Goal: Transaction & Acquisition: Purchase product/service

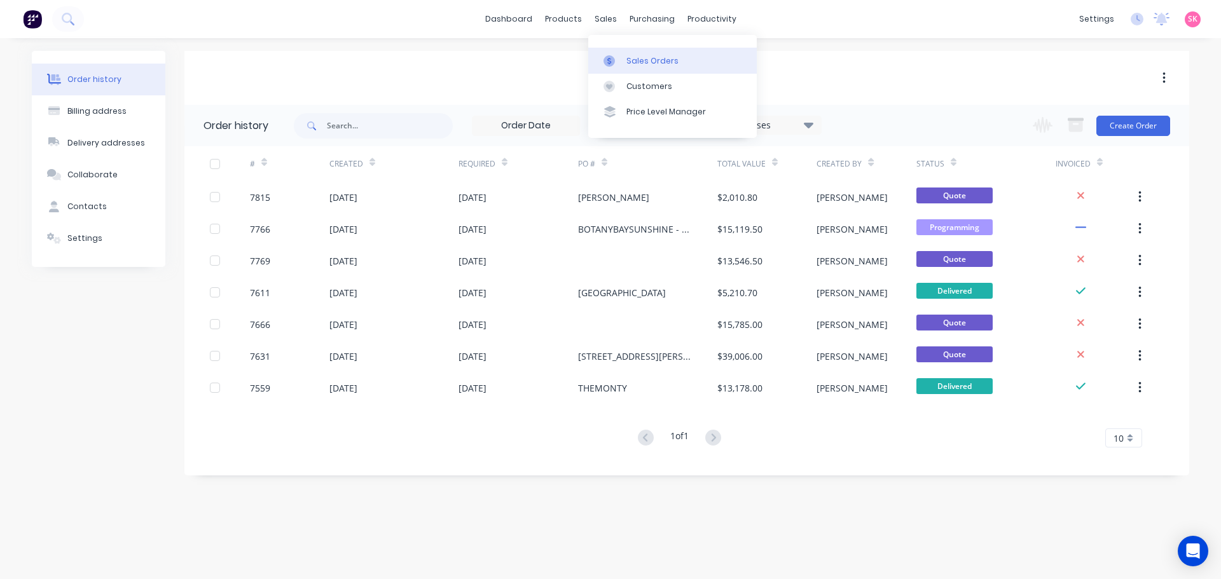
click at [615, 61] on div at bounding box center [612, 60] width 19 height 11
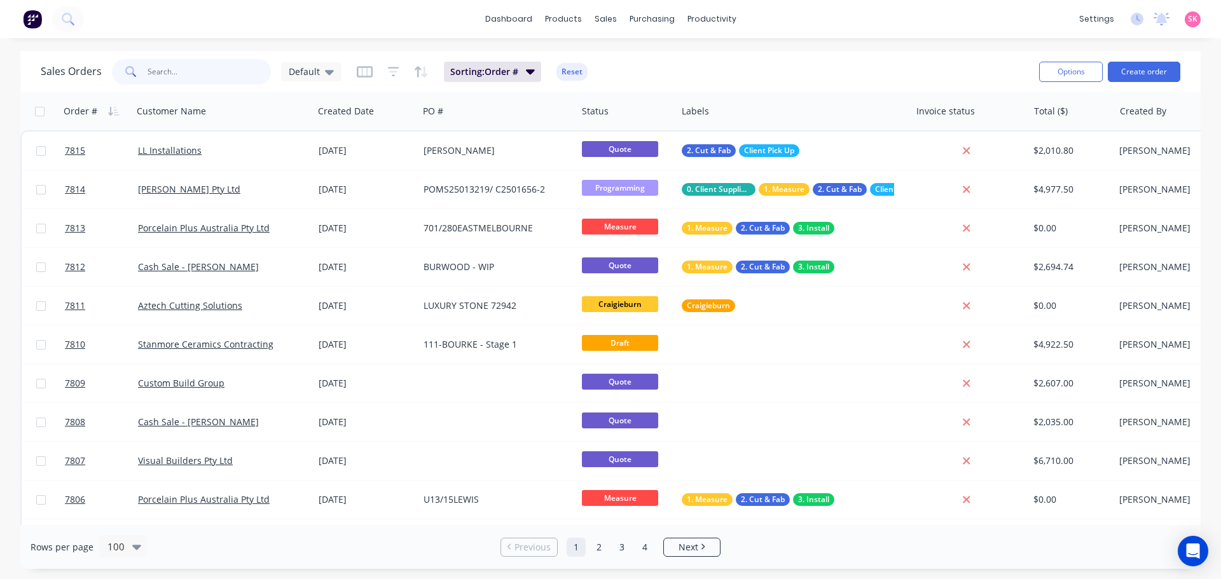
click at [232, 81] on input "text" at bounding box center [209, 71] width 124 height 25
type input "7746"
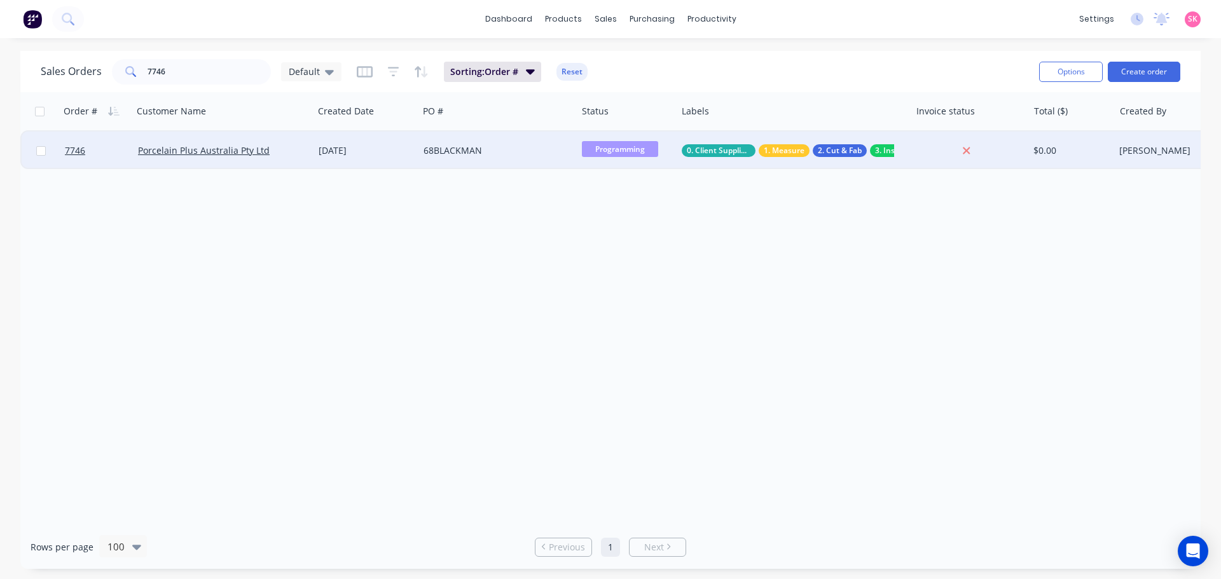
click at [415, 143] on div "[DATE]" at bounding box center [365, 151] width 105 height 38
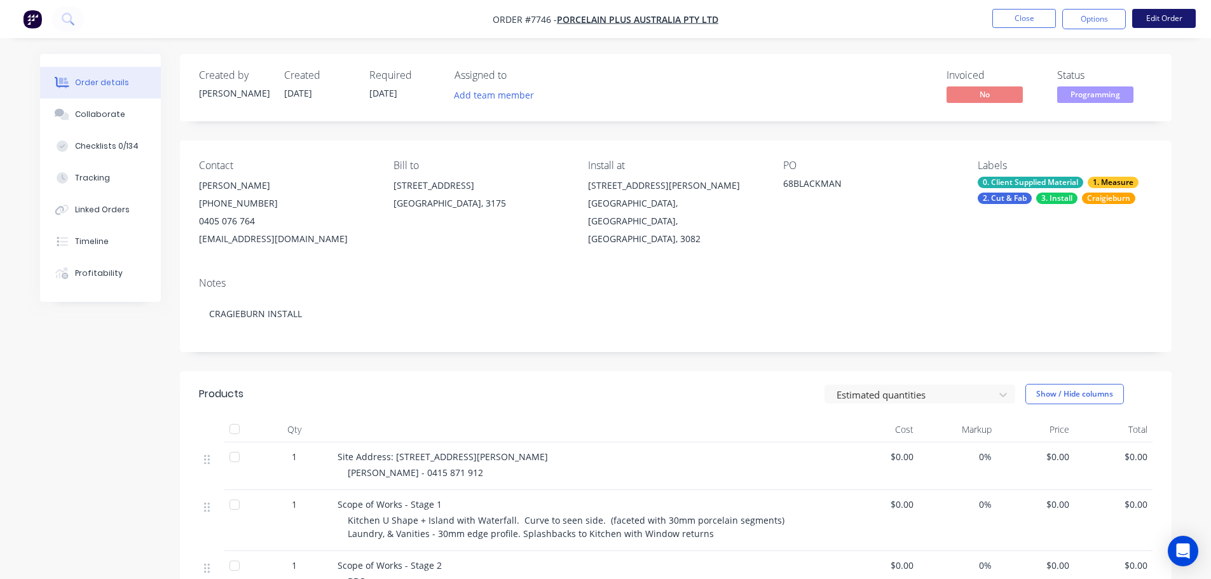
click at [1170, 15] on button "Edit Order" at bounding box center [1164, 18] width 64 height 19
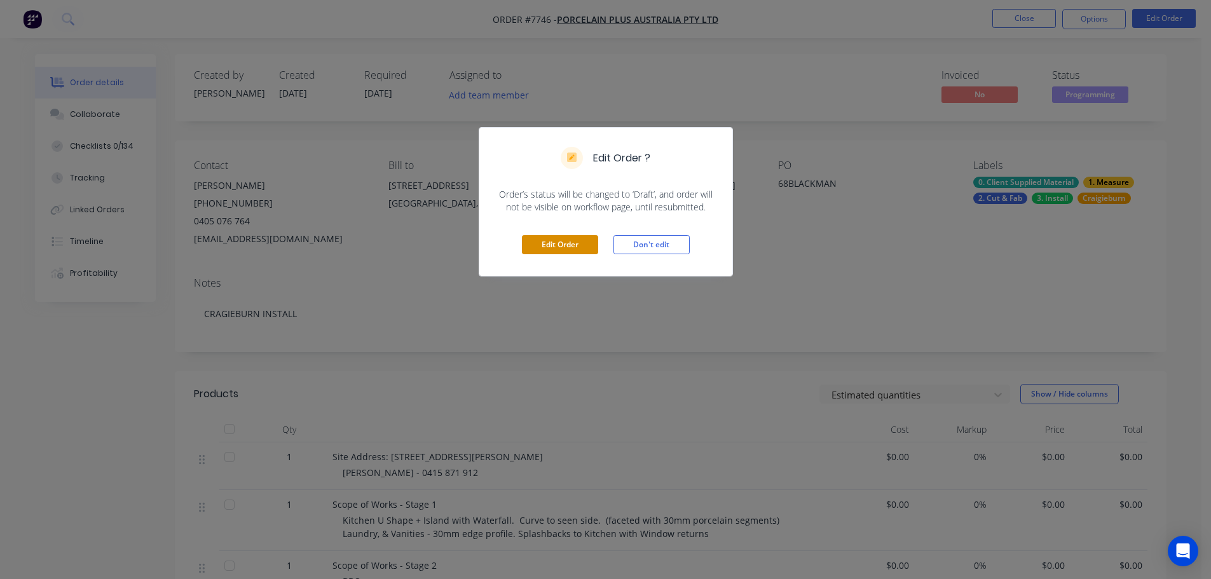
click at [556, 238] on button "Edit Order" at bounding box center [560, 244] width 76 height 19
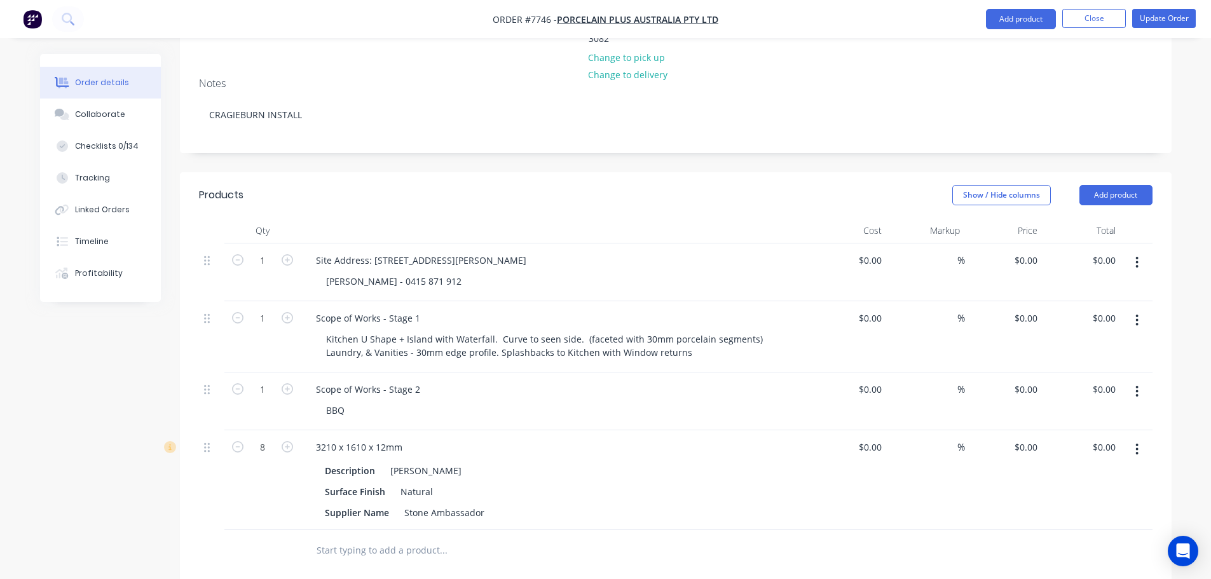
scroll to position [381, 0]
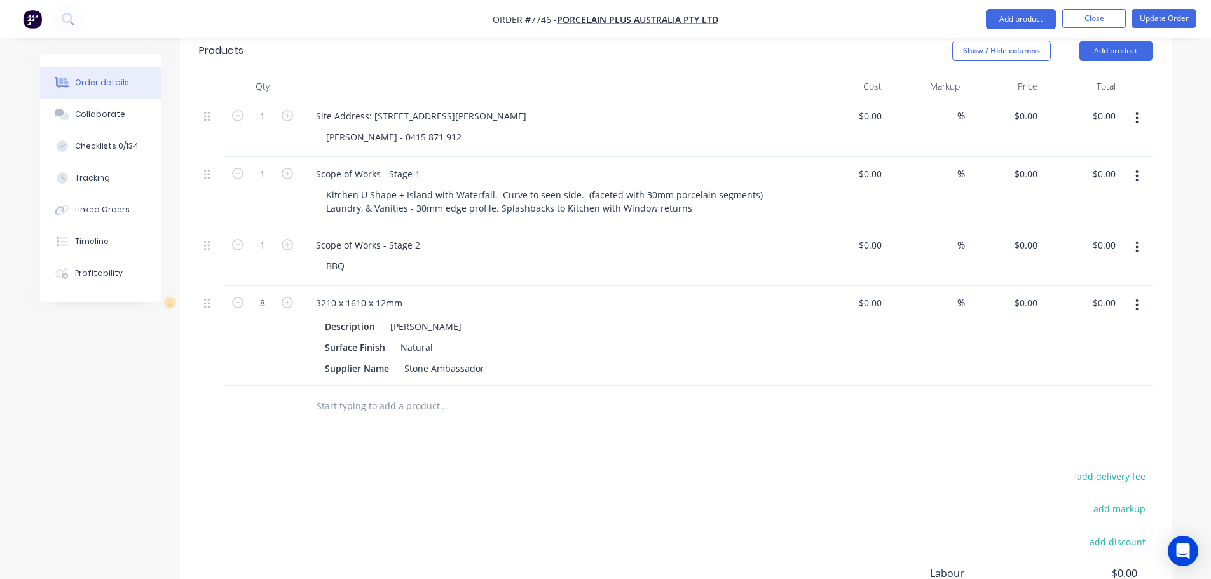
click at [399, 394] on input "text" at bounding box center [443, 406] width 254 height 25
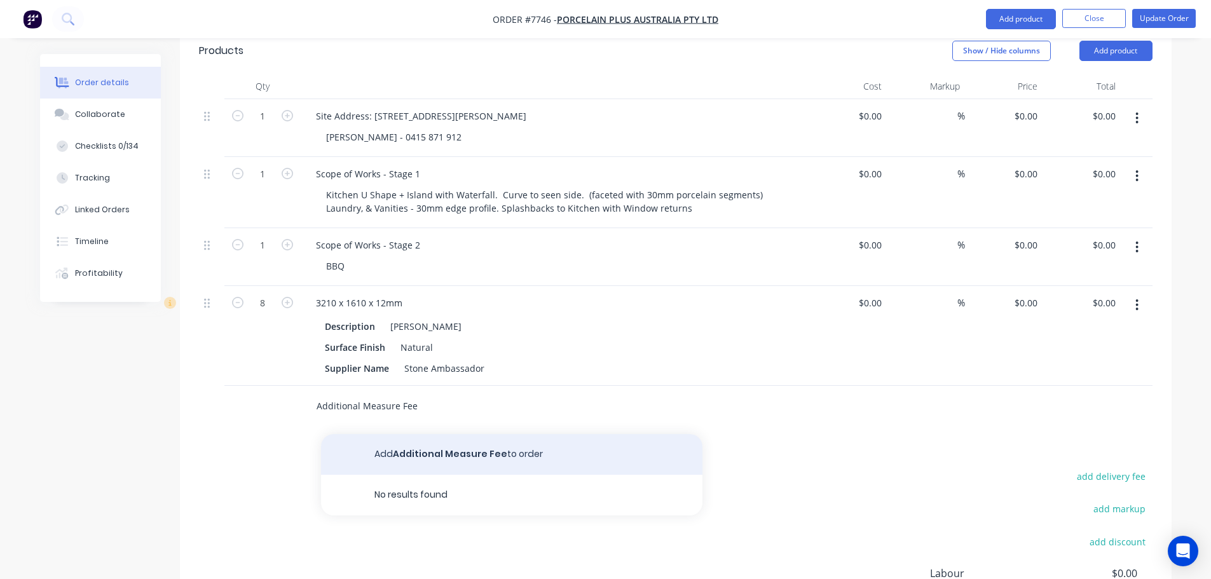
type input "Additional Measure Fee"
click at [454, 434] on button "Add Additional Measure Fee to order" at bounding box center [511, 454] width 381 height 41
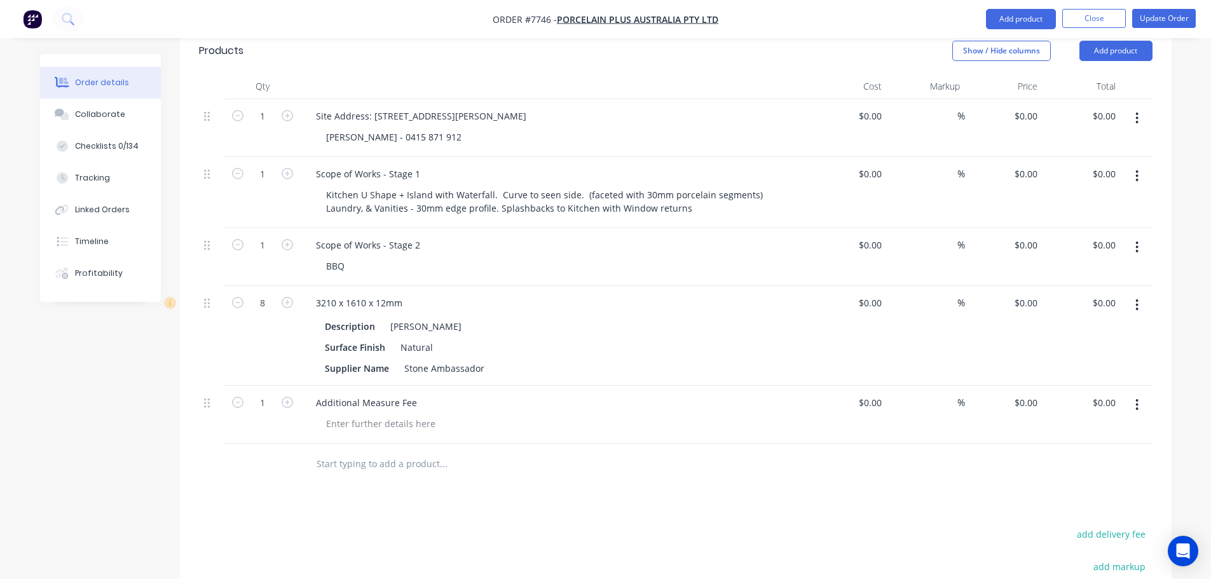
click at [377, 399] on div "Additional Measure Fee" at bounding box center [555, 415] width 509 height 58
click at [380, 386] on div "Additional Measure Fee" at bounding box center [555, 415] width 509 height 58
click at [371, 414] on div at bounding box center [381, 423] width 130 height 18
click at [872, 386] on div "$0.00 $0.00" at bounding box center [848, 415] width 78 height 58
click at [875, 394] on input at bounding box center [879, 403] width 15 height 18
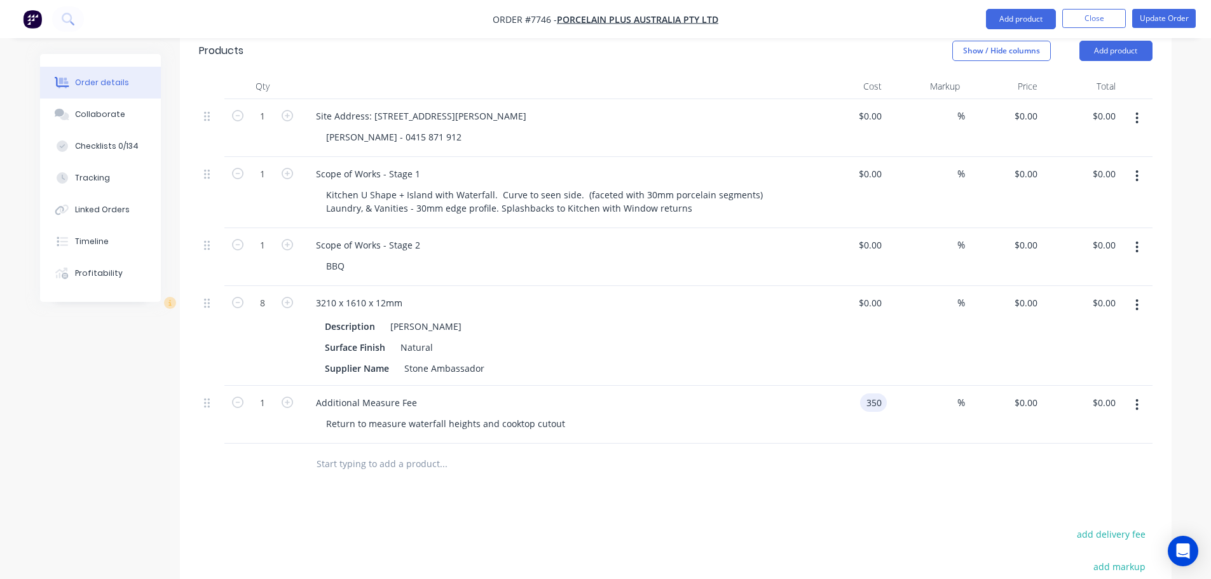
type input "$350.00"
type input "0"
type input "350"
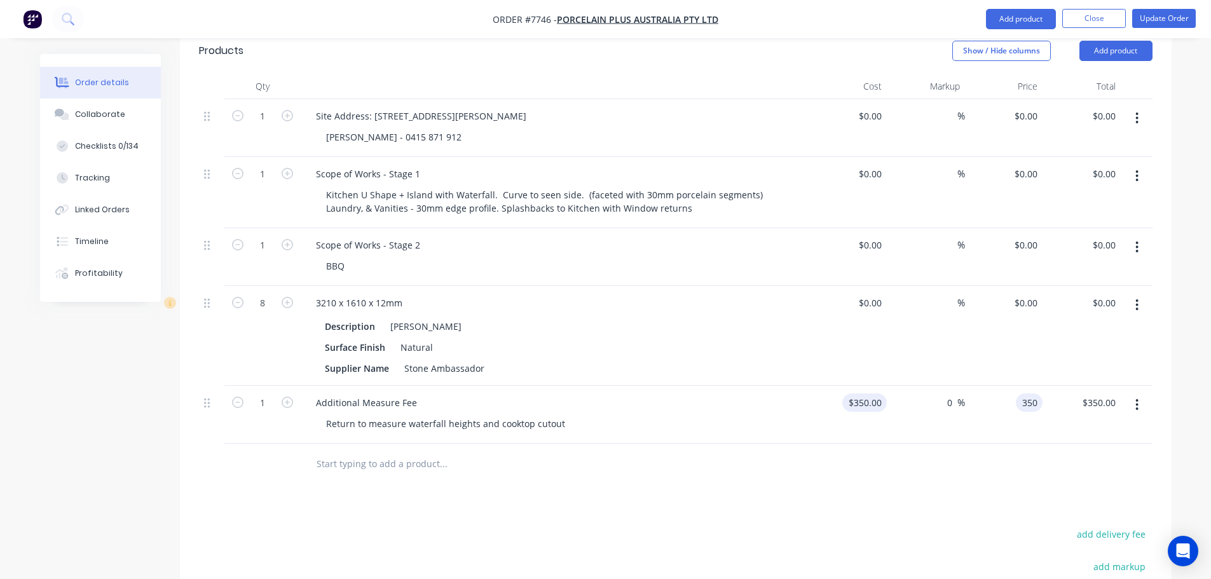
type input "350"
type input "$350.00"
click at [879, 394] on input "350" at bounding box center [866, 403] width 39 height 18
click at [880, 444] on div at bounding box center [676, 464] width 954 height 41
type input "$250.00"
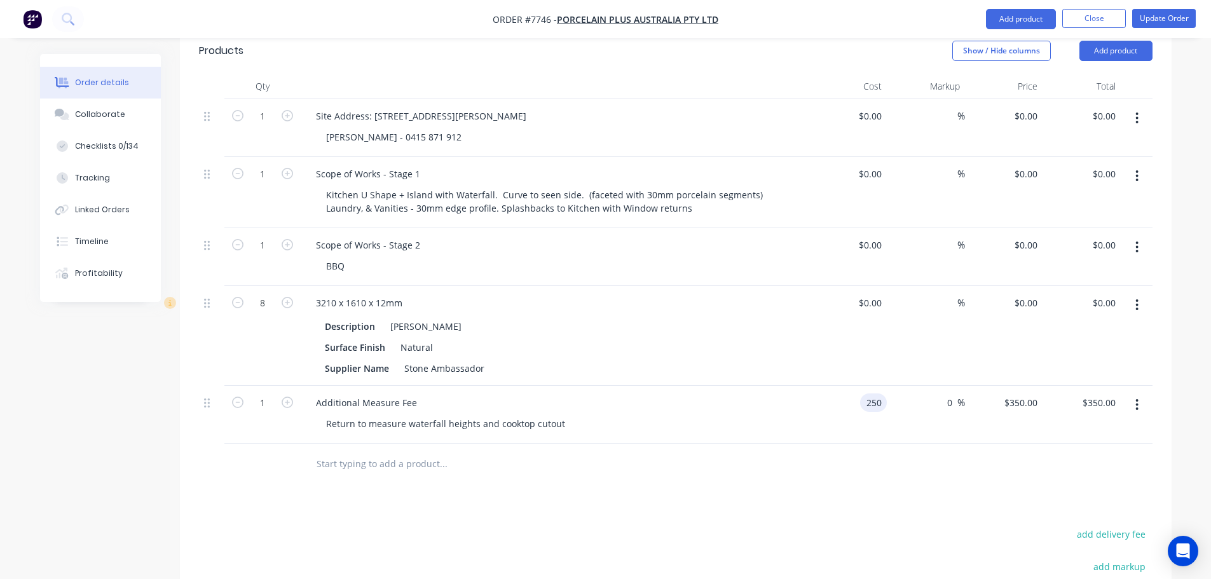
type input "$250.00"
click at [865, 394] on div "250 $250.00" at bounding box center [864, 403] width 44 height 18
type input "$300.00"
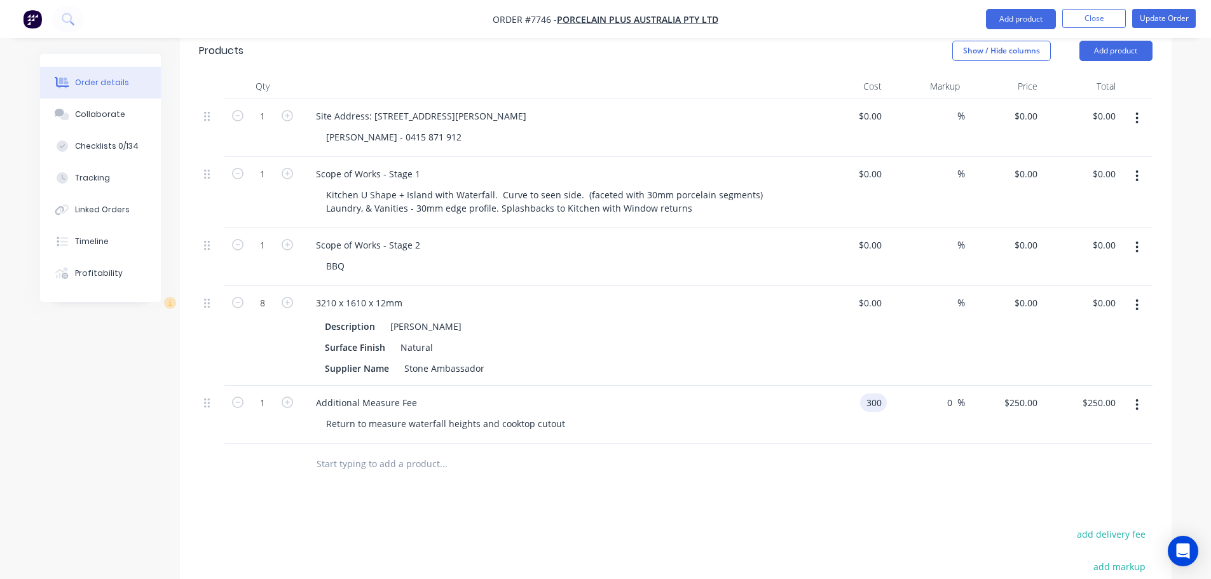
type input "$300.00"
click at [846, 400] on div "$300.00 $300.00" at bounding box center [848, 415] width 78 height 58
click at [834, 480] on div "Products Show / Hide columns Add product Qty Cost Markup Price Total 1 Site Add…" at bounding box center [676, 409] width 992 height 762
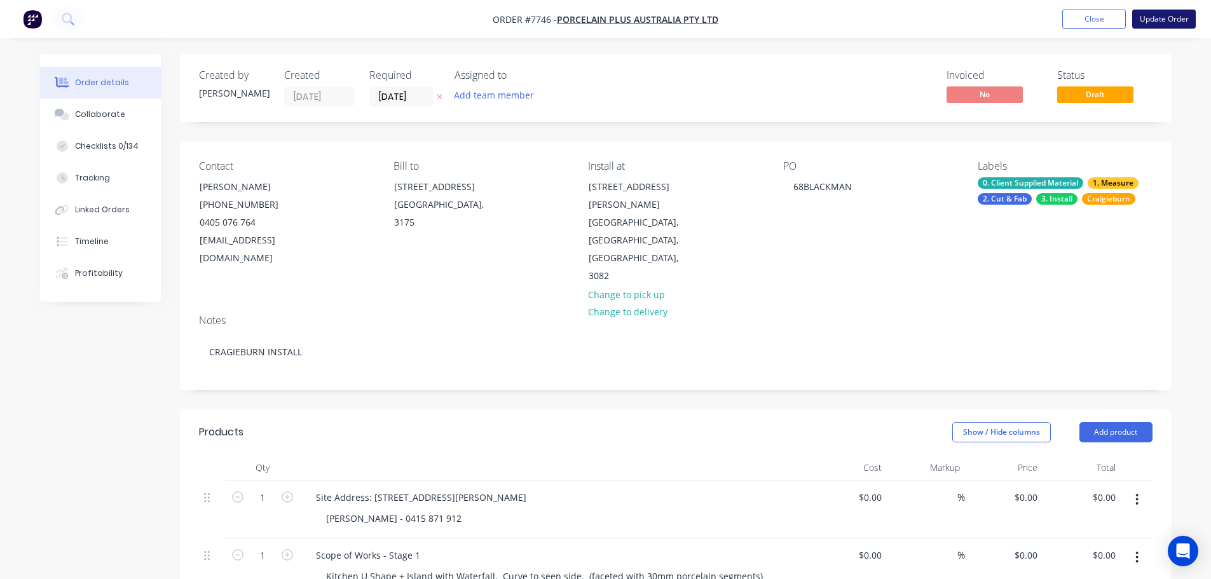
click at [1170, 18] on button "Update Order" at bounding box center [1164, 19] width 64 height 19
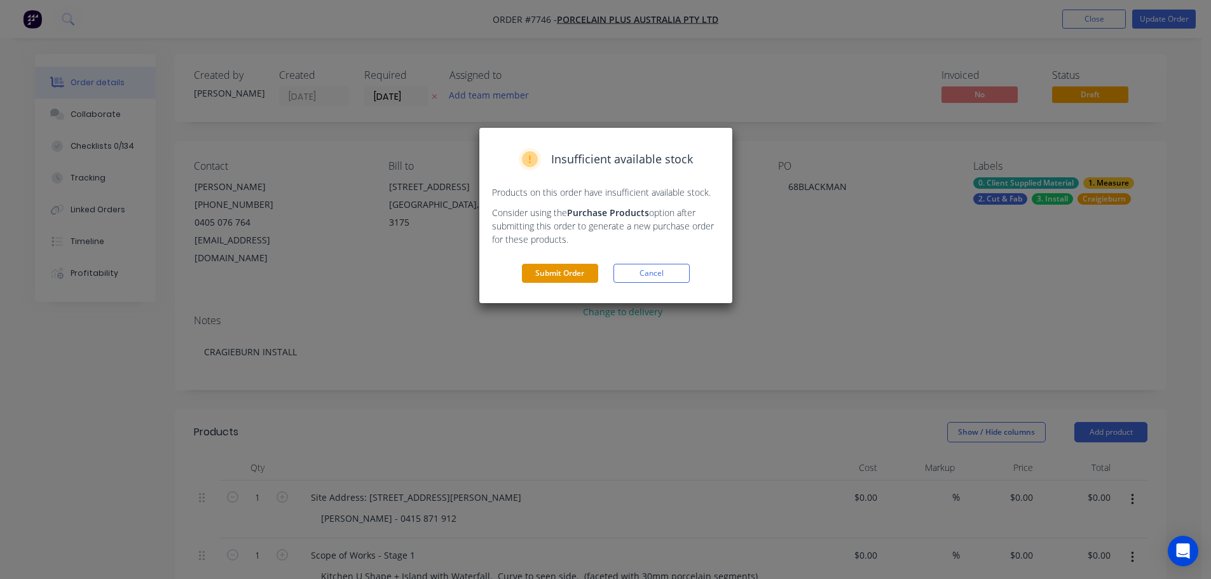
click at [586, 268] on button "Submit Order" at bounding box center [560, 273] width 76 height 19
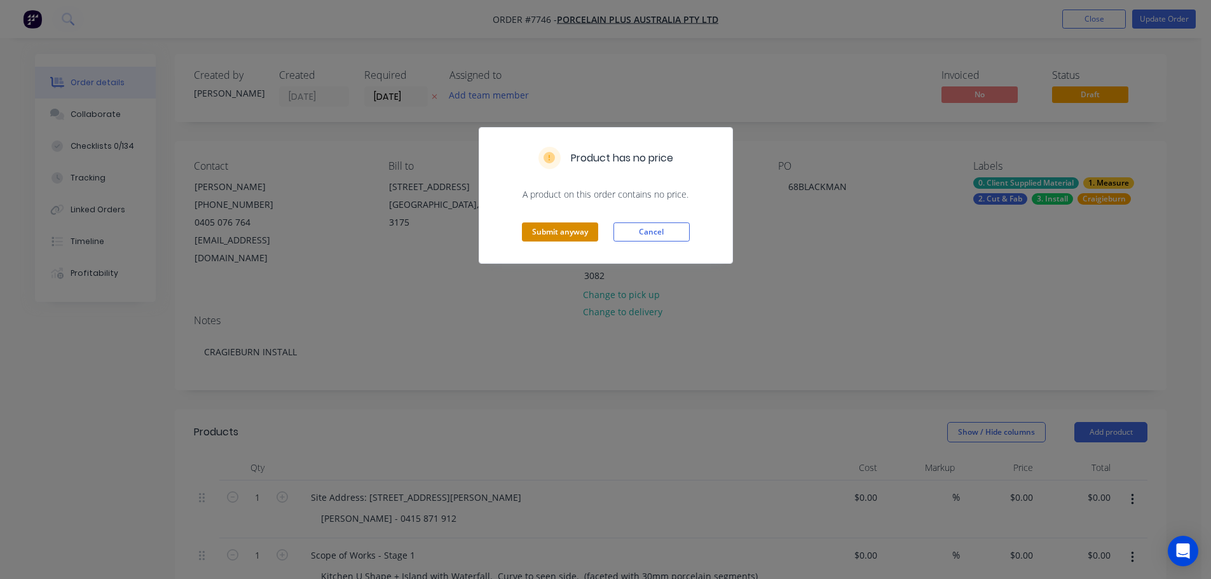
click at [542, 226] on button "Submit anyway" at bounding box center [560, 231] width 76 height 19
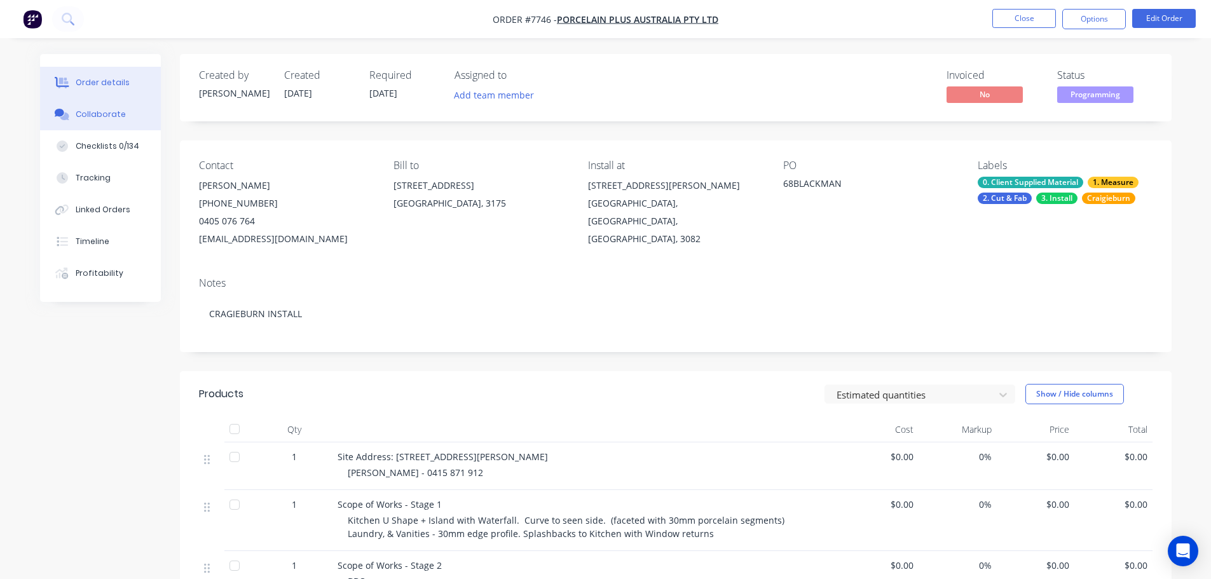
click at [99, 119] on div "Collaborate" at bounding box center [100, 114] width 50 height 11
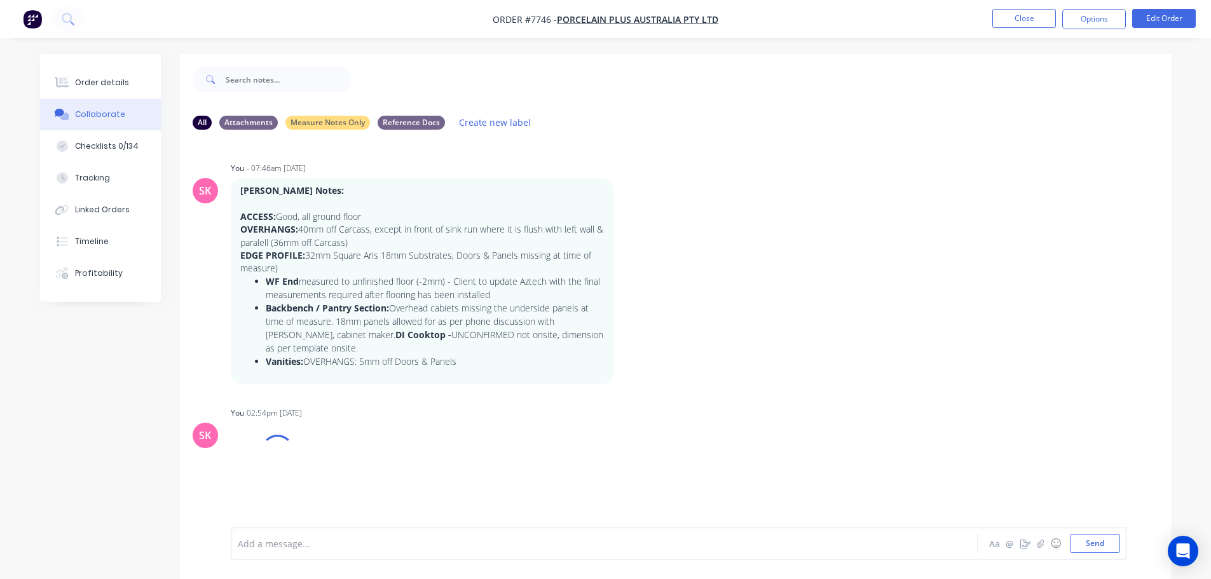
drag, startPoint x: 340, startPoint y: 547, endPoint x: 343, endPoint y: 454, distance: 93.5
click at [340, 547] on div at bounding box center [568, 543] width 661 height 13
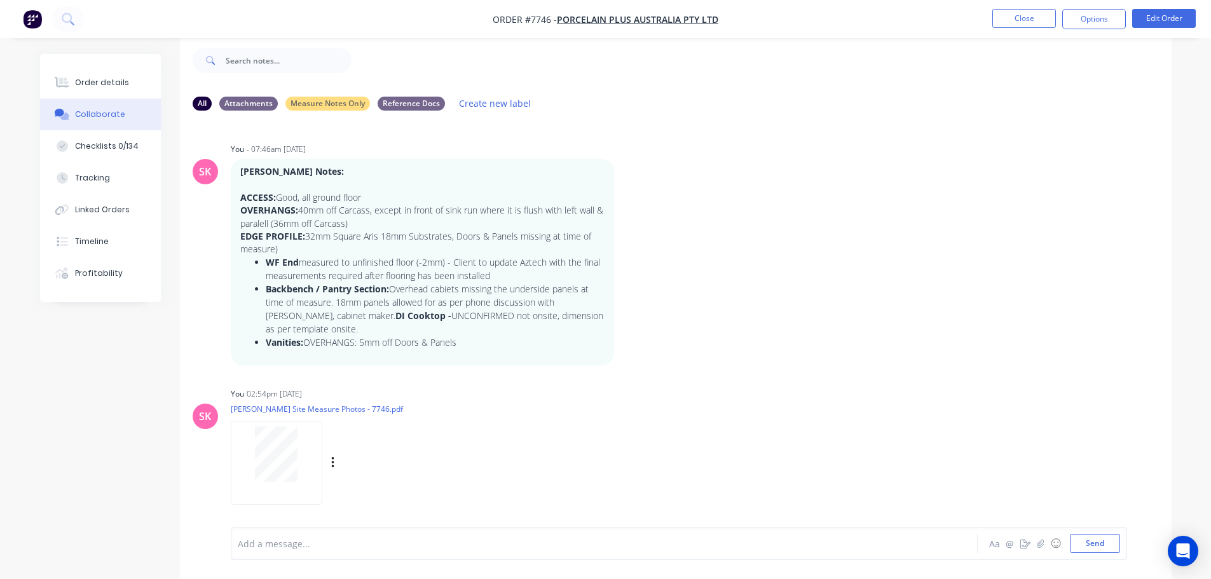
scroll to position [3, 0]
click at [90, 86] on div "Order details" at bounding box center [102, 82] width 54 height 11
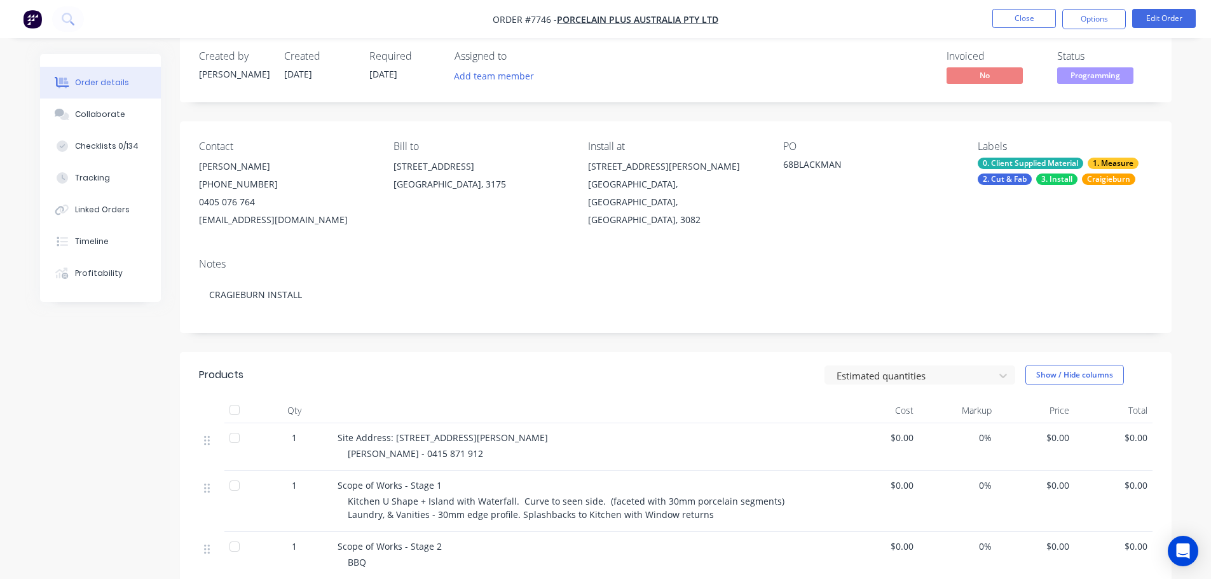
click at [1065, 172] on div "0. Client Supplied Material 1. Measure 2. Cut & Fab 3. Install Craigieburn" at bounding box center [1065, 171] width 174 height 27
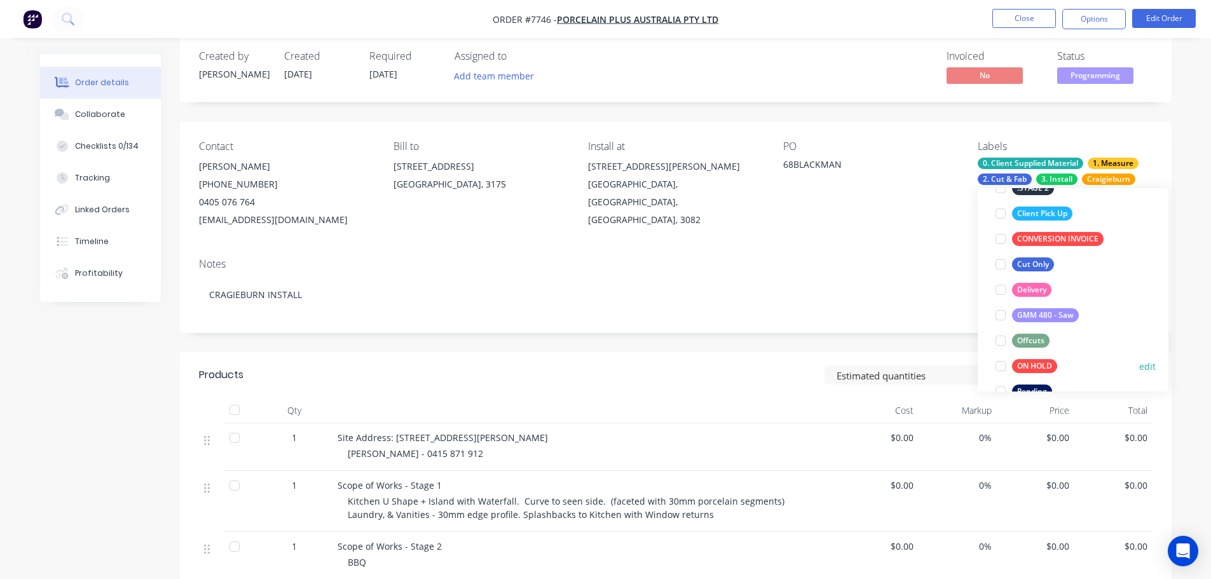
scroll to position [318, 0]
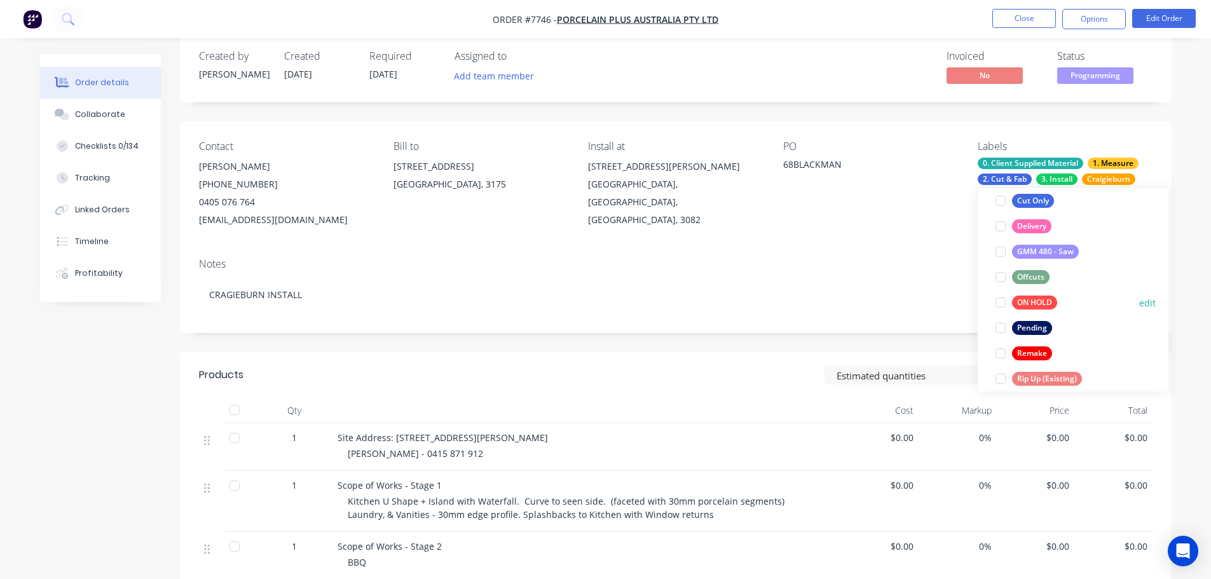
click at [1007, 302] on div at bounding box center [1000, 302] width 25 height 25
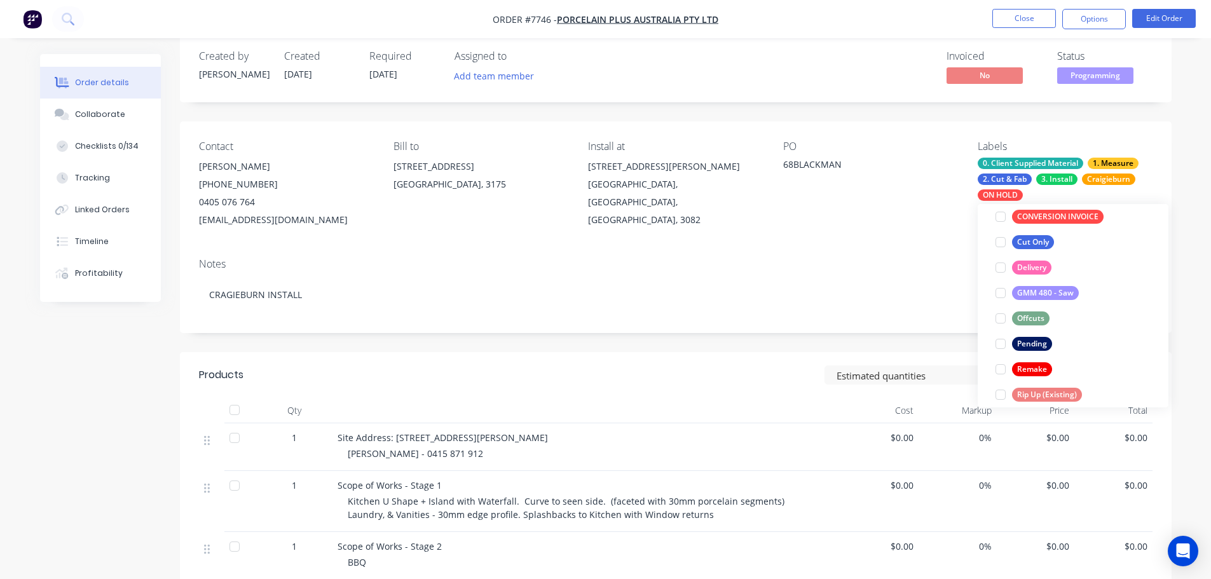
scroll to position [114, 0]
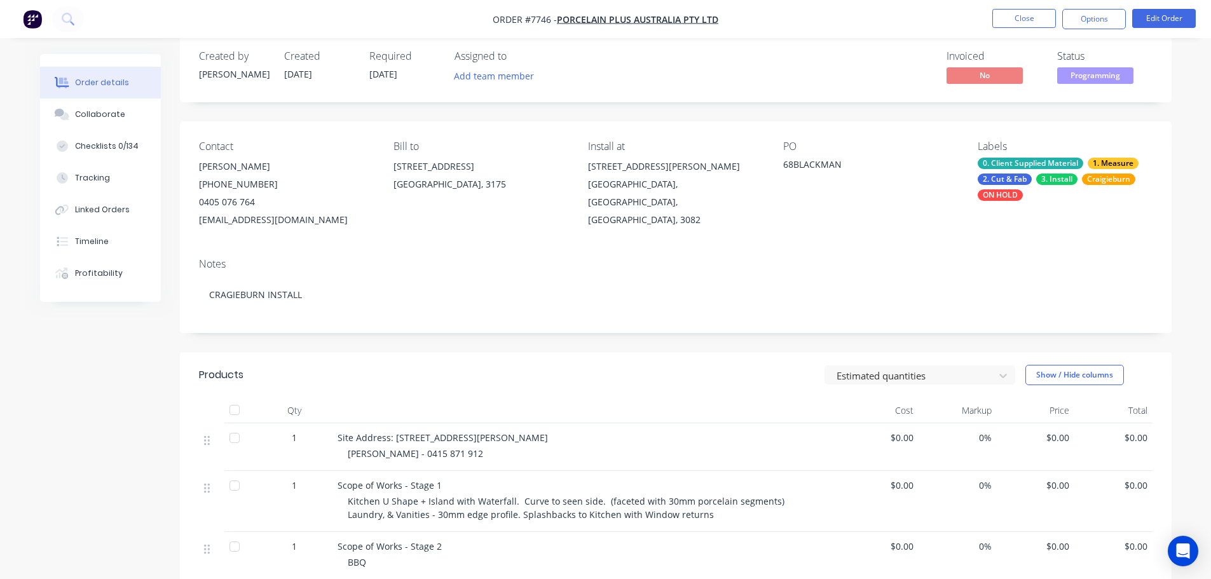
click at [587, 338] on div "Created by [PERSON_NAME] Created [DATE] Required [DATE] Assigned to Add team me…" at bounding box center [676, 482] width 992 height 894
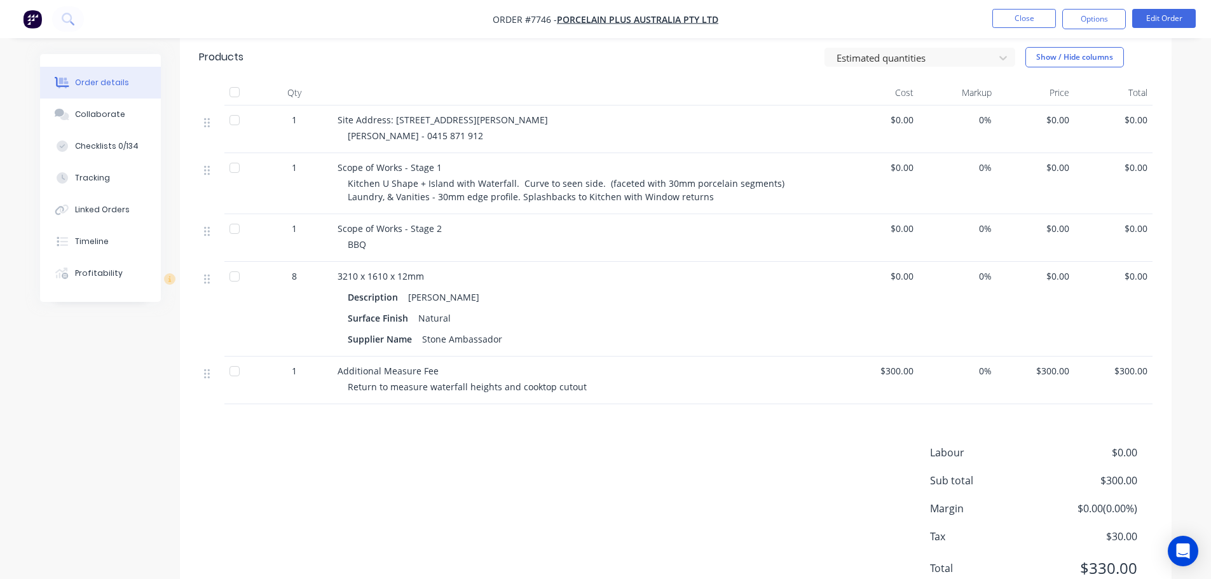
scroll to position [0, 0]
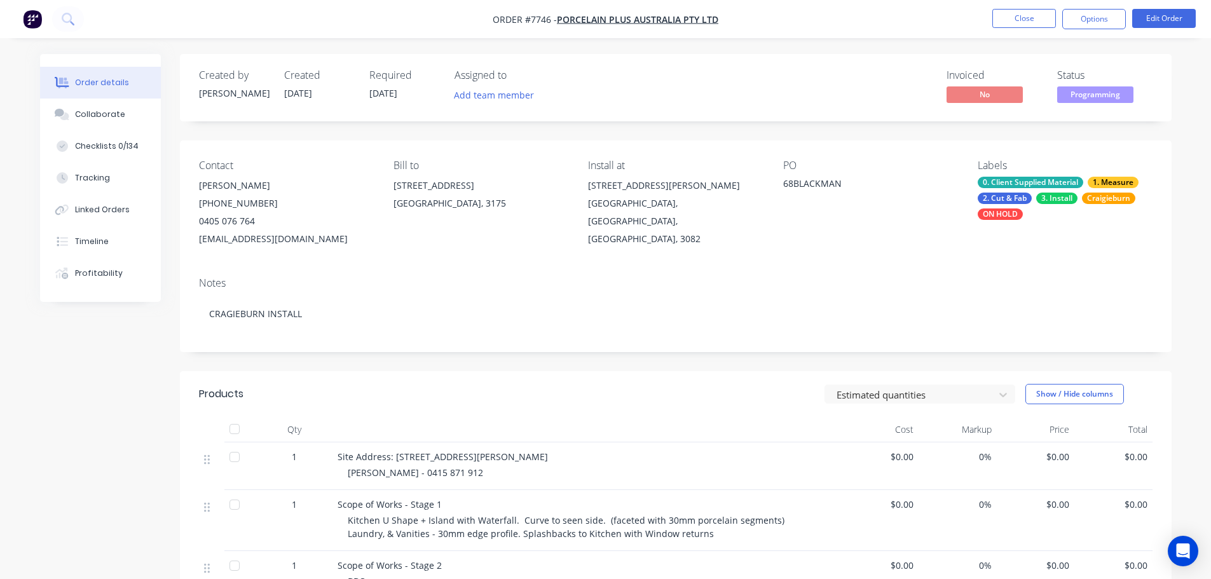
click at [1116, 93] on span "Programming" at bounding box center [1095, 94] width 76 height 16
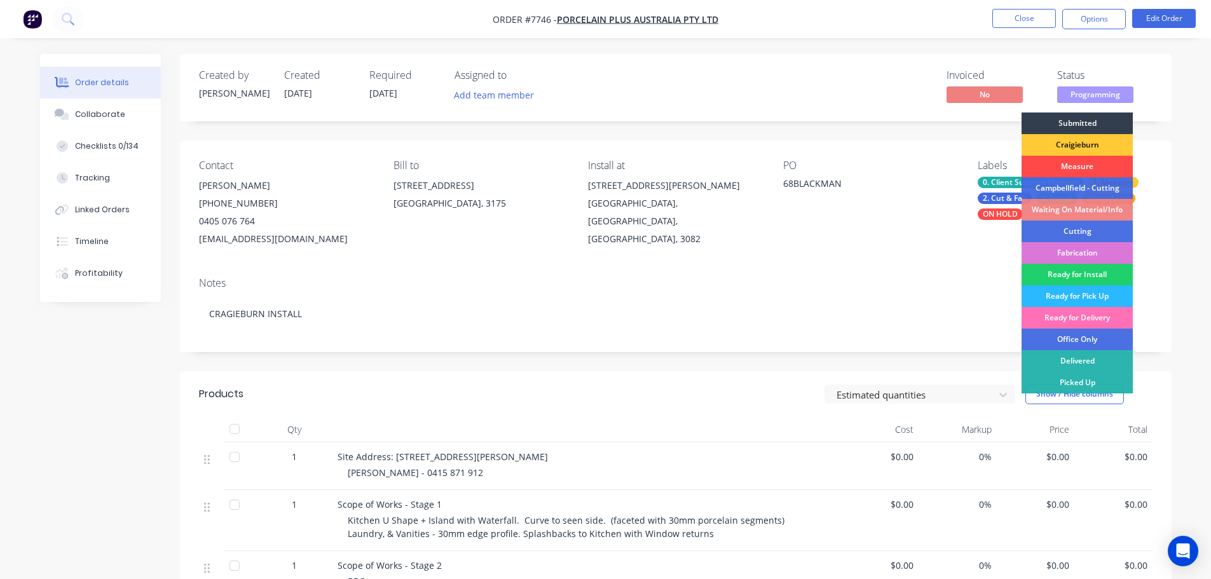
click at [1072, 166] on div "Measure" at bounding box center [1077, 167] width 111 height 22
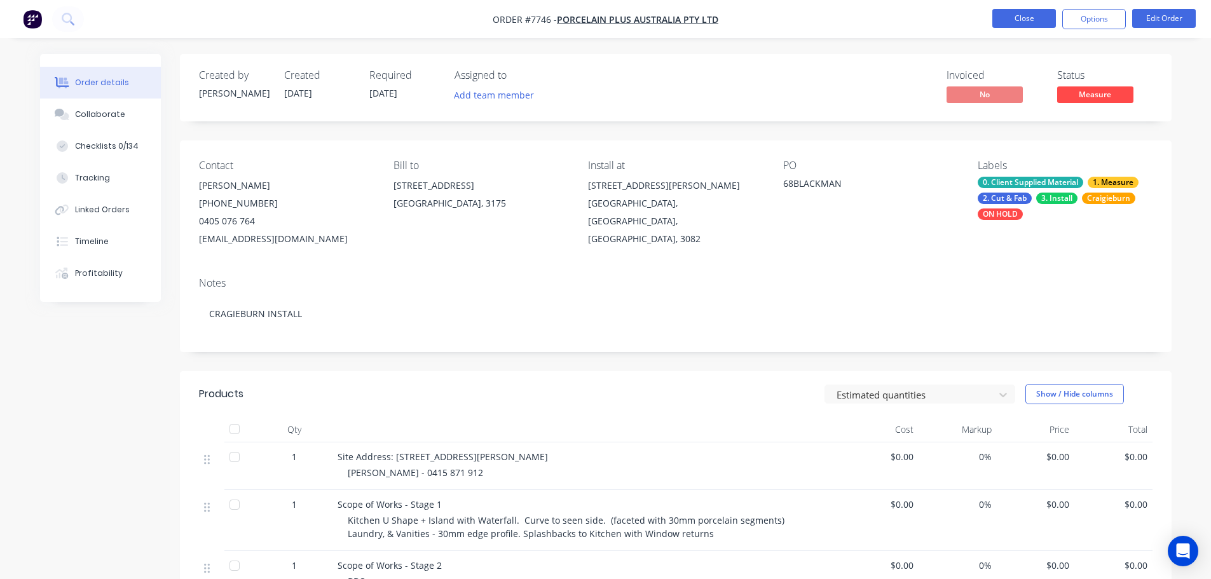
click at [1032, 13] on button "Close" at bounding box center [1024, 18] width 64 height 19
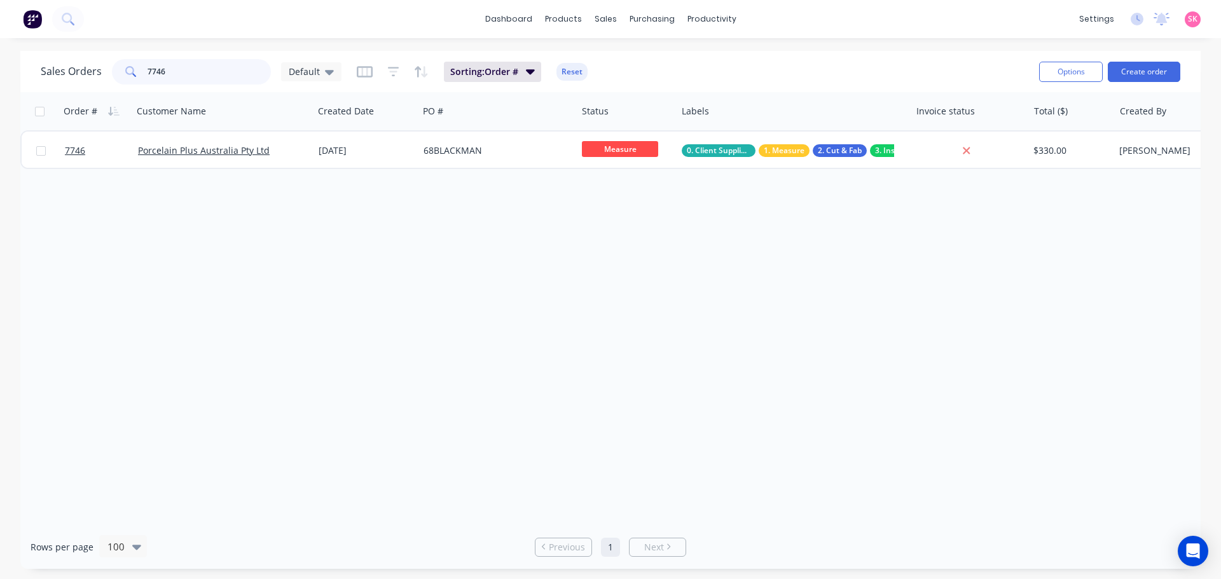
drag, startPoint x: 217, startPoint y: 73, endPoint x: 47, endPoint y: 81, distance: 170.6
click at [55, 81] on div "Sales Orders 7746 Default" at bounding box center [191, 71] width 301 height 25
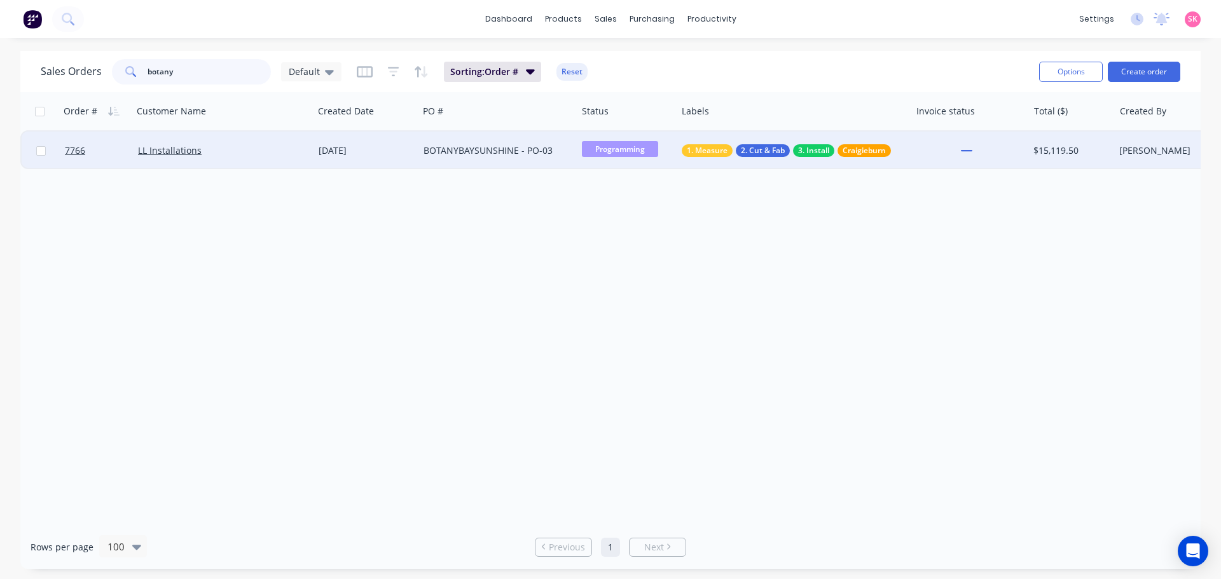
type input "botany"
click at [447, 149] on div "BOTANYBAYSUNSHINE - PO-03" at bounding box center [493, 150] width 141 height 13
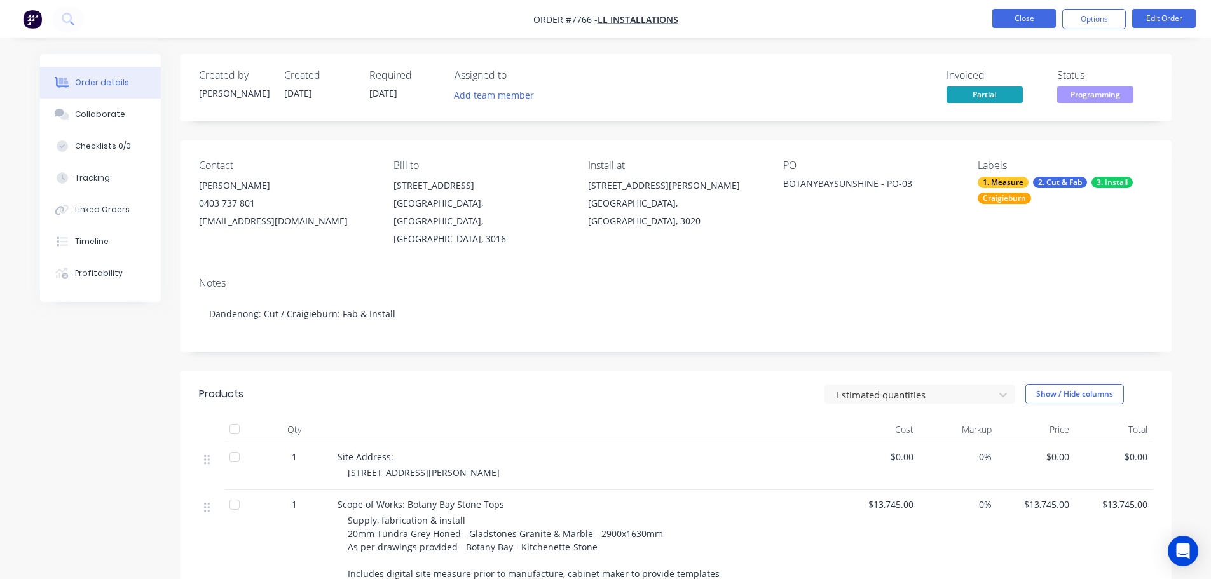
click at [1032, 24] on button "Close" at bounding box center [1024, 18] width 64 height 19
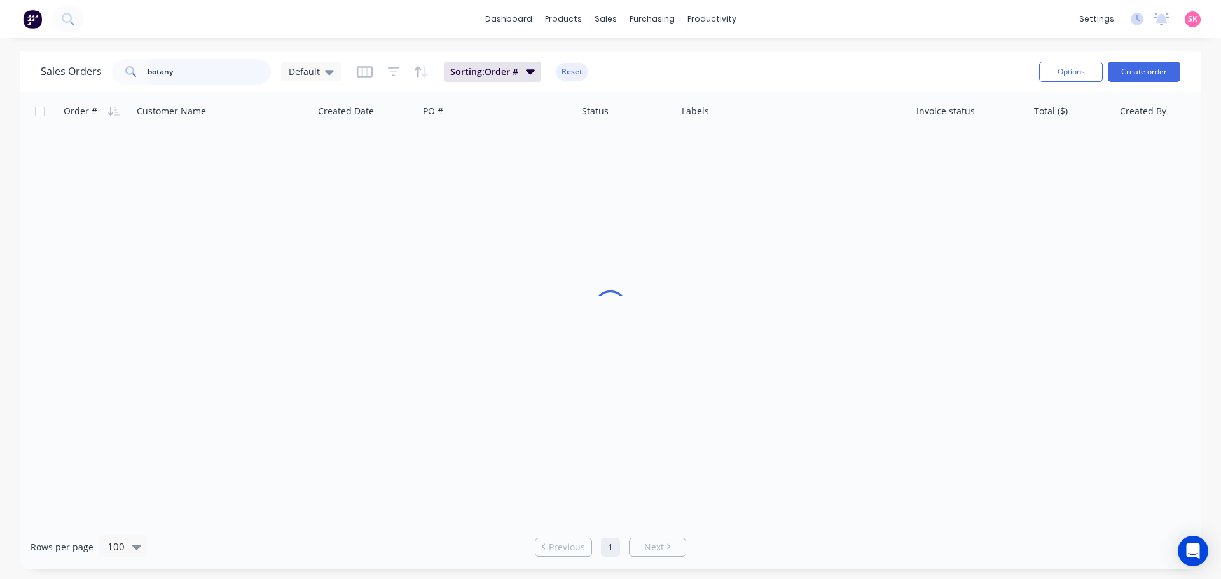
click at [34, 71] on div "Sales Orders botany Default Sorting: Order # Reset Options Create order" at bounding box center [610, 71] width 1180 height 41
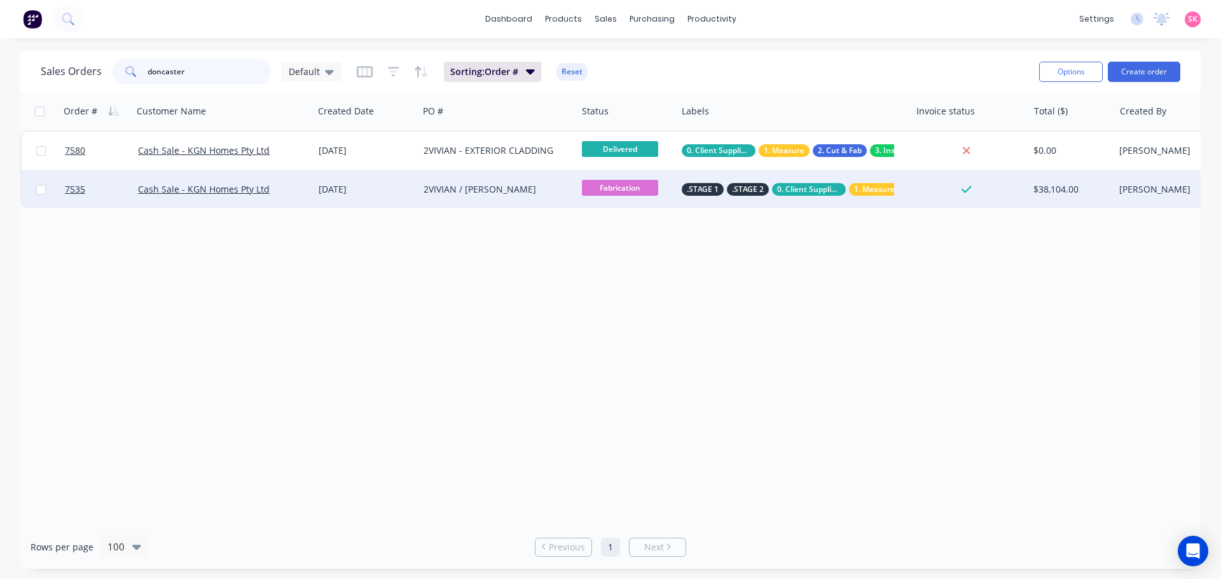
type input "doncaster"
click at [298, 178] on div "Cash Sale - KGN Homes Pty Ltd" at bounding box center [223, 189] width 181 height 38
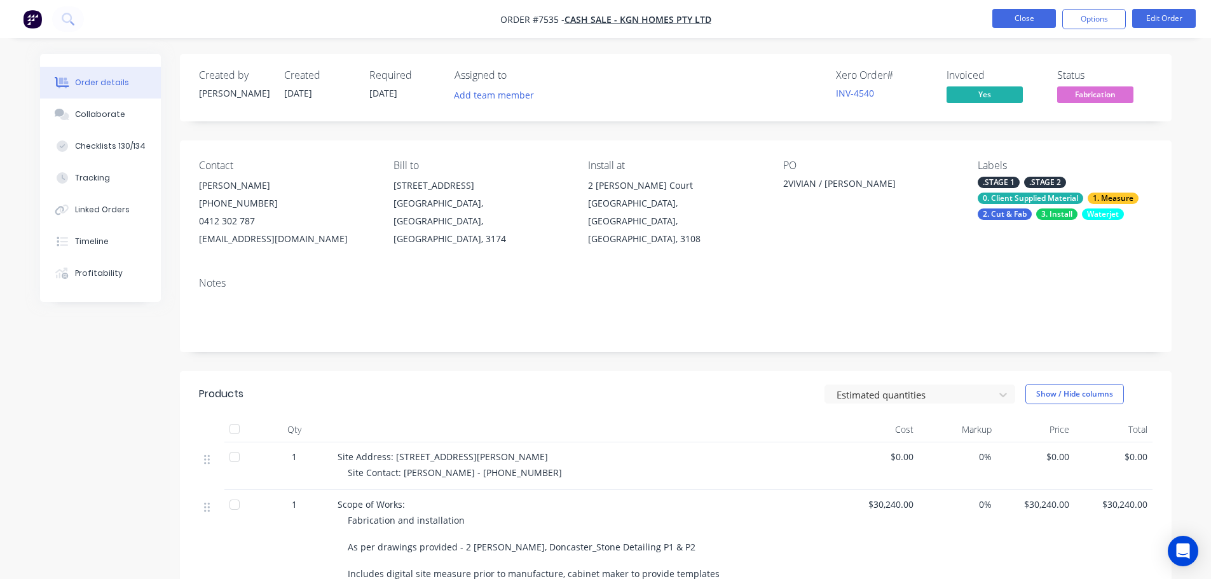
click at [1022, 11] on button "Close" at bounding box center [1024, 18] width 64 height 19
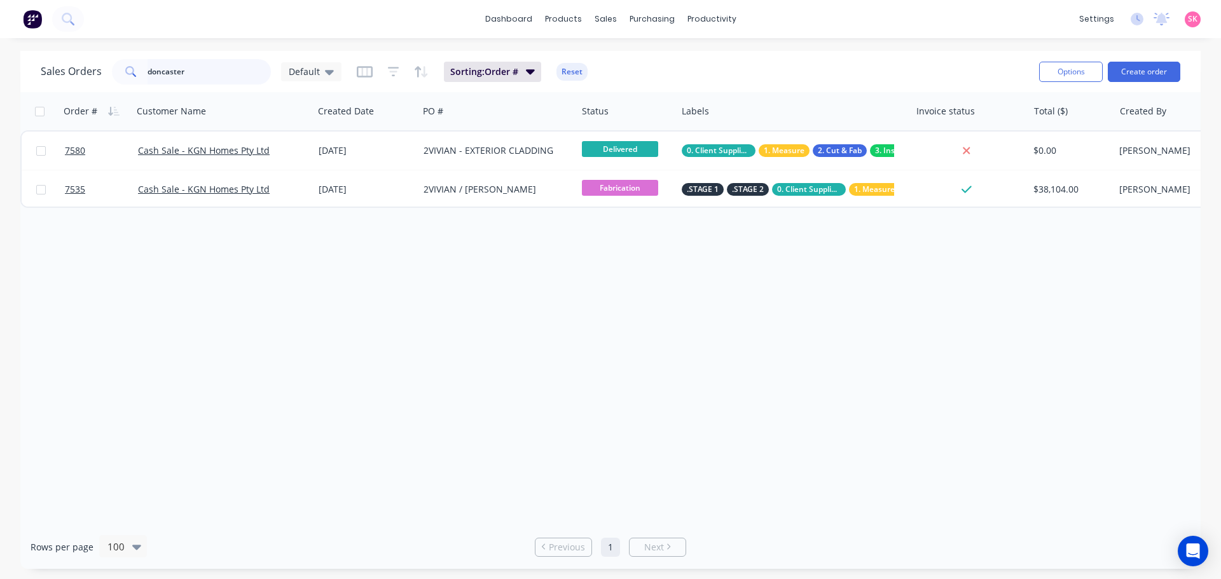
drag, startPoint x: 210, startPoint y: 75, endPoint x: 9, endPoint y: 78, distance: 201.5
click at [27, 75] on div "Sales Orders doncaster Default Sorting: Order # Reset Options Create order" at bounding box center [610, 71] width 1180 height 41
click at [207, 72] on input "doncaster" at bounding box center [209, 71] width 124 height 25
drag, startPoint x: 238, startPoint y: 71, endPoint x: 6, endPoint y: 104, distance: 233.8
click at [6, 104] on div "Sales Orders doncaster Default Sorting: Order # Reset Options Create order Orde…" at bounding box center [610, 310] width 1221 height 518
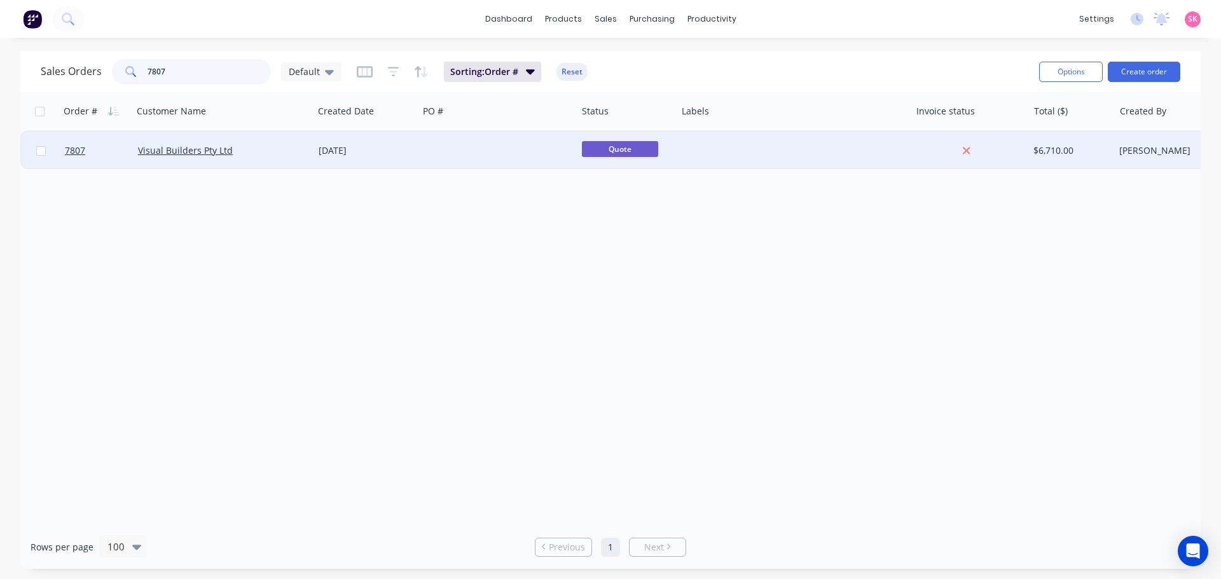
type input "7807"
click at [394, 159] on div "[DATE]" at bounding box center [365, 151] width 105 height 38
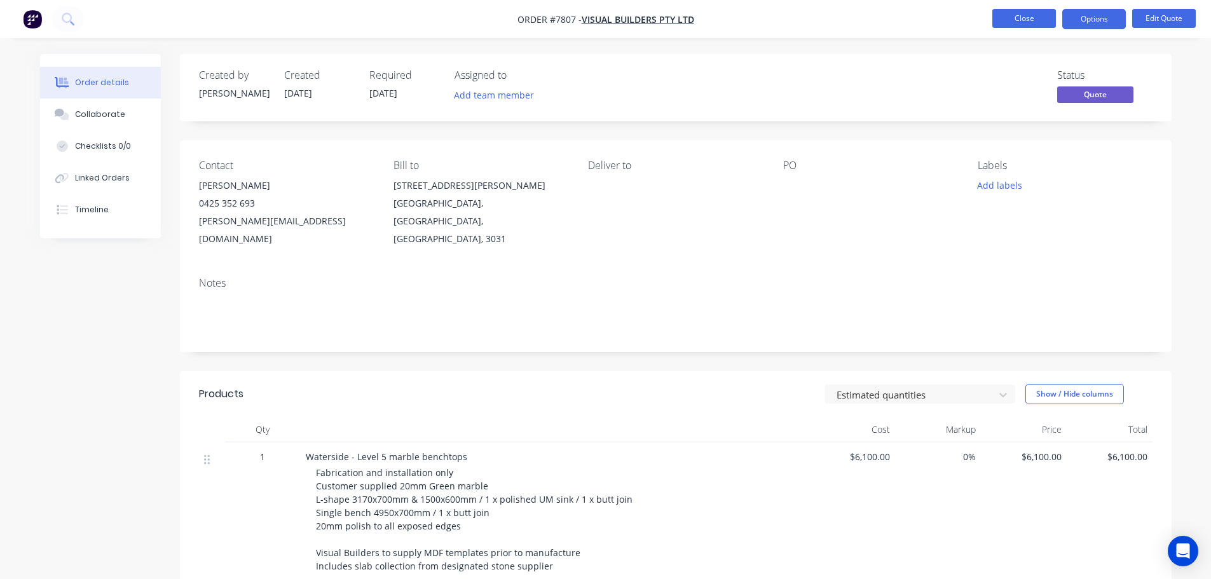
click at [1046, 22] on button "Close" at bounding box center [1024, 18] width 64 height 19
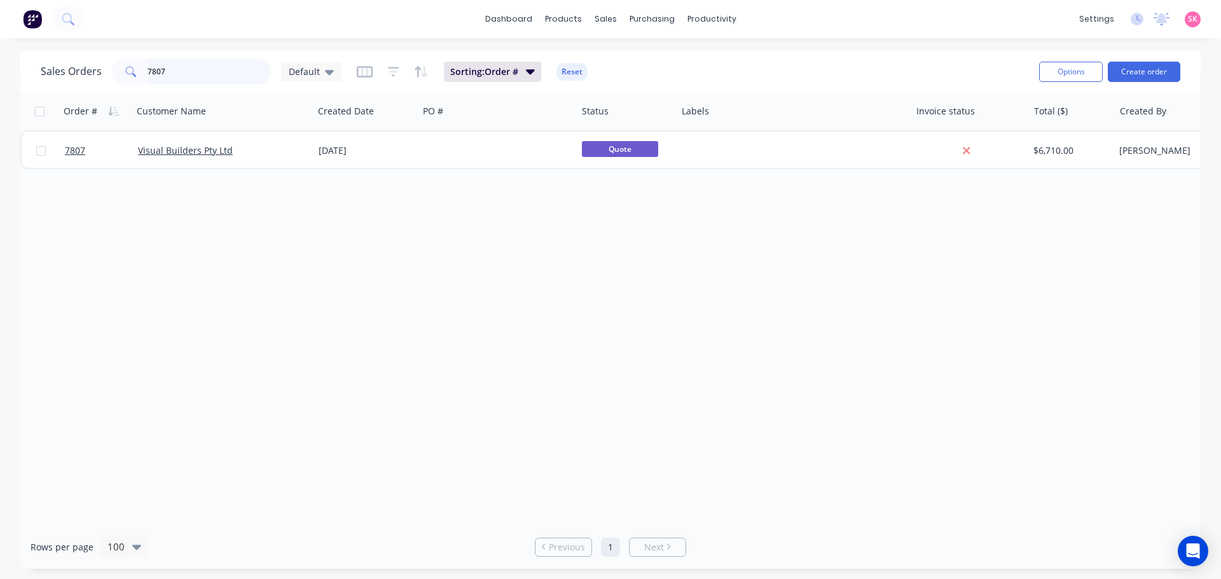
drag, startPoint x: 172, startPoint y: 79, endPoint x: 107, endPoint y: 78, distance: 65.5
click at [108, 78] on div "Sales Orders 7807 Default" at bounding box center [191, 71] width 301 height 25
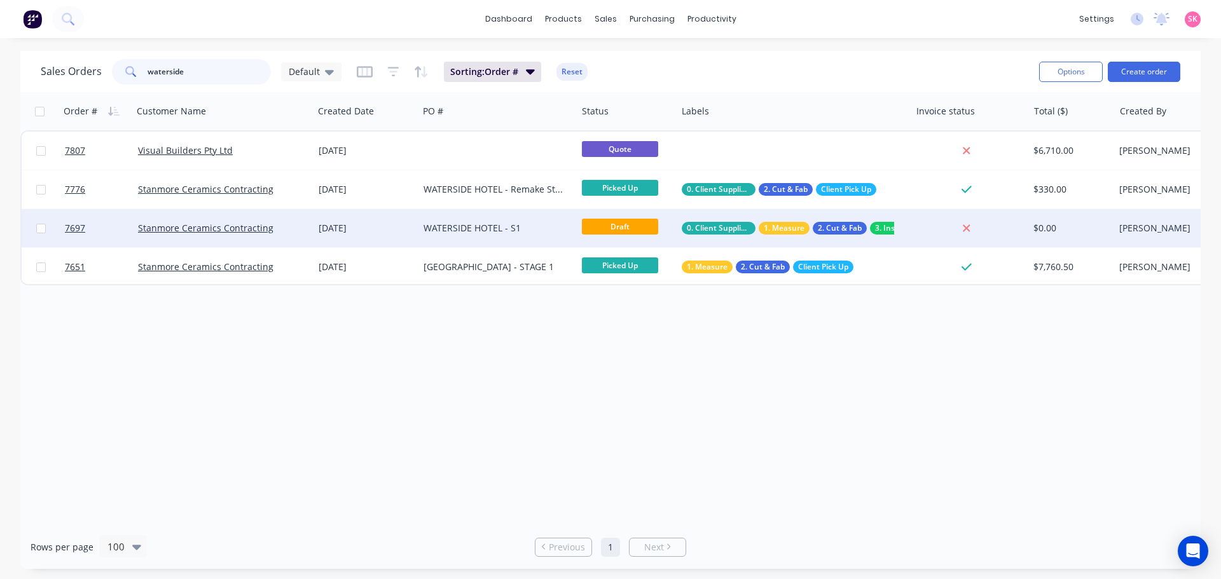
type input "waterside"
click at [394, 225] on div "[DATE]" at bounding box center [365, 228] width 95 height 13
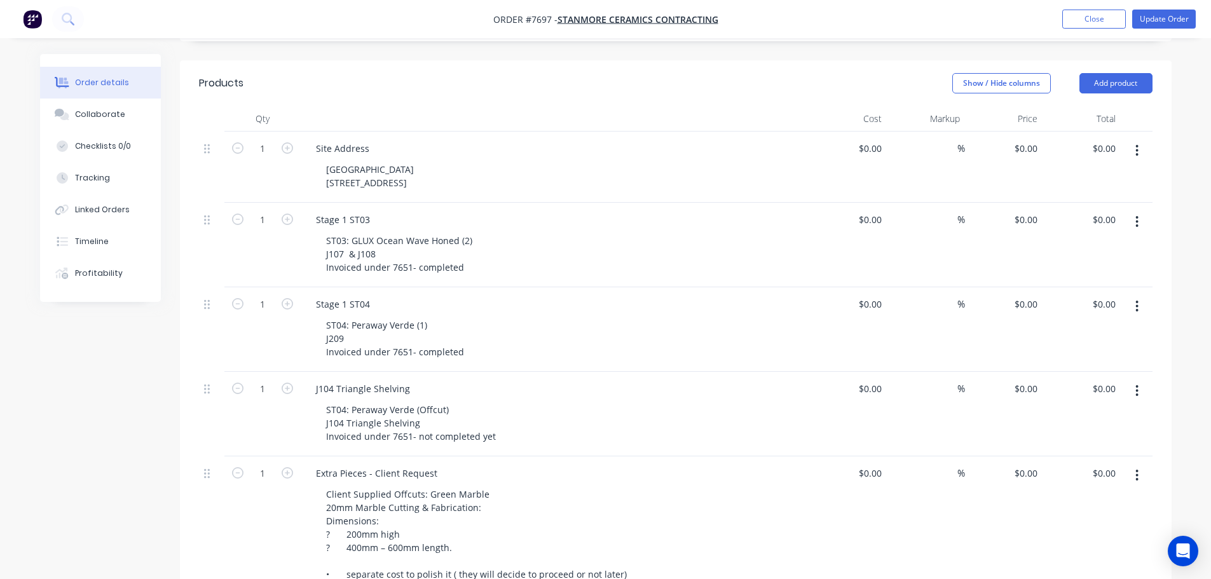
scroll to position [445, 0]
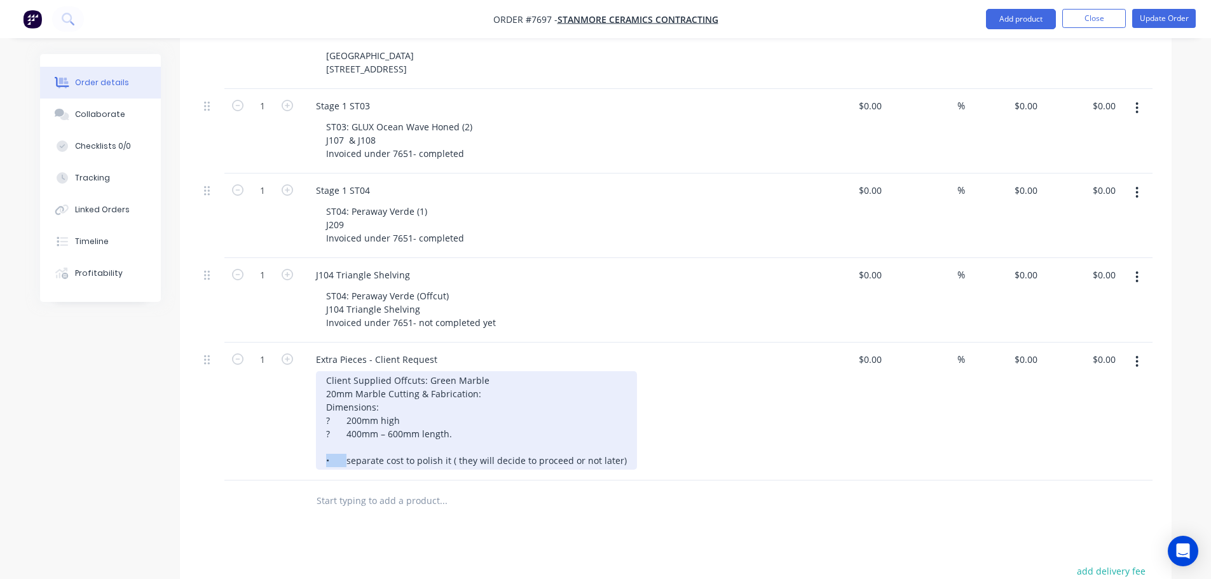
drag, startPoint x: 344, startPoint y: 426, endPoint x: 310, endPoint y: 428, distance: 34.4
click at [310, 428] on div "Extra Pieces - Client Request Client Supplied Offcuts: Green Marble 20mm Marble…" at bounding box center [555, 412] width 509 height 138
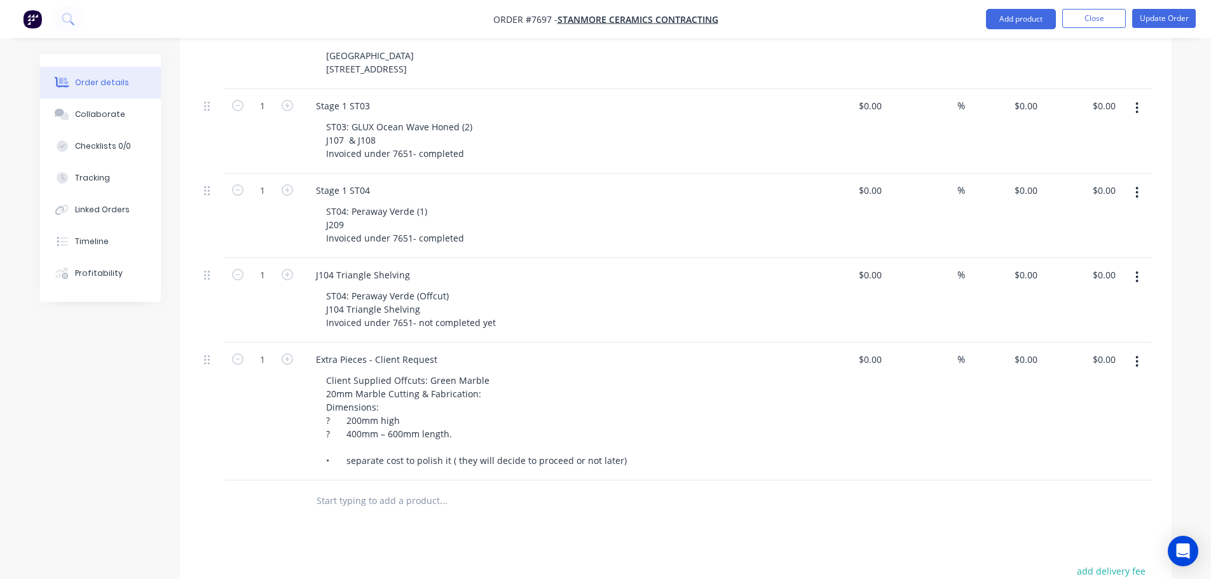
click at [699, 418] on div "Client Supplied Offcuts: Green Marble 20mm Marble Cutting & Fabrication: Dimens…" at bounding box center [560, 420] width 488 height 99
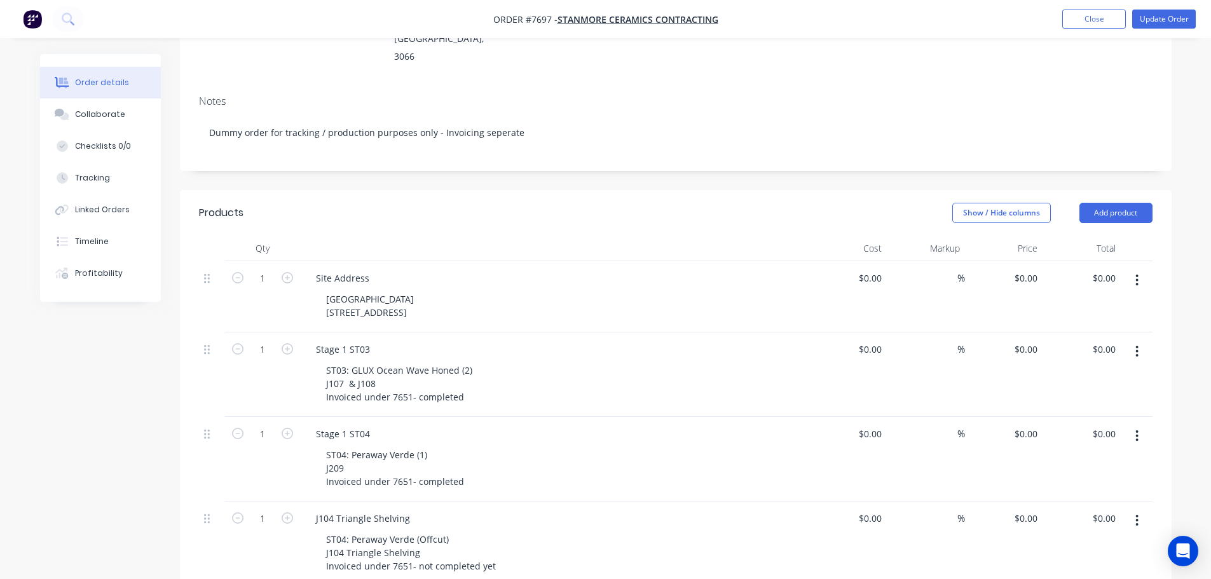
scroll to position [127, 0]
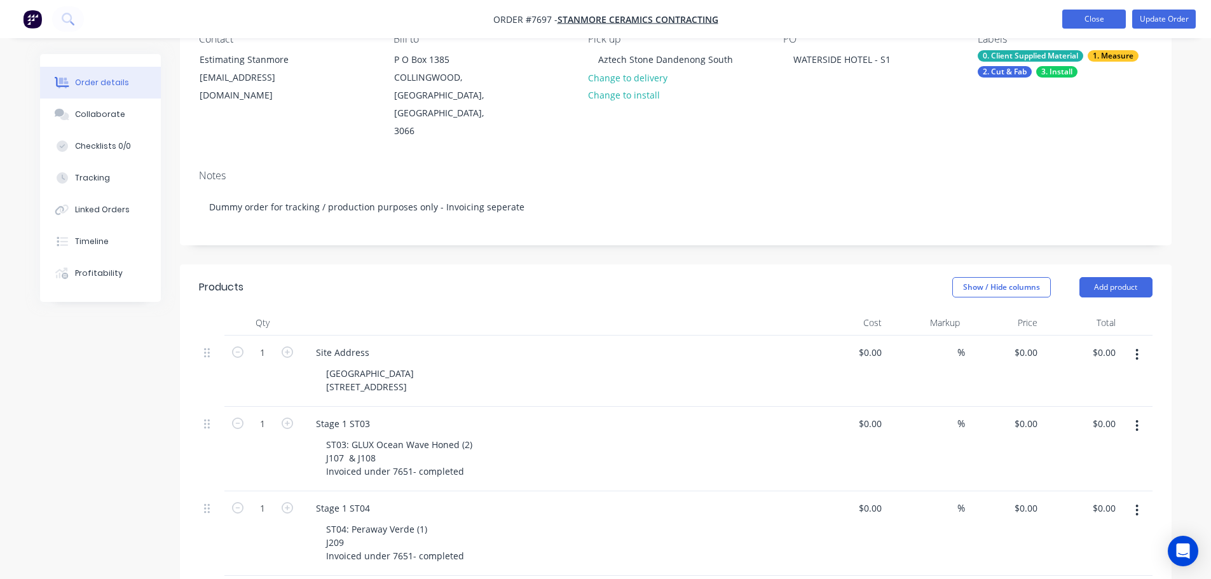
click at [1078, 18] on button "Close" at bounding box center [1094, 19] width 64 height 19
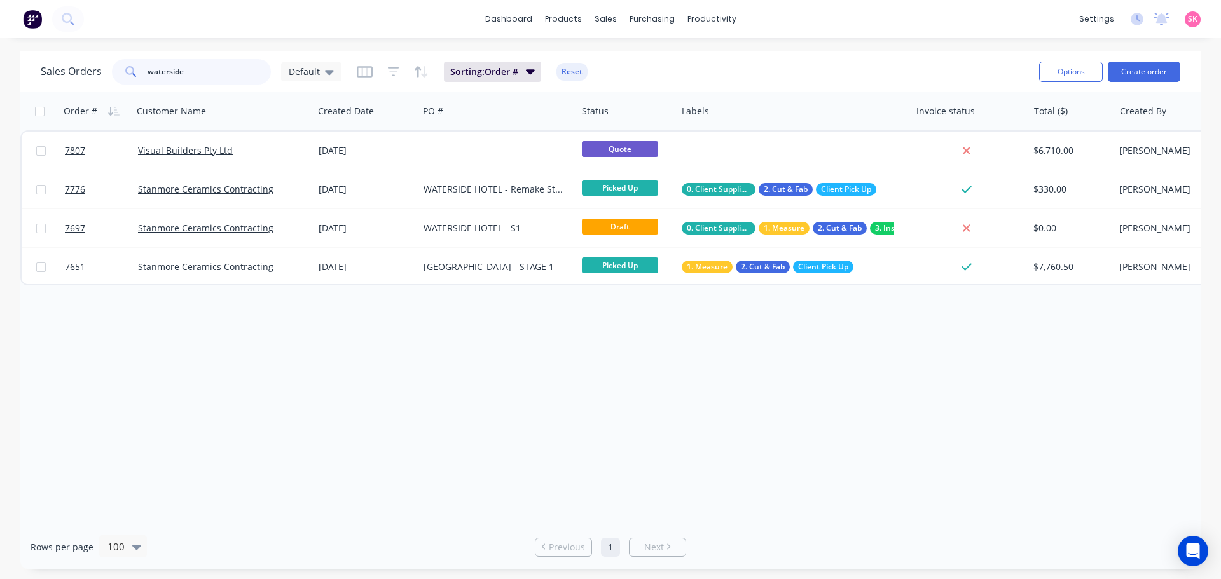
click at [199, 62] on input "waterside" at bounding box center [209, 71] width 124 height 25
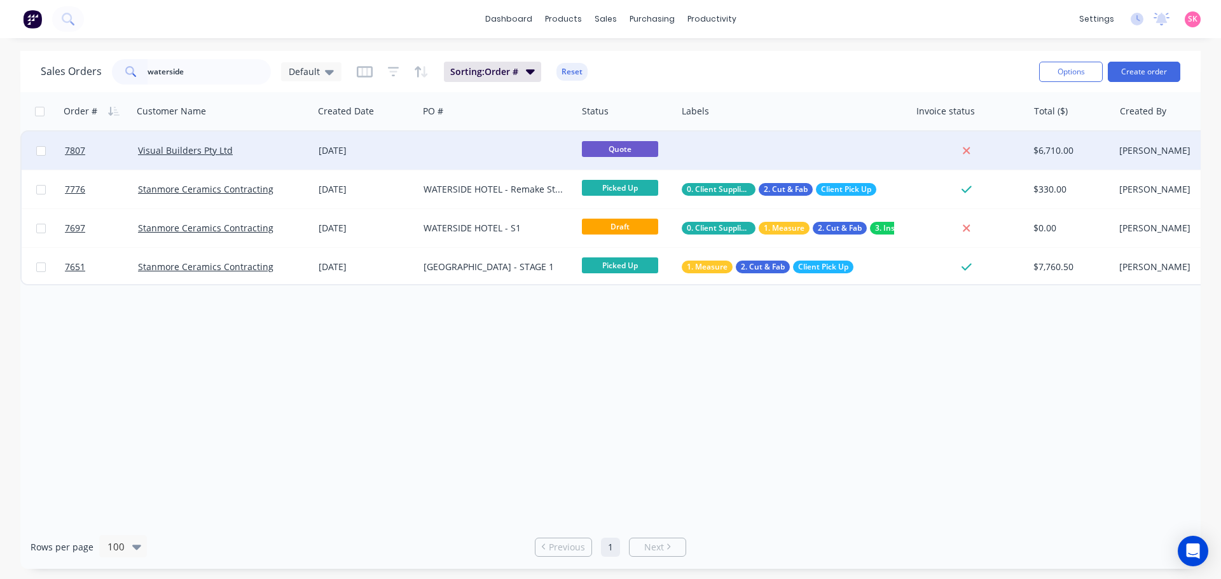
click at [493, 153] on div at bounding box center [497, 151] width 158 height 38
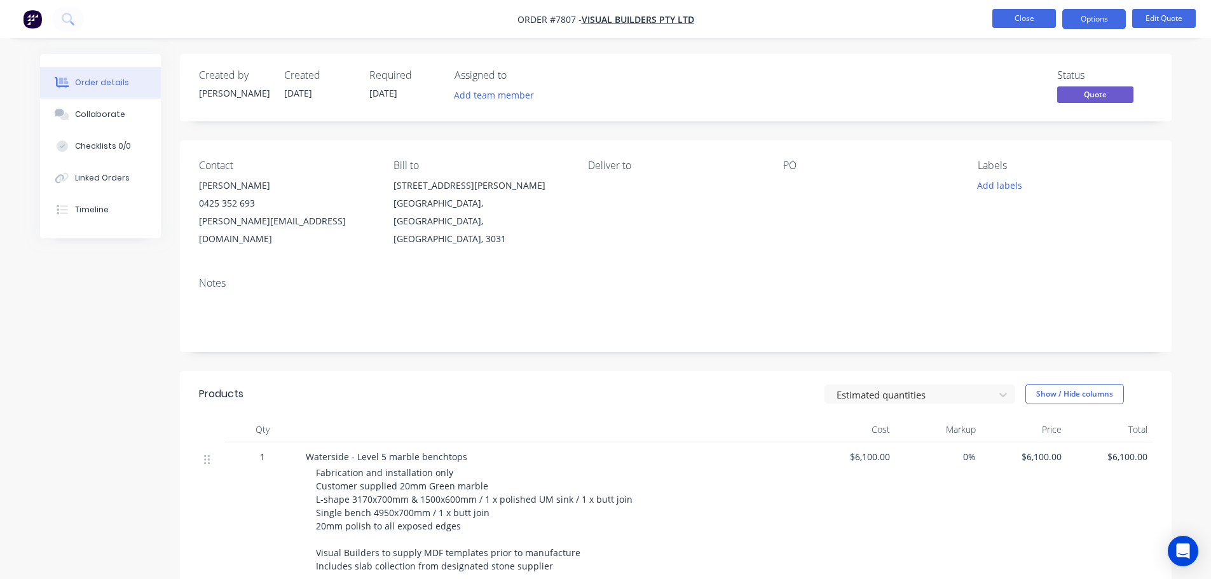
click at [1003, 13] on button "Close" at bounding box center [1024, 18] width 64 height 19
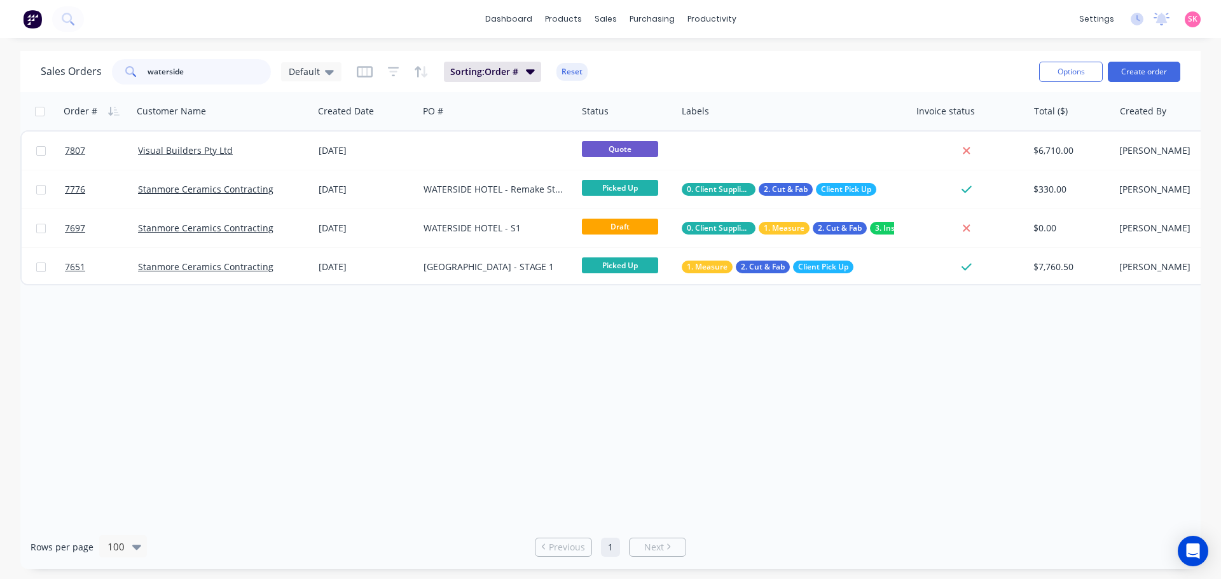
drag, startPoint x: 222, startPoint y: 65, endPoint x: 3, endPoint y: 80, distance: 220.4
click at [69, 69] on div "Sales Orders waterside Default" at bounding box center [191, 71] width 301 height 25
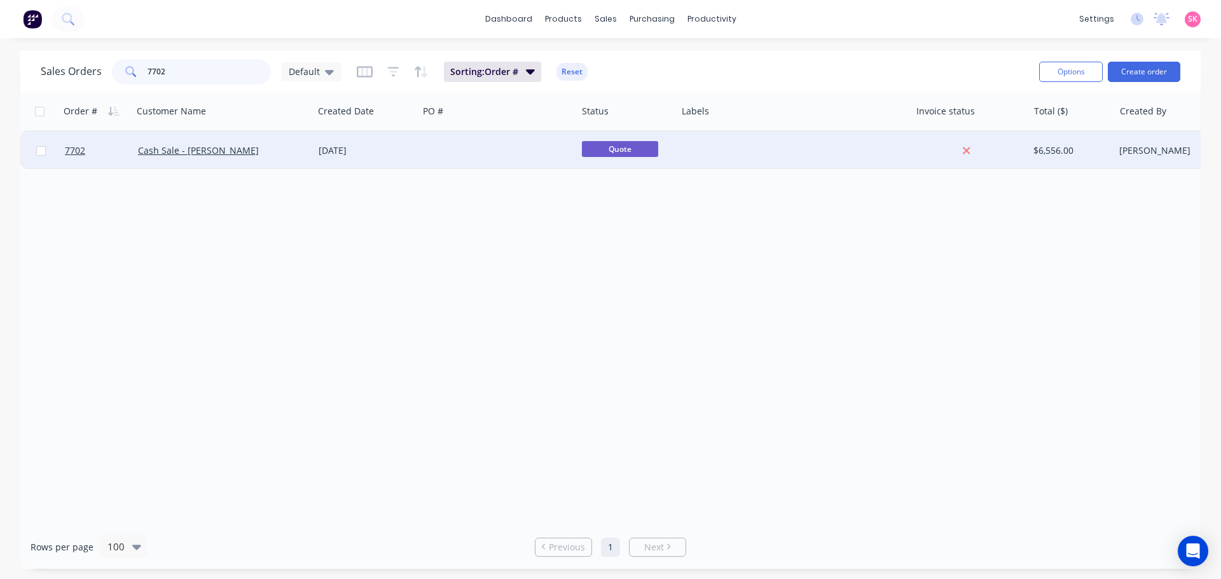
type input "7702"
click at [342, 155] on div "[DATE]" at bounding box center [365, 150] width 95 height 13
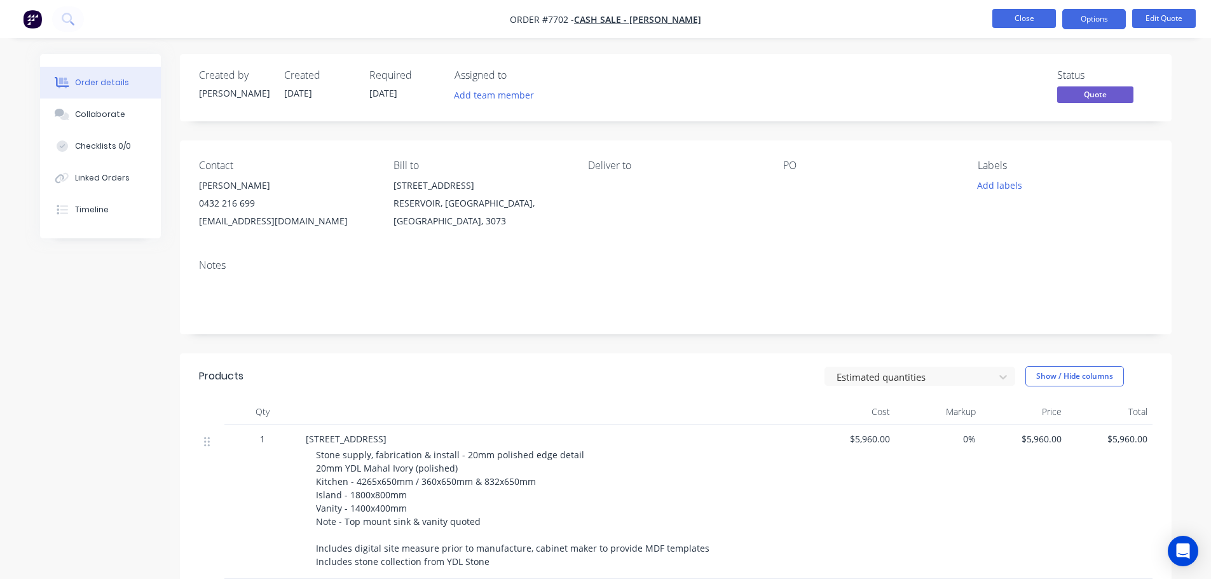
click at [1050, 18] on button "Close" at bounding box center [1024, 18] width 64 height 19
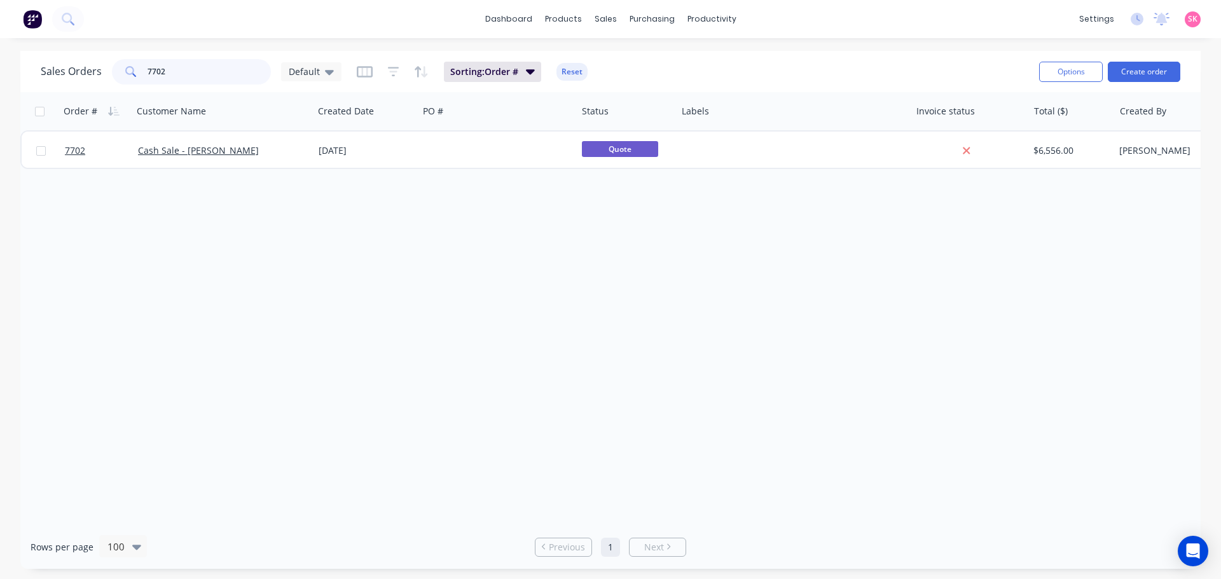
drag, startPoint x: 200, startPoint y: 84, endPoint x: 10, endPoint y: 40, distance: 194.5
click at [38, 54] on div "Sales Orders 7702 Default Sorting: Order # Reset Options Create order" at bounding box center [610, 71] width 1180 height 41
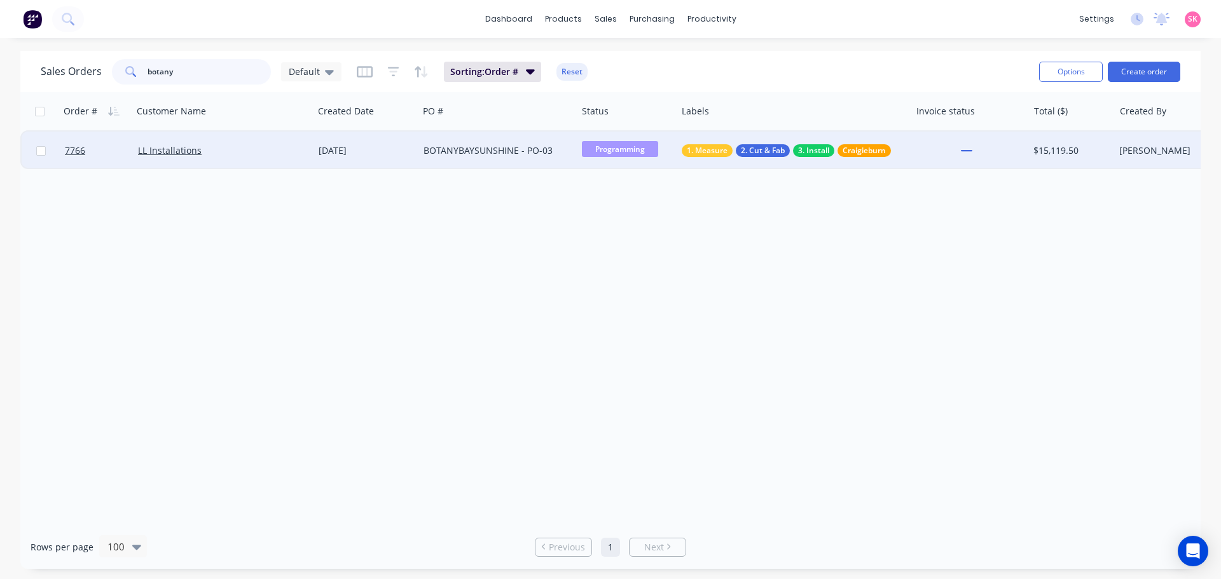
type input "botany"
click at [282, 160] on div "LL Installations" at bounding box center [223, 151] width 181 height 38
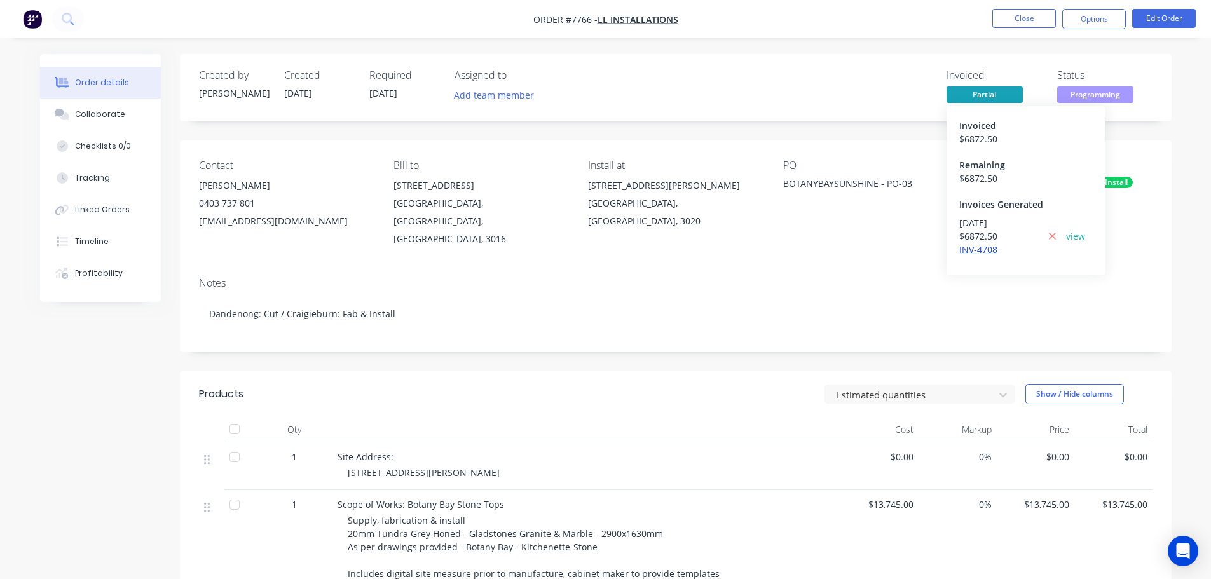
click at [989, 254] on link "INV-4708" at bounding box center [978, 249] width 38 height 12
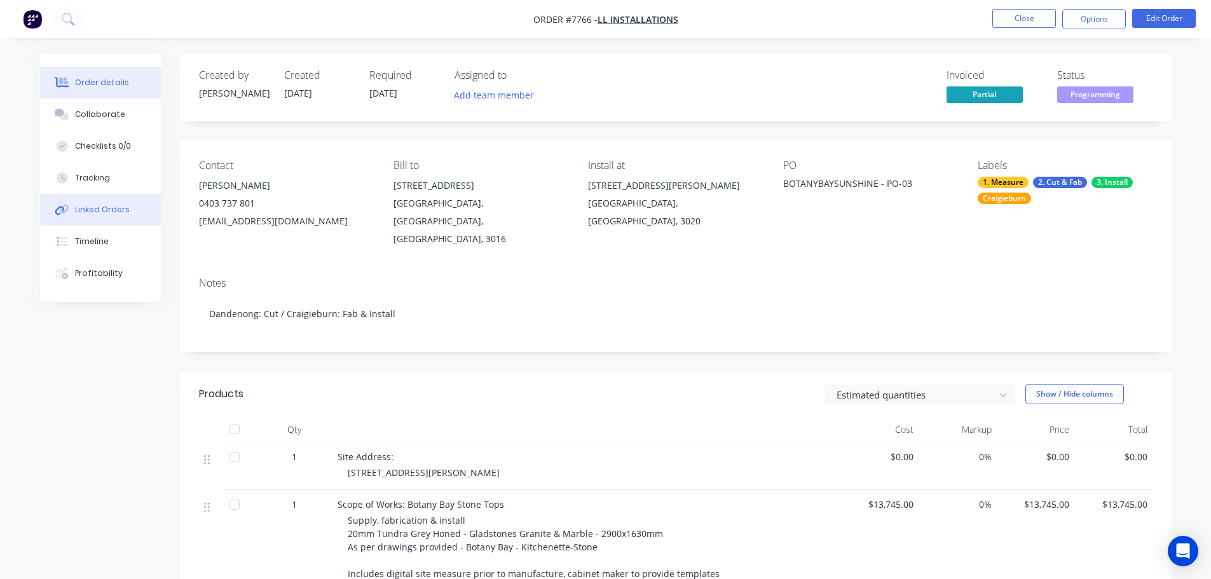
click at [96, 203] on button "Linked Orders" at bounding box center [100, 210] width 121 height 32
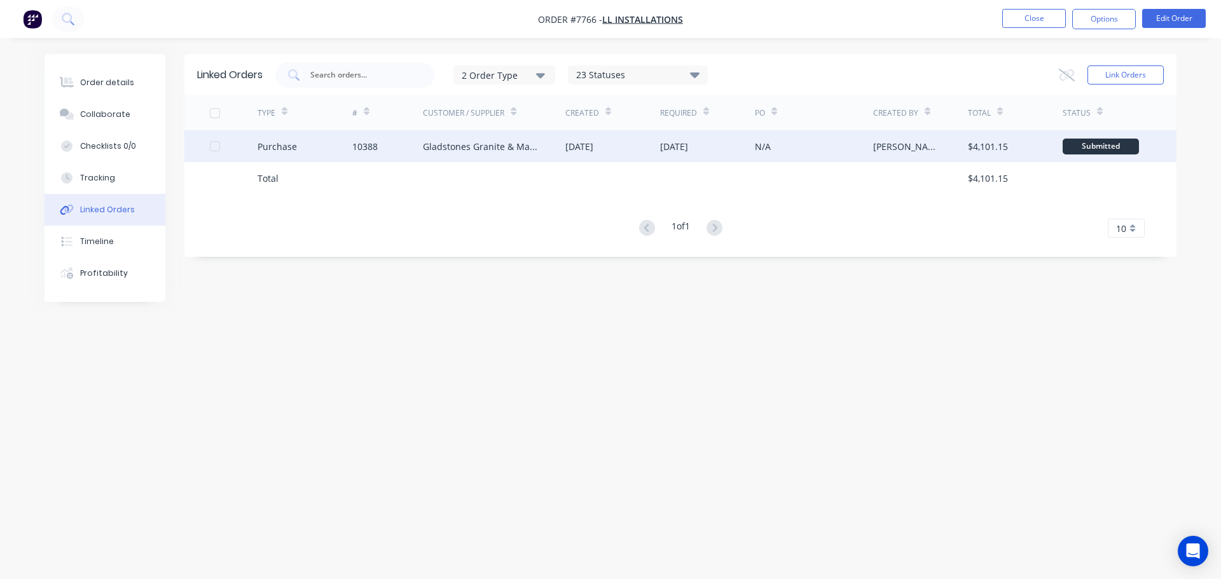
click at [399, 153] on div "10388" at bounding box center [387, 146] width 71 height 32
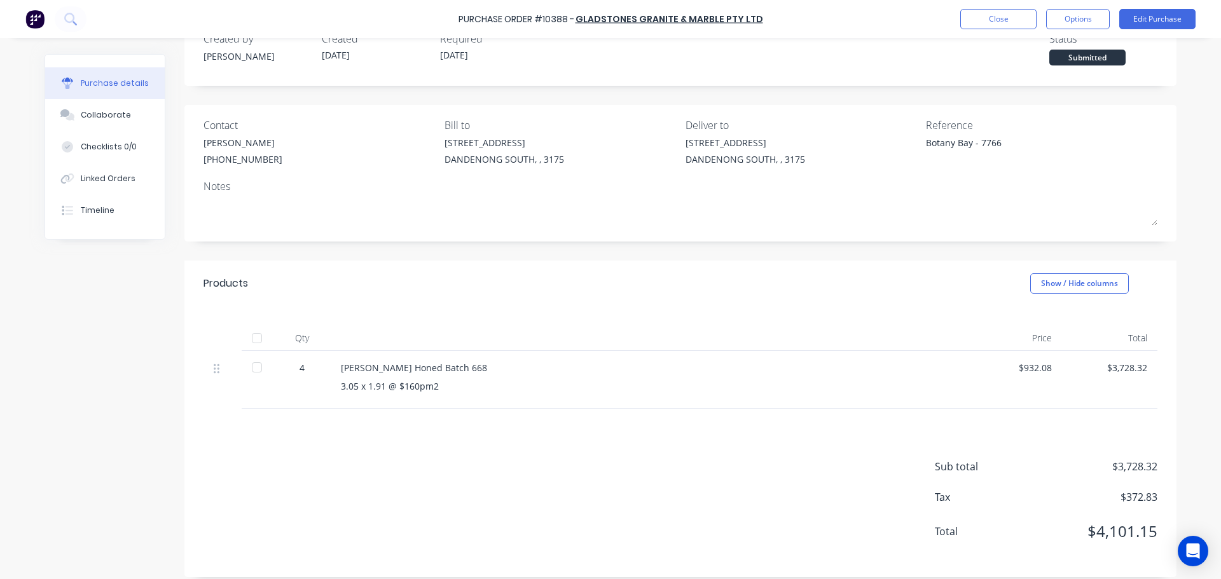
scroll to position [46, 0]
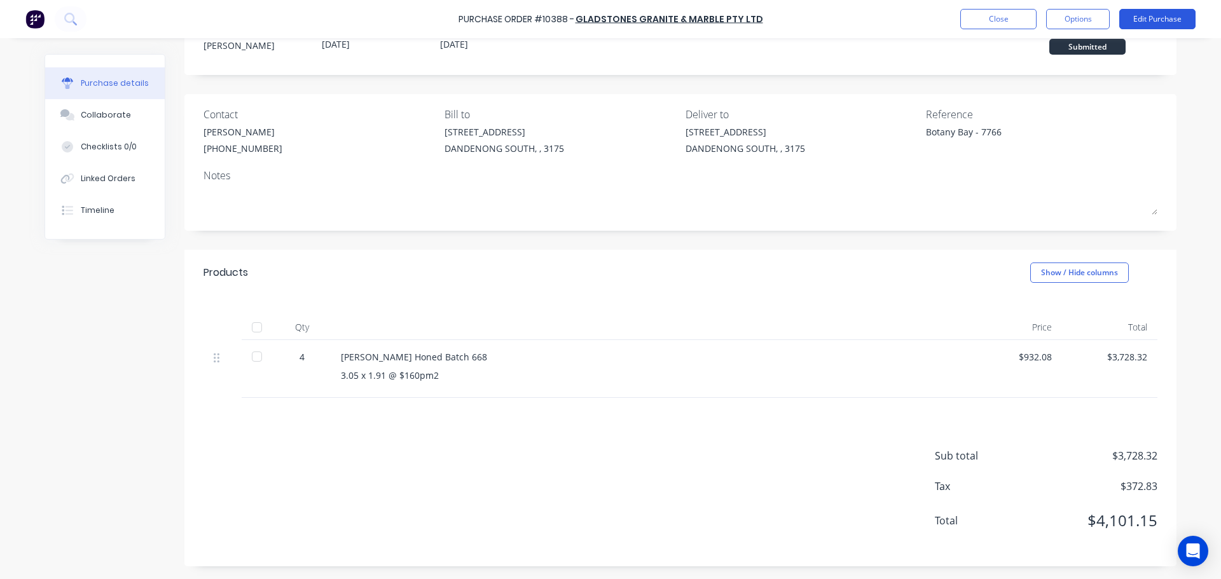
click at [1133, 16] on button "Edit Purchase" at bounding box center [1157, 19] width 76 height 20
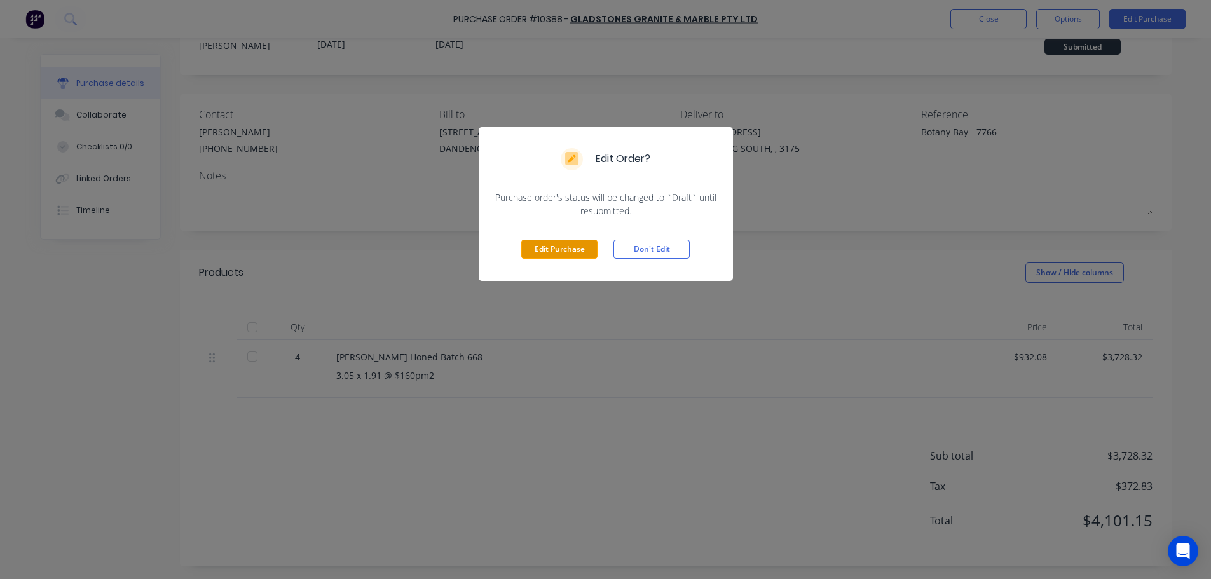
click at [548, 249] on button "Edit Purchase" at bounding box center [559, 249] width 76 height 19
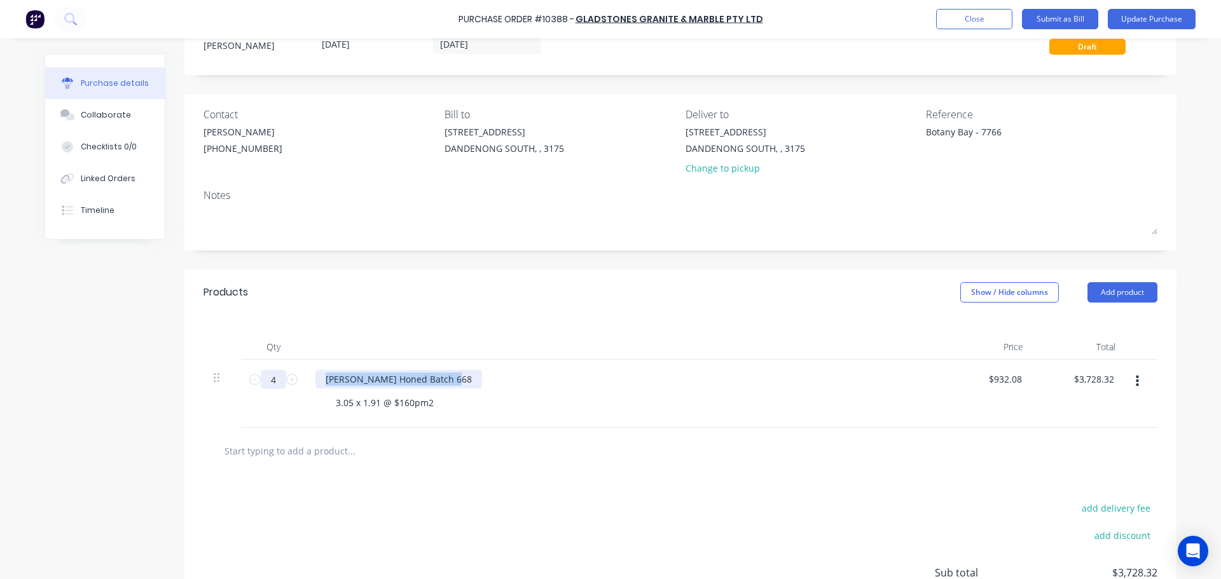
drag, startPoint x: 445, startPoint y: 376, endPoint x: 258, endPoint y: 381, distance: 187.0
click at [259, 381] on div "4 4 Tundra Grey Honed Batch 668 3.05 x 1.91 @ $160pm2 $932.08 $932.08 $3,728.32…" at bounding box center [680, 394] width 954 height 68
copy div "[PERSON_NAME] Honed Batch 668"
click at [273, 455] on input "text" at bounding box center [351, 450] width 254 height 25
paste input "[PERSON_NAME] Honed Batch 668"
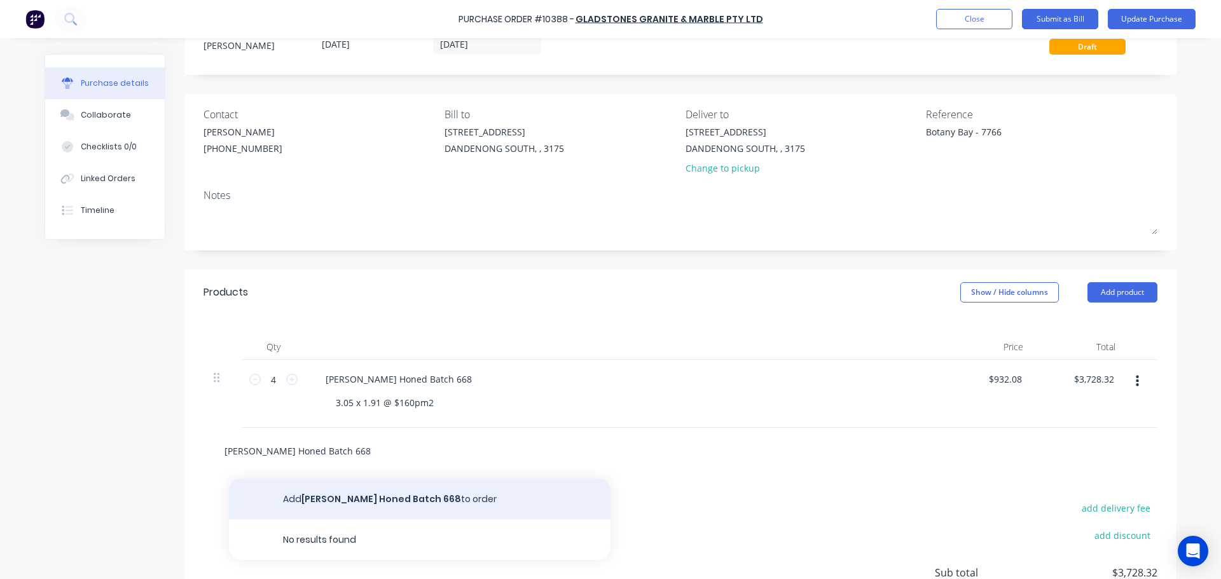
type input "[PERSON_NAME] Honed Batch 668"
click at [393, 501] on button "Add Tundra Grey Honed Batch 668 to order" at bounding box center [419, 499] width 381 height 41
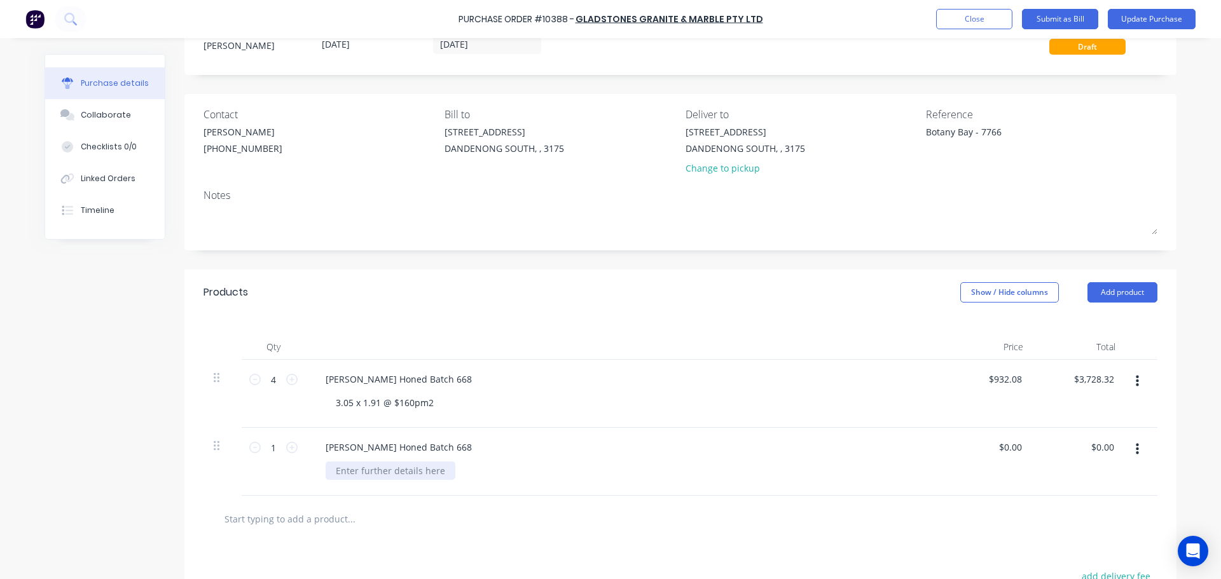
click at [407, 471] on div at bounding box center [390, 471] width 130 height 18
drag, startPoint x: 273, startPoint y: 380, endPoint x: 220, endPoint y: 371, distance: 54.1
click at [220, 371] on div "4 4 Tundra Grey Honed Batch 668 3.05 x 1.91 @ $160pm2 $932.08 $932.08 $3,728.32…" at bounding box center [680, 394] width 954 height 68
type input "3"
type input "$2,796.24"
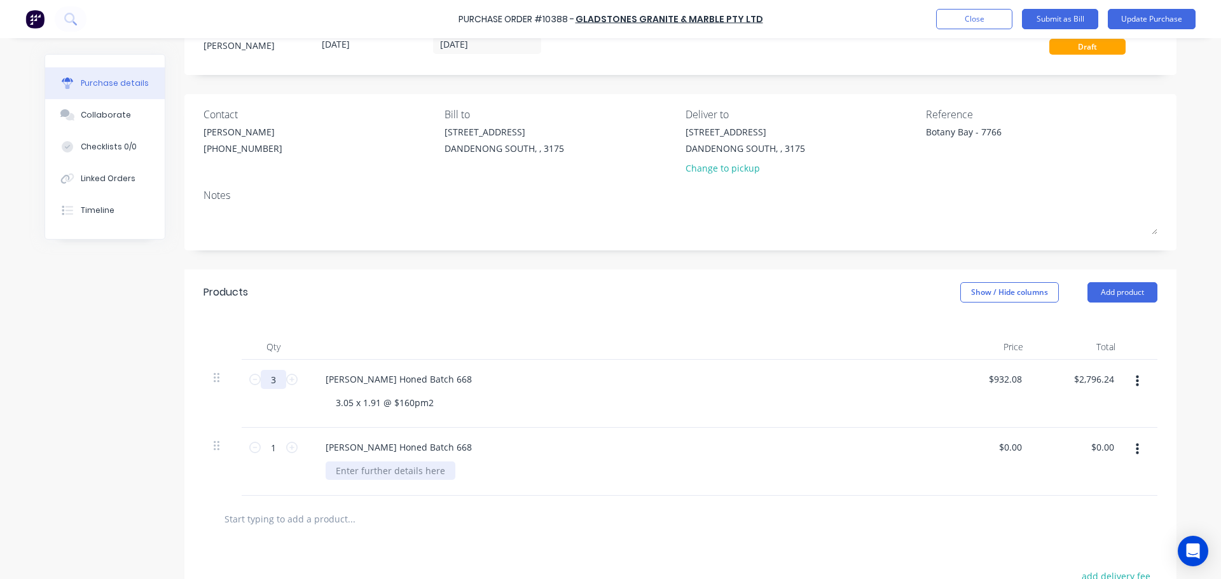
type input "3"
click at [384, 474] on div at bounding box center [390, 471] width 130 height 18
click at [349, 401] on div "3.05 x 1.91 @ $160pm2" at bounding box center [384, 403] width 118 height 18
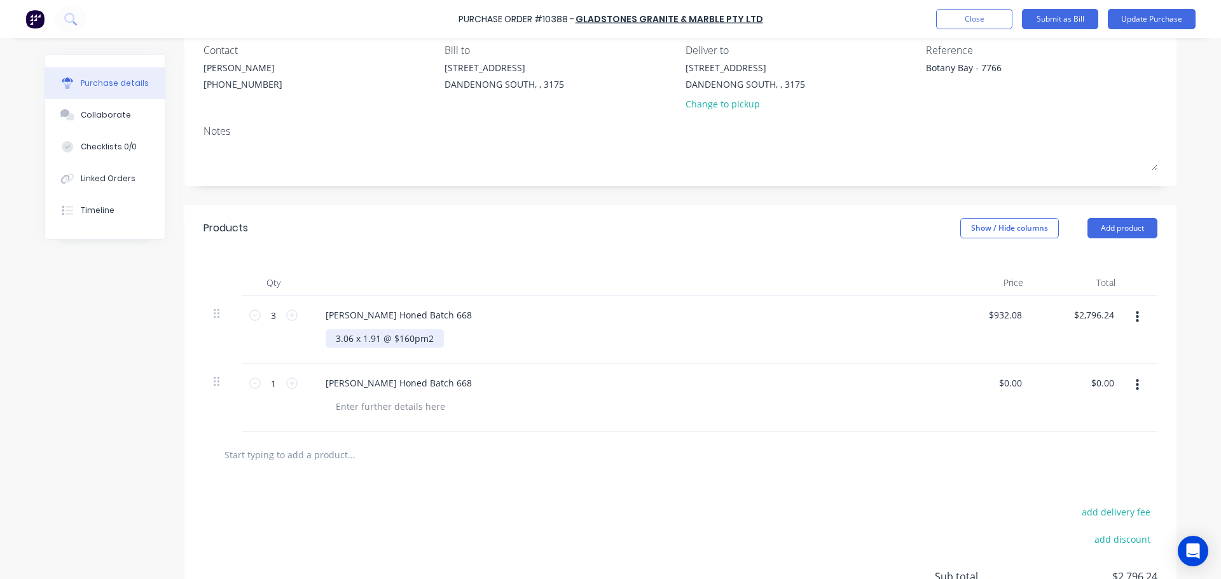
scroll to position [231, 0]
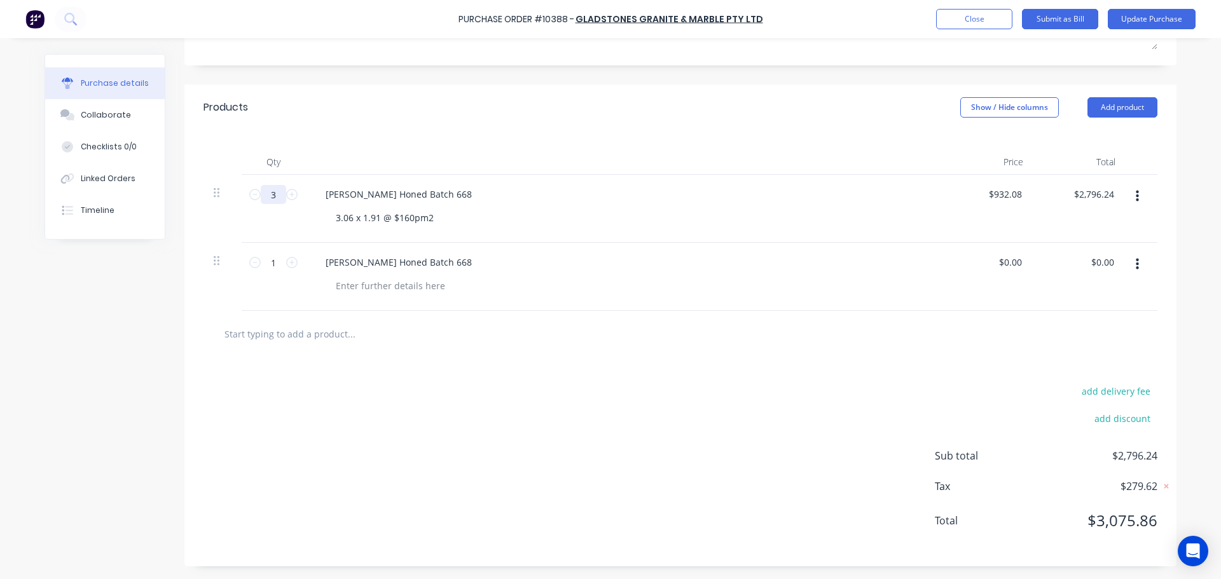
drag, startPoint x: 271, startPoint y: 190, endPoint x: 233, endPoint y: 191, distance: 38.1
click at [233, 191] on div "3 3 Tundra Grey Honed Batch 668 3.06 x 1.91 @ $160pm2 $932.08 $932.08 $2,796.24…" at bounding box center [680, 209] width 954 height 68
type input "4"
type input "$3,728.32"
type input "4"
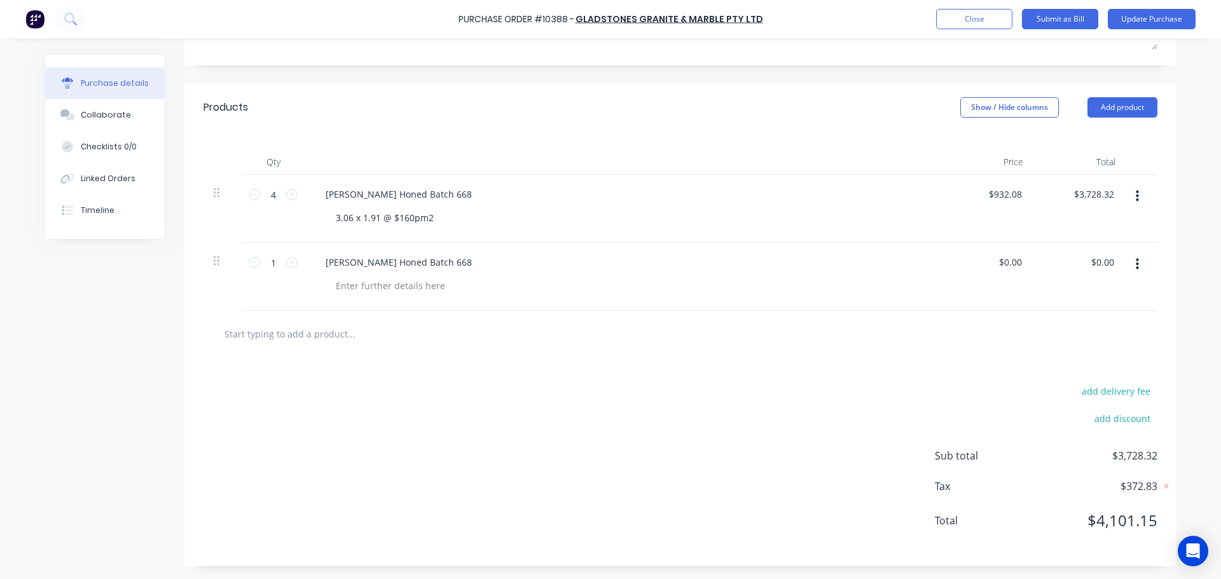
click at [654, 296] on div "[PERSON_NAME] Honed Batch 668" at bounding box center [623, 277] width 636 height 68
click at [350, 290] on div at bounding box center [390, 286] width 130 height 18
click at [476, 349] on div at bounding box center [680, 334] width 954 height 46
drag, startPoint x: 433, startPoint y: 219, endPoint x: 377, endPoint y: 222, distance: 56.0
click at [377, 222] on div "3.06 x 1.91 @ $160pm2" at bounding box center [384, 218] width 118 height 18
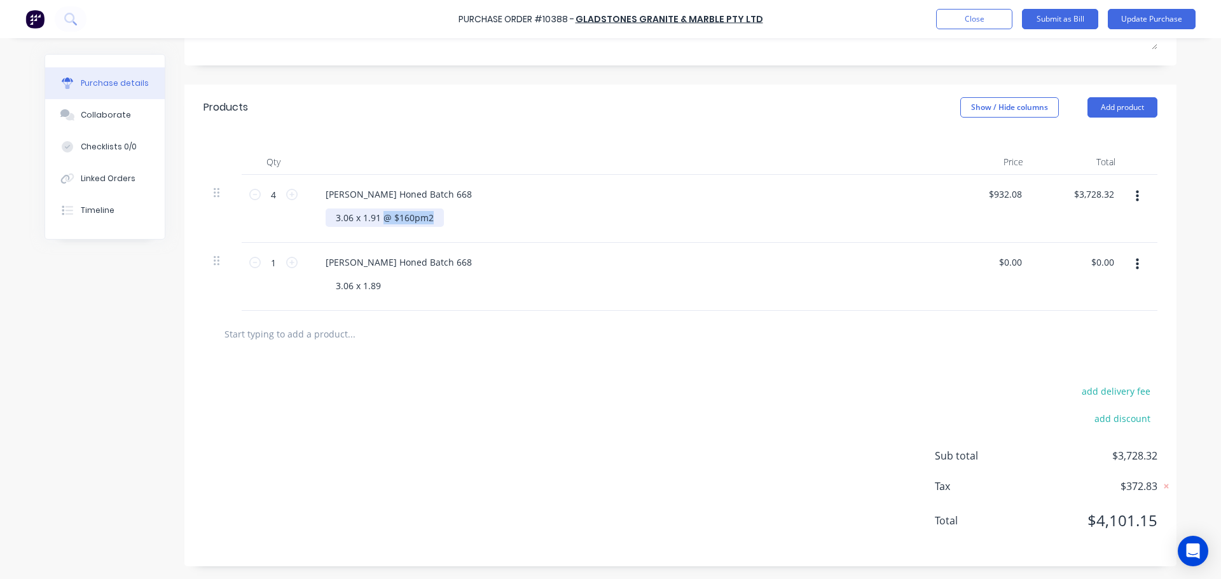
copy div "@ $160pm2"
click at [376, 291] on div "3.06 x 1.89" at bounding box center [357, 286] width 65 height 18
click at [434, 332] on input "text" at bounding box center [351, 333] width 254 height 25
drag, startPoint x: 1003, startPoint y: 261, endPoint x: 893, endPoint y: 253, distance: 109.7
click at [894, 253] on div "1 1 Tundra Grey Honed Batch 668 3.06 x 1.89 @ $160pm2 0.00 0.00 $0.00 $0.00" at bounding box center [680, 277] width 954 height 68
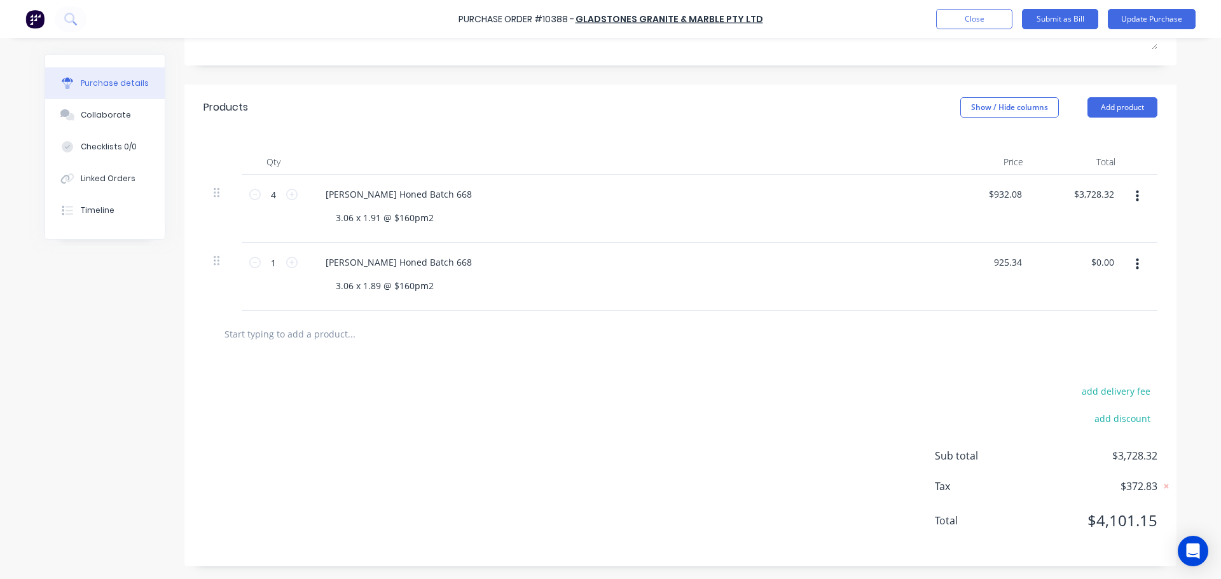
type input "$925.34"
click at [1069, 304] on div "$925.34 $0.00" at bounding box center [1079, 277] width 92 height 68
drag, startPoint x: 1018, startPoint y: 194, endPoint x: 919, endPoint y: 192, distance: 99.2
click at [919, 195] on div "4 4 Tundra Grey Honed Batch 668 3.06 x 1.91 @ $160pm2 932.08 932.08 $3,728.32 $…" at bounding box center [680, 209] width 954 height 68
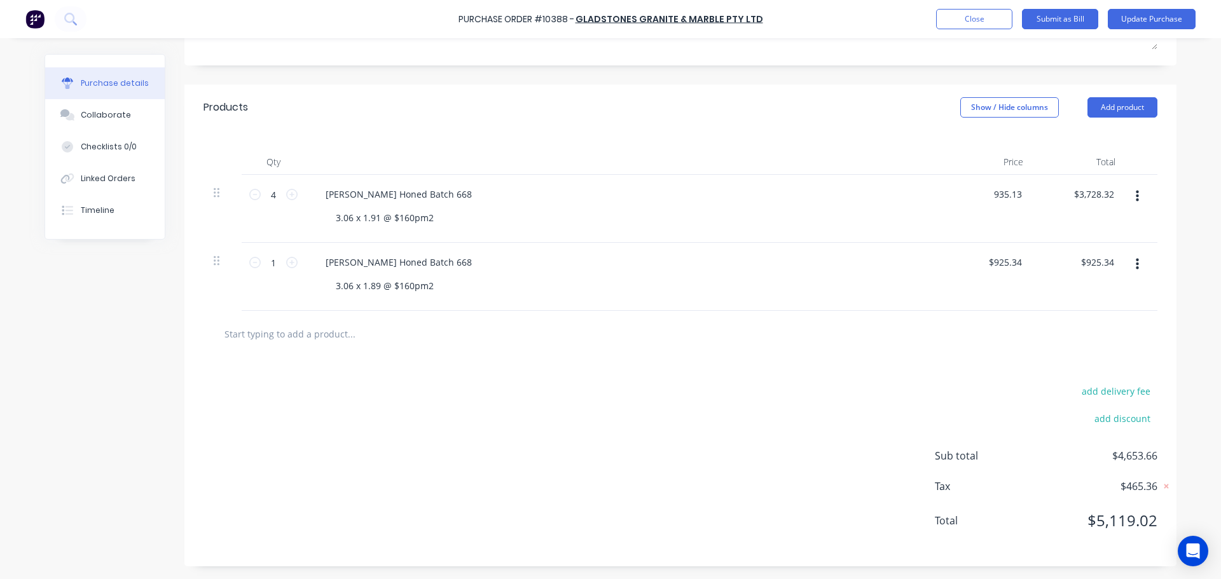
type input "$935.13"
type input "$3,740.52"
click at [903, 326] on div at bounding box center [680, 333] width 933 height 25
drag, startPoint x: 268, startPoint y: 194, endPoint x: 257, endPoint y: 196, distance: 10.3
click at [261, 196] on input "4" at bounding box center [273, 194] width 25 height 19
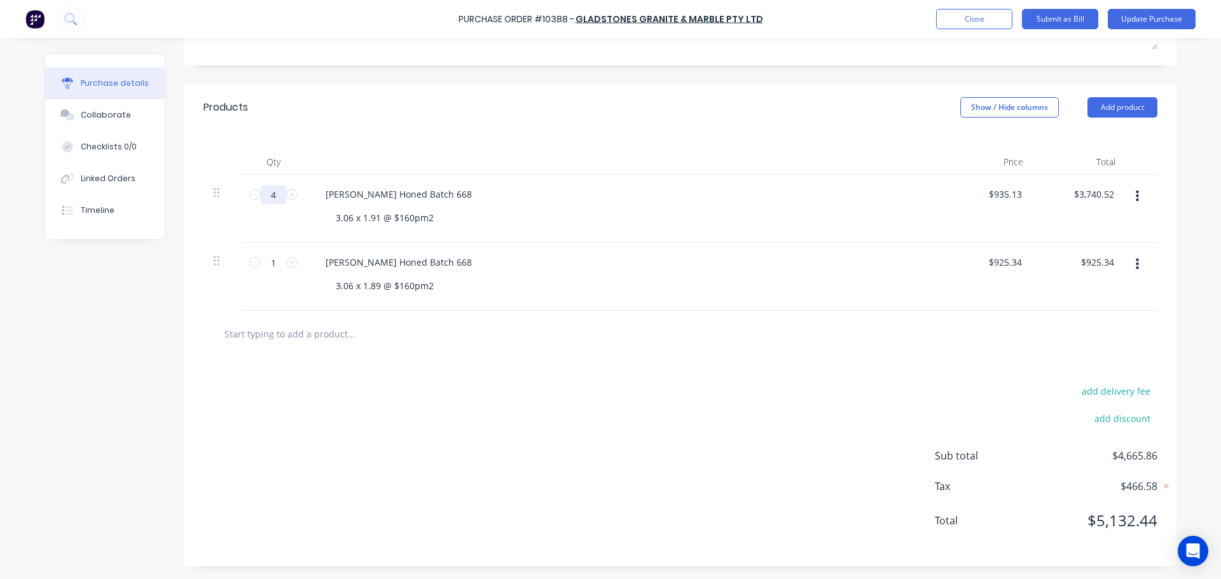
type input "3"
type input "$2,805.39"
type input "3"
click at [502, 319] on div at bounding box center [680, 334] width 954 height 46
click at [1017, 257] on input "925.34" at bounding box center [1004, 262] width 39 height 18
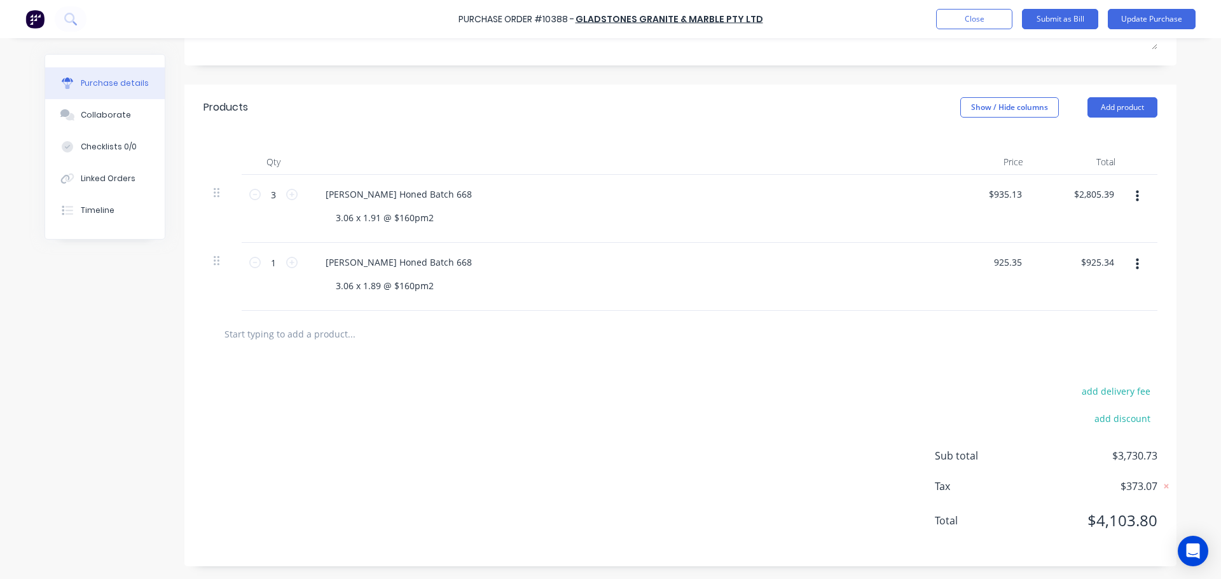
type input "$925.35"
click at [823, 421] on div "add delivery fee add discount Sub total $3,730.73 Tax $373.07 Total $4,103.80" at bounding box center [680, 461] width 992 height 209
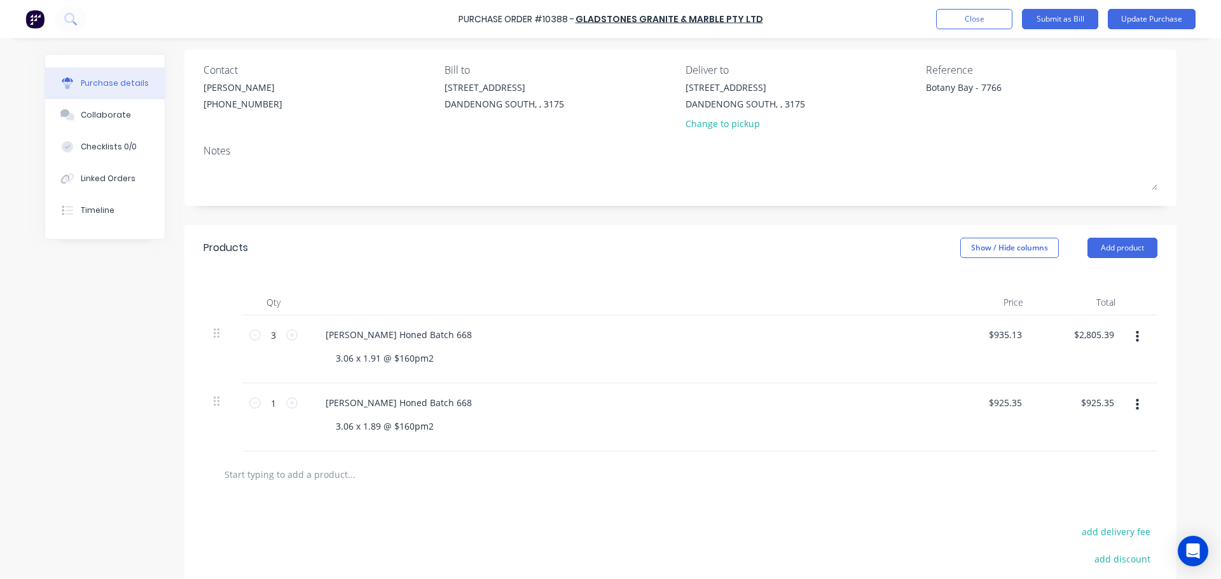
scroll to position [0, 0]
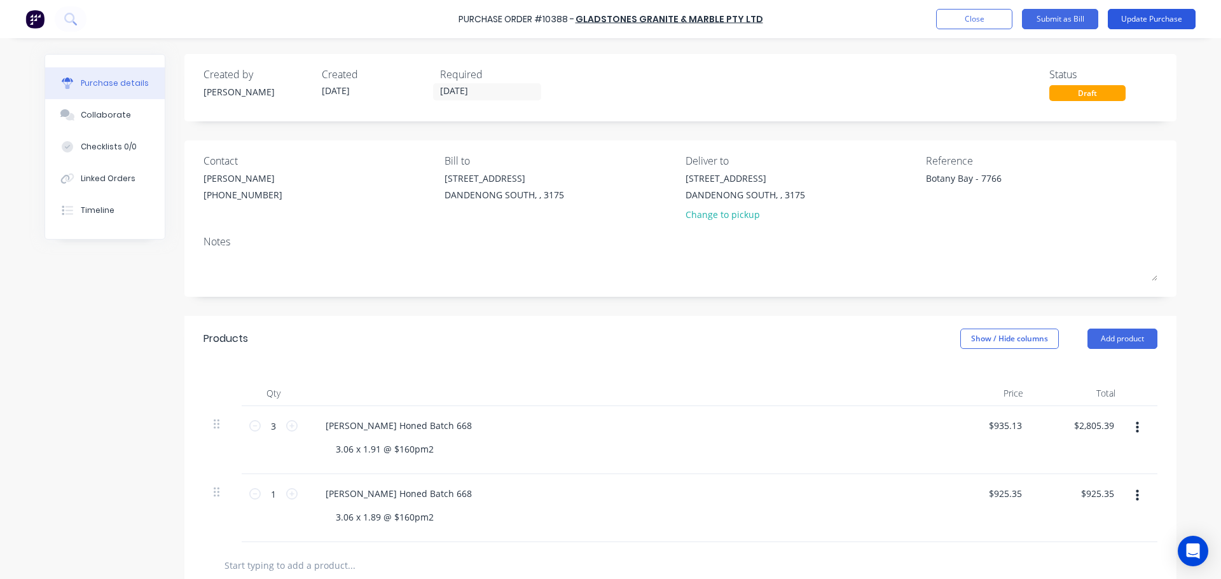
click at [1148, 14] on button "Update Purchase" at bounding box center [1151, 19] width 88 height 20
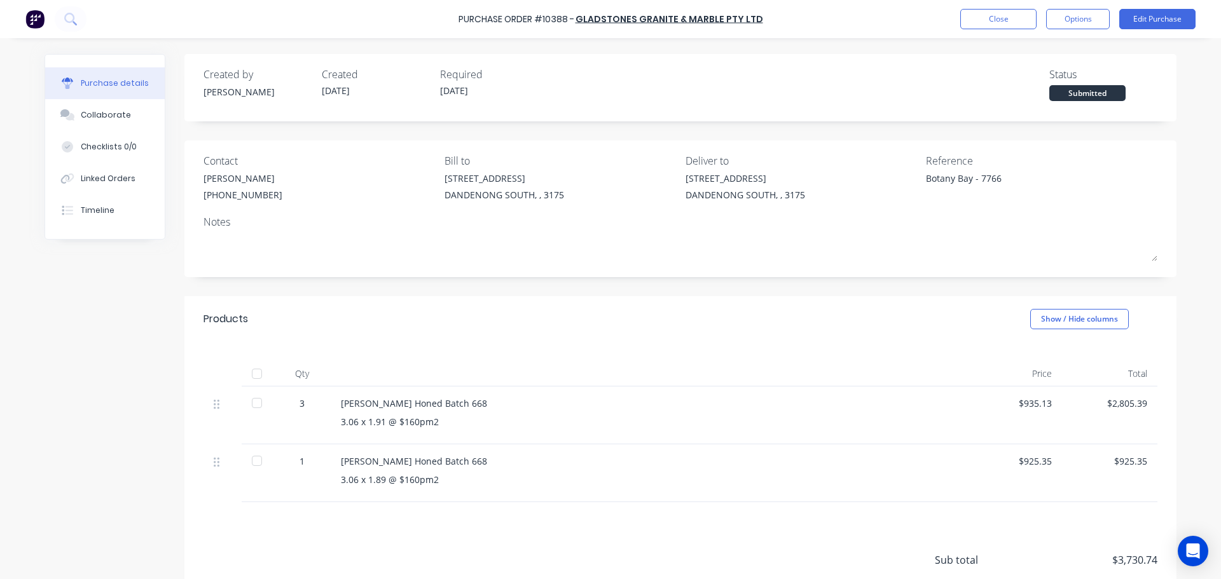
click at [1035, 8] on div "Purchase Order #10388 - Gladstones Granite & Marble Pty Ltd Close Options Edit …" at bounding box center [610, 19] width 1221 height 38
click at [1029, 11] on button "Close" at bounding box center [998, 19] width 76 height 20
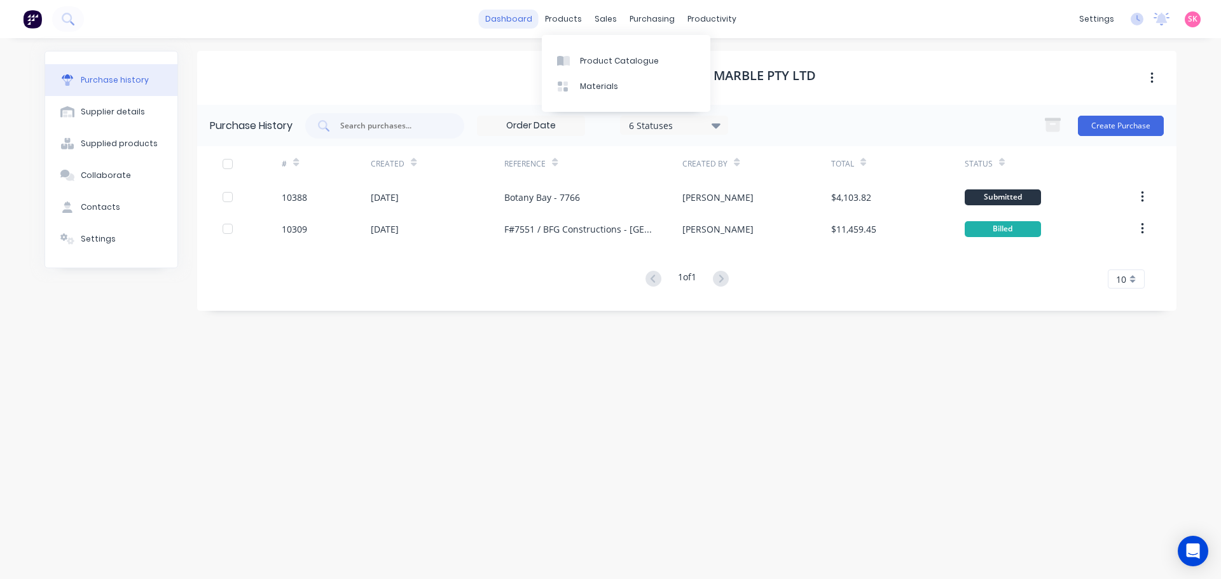
click at [522, 22] on link "dashboard" at bounding box center [509, 19] width 60 height 19
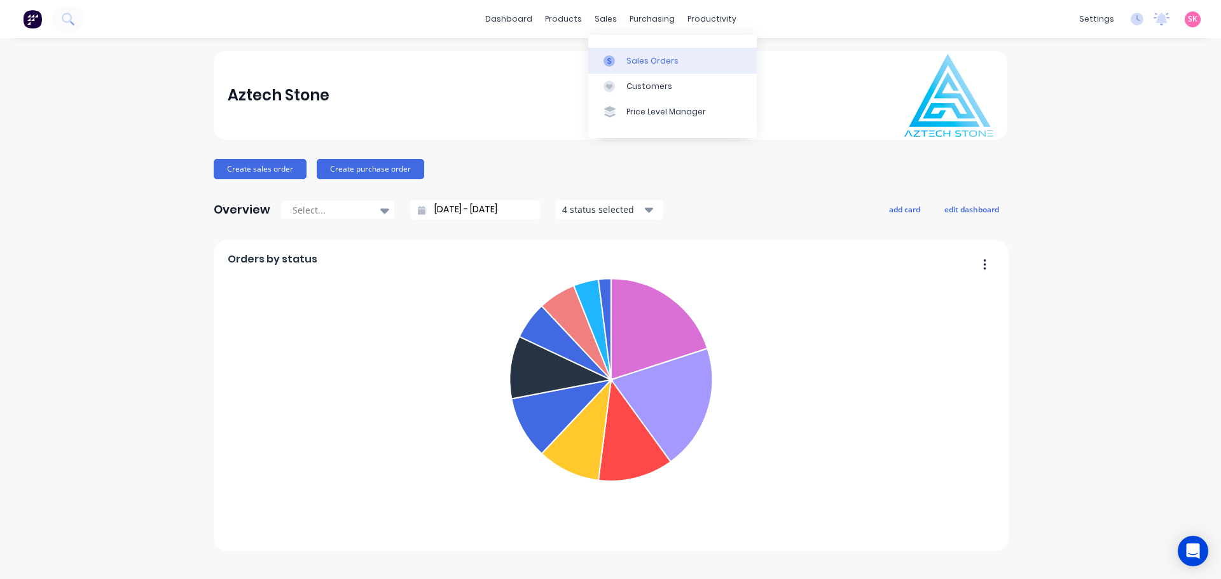
click at [613, 63] on icon at bounding box center [608, 60] width 11 height 11
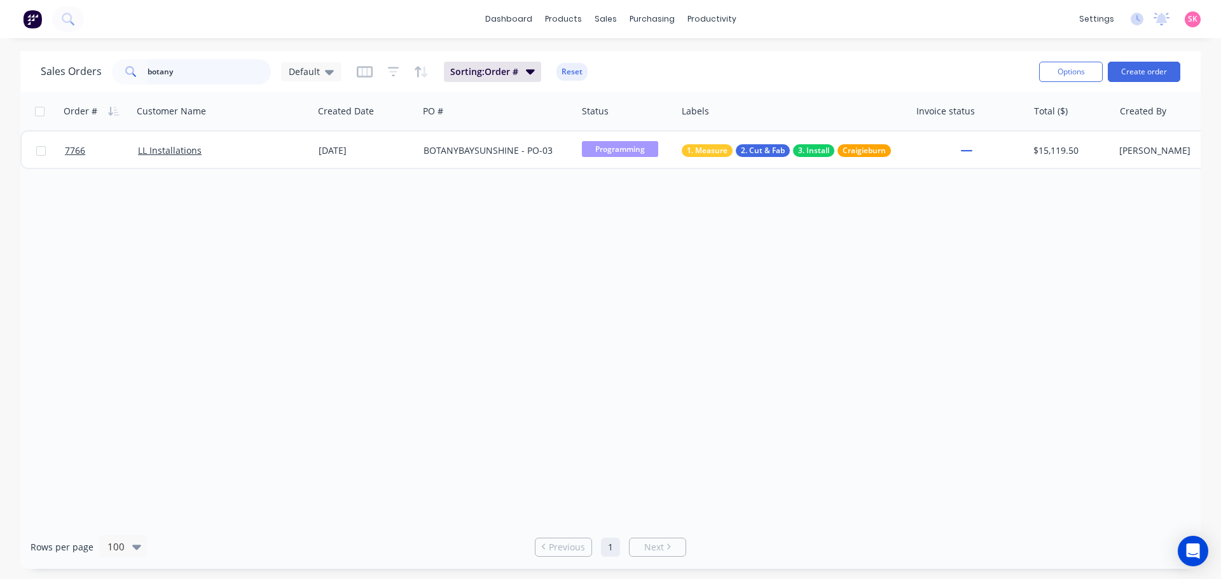
drag, startPoint x: 205, startPoint y: 70, endPoint x: 60, endPoint y: 75, distance: 145.7
click at [73, 75] on div "Sales Orders botany Default" at bounding box center [191, 71] width 301 height 25
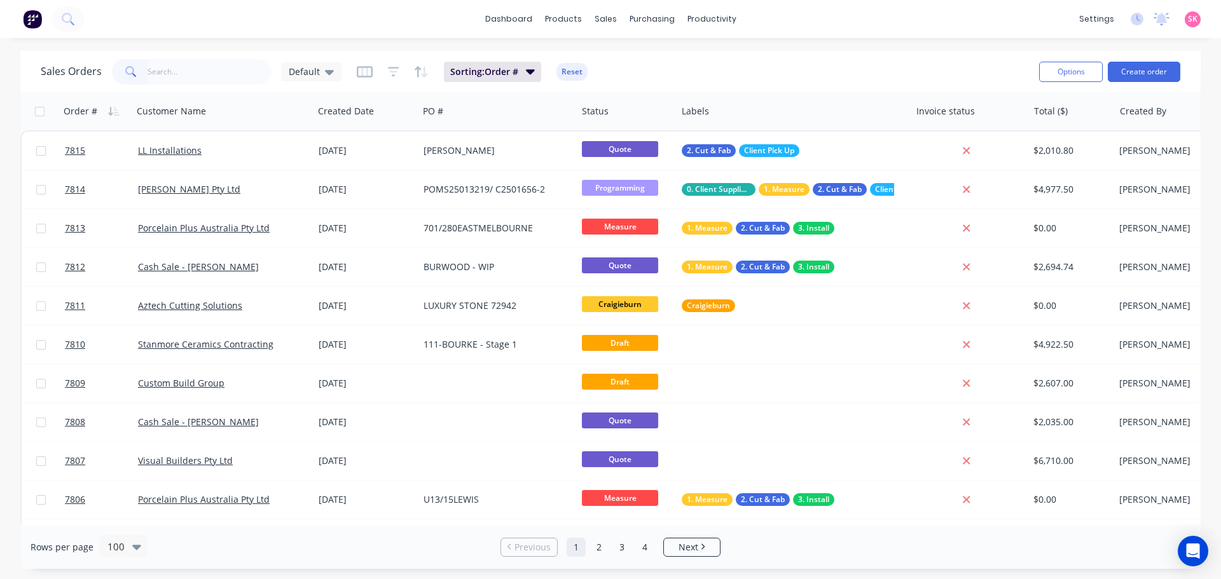
click at [282, 58] on div "Sales Orders Default Sorting: Order # Reset" at bounding box center [535, 71] width 988 height 31
click at [248, 67] on input "text" at bounding box center [209, 71] width 124 height 25
click at [181, 74] on input "text" at bounding box center [209, 71] width 124 height 25
type input "[PERSON_NAME]"
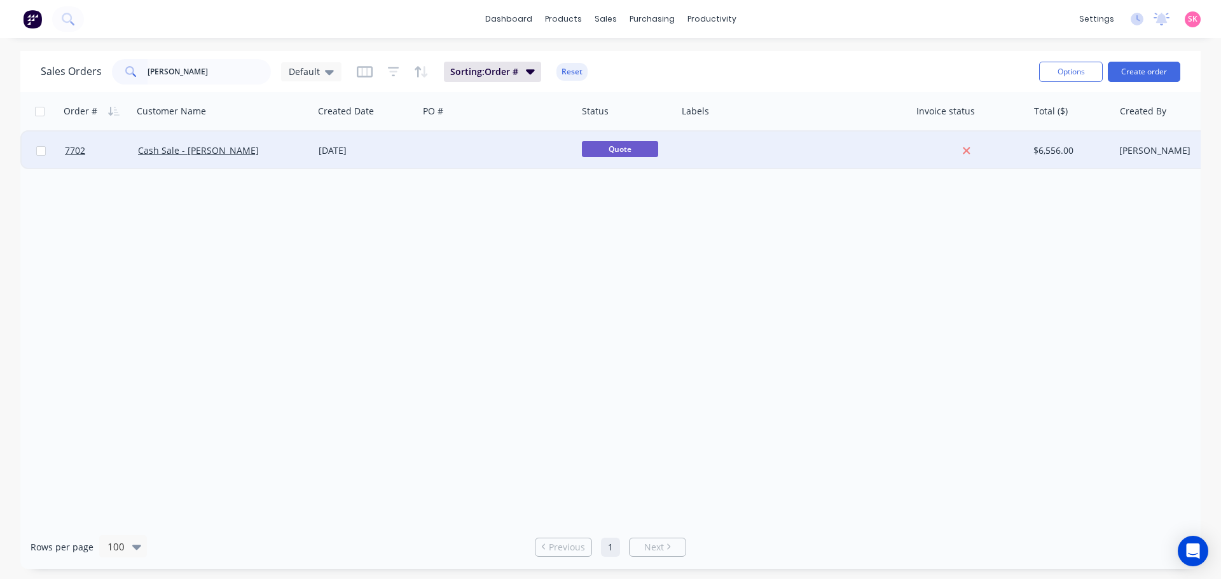
click at [324, 155] on div "[DATE]" at bounding box center [365, 150] width 95 height 13
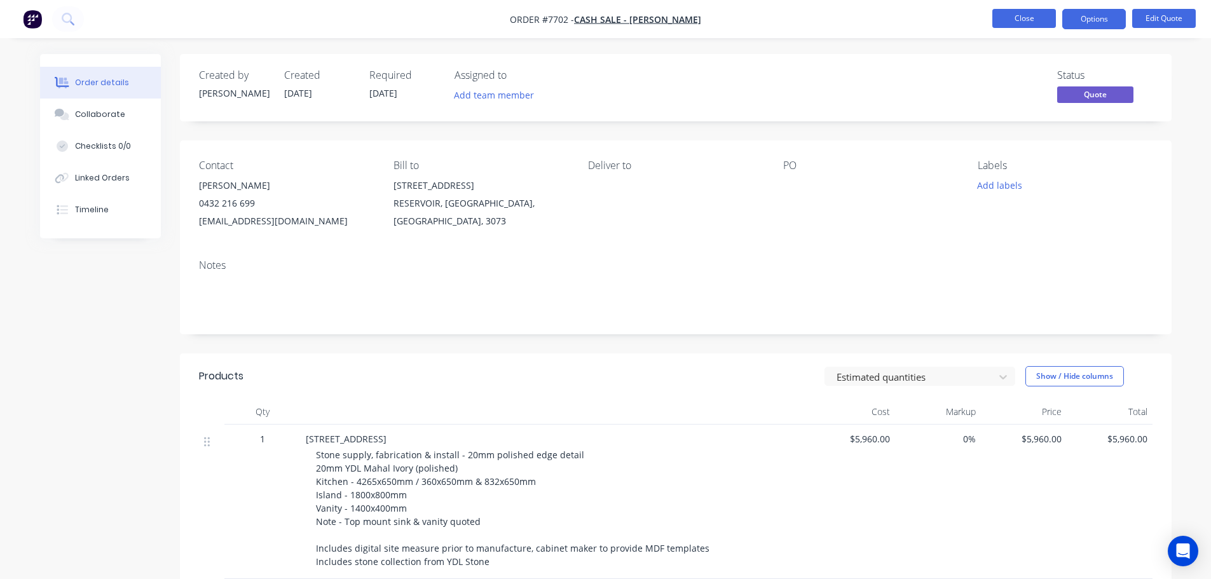
click at [1009, 14] on button "Close" at bounding box center [1024, 18] width 64 height 19
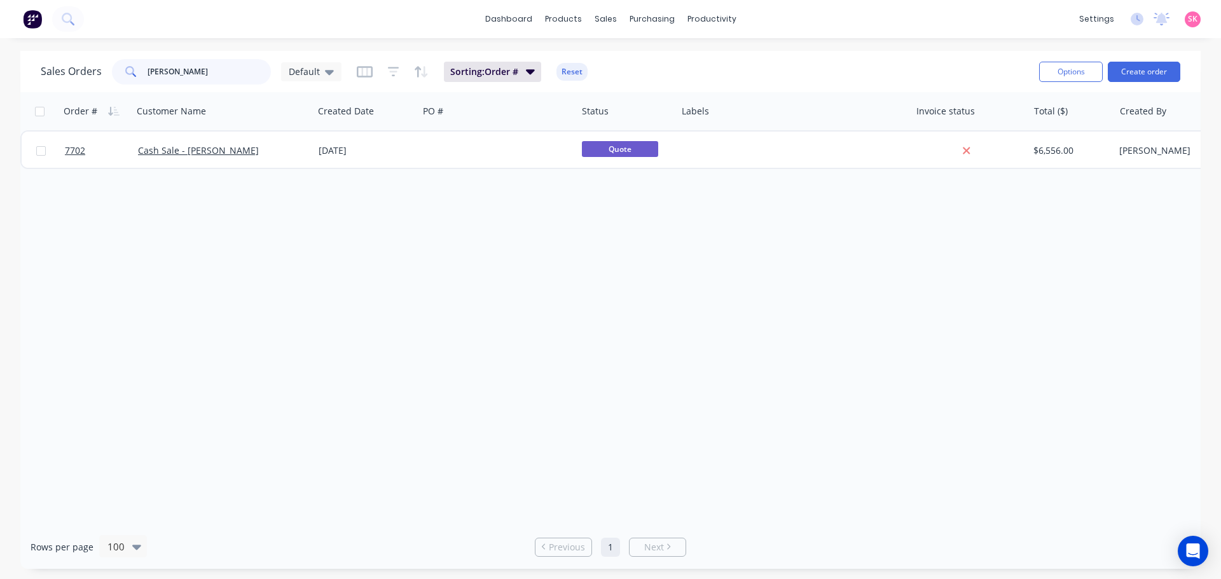
drag, startPoint x: 225, startPoint y: 65, endPoint x: 75, endPoint y: 88, distance: 151.8
click at [76, 88] on div "Sales Orders [PERSON_NAME] Sorting: Order # Reset Options Create order" at bounding box center [610, 71] width 1180 height 41
type input "botany"
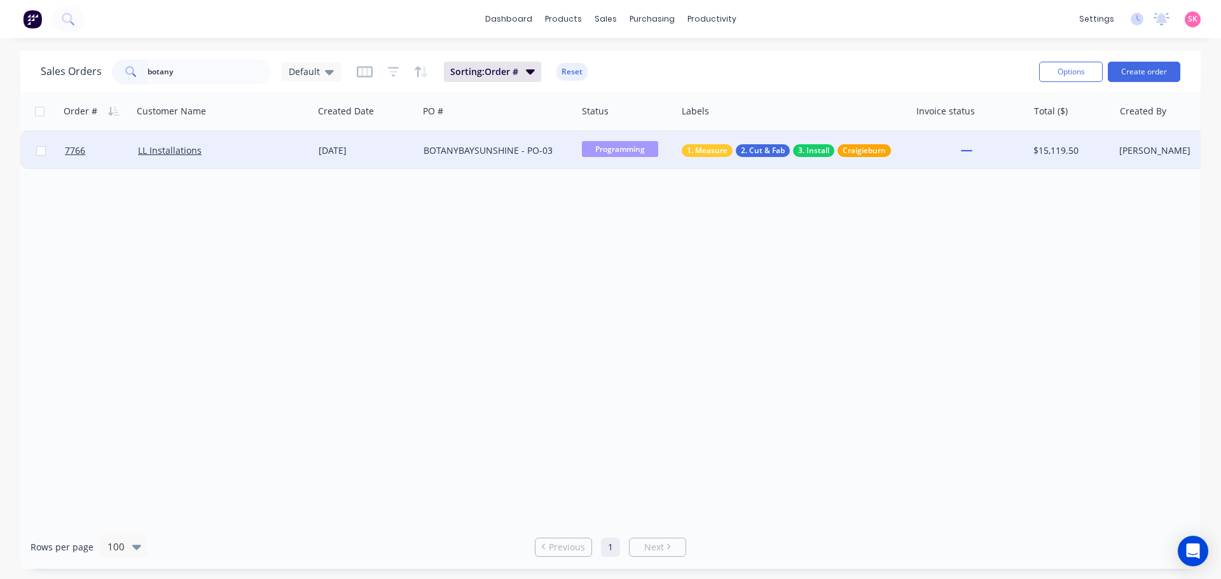
click at [341, 154] on div "[DATE]" at bounding box center [365, 150] width 95 height 13
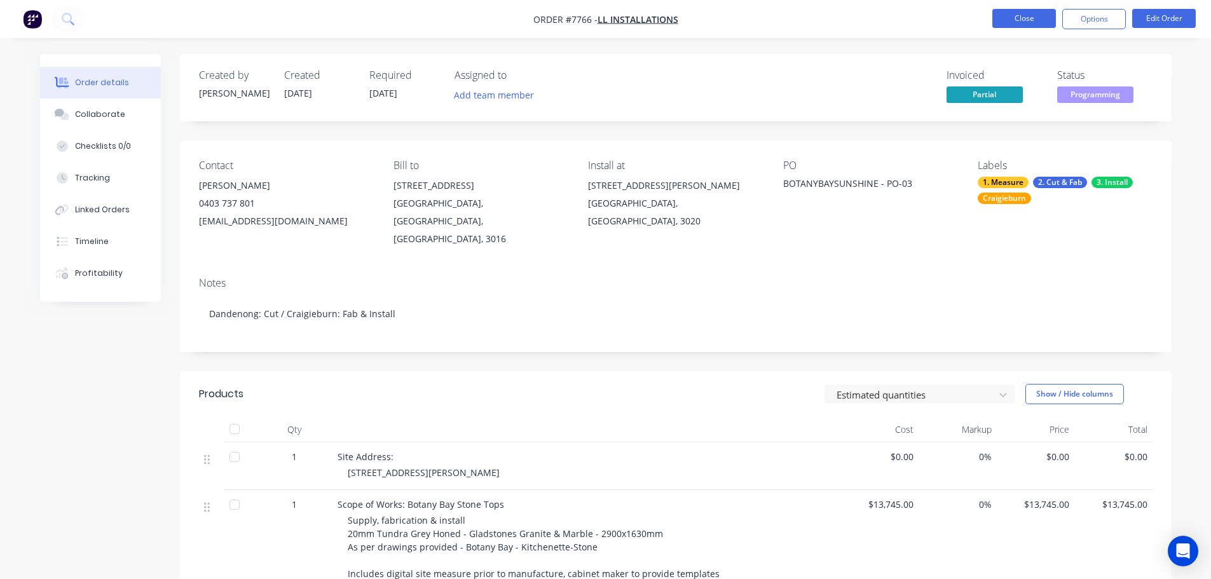
click at [1023, 17] on button "Close" at bounding box center [1024, 18] width 64 height 19
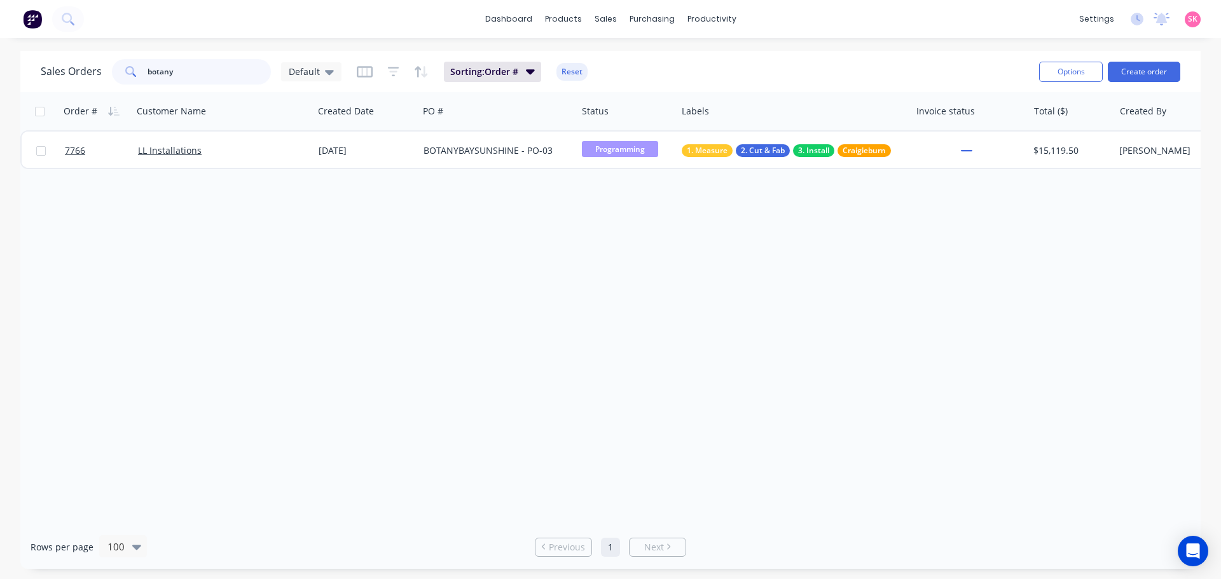
drag, startPoint x: 193, startPoint y: 63, endPoint x: 34, endPoint y: 76, distance: 159.4
click at [35, 76] on div "Sales Orders botany Default Sorting: Order # Reset Options Create order" at bounding box center [610, 71] width 1180 height 41
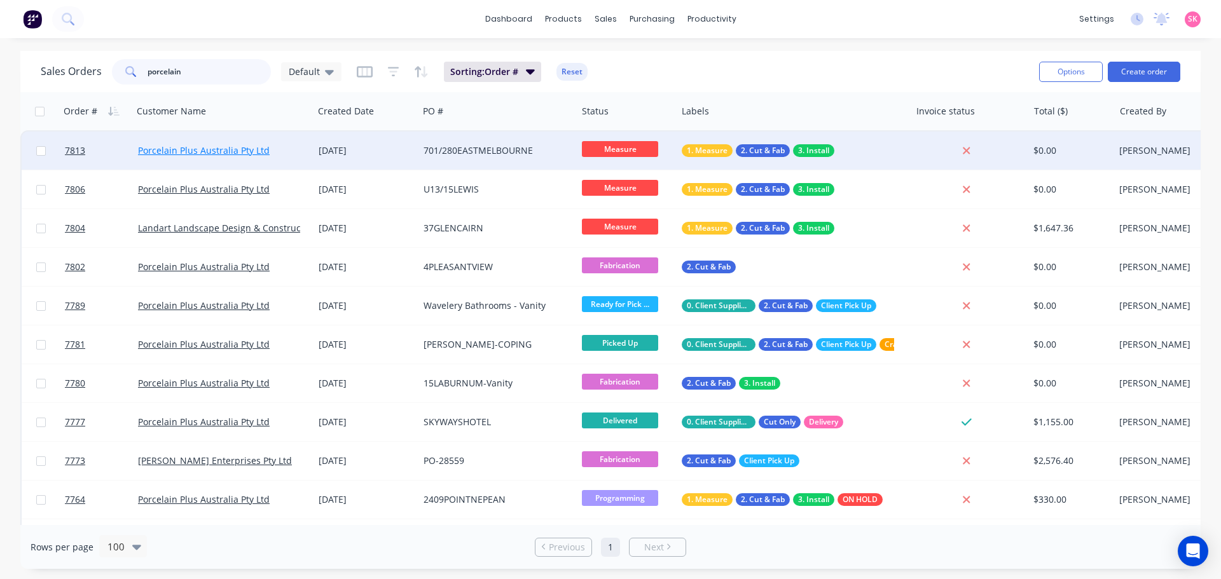
type input "porcelain"
click at [151, 150] on link "Porcelain Plus Australia Pty Ltd" at bounding box center [204, 150] width 132 height 12
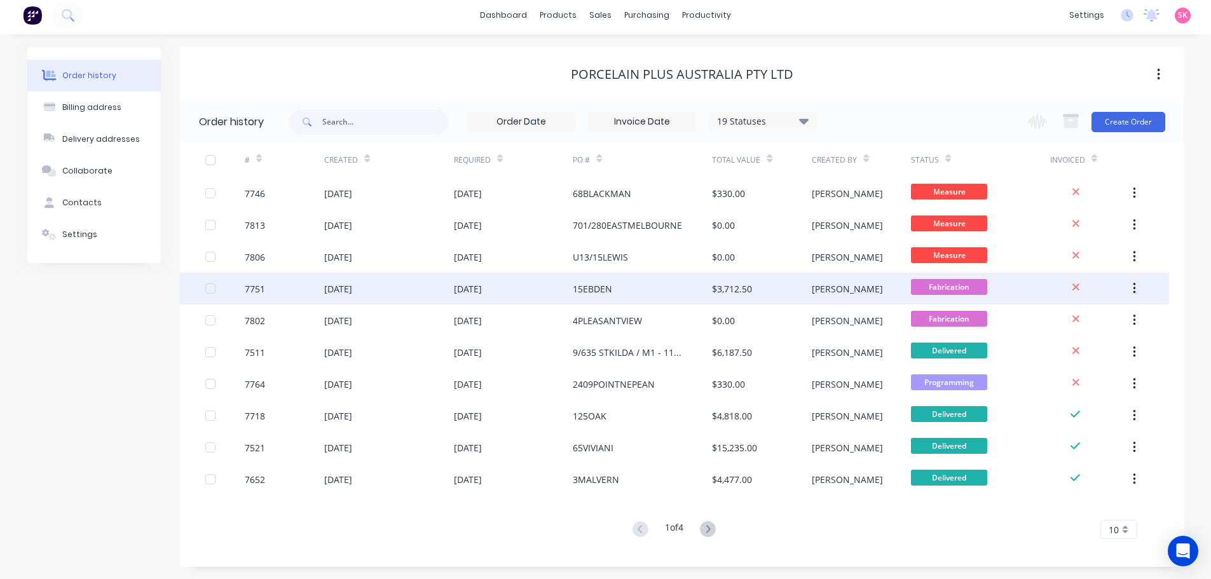
scroll to position [4, 0]
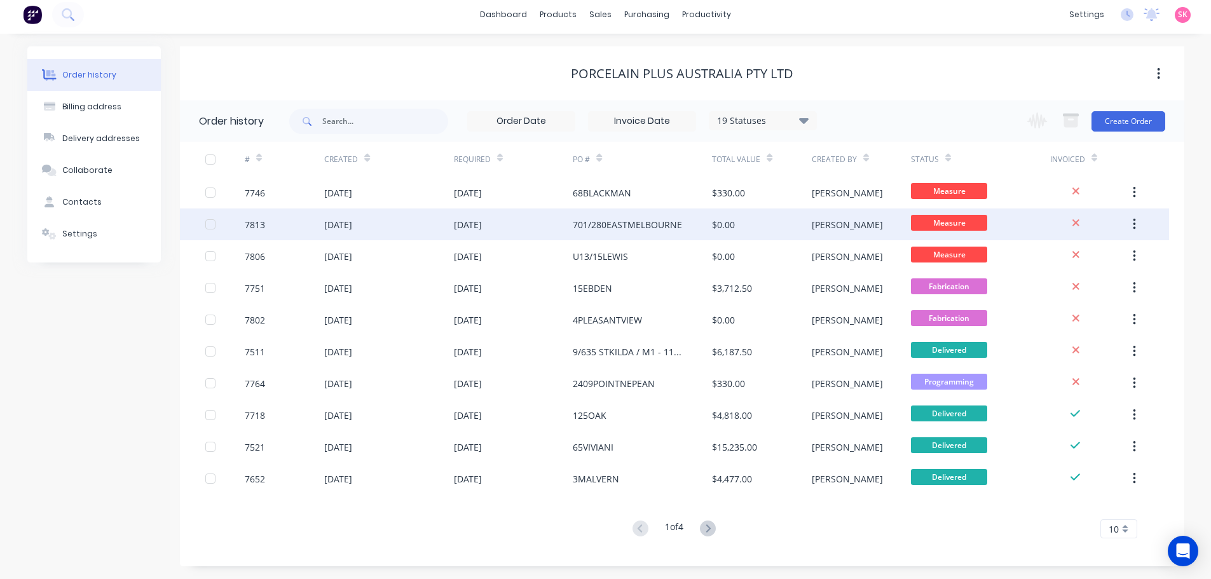
click at [590, 228] on div "701/280EASTMELBOURNE" at bounding box center [627, 224] width 109 height 13
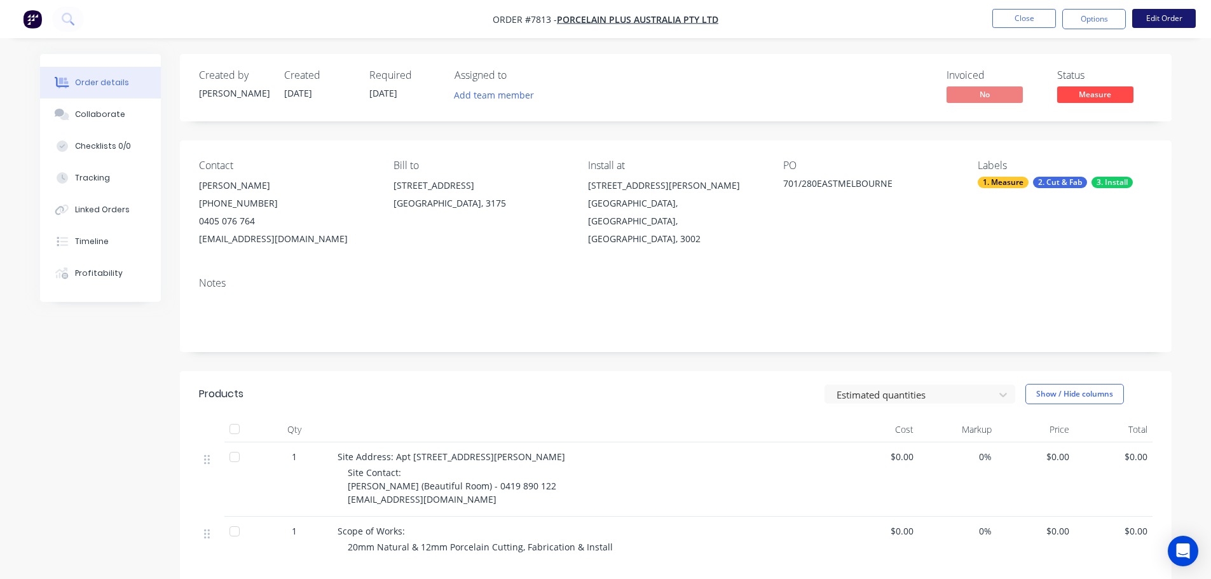
click at [1167, 21] on button "Edit Order" at bounding box center [1164, 18] width 64 height 19
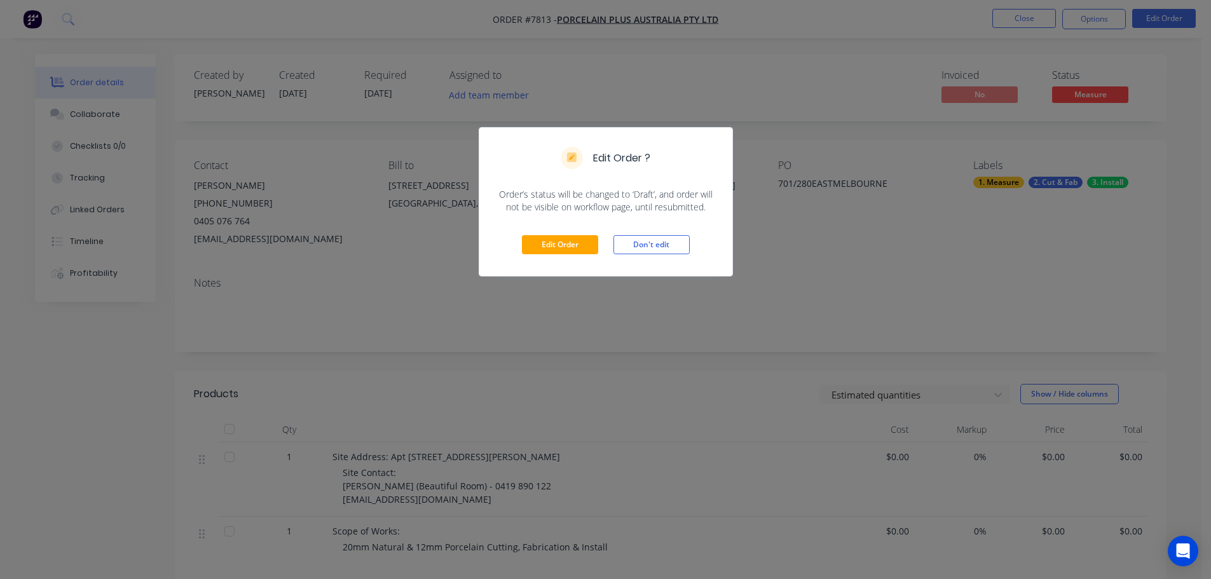
click at [579, 256] on div "Edit Order Don't edit" at bounding box center [605, 245] width 253 height 62
click at [576, 247] on button "Edit Order" at bounding box center [560, 244] width 76 height 19
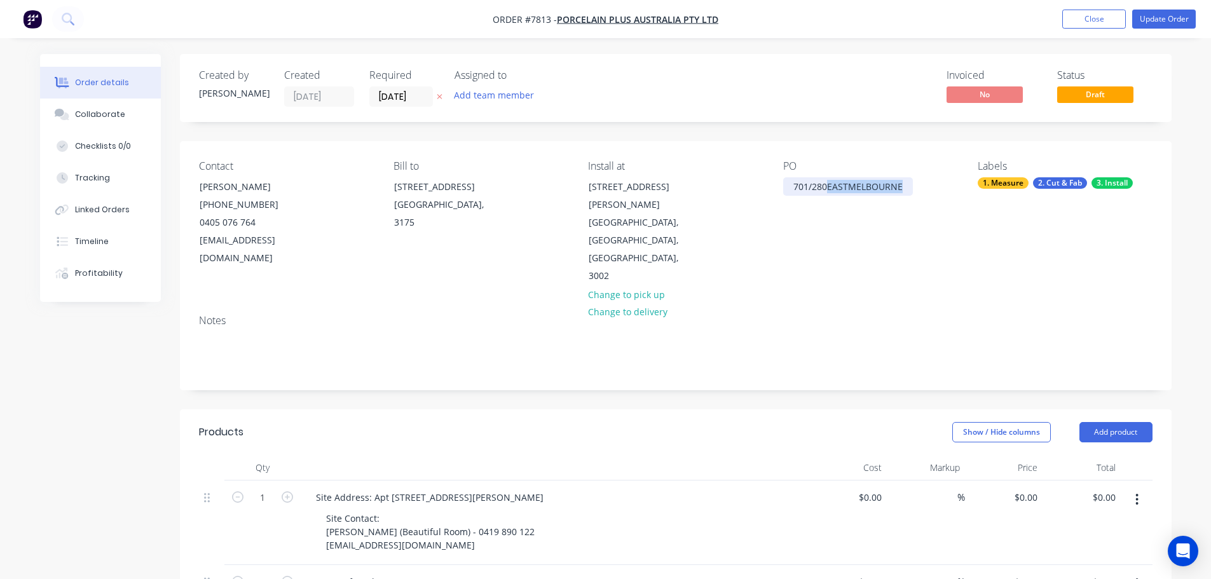
drag, startPoint x: 889, startPoint y: 187, endPoint x: 828, endPoint y: 189, distance: 61.1
click at [828, 189] on div "701/280EASTMELBOURNE" at bounding box center [848, 186] width 130 height 18
click at [1170, 19] on button "Update Order" at bounding box center [1164, 19] width 64 height 19
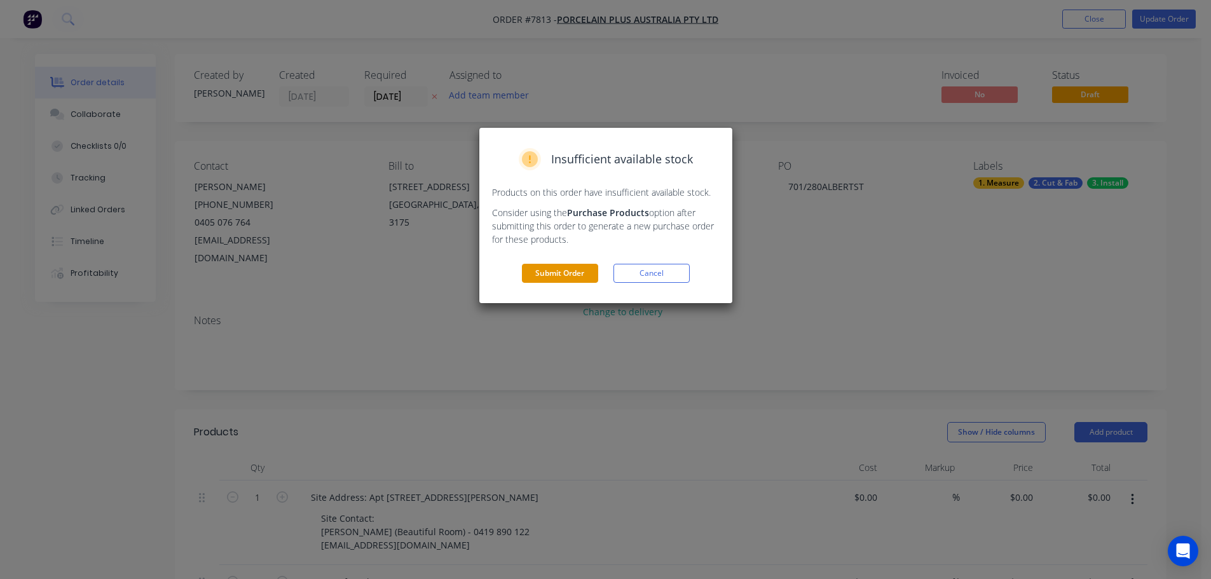
click at [576, 272] on button "Submit Order" at bounding box center [560, 273] width 76 height 19
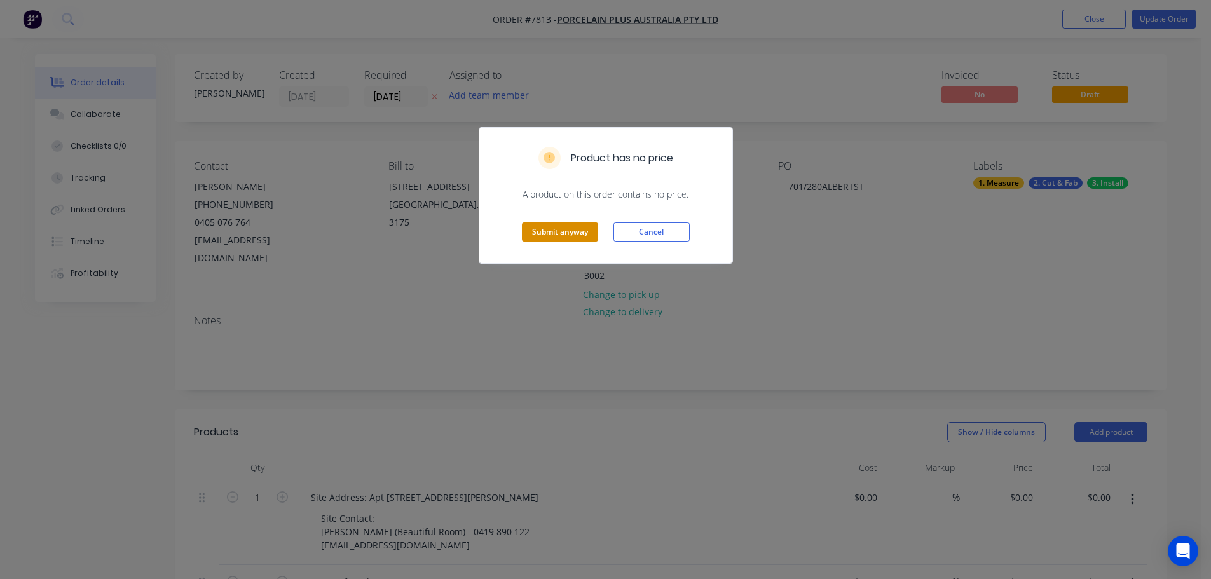
click at [581, 236] on button "Submit anyway" at bounding box center [560, 231] width 76 height 19
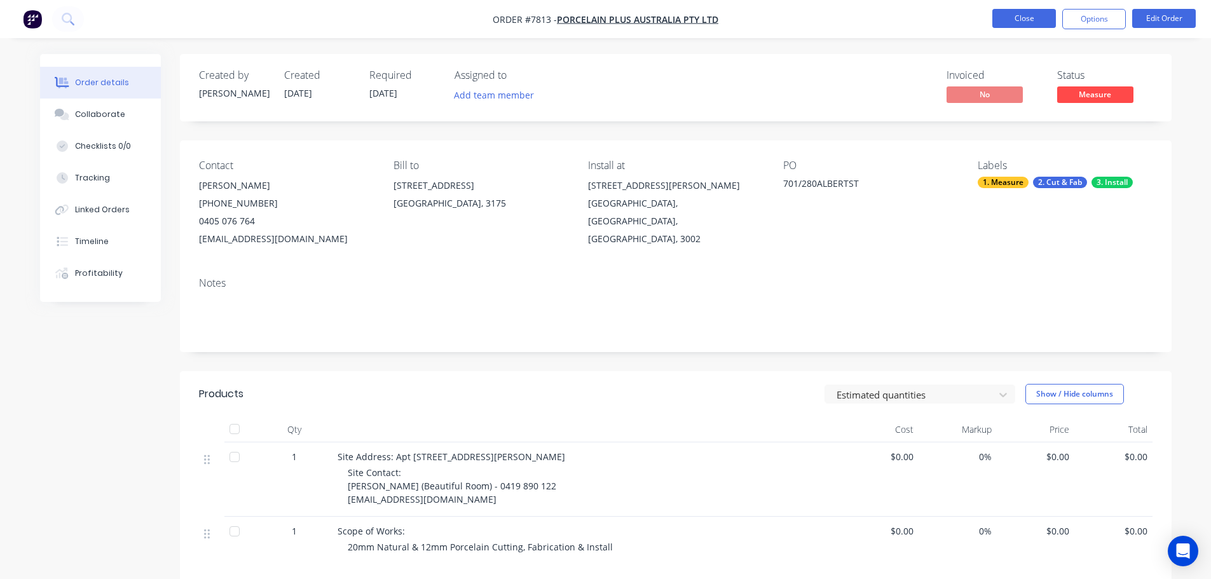
click at [1039, 11] on button "Close" at bounding box center [1024, 18] width 64 height 19
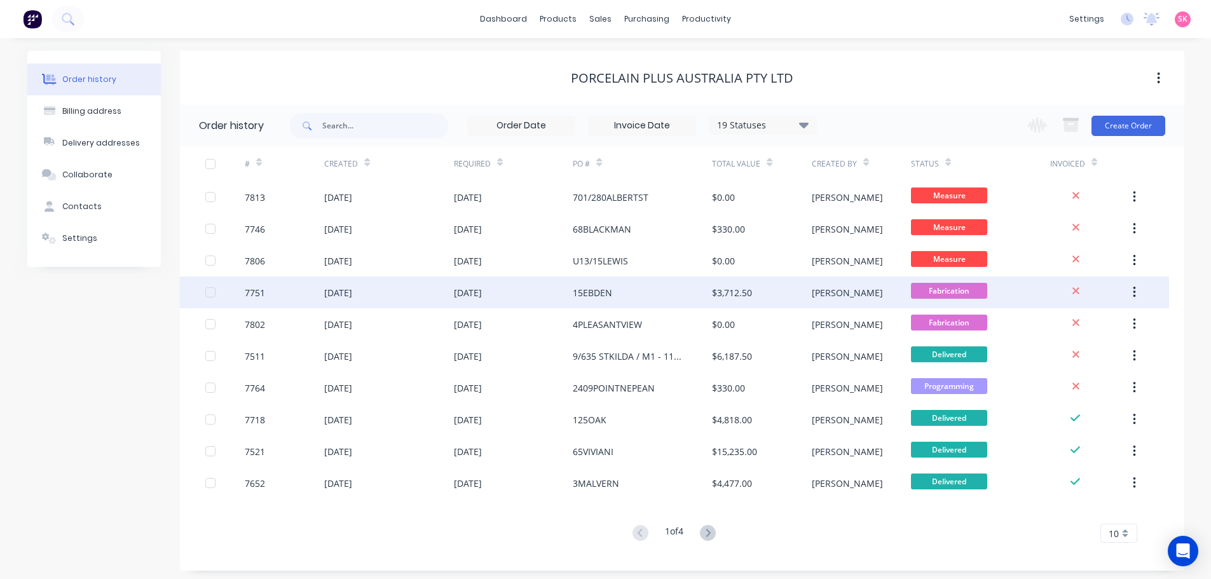
click at [701, 292] on div "15EBDEN" at bounding box center [642, 293] width 139 height 32
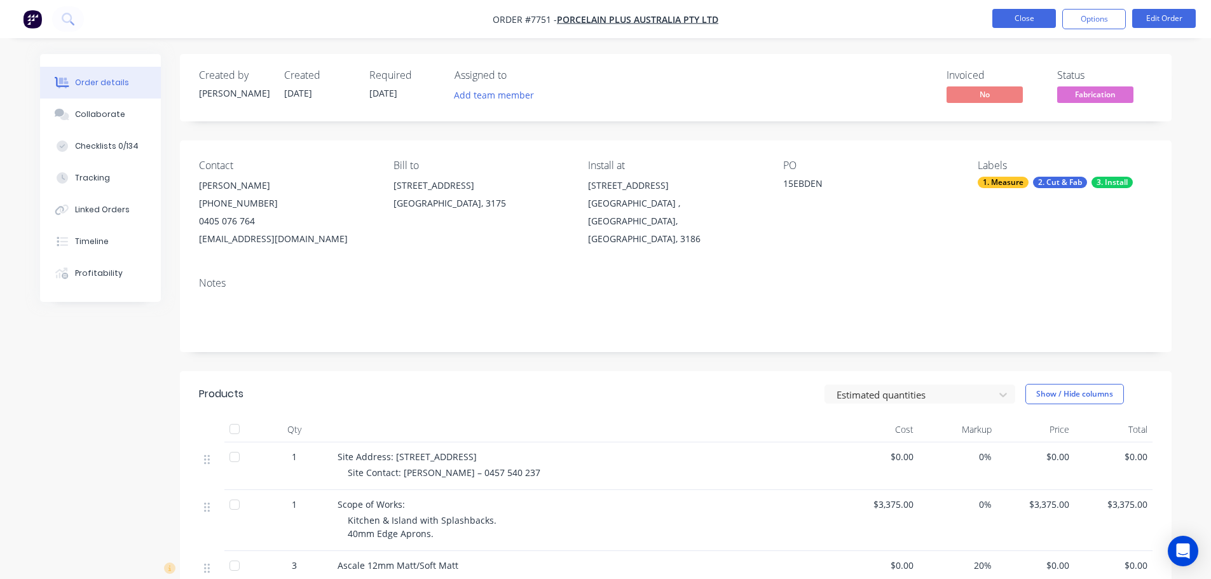
click at [1030, 25] on button "Close" at bounding box center [1024, 18] width 64 height 19
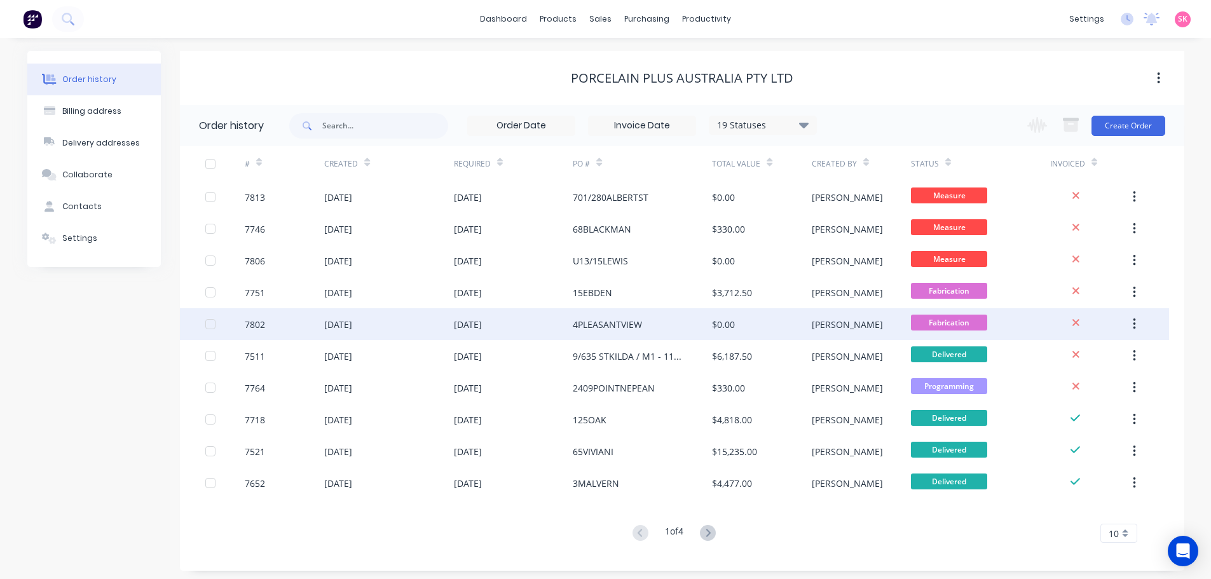
click at [633, 328] on div "4PLEASANTVIEW" at bounding box center [607, 324] width 69 height 13
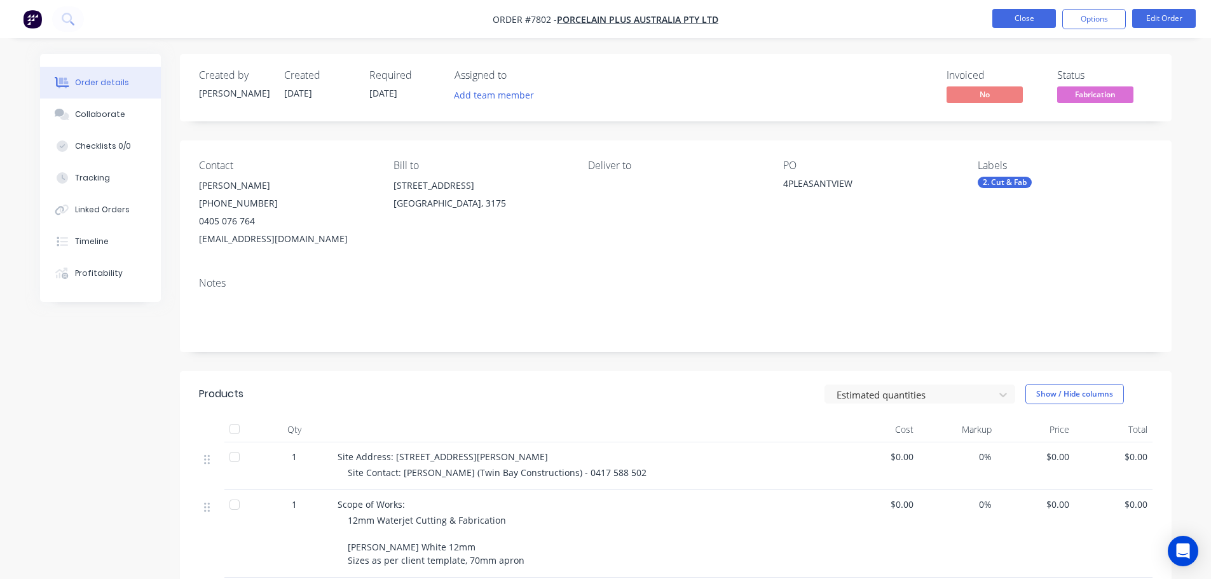
click at [1022, 24] on button "Close" at bounding box center [1024, 18] width 64 height 19
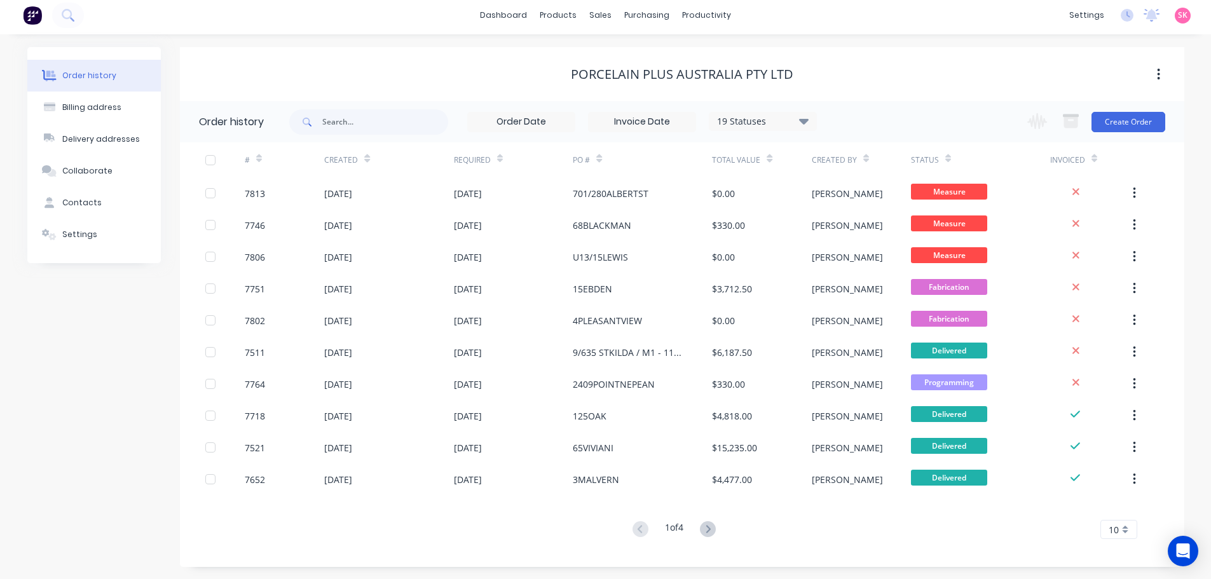
scroll to position [4, 0]
click at [714, 529] on icon at bounding box center [708, 529] width 16 height 16
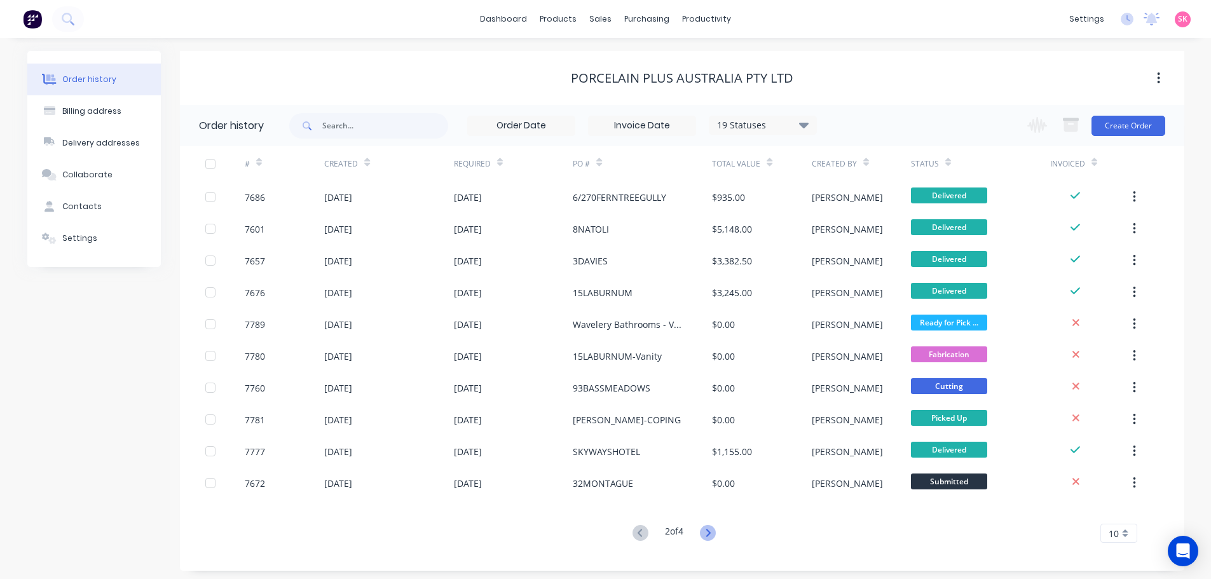
click at [705, 531] on icon at bounding box center [708, 533] width 16 height 16
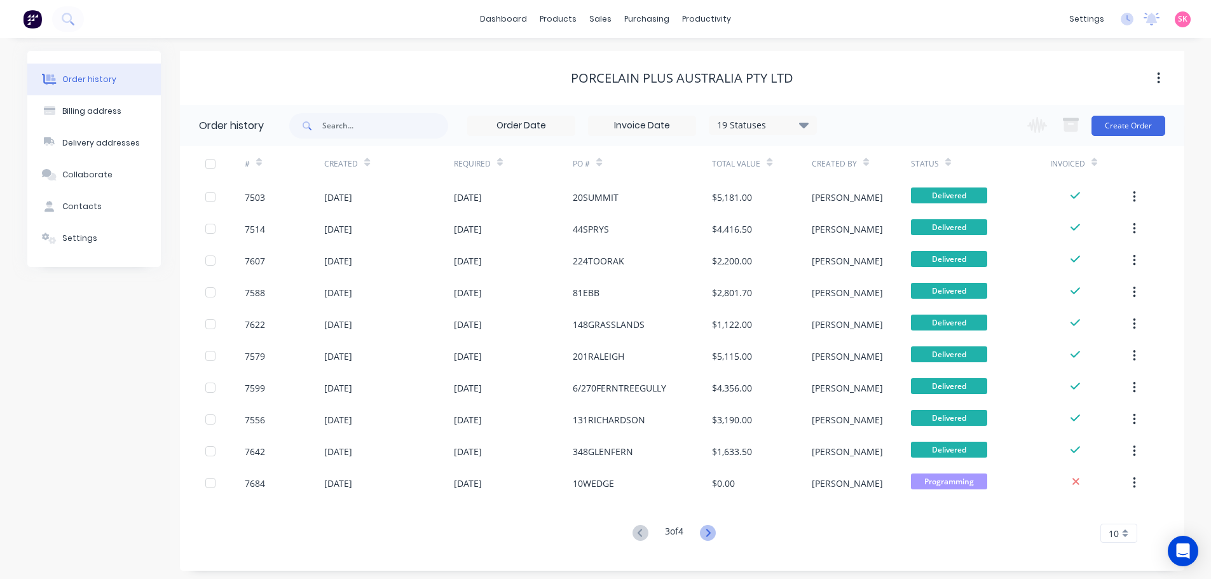
click at [713, 533] on g at bounding box center [708, 533] width 16 height 16
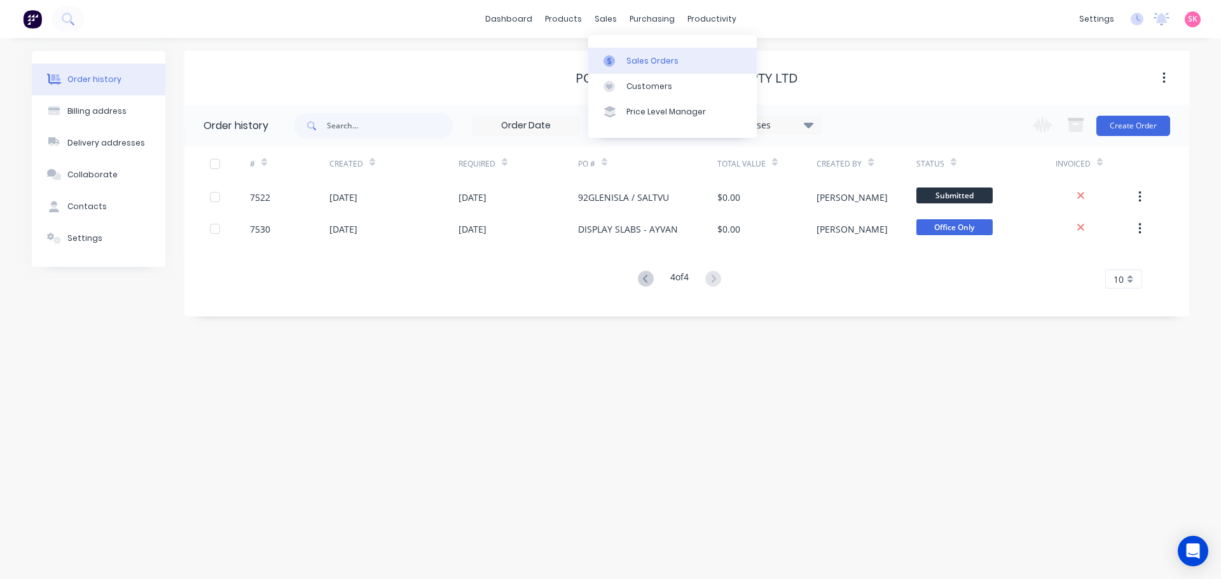
click at [620, 50] on link "Sales Orders" at bounding box center [672, 60] width 168 height 25
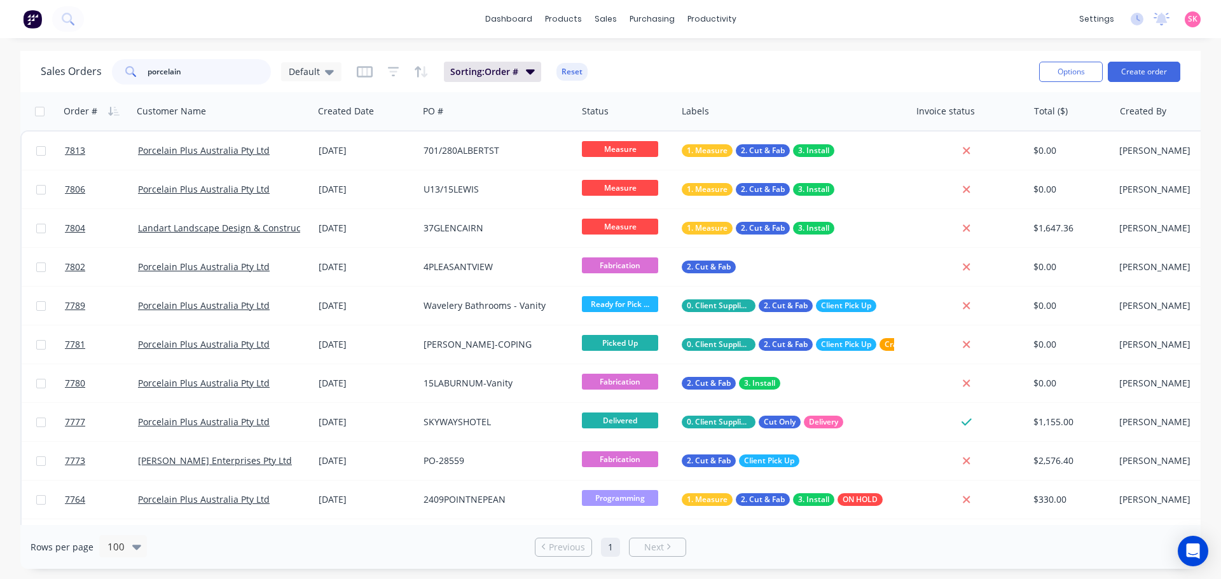
drag, startPoint x: 222, startPoint y: 78, endPoint x: -112, endPoint y: 79, distance: 333.8
click at [0, 79] on html "dashboard products sales purchasing productivity dashboard products Product Cat…" at bounding box center [610, 289] width 1221 height 579
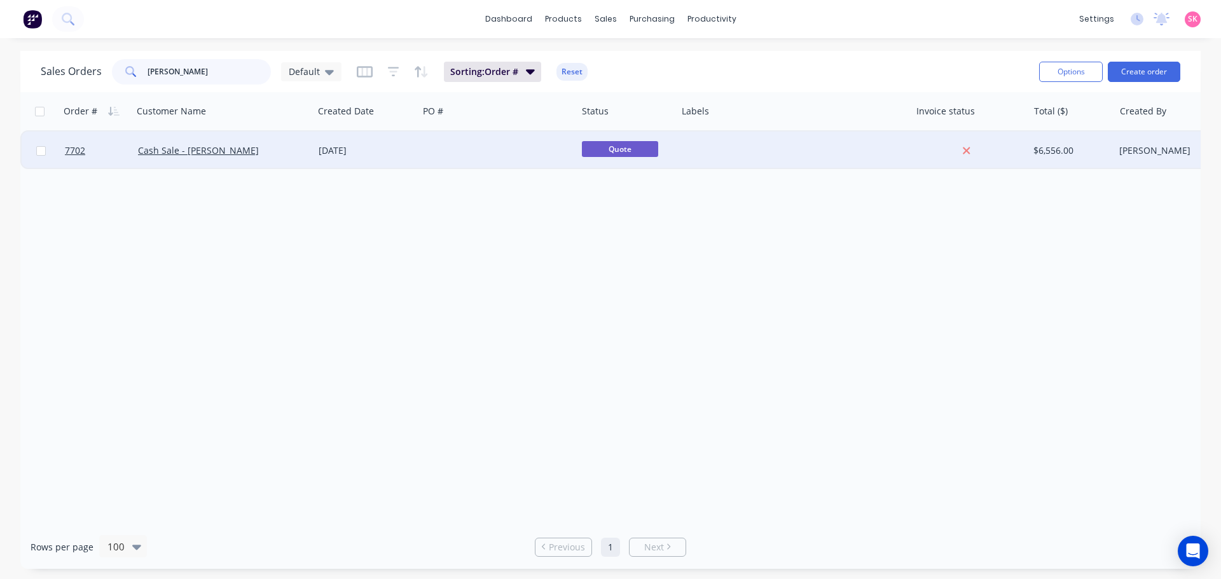
type input "[PERSON_NAME]"
click at [436, 139] on div at bounding box center [497, 151] width 158 height 38
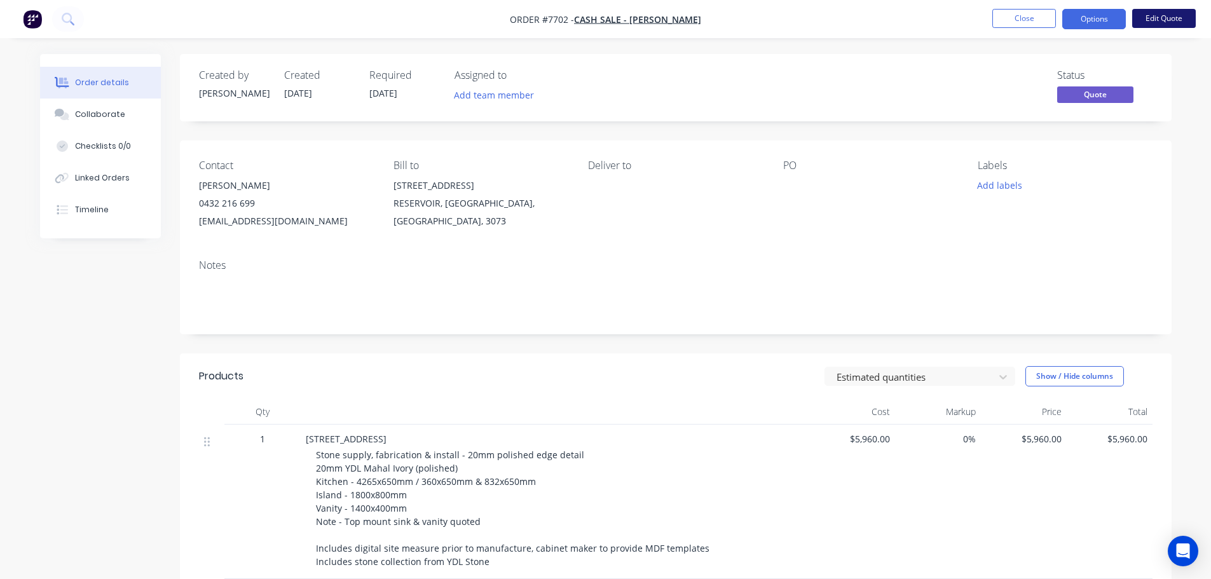
click at [1146, 20] on button "Edit Quote" at bounding box center [1164, 18] width 64 height 19
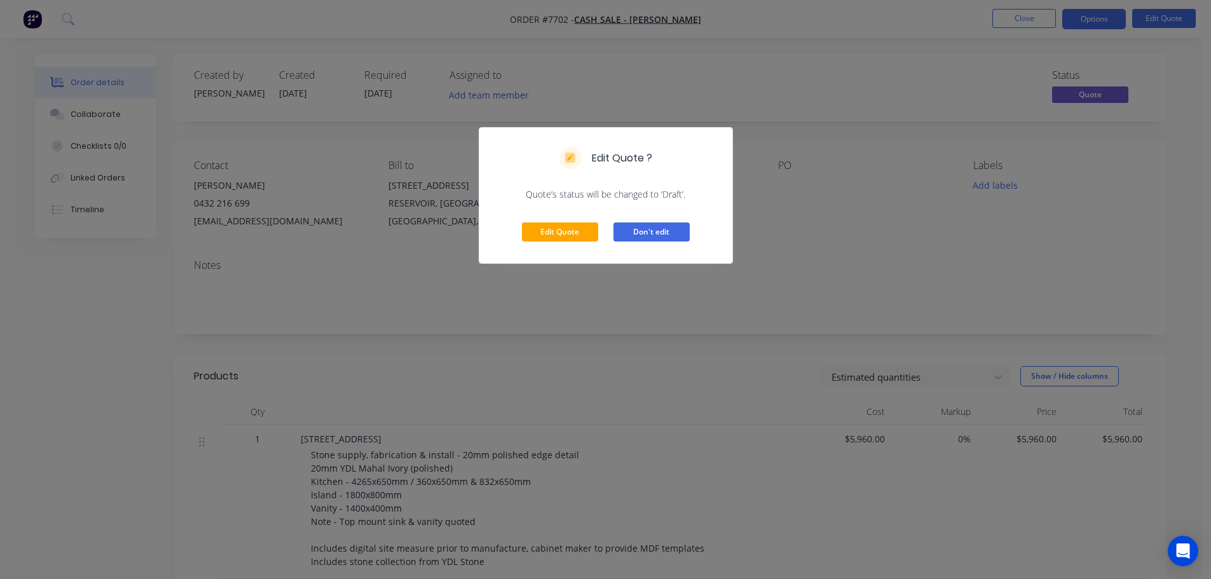
click at [647, 227] on button "Don't edit" at bounding box center [651, 231] width 76 height 19
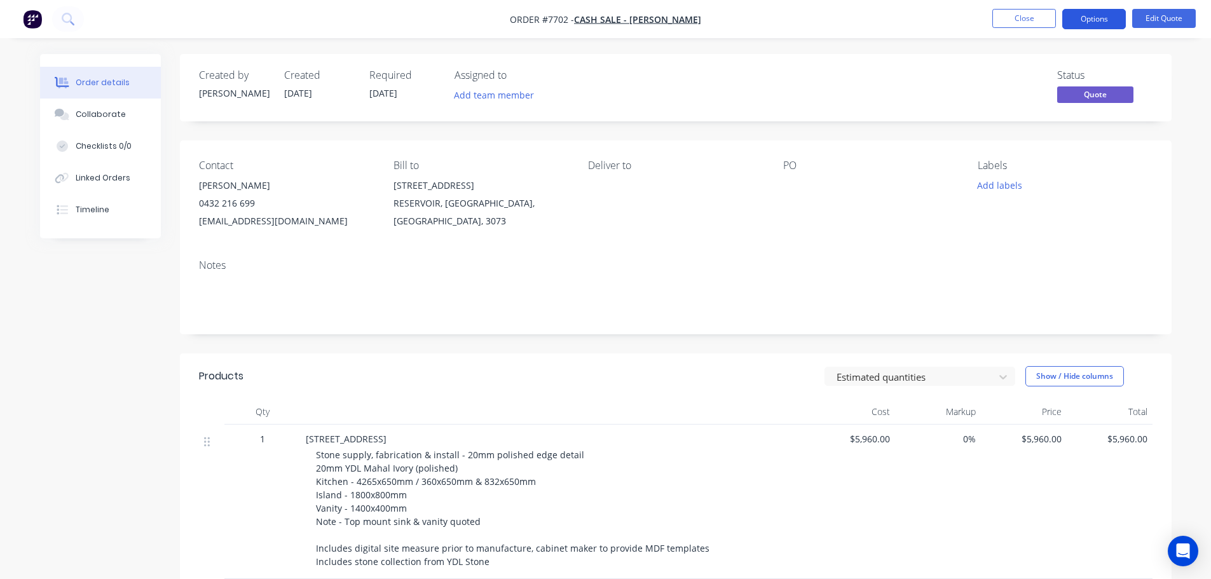
click at [1106, 11] on button "Options" at bounding box center [1094, 19] width 64 height 20
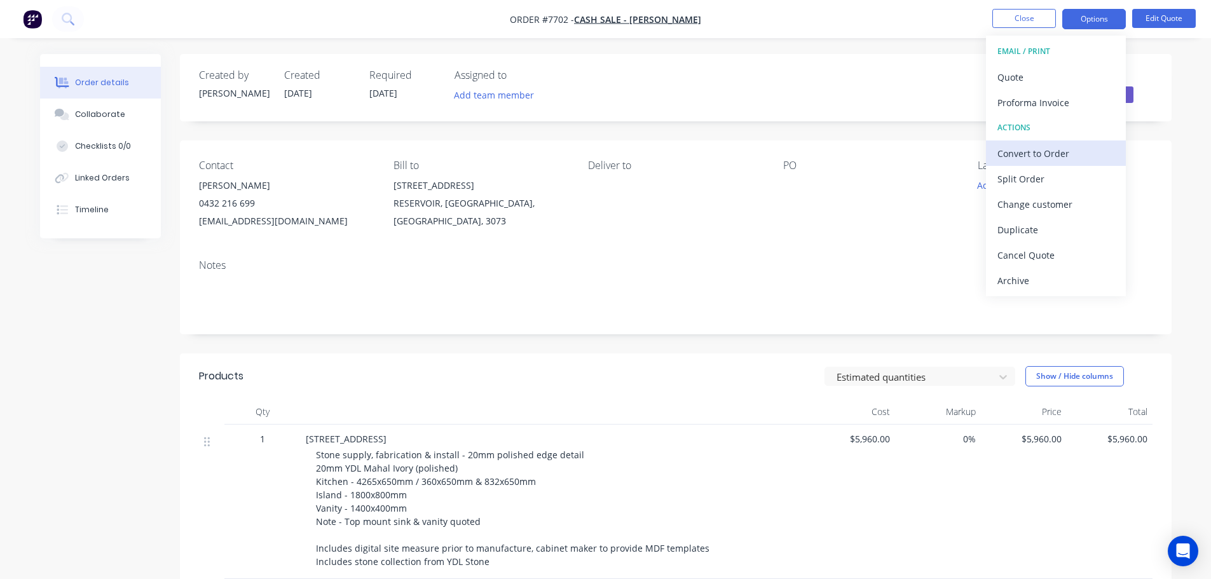
click at [1030, 154] on div "Convert to Order" at bounding box center [1055, 153] width 117 height 18
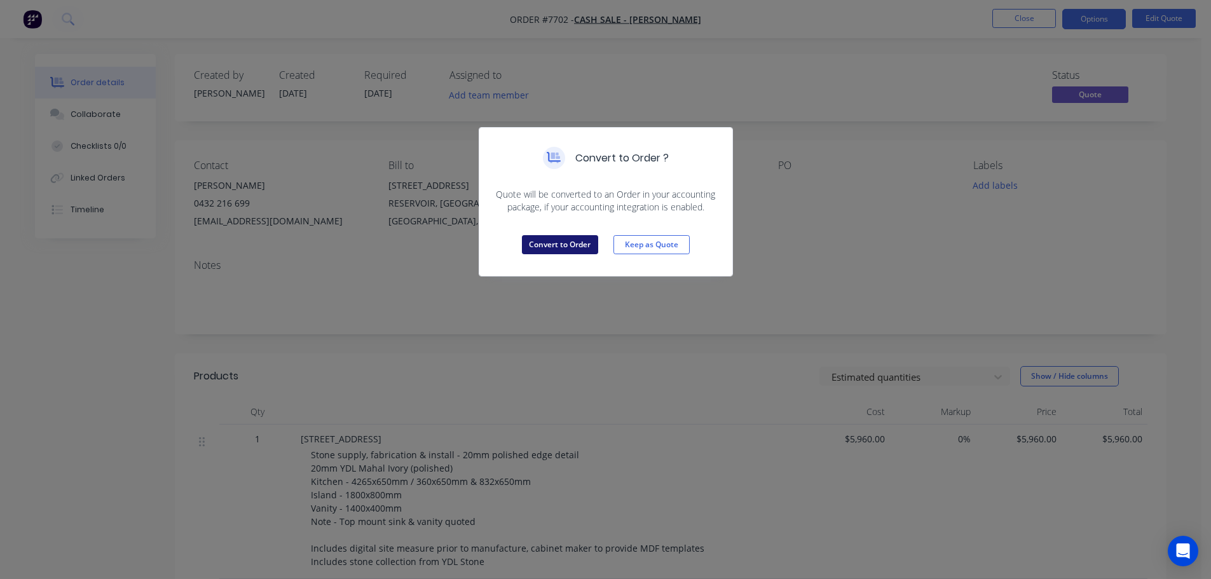
click at [564, 245] on button "Convert to Order" at bounding box center [560, 244] width 76 height 19
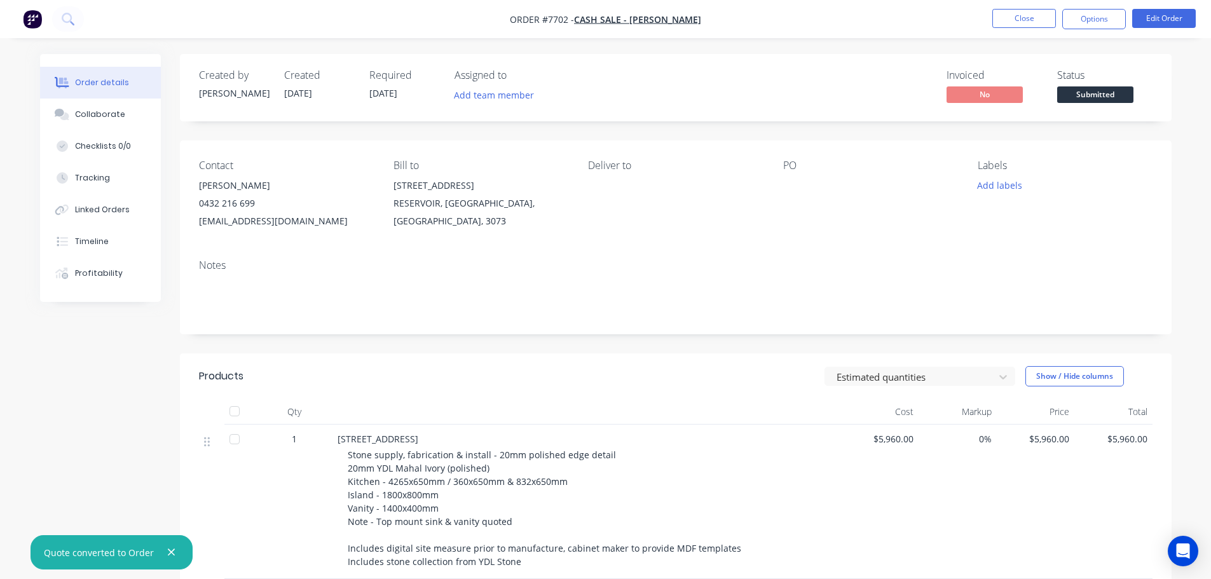
click at [1074, 92] on span "Submitted" at bounding box center [1095, 94] width 76 height 16
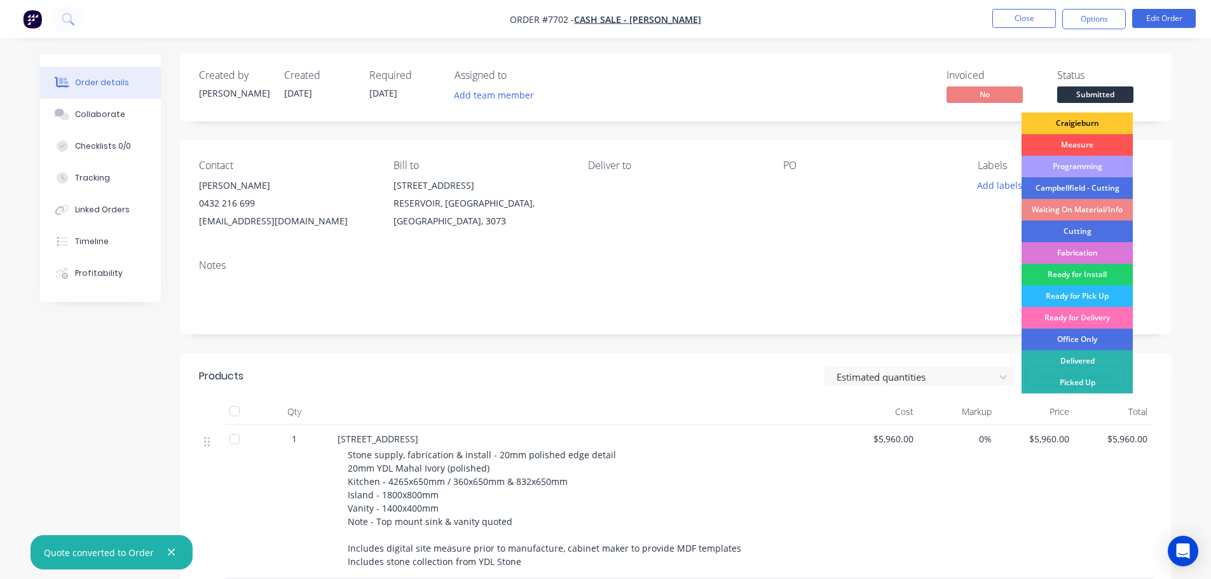
click at [1079, 118] on div "Craigieburn" at bounding box center [1077, 124] width 111 height 22
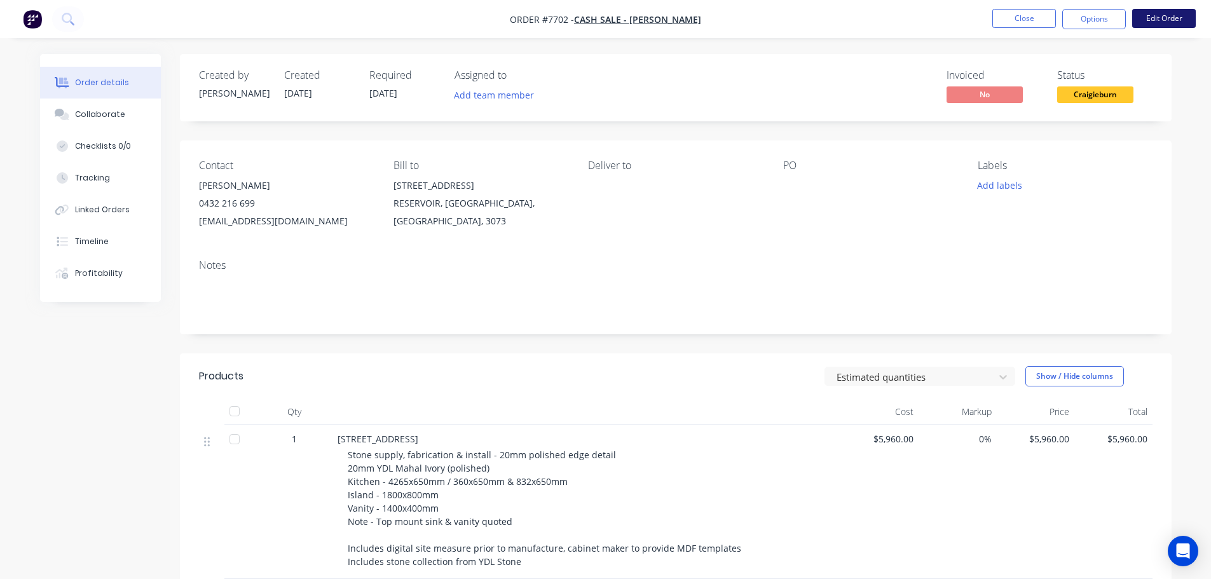
click at [1168, 24] on button "Edit Order" at bounding box center [1164, 18] width 64 height 19
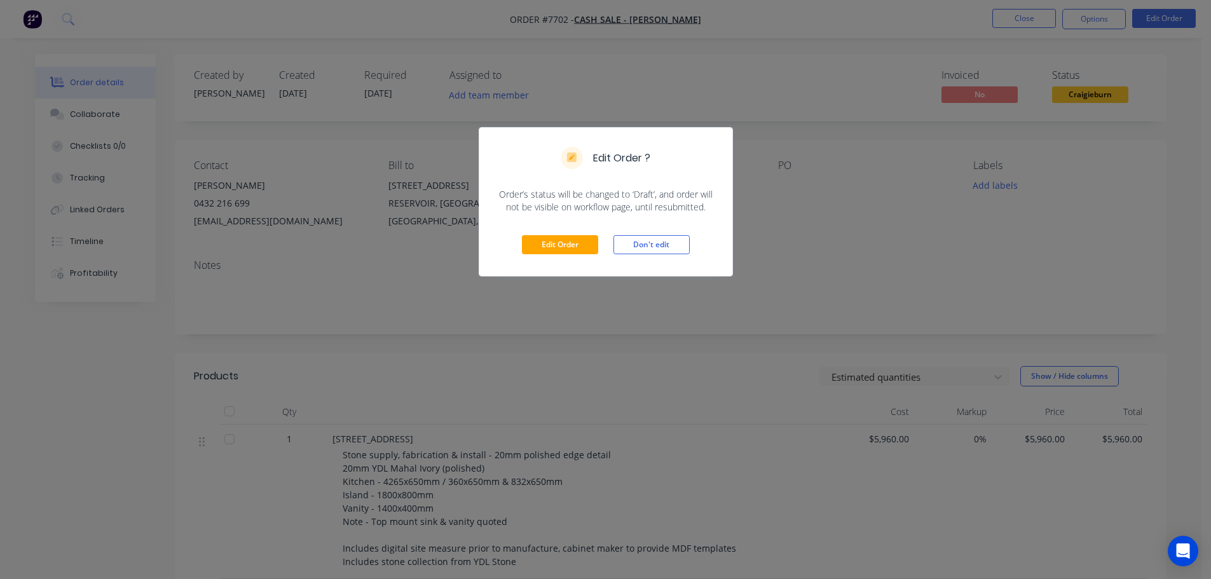
click at [561, 234] on div "Edit Order Don't edit" at bounding box center [605, 245] width 253 height 62
click at [558, 236] on button "Edit Order" at bounding box center [560, 244] width 76 height 19
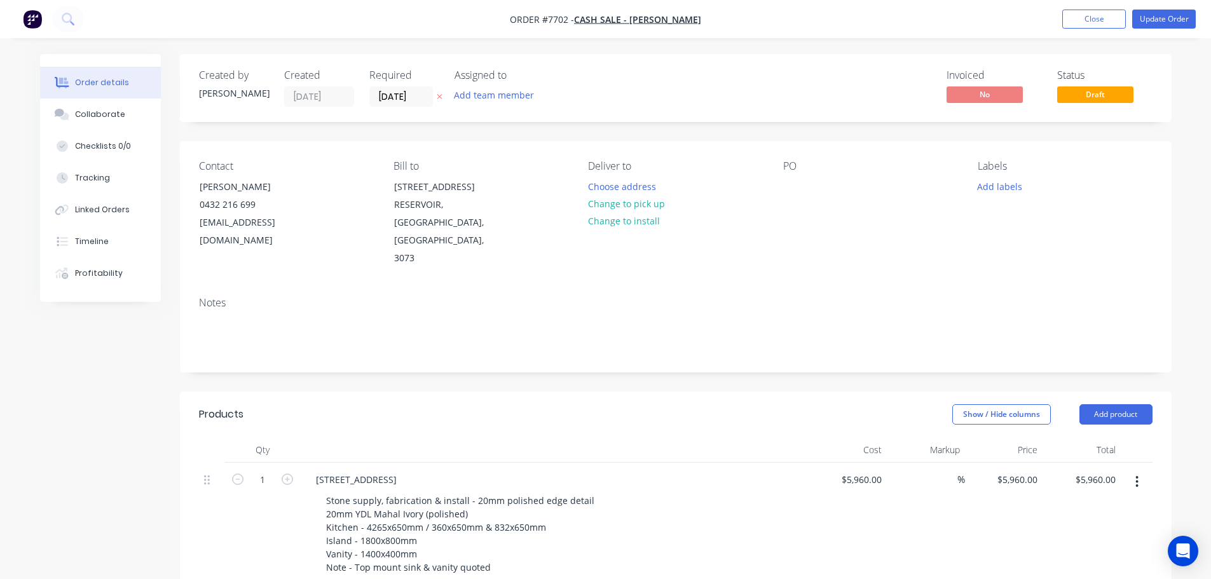
click at [414, 93] on input "[DATE]" at bounding box center [401, 96] width 62 height 19
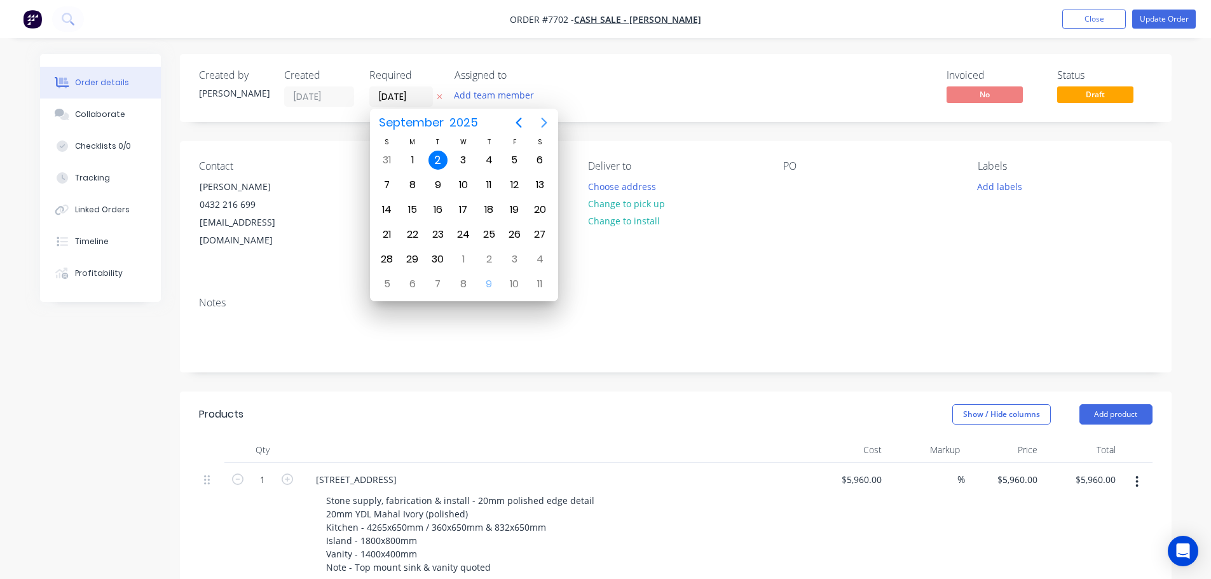
click at [543, 127] on icon "Next page" at bounding box center [544, 123] width 6 height 10
click at [542, 126] on icon "Next page" at bounding box center [544, 122] width 15 height 15
click at [533, 185] on div "8" at bounding box center [539, 184] width 19 height 19
type input "[DATE]"
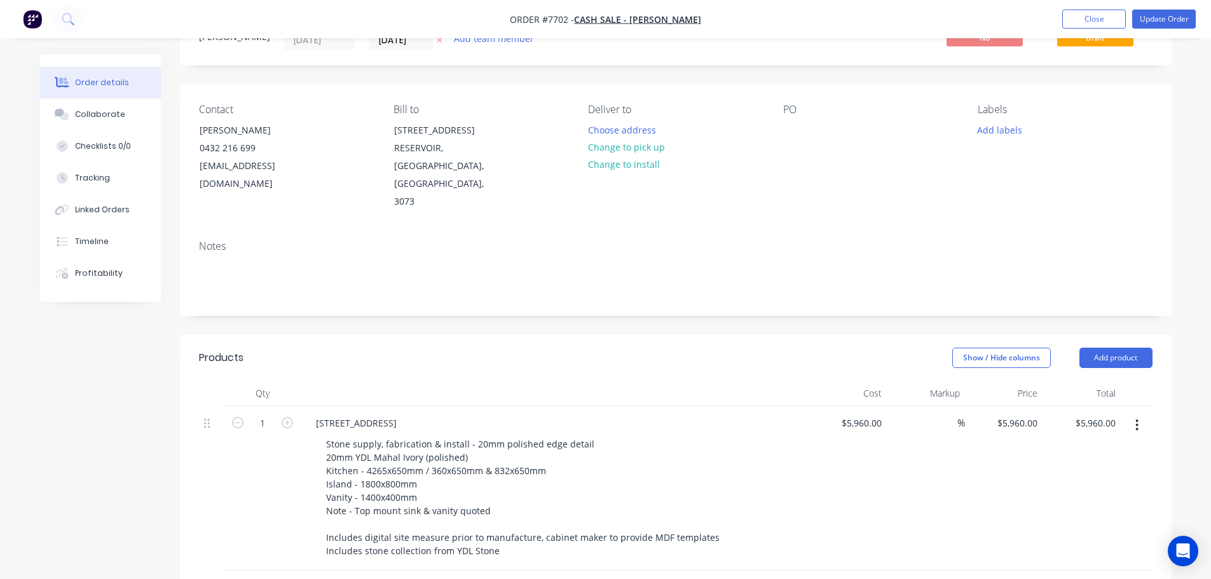
scroll to position [127, 0]
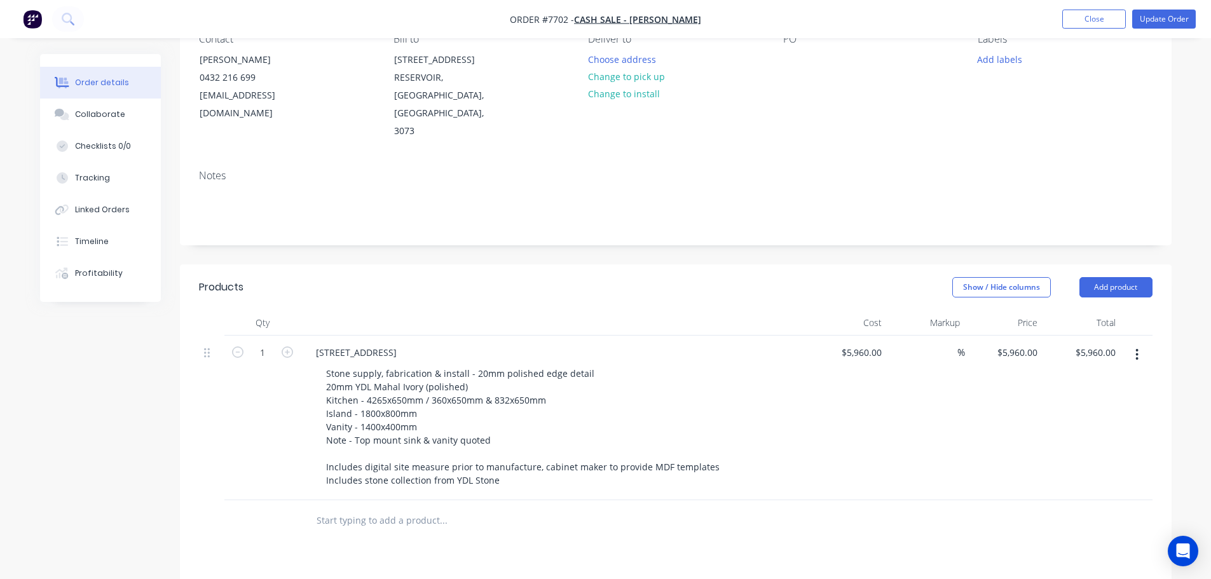
click at [400, 508] on input "text" at bounding box center [443, 520] width 254 height 25
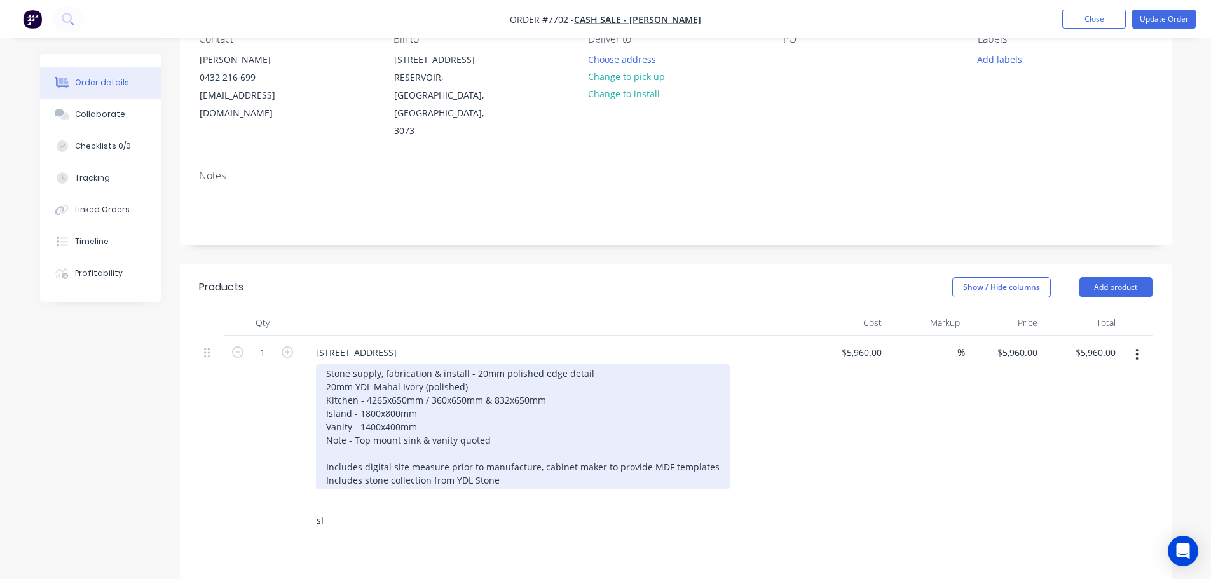
type input "s"
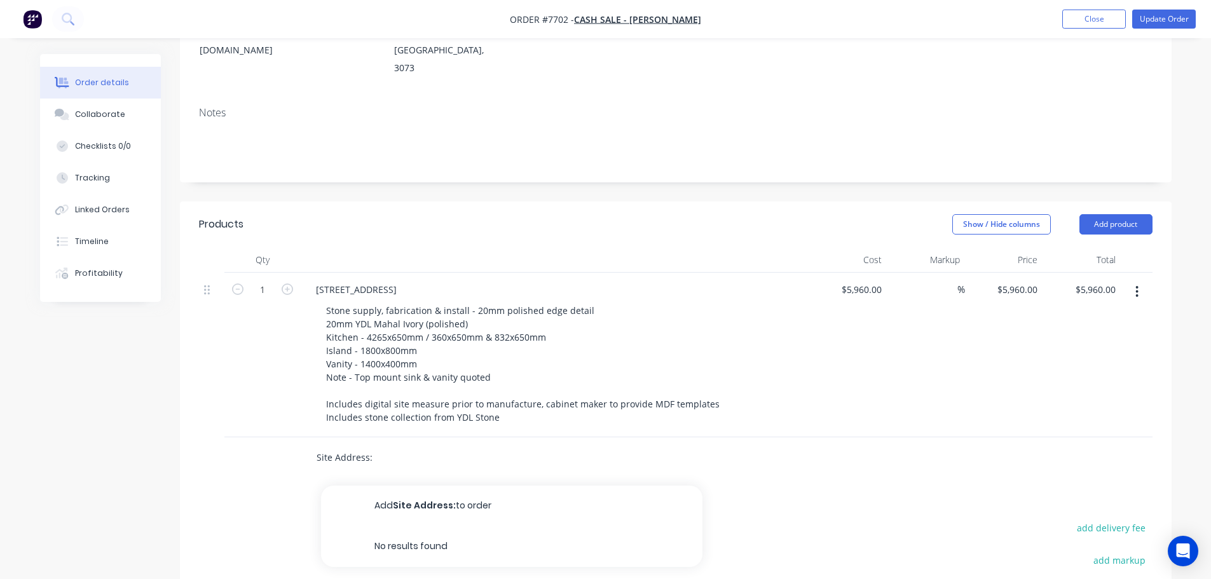
scroll to position [191, 0]
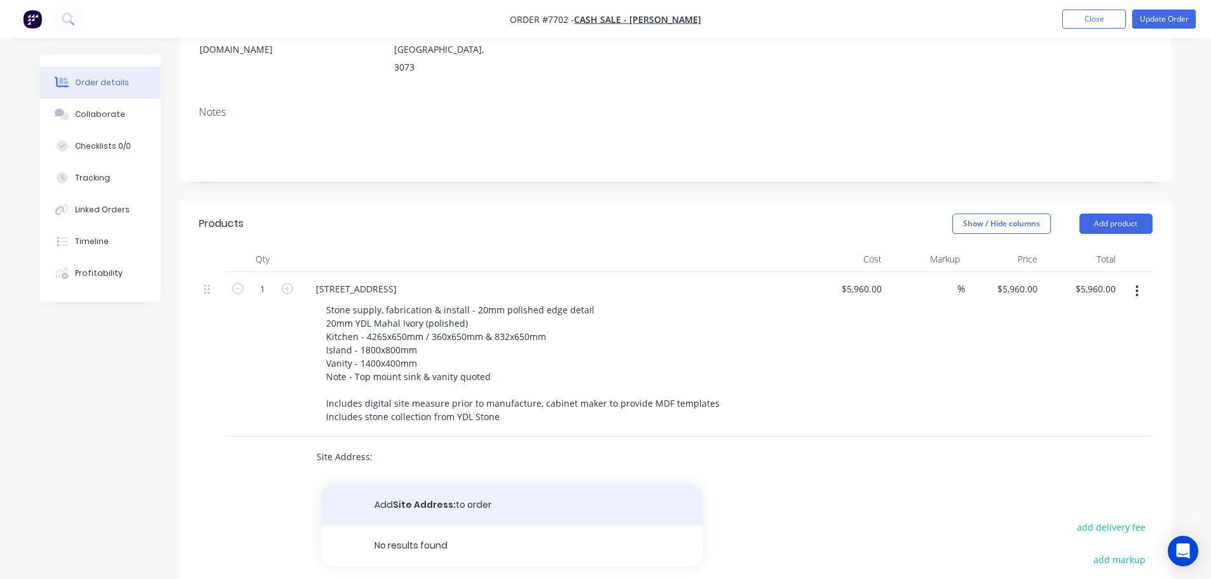
type input "Site Address:"
click at [478, 485] on button "Add Site Address: to order" at bounding box center [511, 505] width 381 height 41
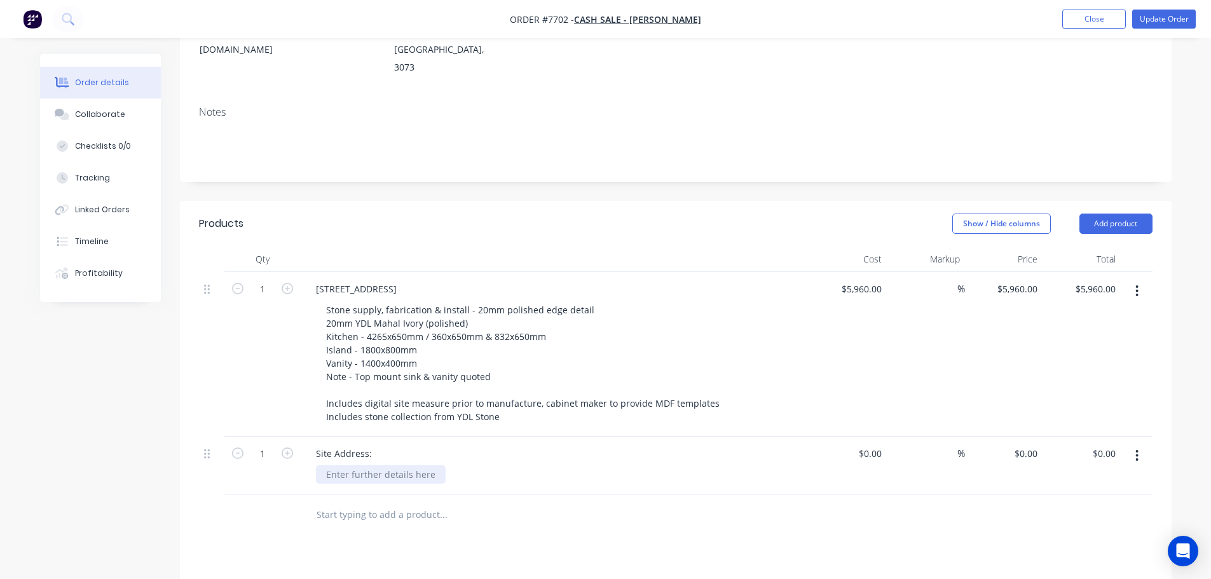
click at [356, 465] on div at bounding box center [381, 474] width 130 height 18
drag, startPoint x: 440, startPoint y: 250, endPoint x: 214, endPoint y: 245, distance: 225.7
click at [214, 272] on div "[STREET_ADDRESS], Reservoir Stone supply, fabrication & install - 20mm polished…" at bounding box center [676, 354] width 954 height 165
copy div "[STREET_ADDRESS]"
click at [341, 465] on div at bounding box center [381, 474] width 130 height 18
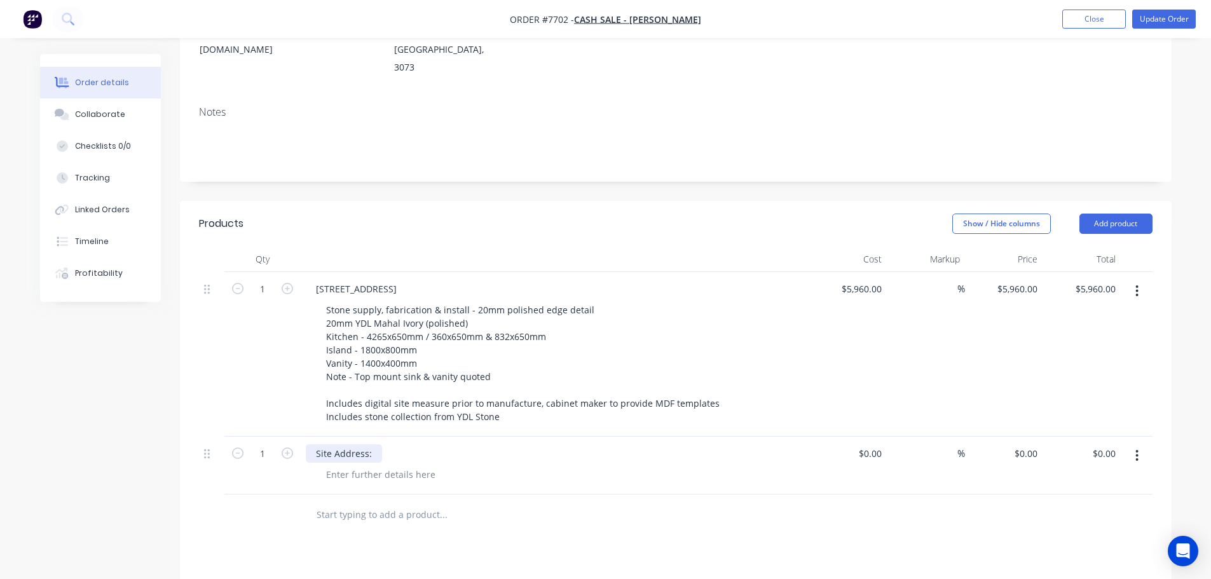
click at [372, 444] on div "Site Address:" at bounding box center [344, 453] width 76 height 18
paste div
click at [367, 444] on div "Site Address:[STREET_ADDRESS]" at bounding box center [384, 453] width 157 height 18
click at [369, 444] on div "Site Address:[STREET_ADDRESS]" at bounding box center [384, 453] width 157 height 18
drag, startPoint x: 374, startPoint y: 416, endPoint x: 609, endPoint y: 418, distance: 234.6
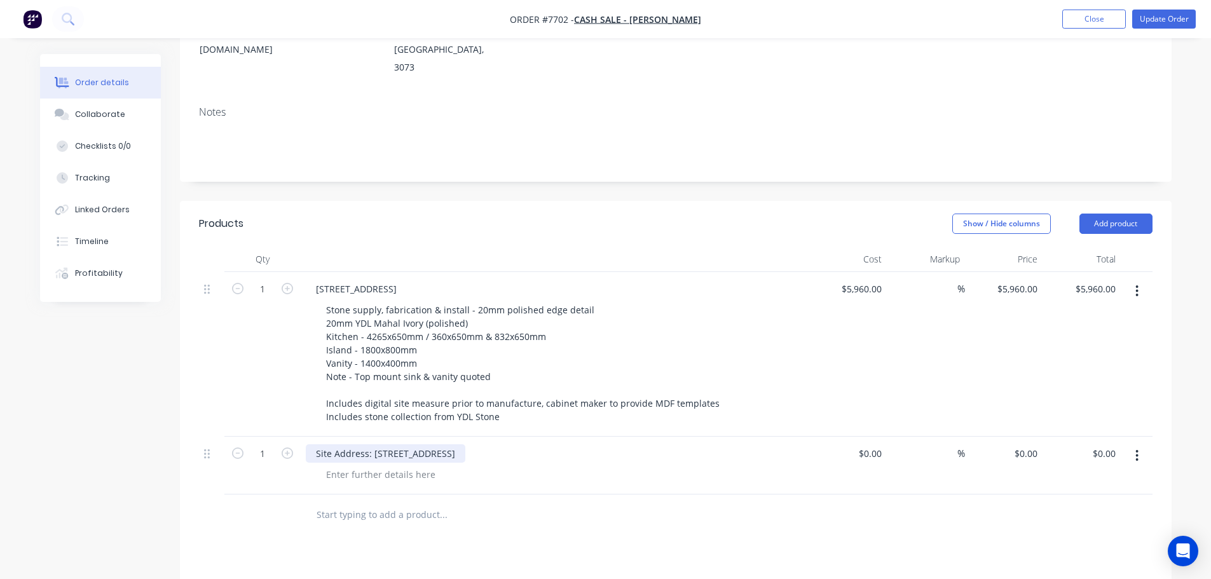
click at [610, 444] on div "Site Address: [STREET_ADDRESS]" at bounding box center [555, 453] width 498 height 18
click at [419, 465] on div at bounding box center [381, 474] width 130 height 18
click at [344, 465] on div at bounding box center [381, 474] width 130 height 18
paste div
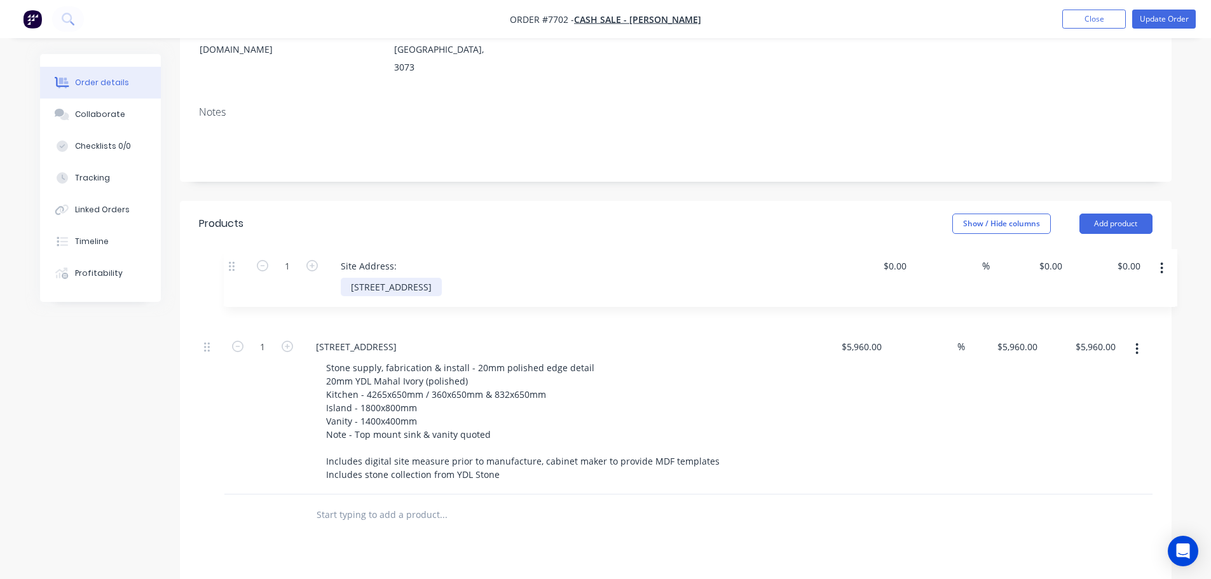
drag, startPoint x: 211, startPoint y: 420, endPoint x: 242, endPoint y: 258, distance: 165.1
click at [242, 272] on div "[STREET_ADDRESS], Reservoir Stone supply, fabrication & install - 20mm polished…" at bounding box center [676, 383] width 954 height 222
drag, startPoint x: 433, startPoint y: 306, endPoint x: 181, endPoint y: 298, distance: 252.5
click at [184, 296] on div "Qty Cost Markup Price Total 1 Site Address: [STREET_ADDRESS] $0.00 $0.00 % $0.0…" at bounding box center [676, 391] width 992 height 289
click at [402, 455] on div "Scope of Works: Stone supply, fabrication & install - 20mm polished edge detail…" at bounding box center [555, 412] width 509 height 165
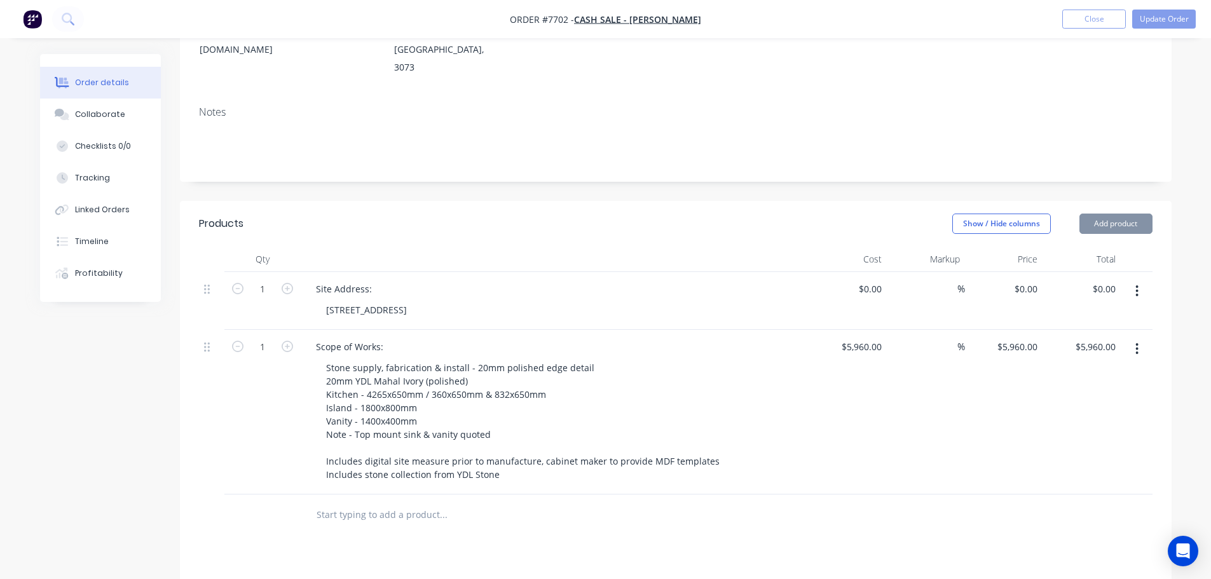
click at [404, 502] on input "text" at bounding box center [443, 514] width 254 height 25
type input "h"
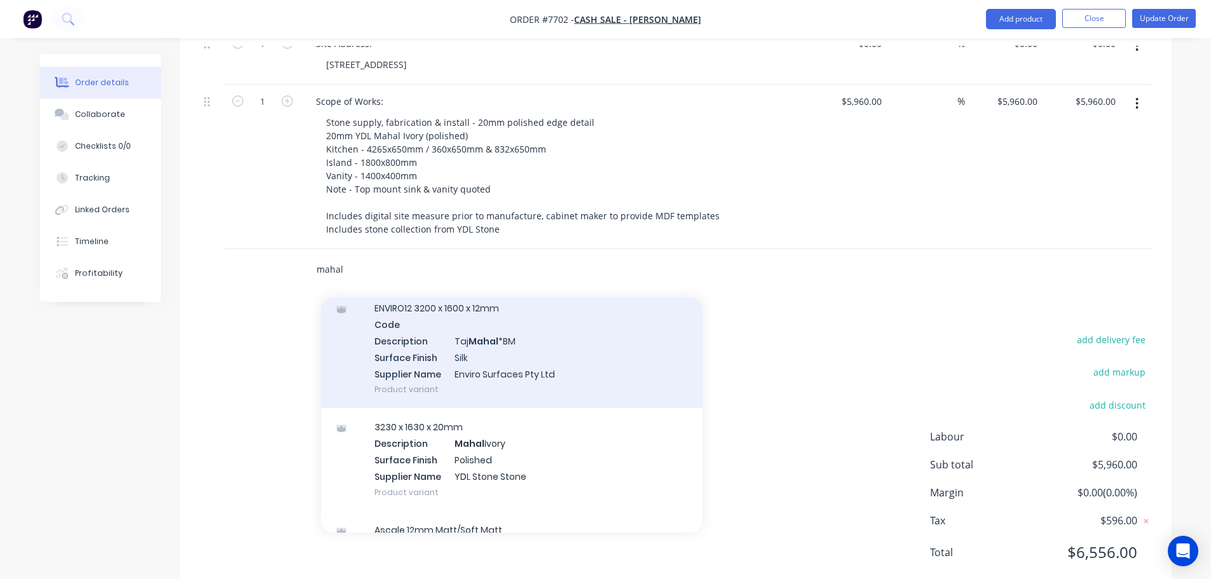
scroll to position [954, 0]
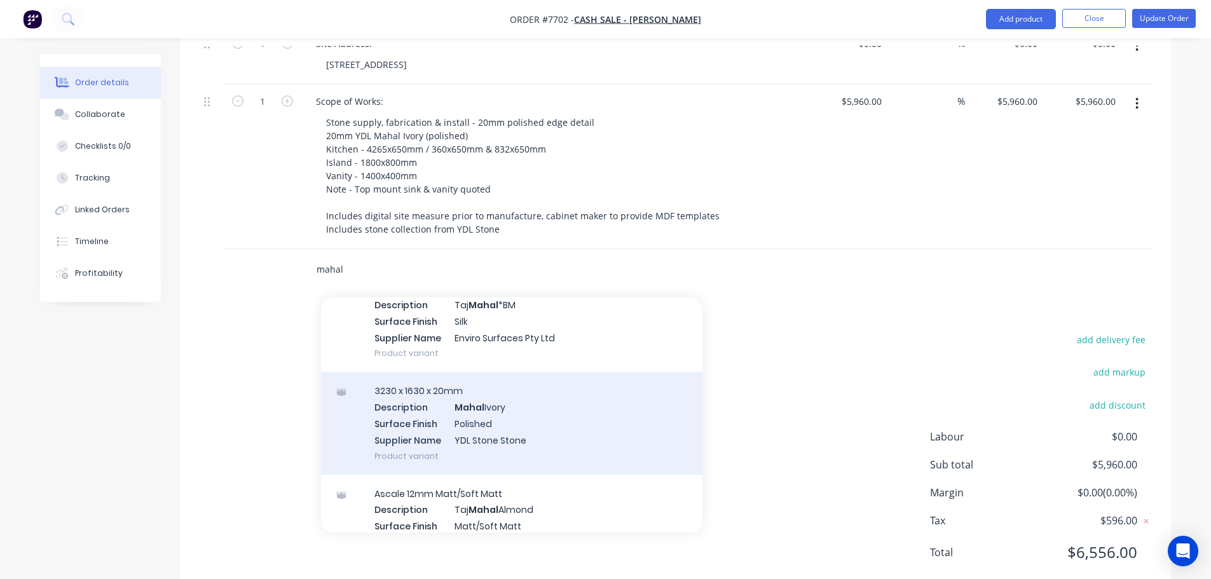
type input "mahal"
click at [564, 399] on div "3230 x 1630 x 20mm Description Mahal Ivory Surface Finish Polished Supplier Nam…" at bounding box center [511, 423] width 381 height 102
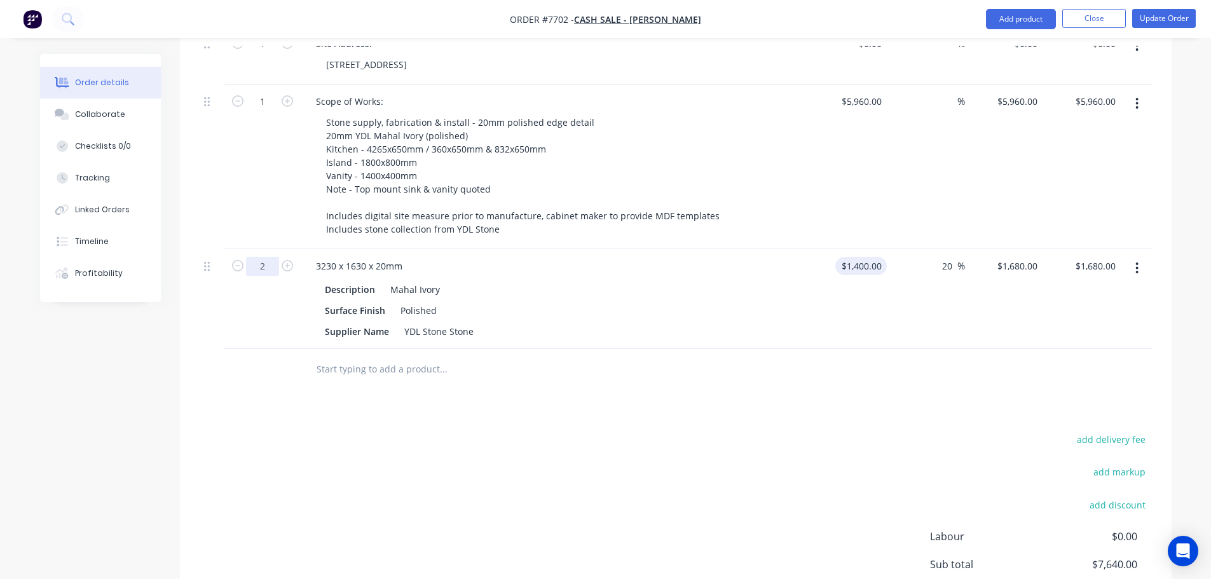
type input "2"
type input "1400"
type input "$3,360.00"
click at [870, 257] on input "1400" at bounding box center [863, 266] width 46 height 18
type input "$0.00"
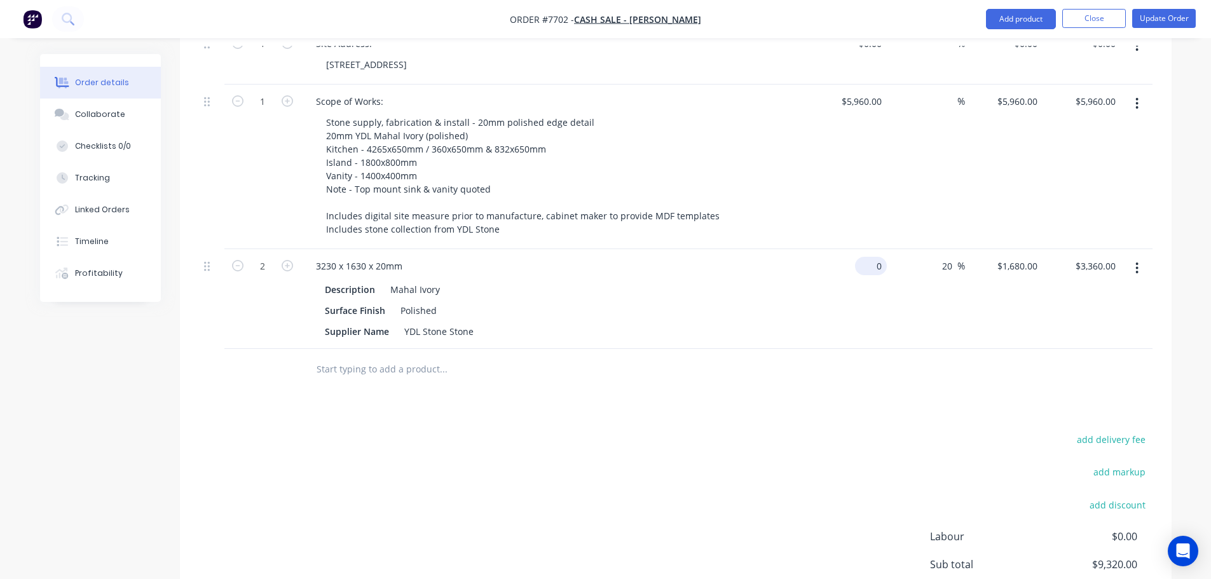
type input "$0.00"
type input "0"
type input "$0.00"
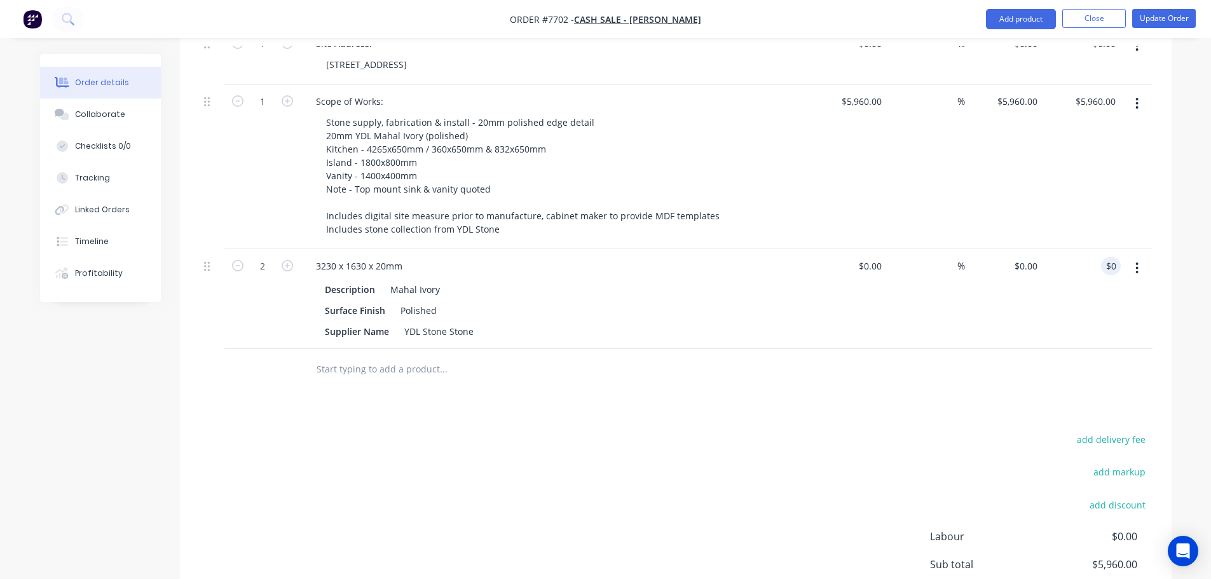
click at [898, 361] on div "Products Show / Hide columns Add product Qty Cost Markup Price Total 1 Site Add…" at bounding box center [676, 326] width 992 height 740
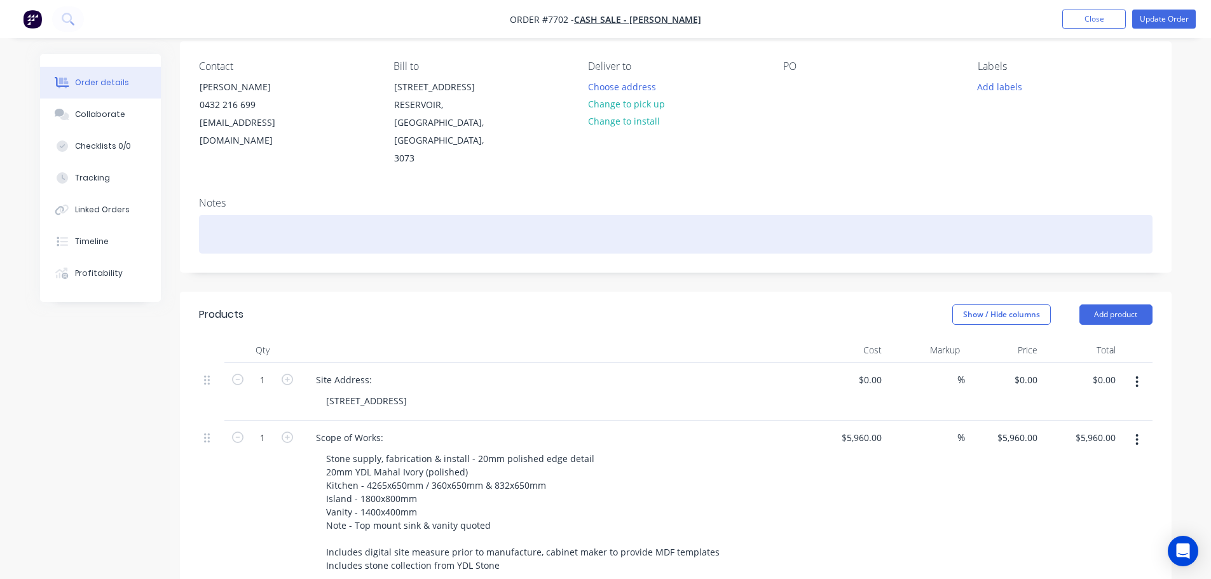
scroll to position [0, 0]
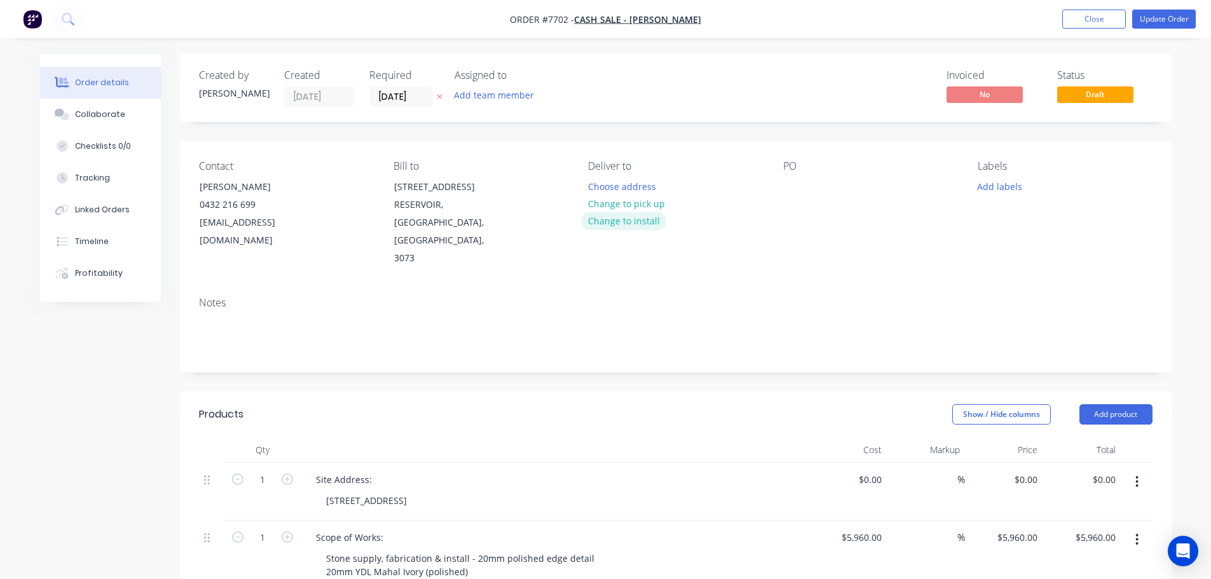
click at [643, 221] on button "Change to install" at bounding box center [623, 220] width 85 height 17
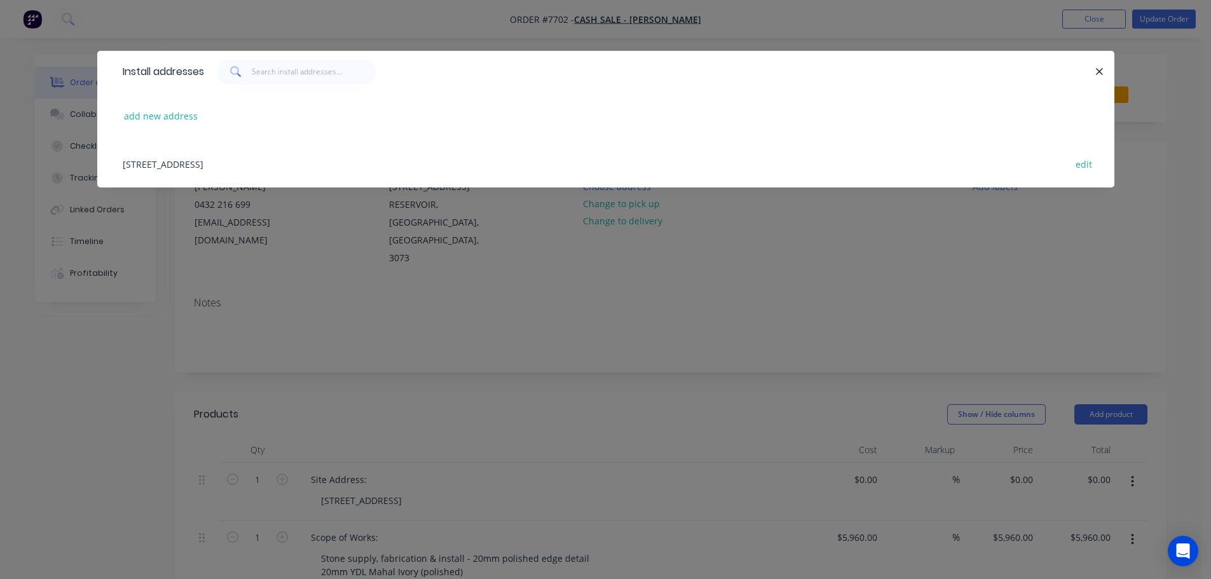
click at [261, 172] on div "[STREET_ADDRESS] edit" at bounding box center [605, 164] width 979 height 48
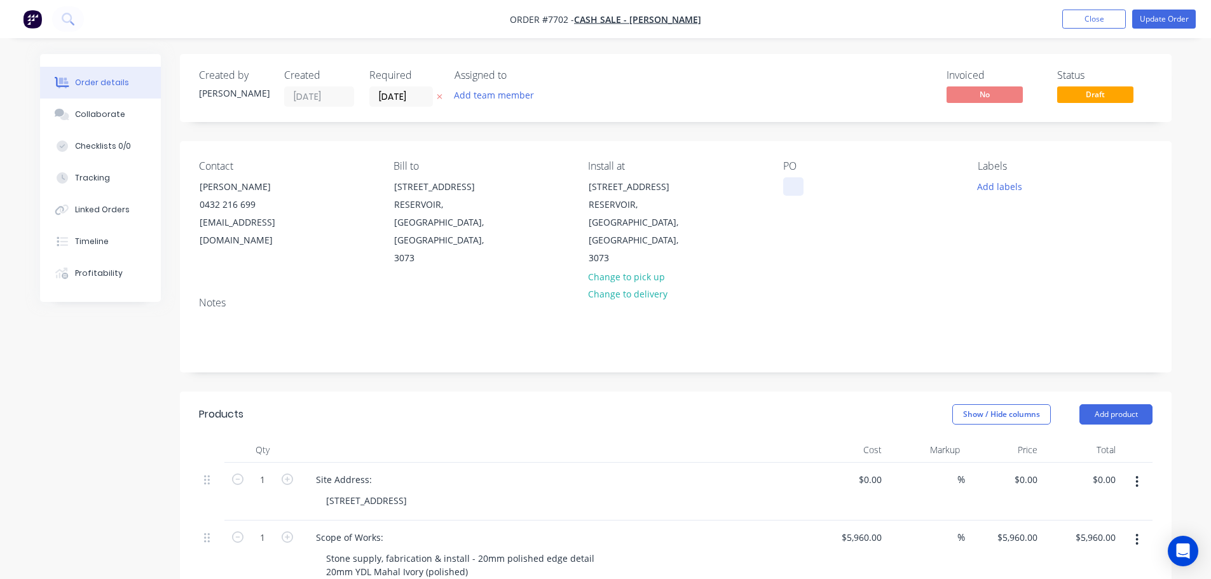
click at [786, 187] on div at bounding box center [793, 186] width 20 height 18
click at [1003, 184] on button "Add labels" at bounding box center [1000, 185] width 58 height 17
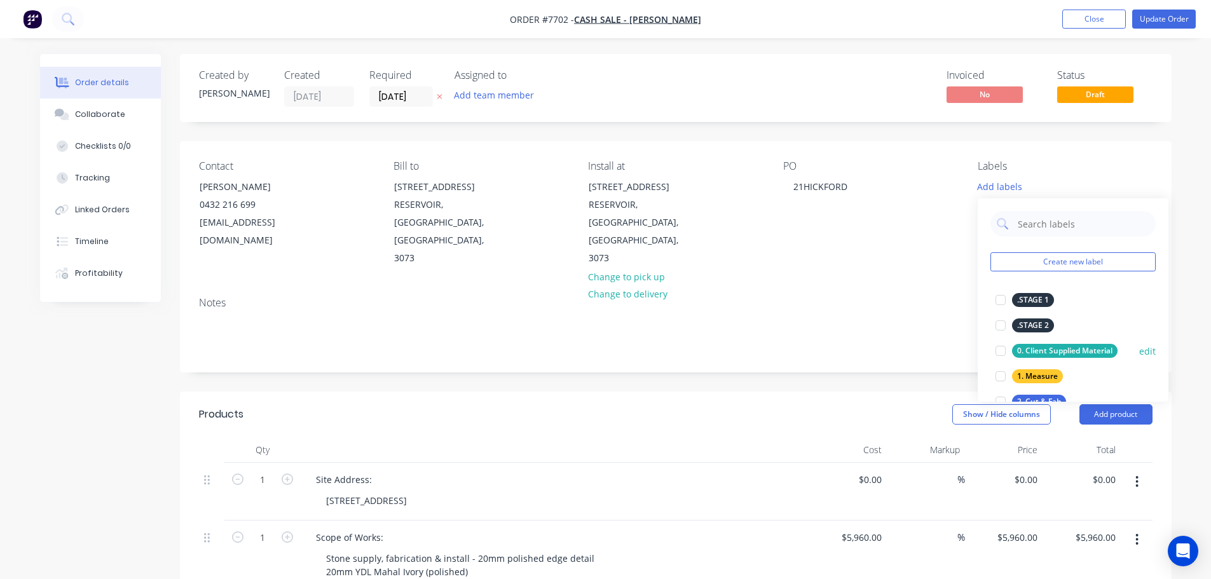
scroll to position [64, 0]
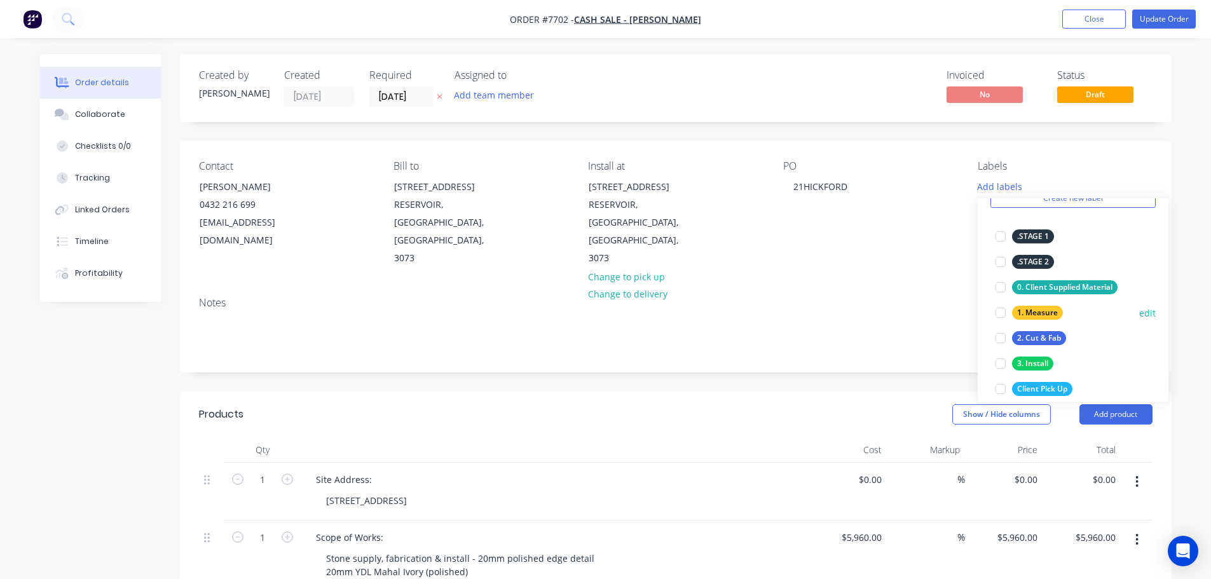
click at [1000, 315] on div at bounding box center [1000, 312] width 25 height 25
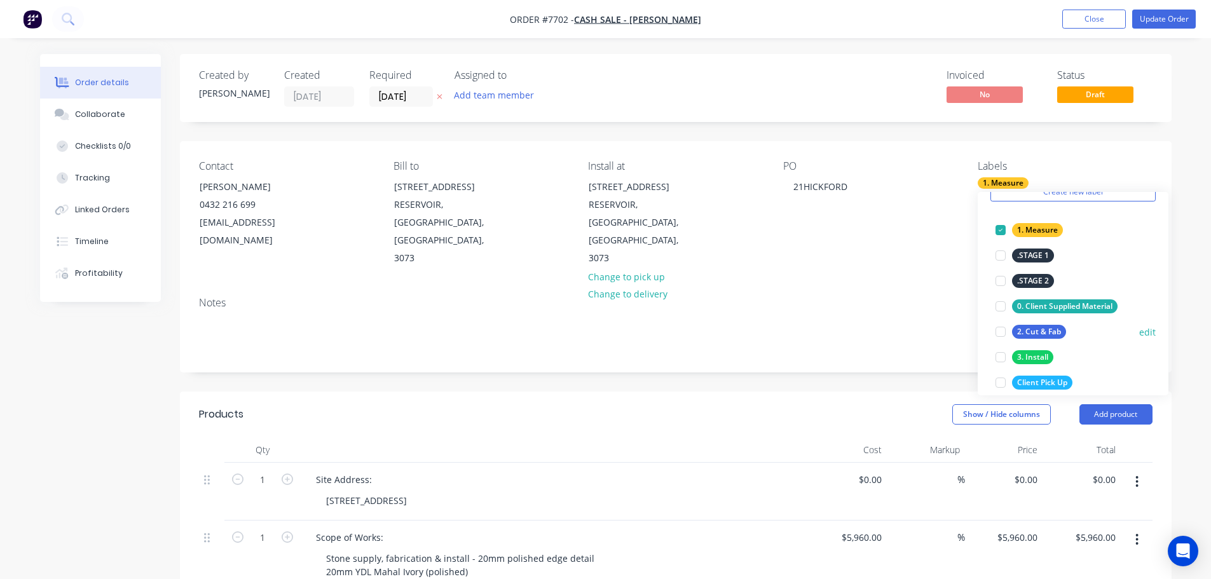
click at [997, 336] on div at bounding box center [1000, 331] width 25 height 25
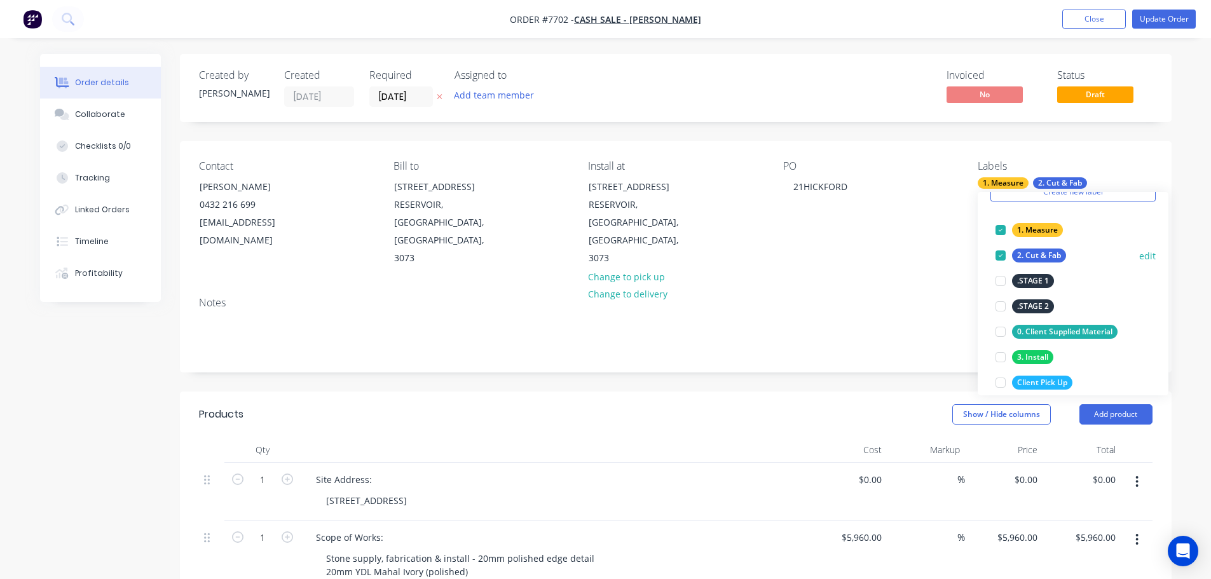
scroll to position [127, 0]
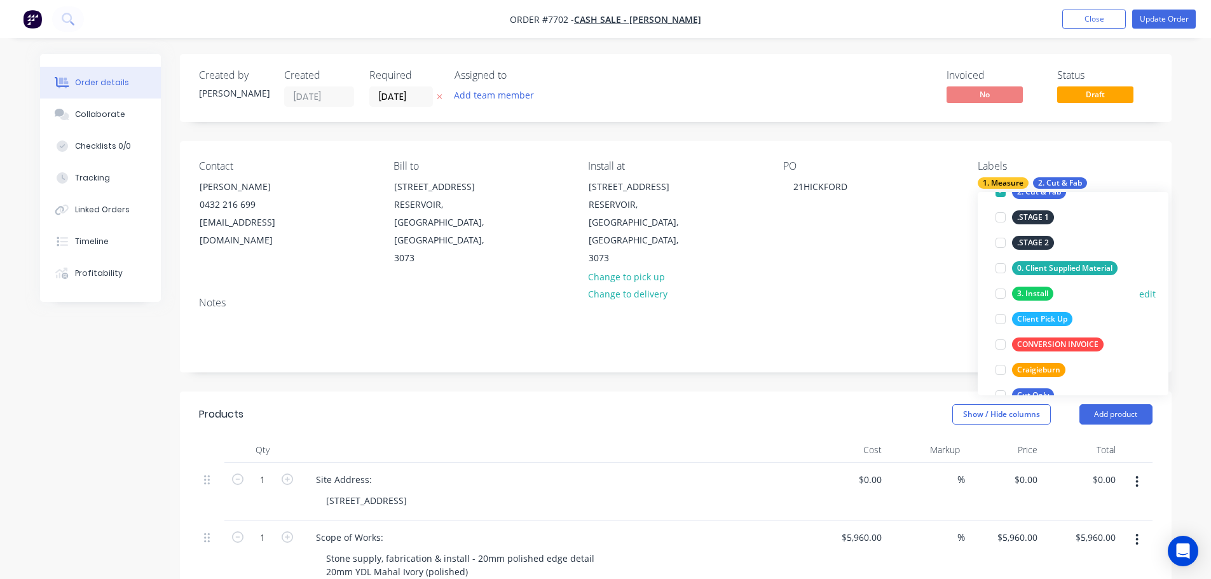
click at [999, 294] on div at bounding box center [1000, 293] width 25 height 25
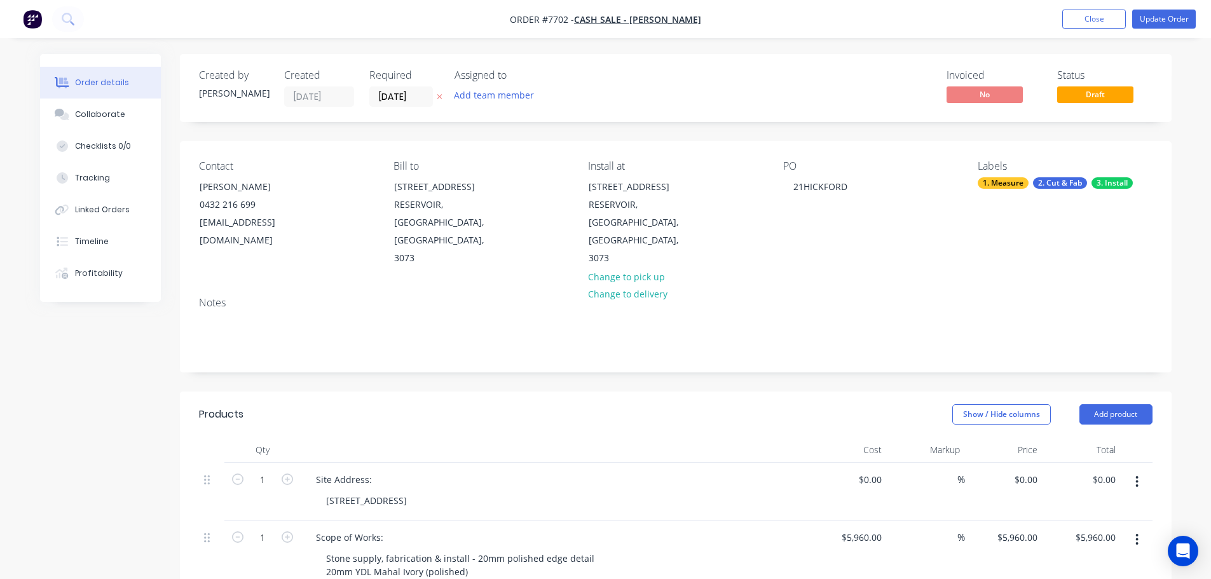
click at [751, 401] on header "Products Show / Hide columns Add product" at bounding box center [676, 415] width 992 height 46
click at [1162, 13] on button "Update Order" at bounding box center [1164, 19] width 64 height 19
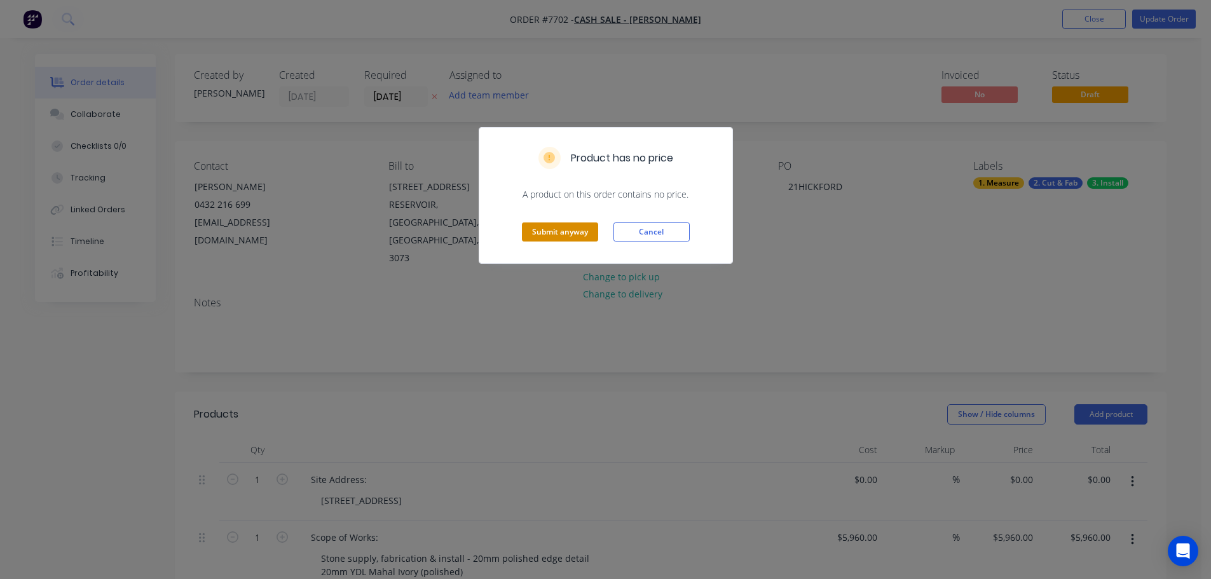
click at [568, 224] on button "Submit anyway" at bounding box center [560, 231] width 76 height 19
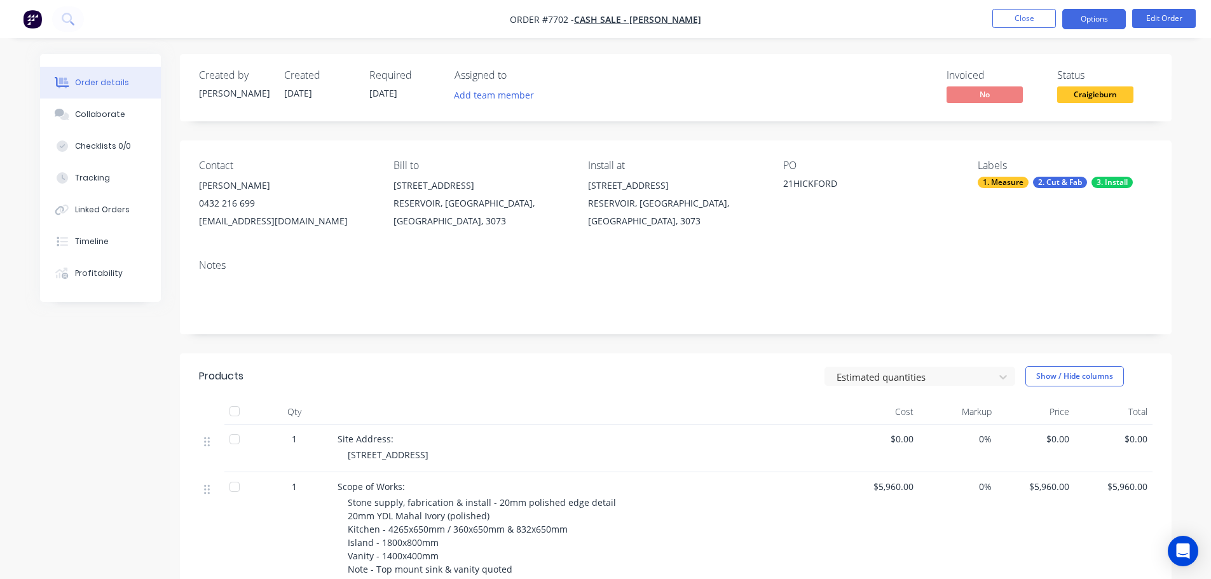
click at [1107, 16] on button "Options" at bounding box center [1094, 19] width 64 height 20
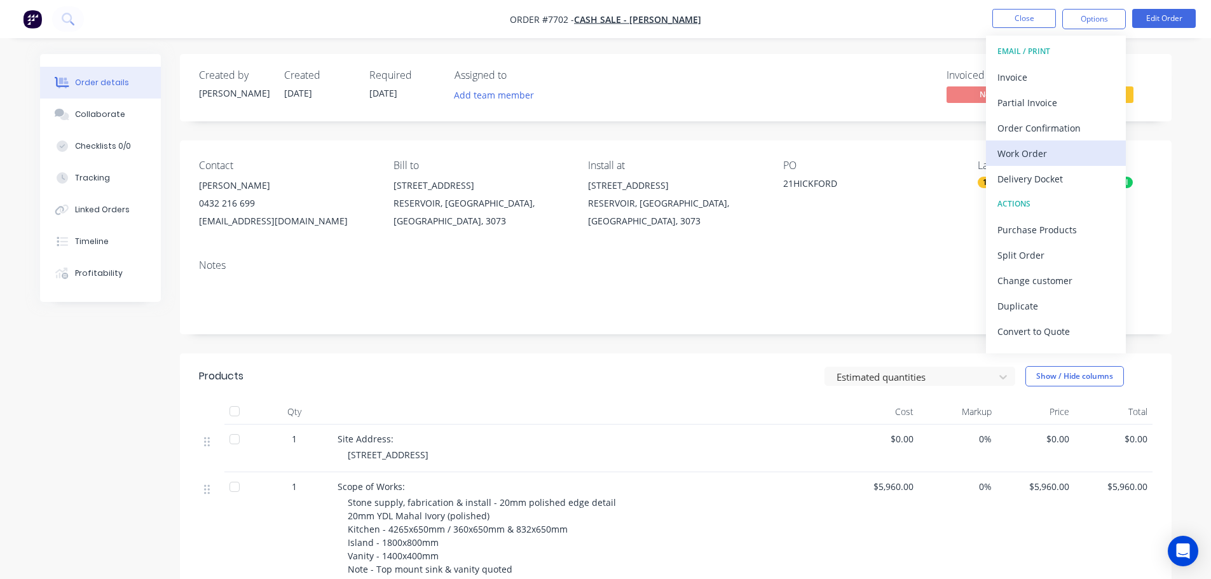
click at [1052, 158] on div "Work Order" at bounding box center [1055, 153] width 117 height 18
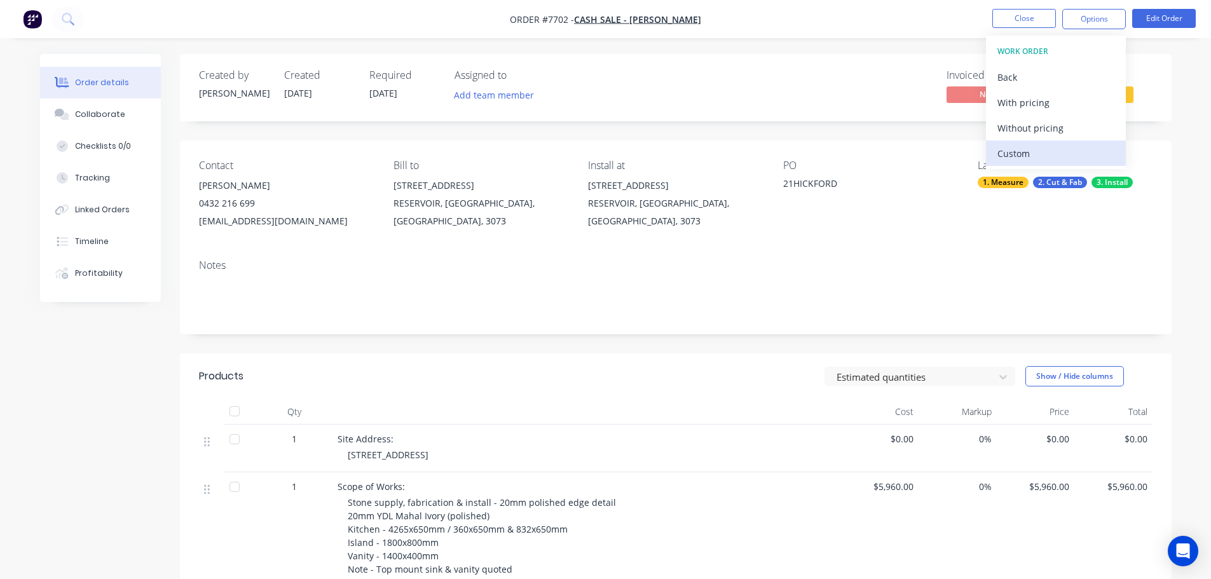
click at [1052, 143] on button "Custom" at bounding box center [1056, 152] width 140 height 25
click at [1063, 123] on div "Without pricing" at bounding box center [1055, 128] width 117 height 18
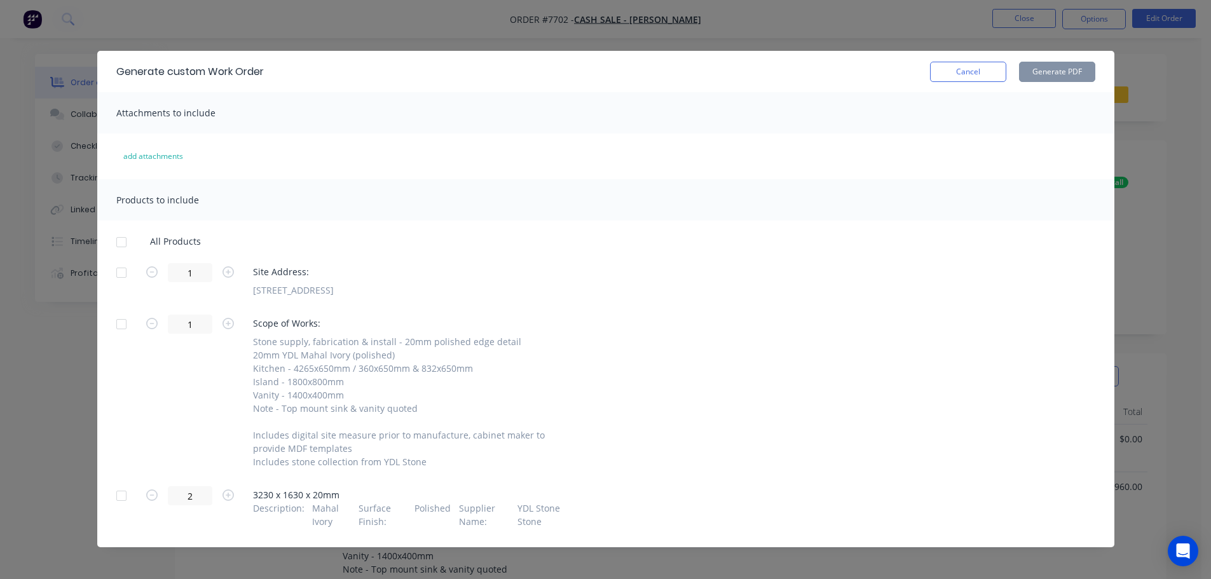
click at [117, 273] on div at bounding box center [121, 272] width 25 height 25
click at [109, 493] on div at bounding box center [121, 495] width 25 height 25
click at [1057, 74] on button "Generate PDF" at bounding box center [1057, 72] width 76 height 20
click at [935, 76] on button "Cancel" at bounding box center [968, 72] width 76 height 20
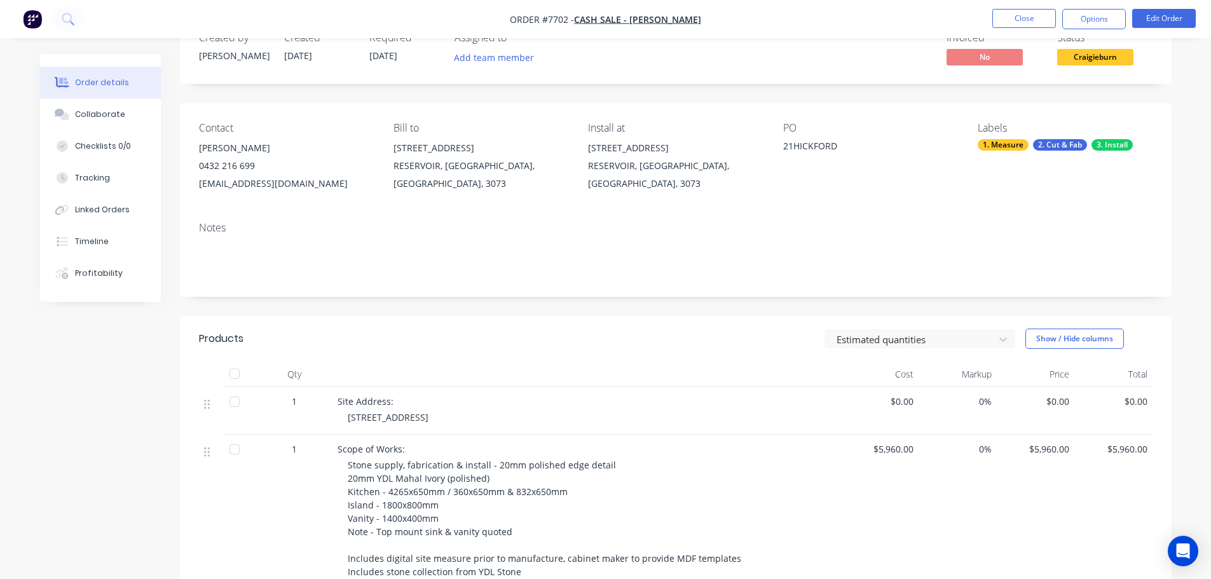
scroll to position [0, 0]
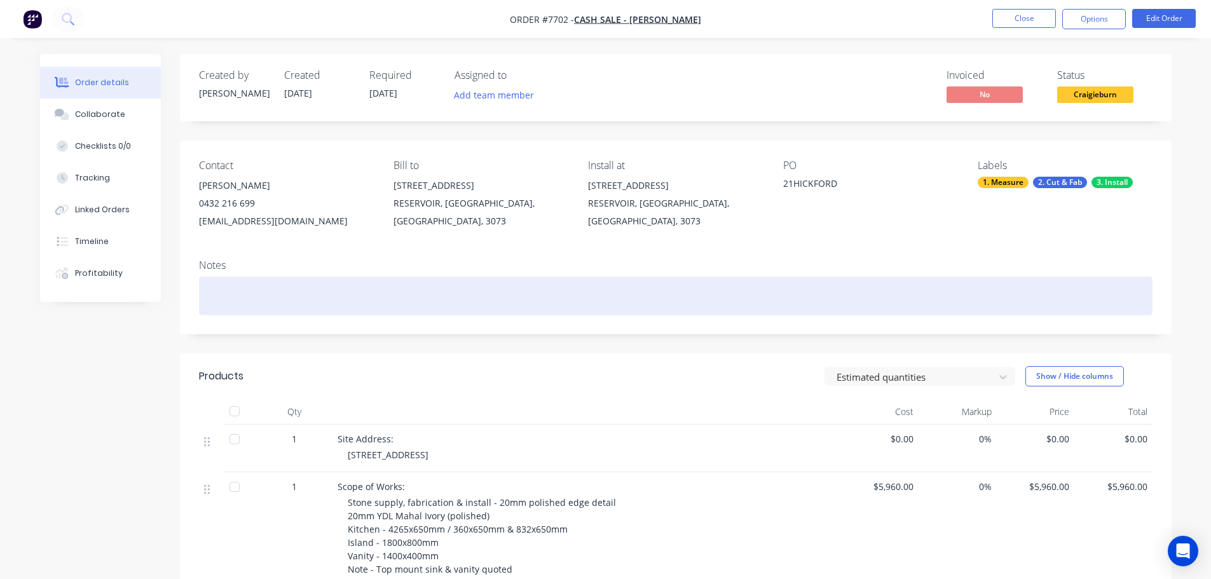
drag, startPoint x: 243, startPoint y: 313, endPoint x: 248, endPoint y: 299, distance: 14.9
click at [243, 311] on div at bounding box center [676, 296] width 954 height 39
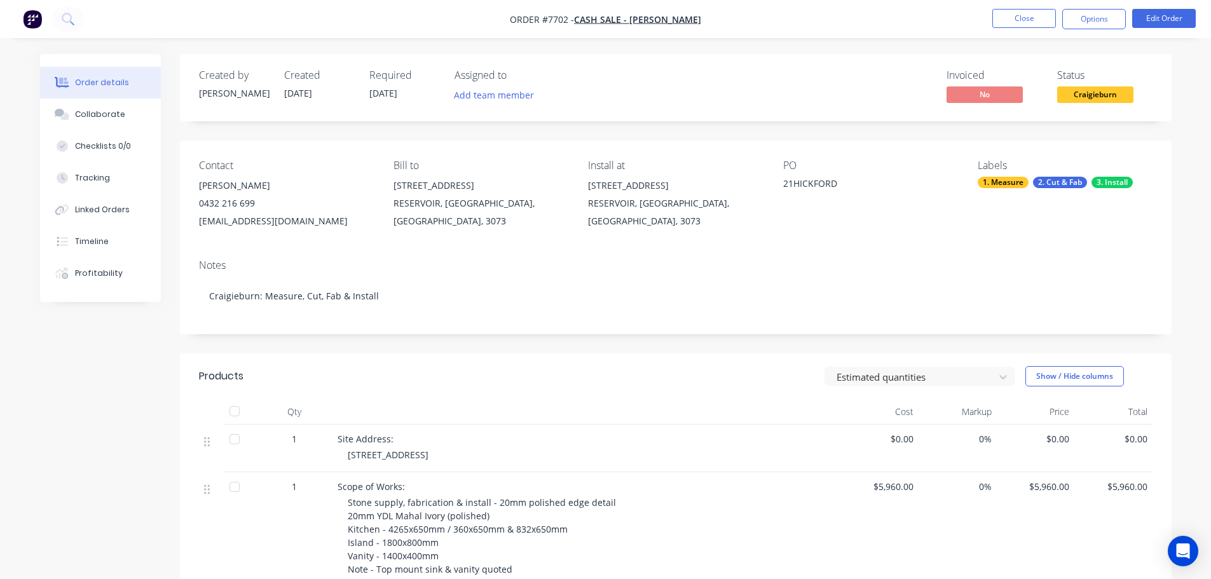
click at [1078, 182] on div "2. Cut & Fab" at bounding box center [1060, 182] width 54 height 11
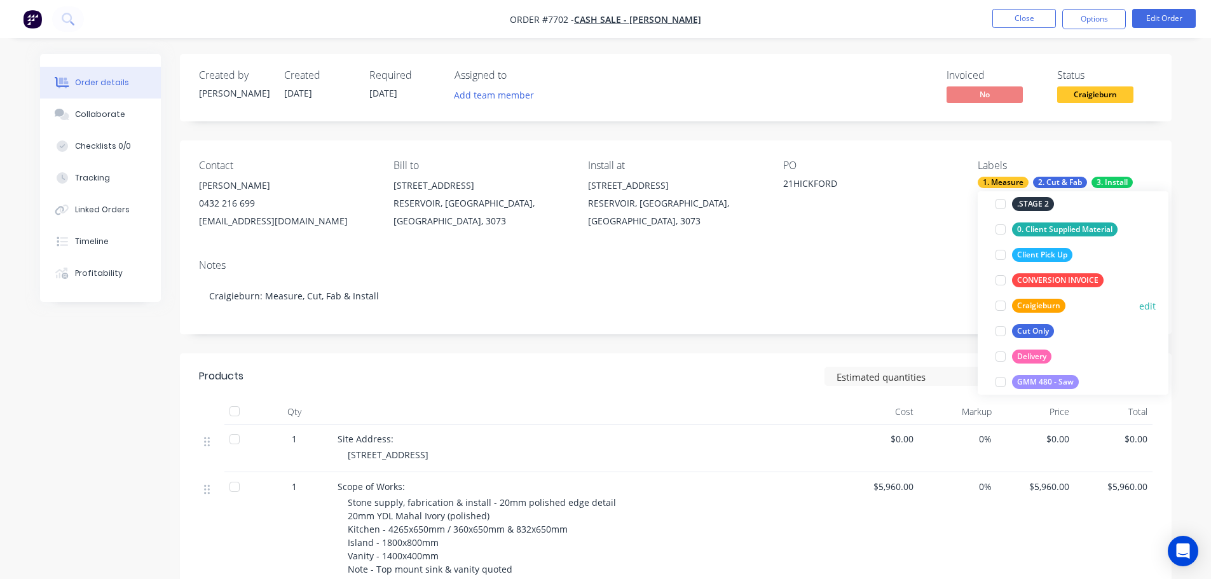
click at [998, 307] on div at bounding box center [1000, 305] width 25 height 25
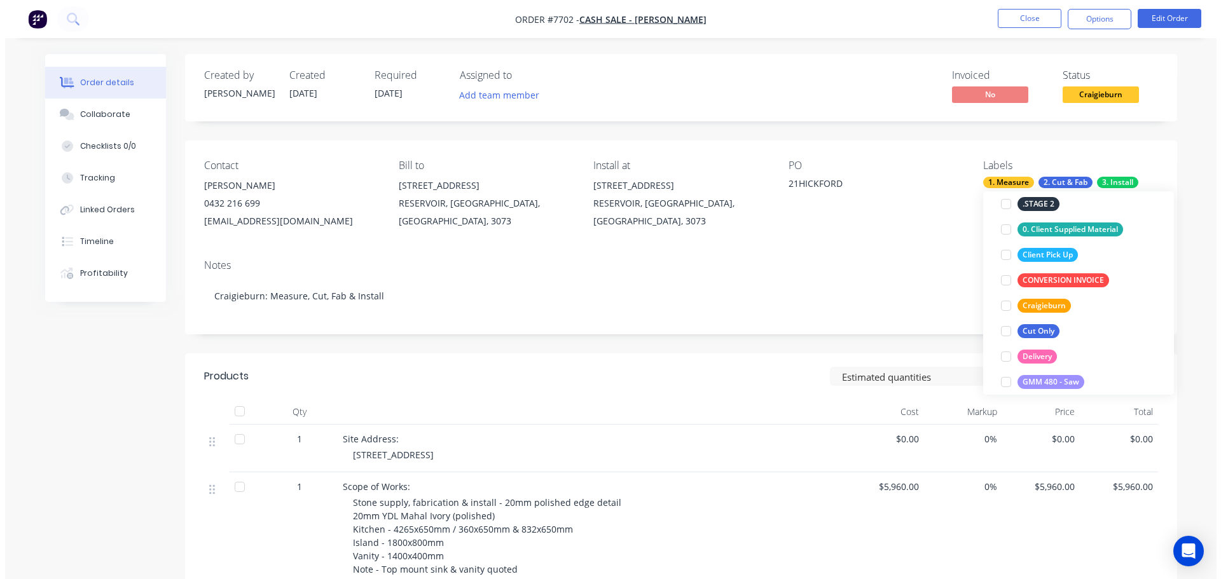
scroll to position [64, 0]
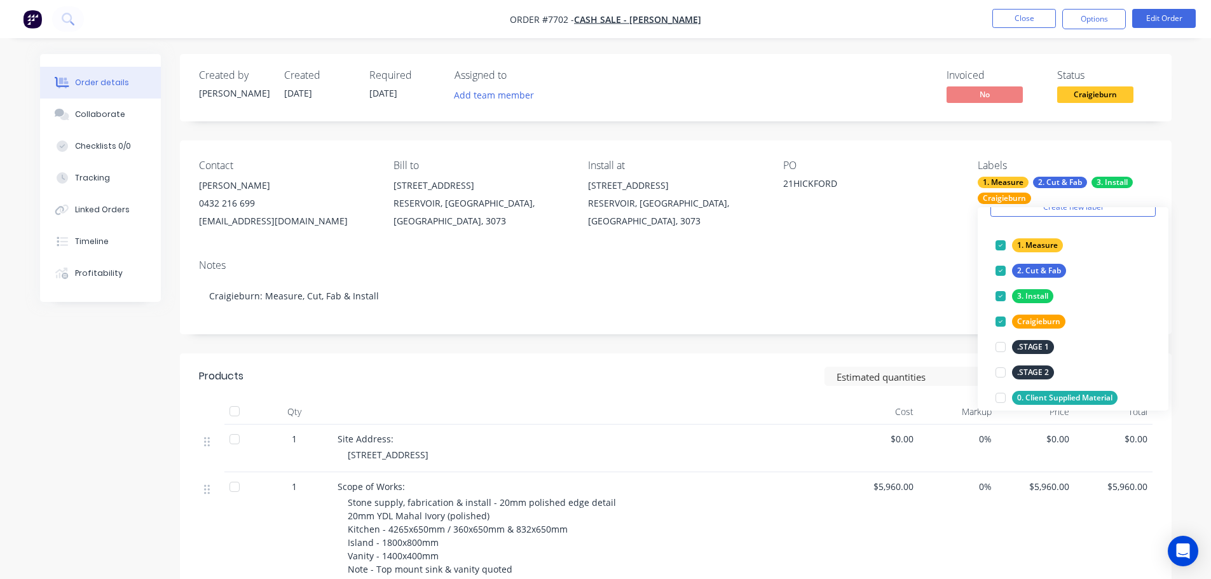
click at [645, 136] on div "Created by [PERSON_NAME] Created [DATE] Required [DATE] Assigned to Add team me…" at bounding box center [676, 491] width 992 height 875
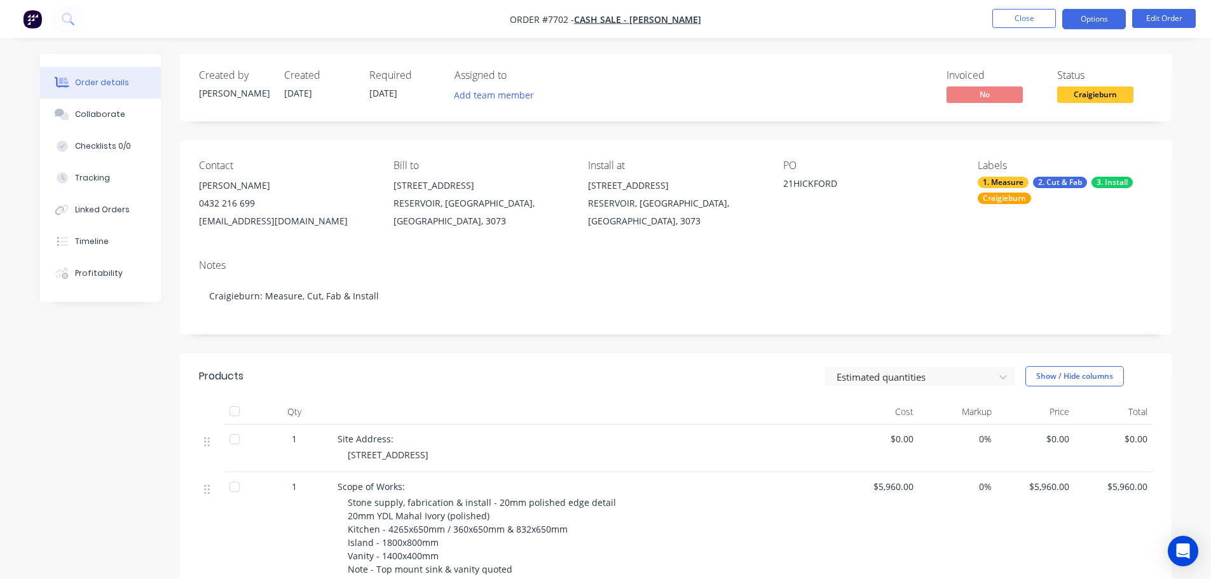
click at [1098, 20] on button "Options" at bounding box center [1094, 19] width 64 height 20
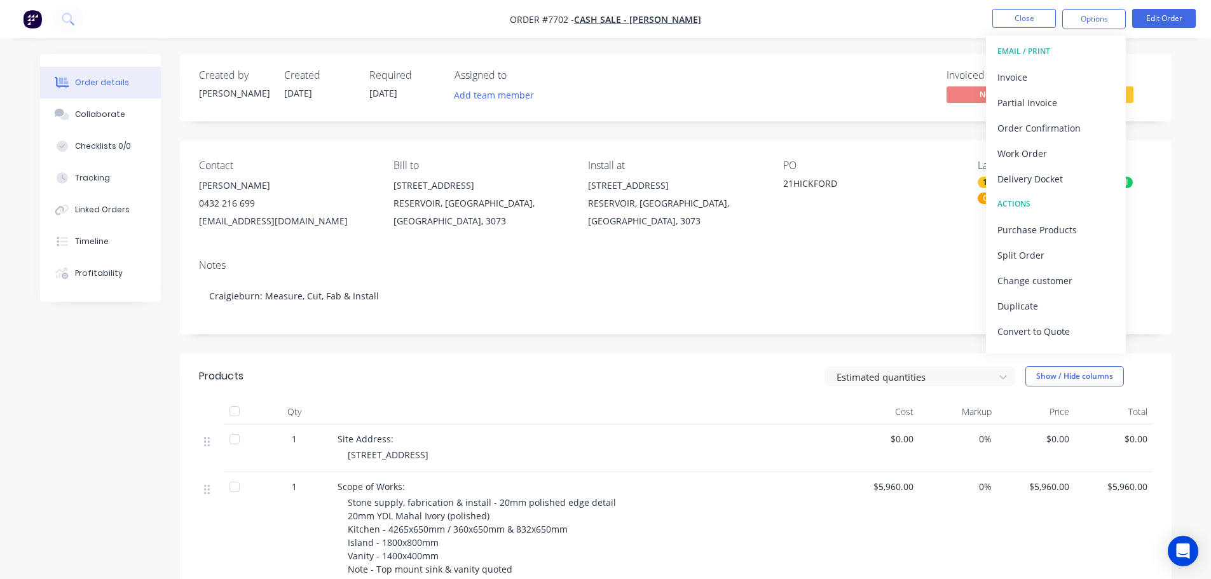
click at [791, 58] on div "Created by [PERSON_NAME] Created [DATE] Required [DATE] Assigned to Add team me…" at bounding box center [676, 87] width 992 height 67
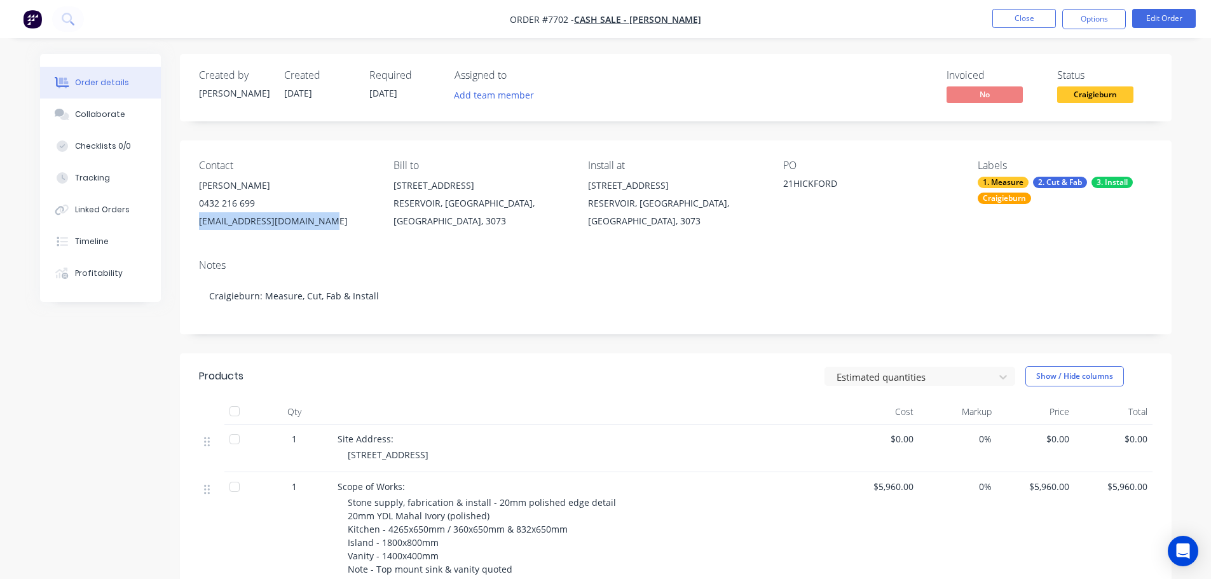
drag, startPoint x: 328, startPoint y: 222, endPoint x: 187, endPoint y: 217, distance: 141.2
click at [189, 217] on div "Contact [PERSON_NAME] 0432 216 699 [EMAIL_ADDRESS][DOMAIN_NAME] Bill to [STREET…" at bounding box center [676, 194] width 992 height 109
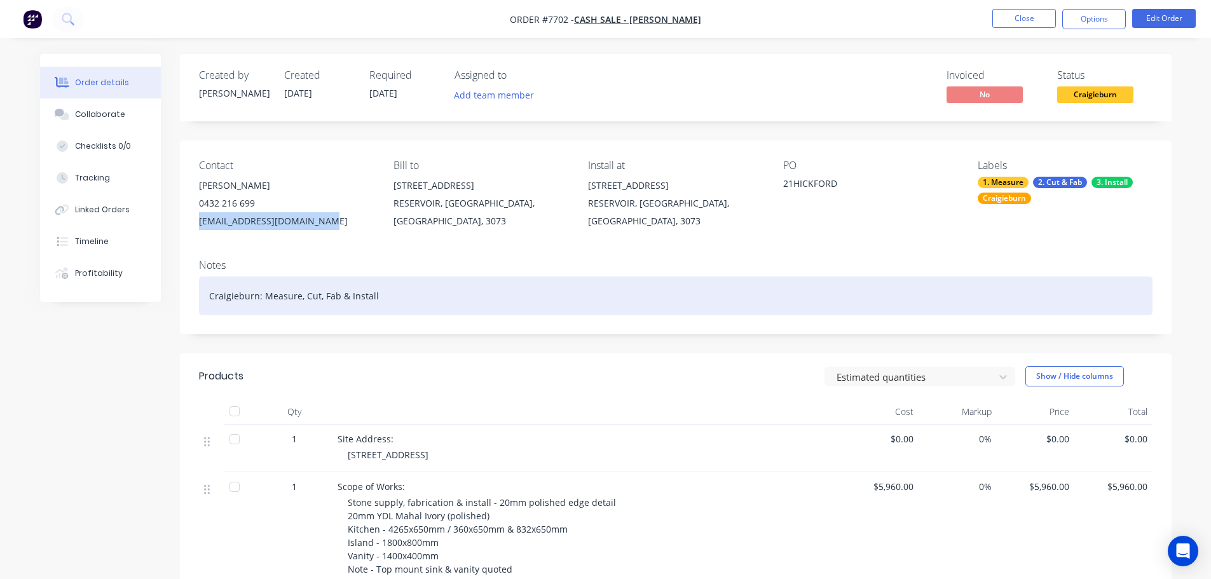
copy div "[EMAIL_ADDRESS][DOMAIN_NAME]"
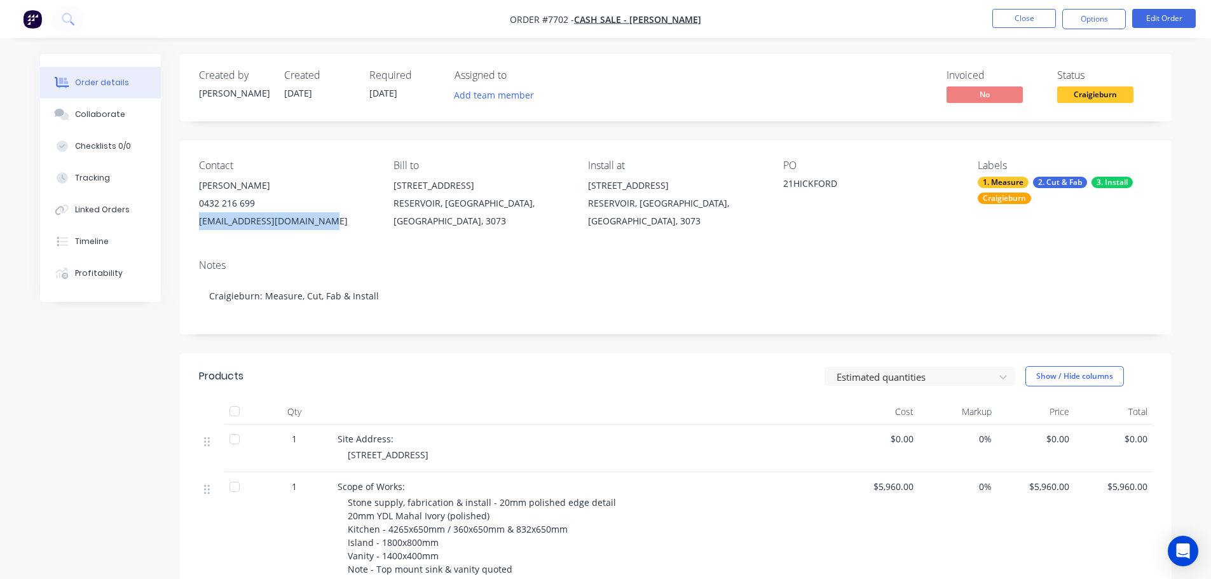
click at [397, 351] on div "Created by [PERSON_NAME] Created [DATE] Required [DATE] Assigned to Add team me…" at bounding box center [676, 491] width 992 height 875
click at [262, 342] on div "Created by [PERSON_NAME] Created [DATE] Required [DATE] Assigned to Add team me…" at bounding box center [676, 491] width 992 height 875
click at [1050, 22] on button "Close" at bounding box center [1024, 18] width 64 height 19
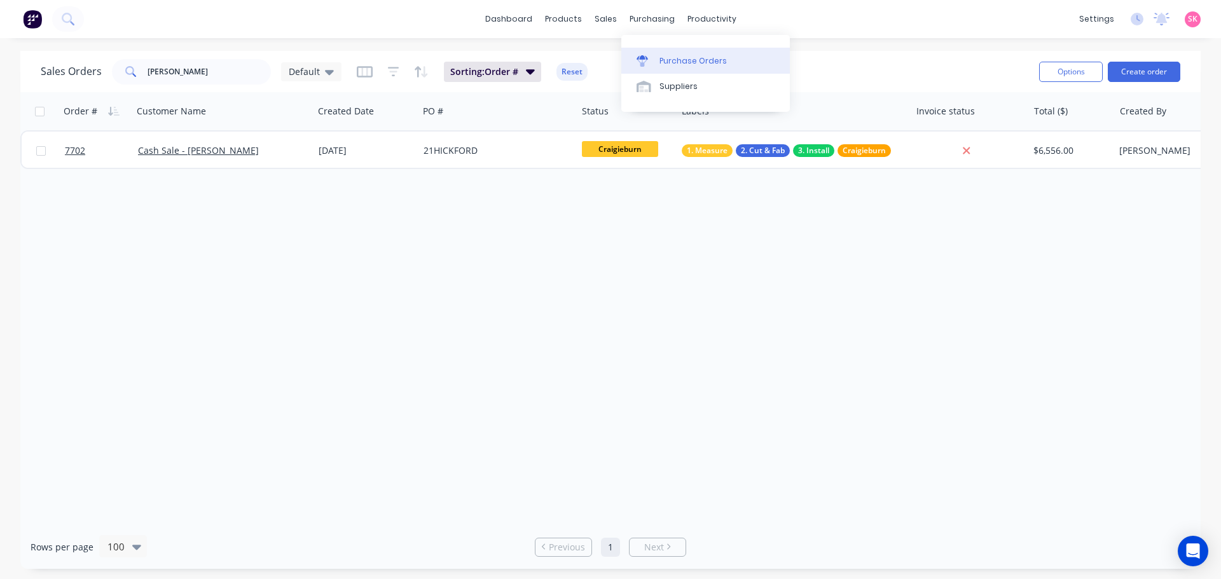
click at [669, 58] on div "Purchase Orders" at bounding box center [692, 60] width 67 height 11
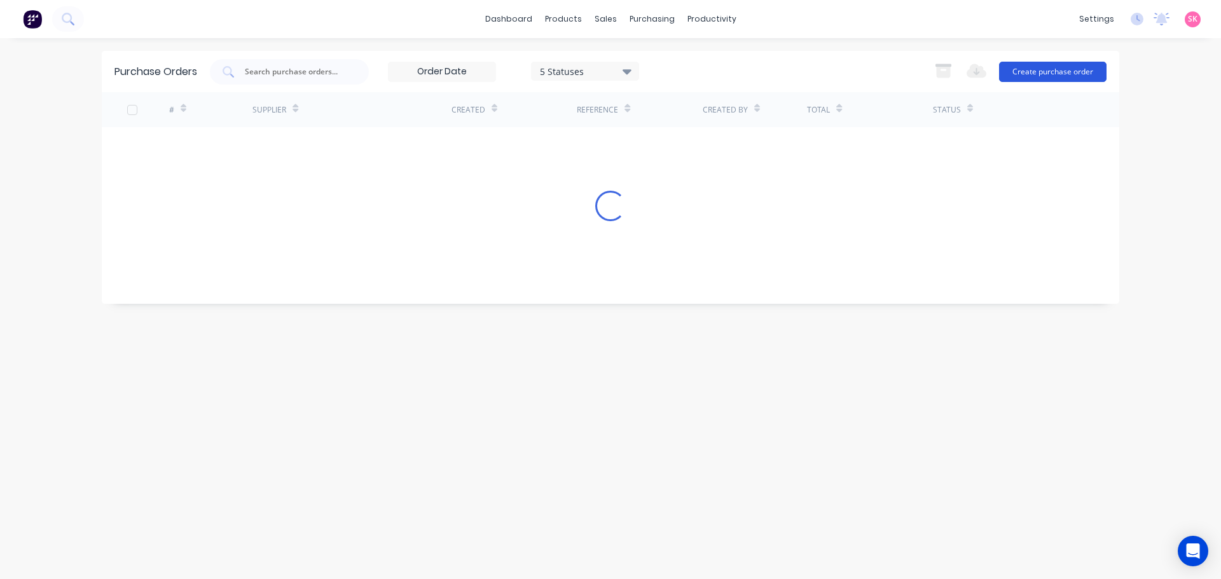
click at [1062, 69] on button "Create purchase order" at bounding box center [1052, 72] width 107 height 20
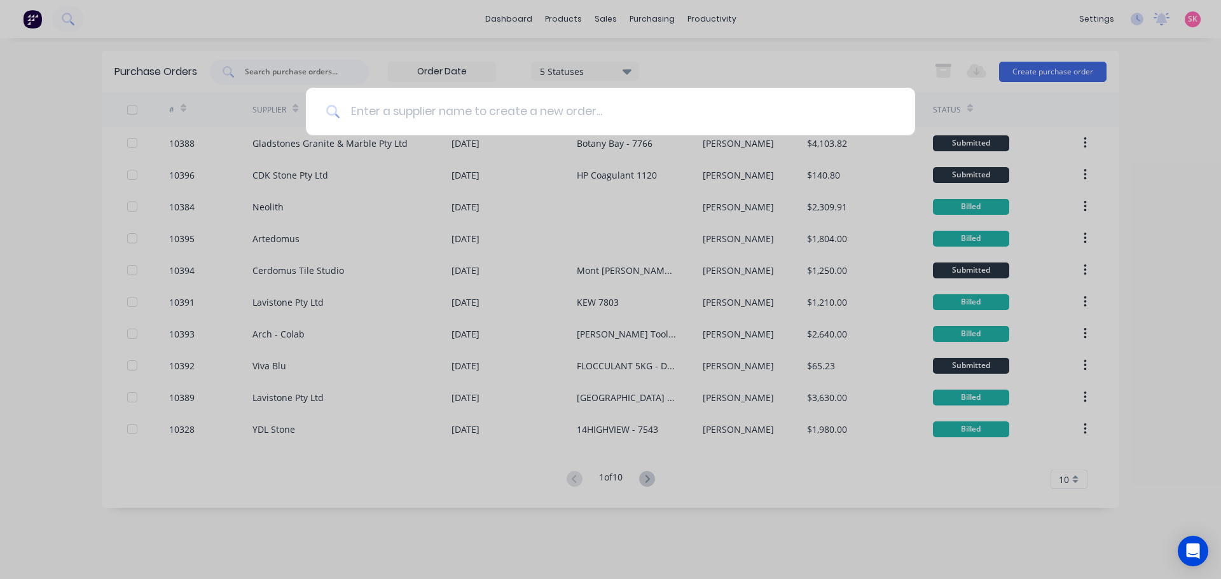
click at [509, 110] on input at bounding box center [617, 112] width 554 height 48
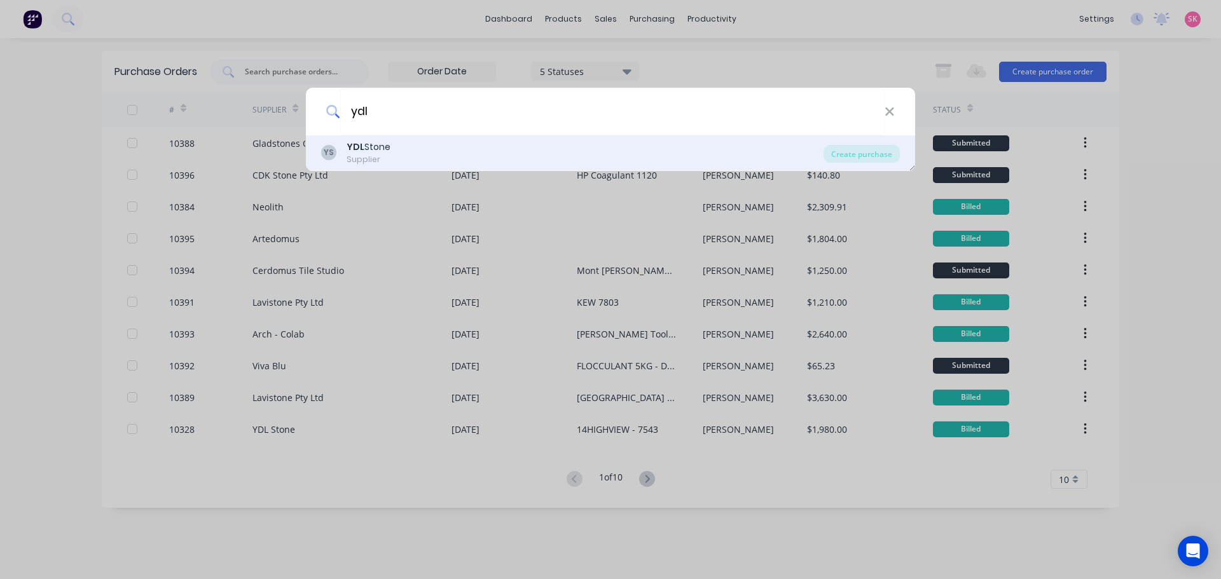
type input "ydl"
click at [498, 149] on div "YS YDL Stone Supplier" at bounding box center [572, 152] width 502 height 25
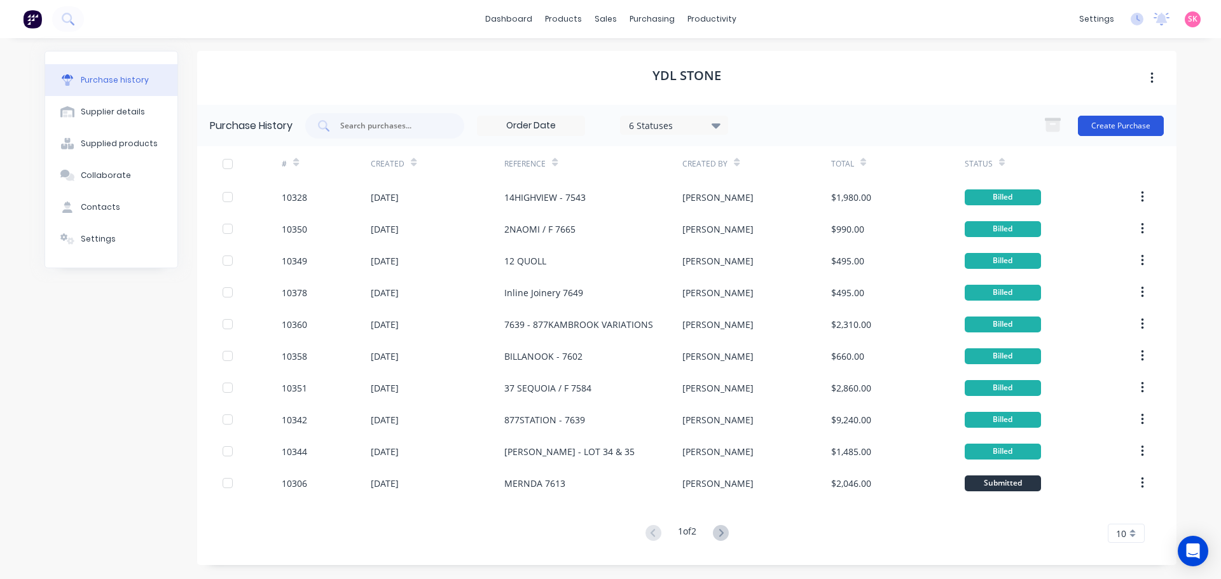
click at [1115, 121] on button "Create Purchase" at bounding box center [1121, 126] width 86 height 20
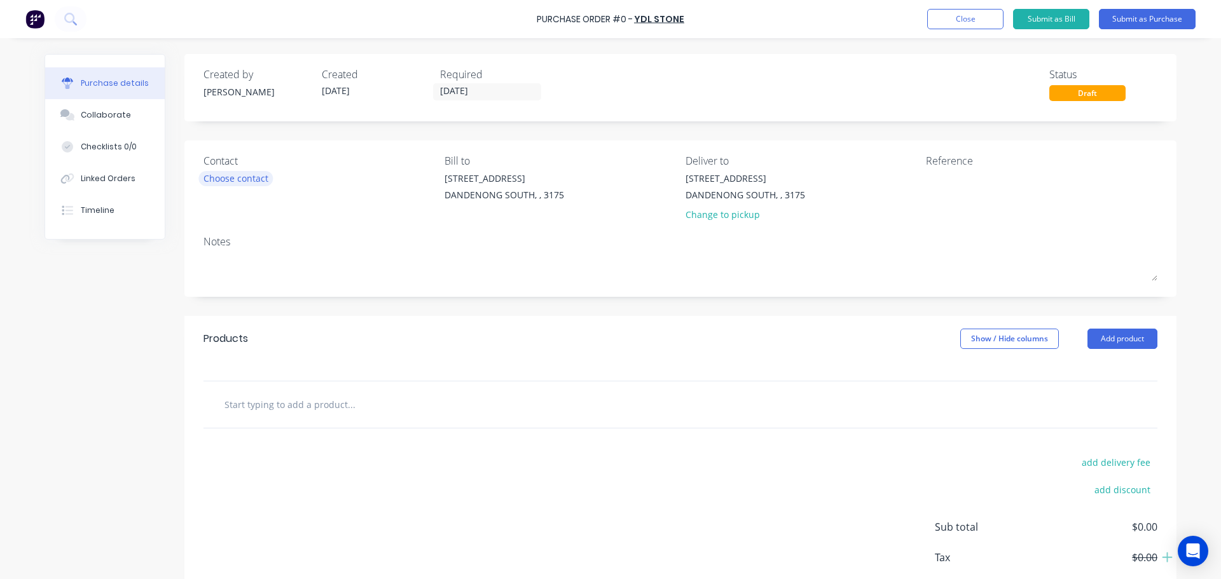
click at [214, 180] on div "Choose contact" at bounding box center [235, 178] width 65 height 13
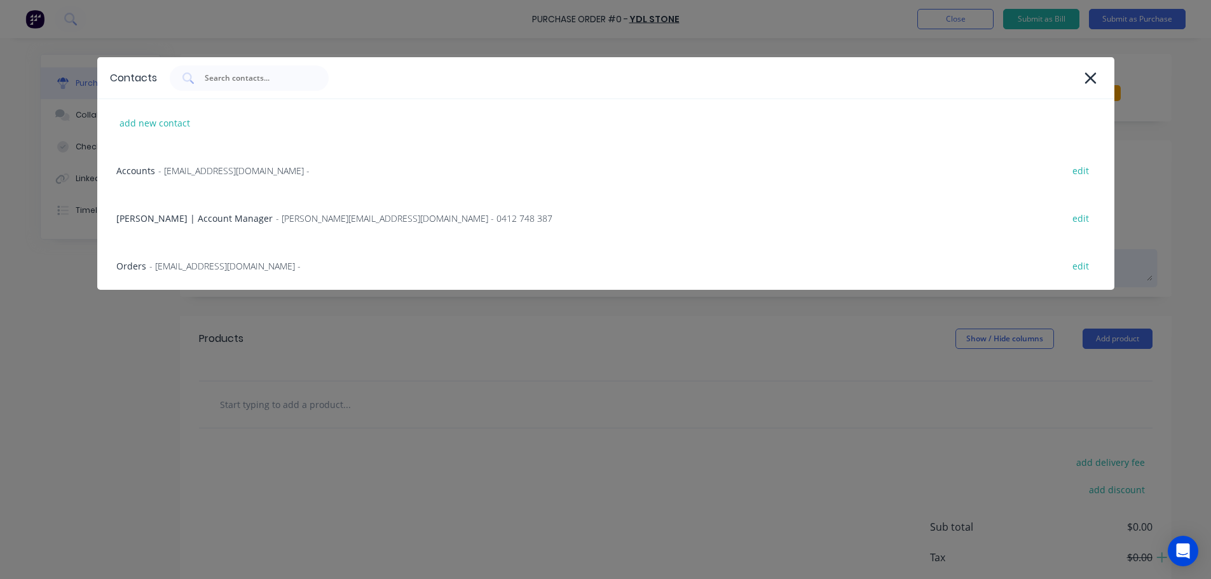
drag, startPoint x: 217, startPoint y: 261, endPoint x: 318, endPoint y: 256, distance: 100.5
click at [217, 261] on span "- [EMAIL_ADDRESS][DOMAIN_NAME] -" at bounding box center [224, 265] width 151 height 13
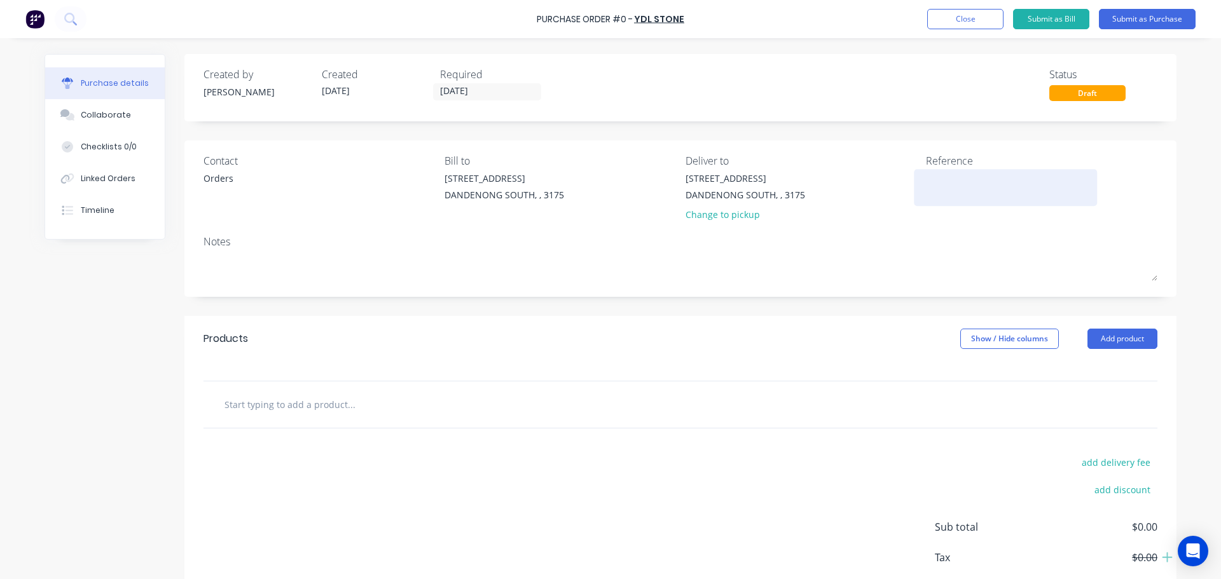
click at [935, 182] on textarea at bounding box center [1005, 186] width 159 height 29
type textarea "Reservoir 7702"
click at [334, 406] on input "text" at bounding box center [351, 404] width 254 height 25
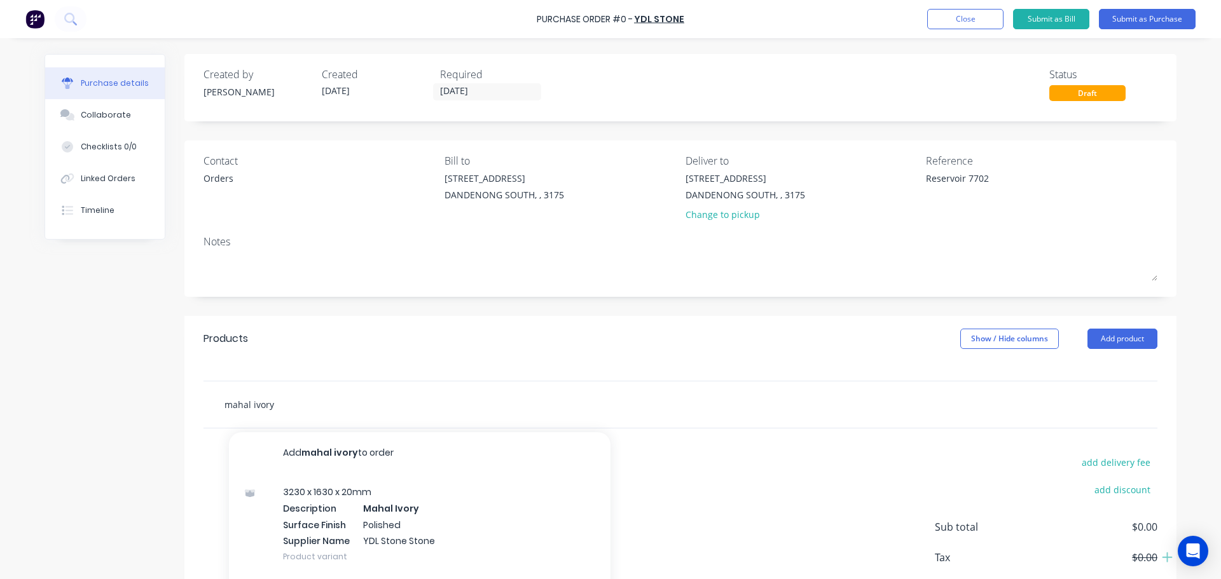
scroll to position [71, 0]
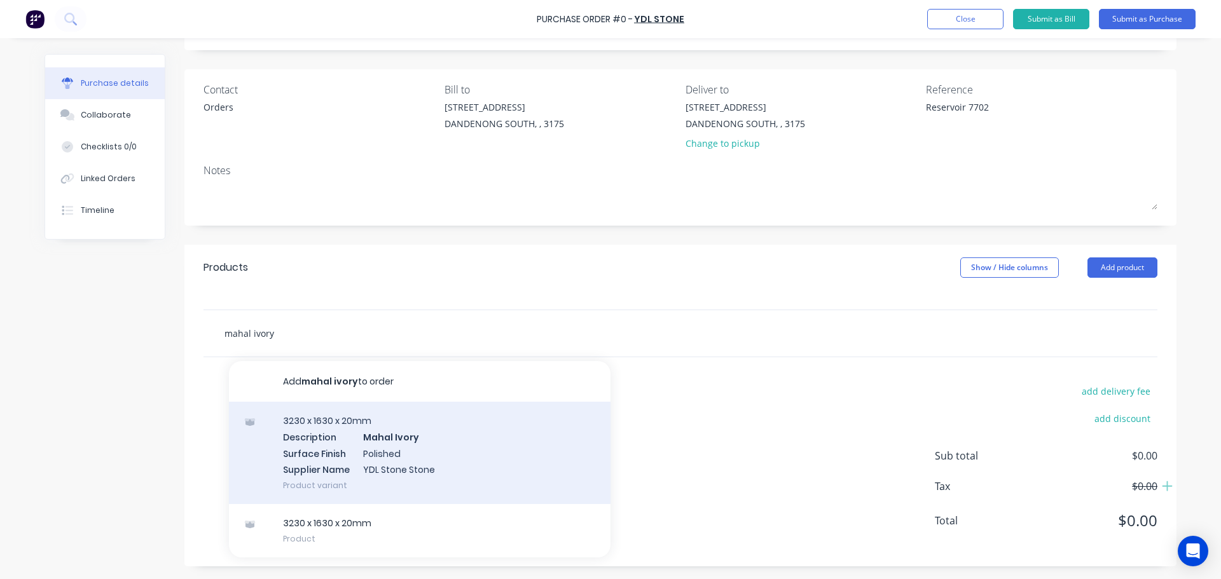
type input "mahal ivory"
click at [419, 456] on div "3230 x 1630 x 20mm Description Mahal Ivory Surface Finish Polished Supplier Nam…" at bounding box center [419, 453] width 381 height 102
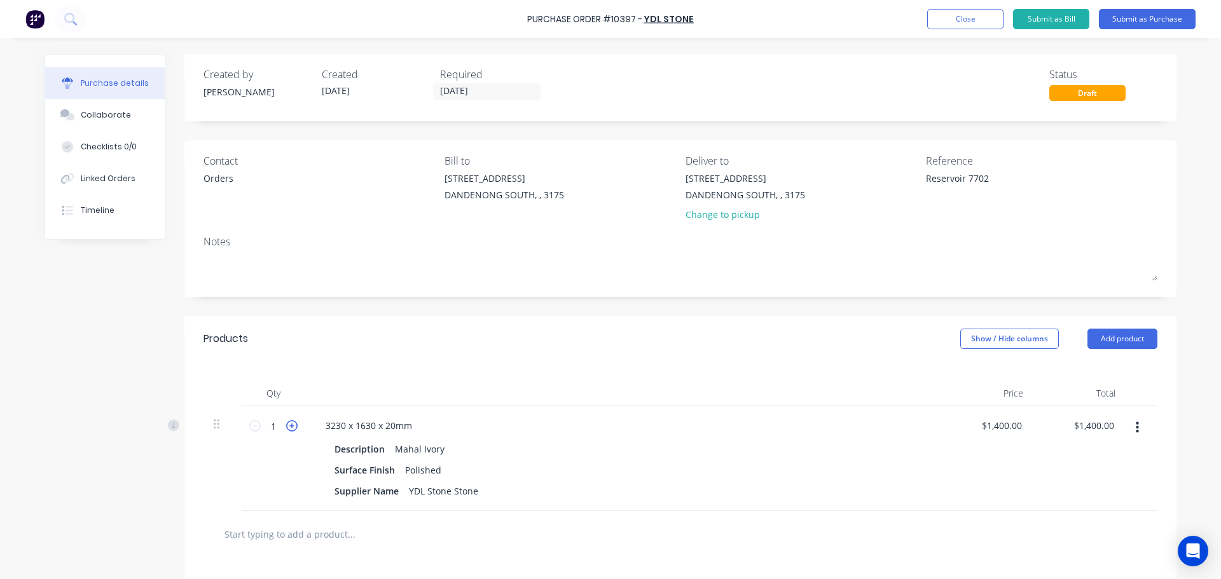
click at [291, 428] on icon at bounding box center [291, 425] width 11 height 11
type input "2"
type input "$2,800.00"
click at [472, 88] on input "[DATE]" at bounding box center [487, 92] width 107 height 16
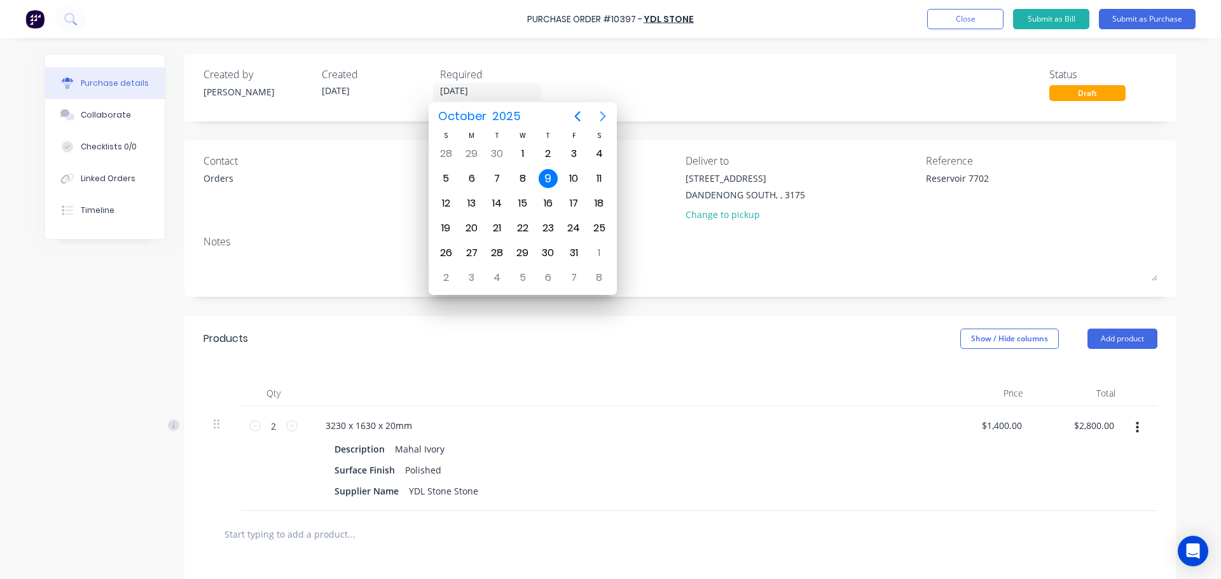
click at [606, 119] on icon "Next page" at bounding box center [602, 116] width 15 height 15
click at [605, 193] on div "15" at bounding box center [598, 203] width 25 height 24
type input "[DATE]"
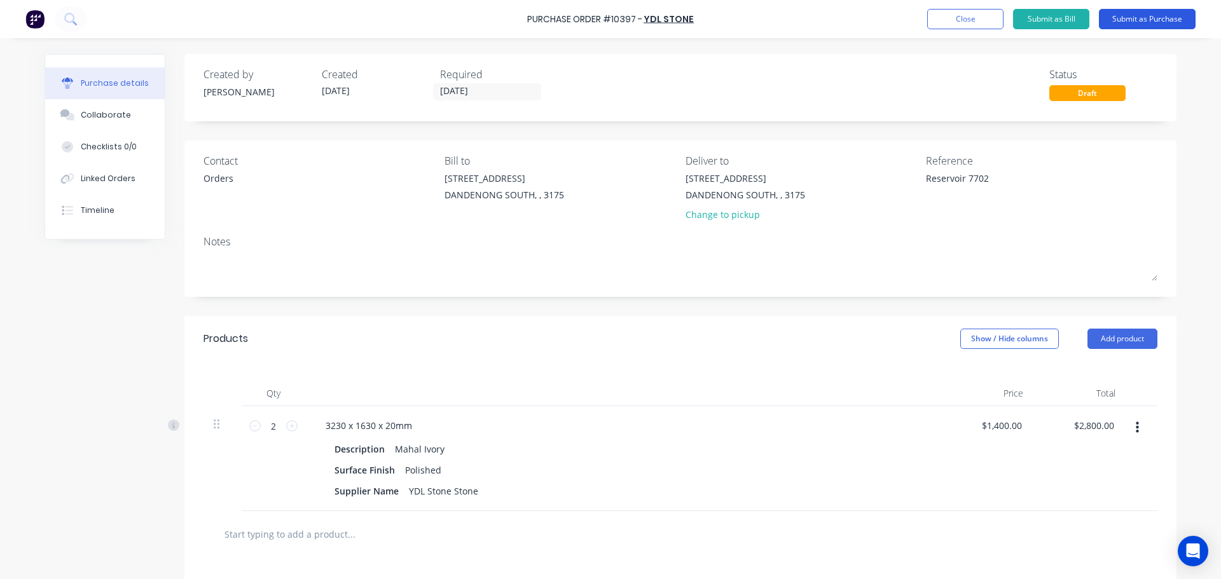
click at [1162, 21] on button "Submit as Purchase" at bounding box center [1147, 19] width 97 height 20
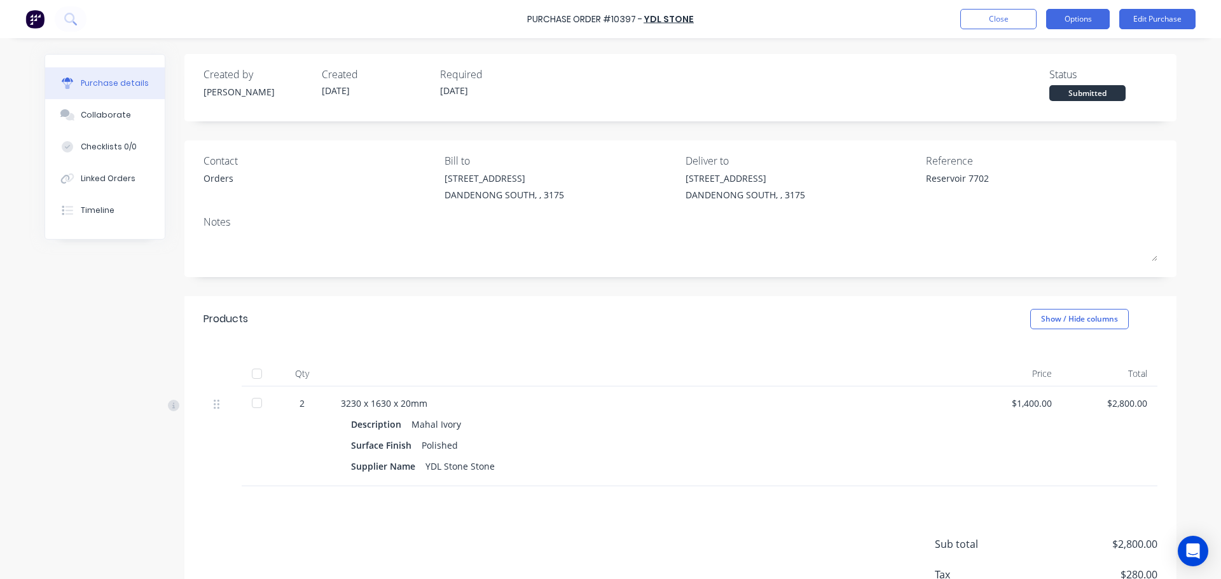
click at [1088, 19] on button "Options" at bounding box center [1078, 19] width 64 height 20
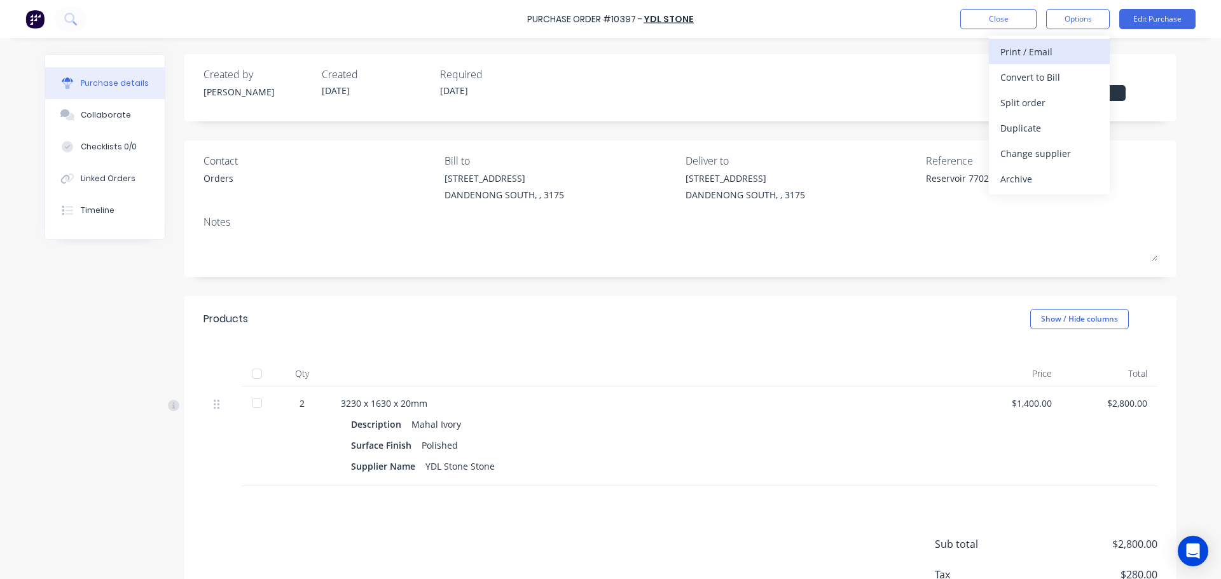
click at [1060, 57] on div "Print / Email" at bounding box center [1049, 52] width 98 height 18
click at [1055, 78] on div "With pricing" at bounding box center [1049, 77] width 98 height 18
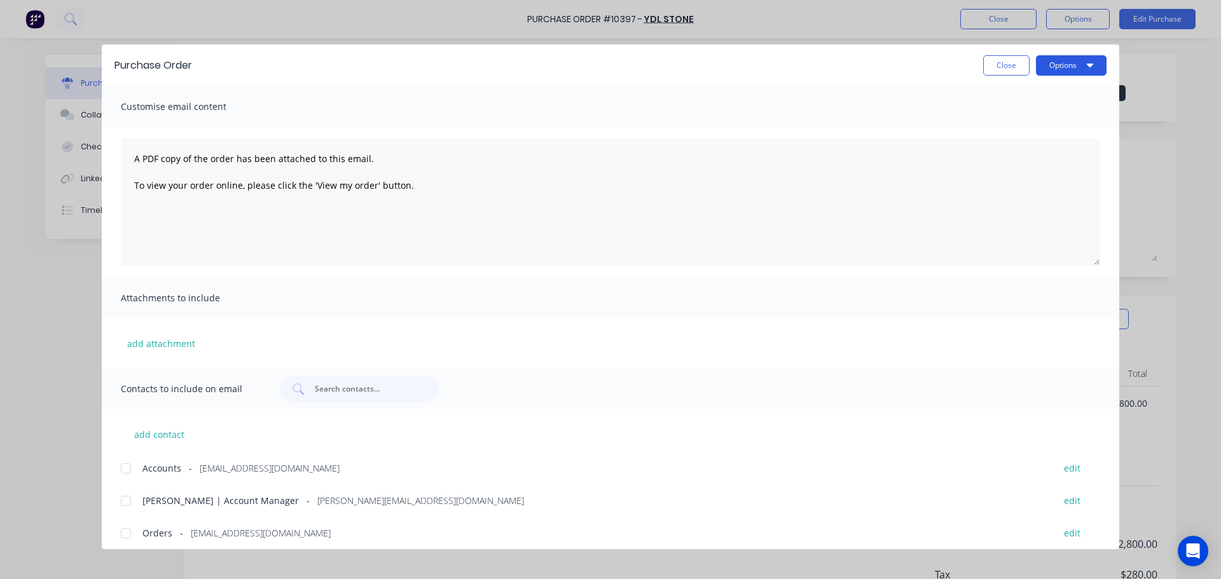
click at [1060, 68] on button "Options" at bounding box center [1071, 65] width 71 height 20
click at [1054, 116] on div "Print" at bounding box center [1046, 123] width 98 height 18
click at [1006, 70] on button "Close" at bounding box center [1006, 65] width 46 height 20
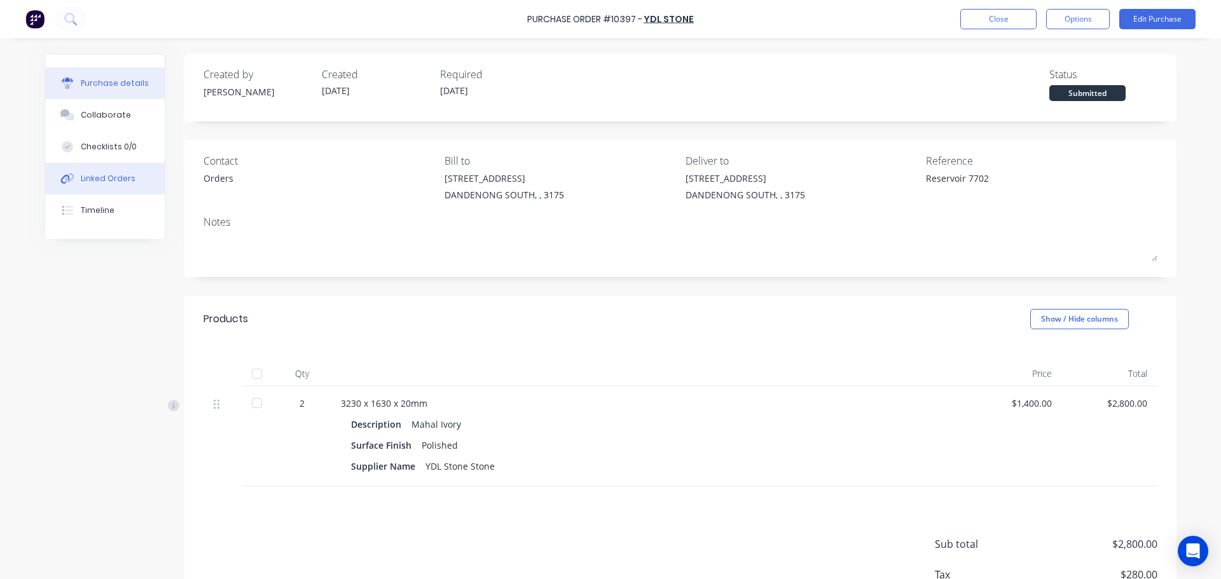
click at [95, 183] on div "Linked Orders" at bounding box center [108, 178] width 55 height 11
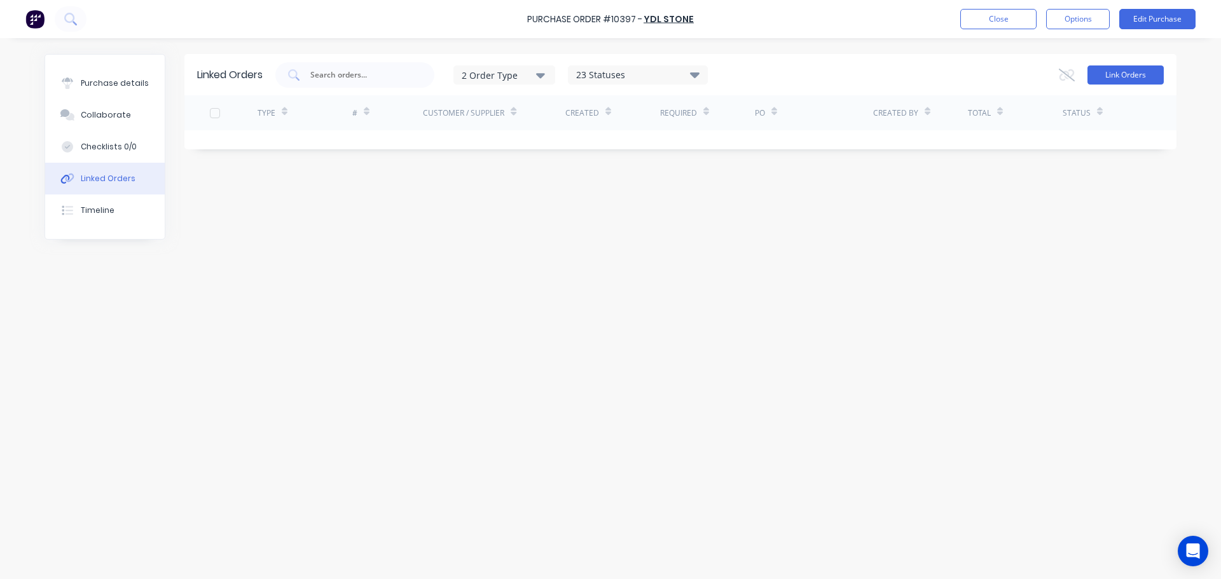
click at [1117, 72] on button "Link Orders" at bounding box center [1125, 74] width 76 height 19
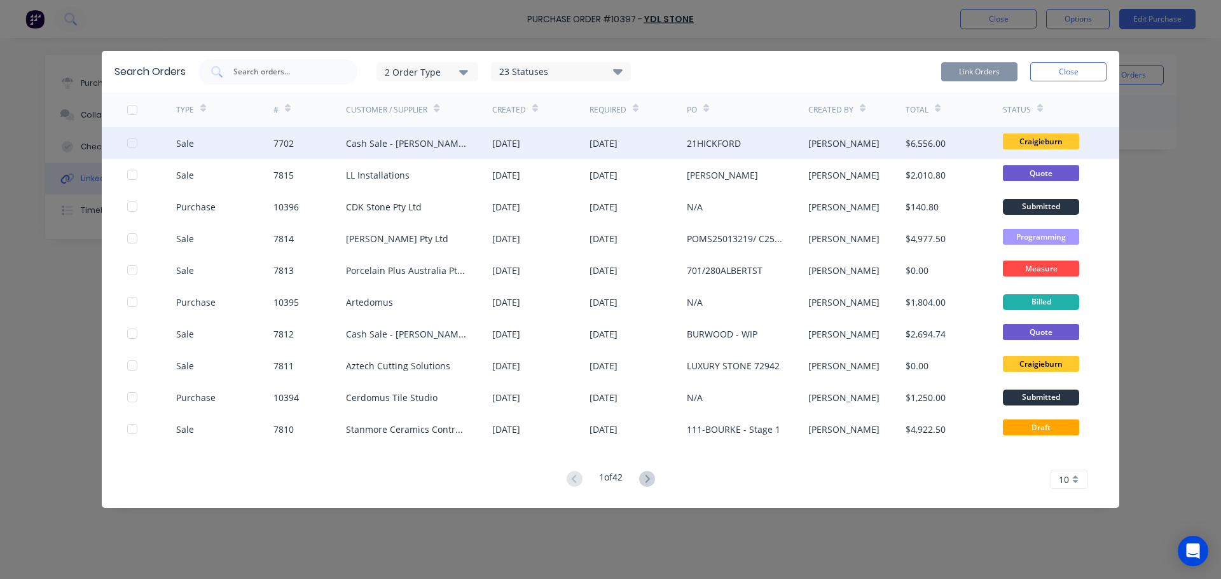
click at [130, 145] on div at bounding box center [132, 142] width 25 height 25
click at [989, 70] on button "Link Orders" at bounding box center [979, 71] width 76 height 19
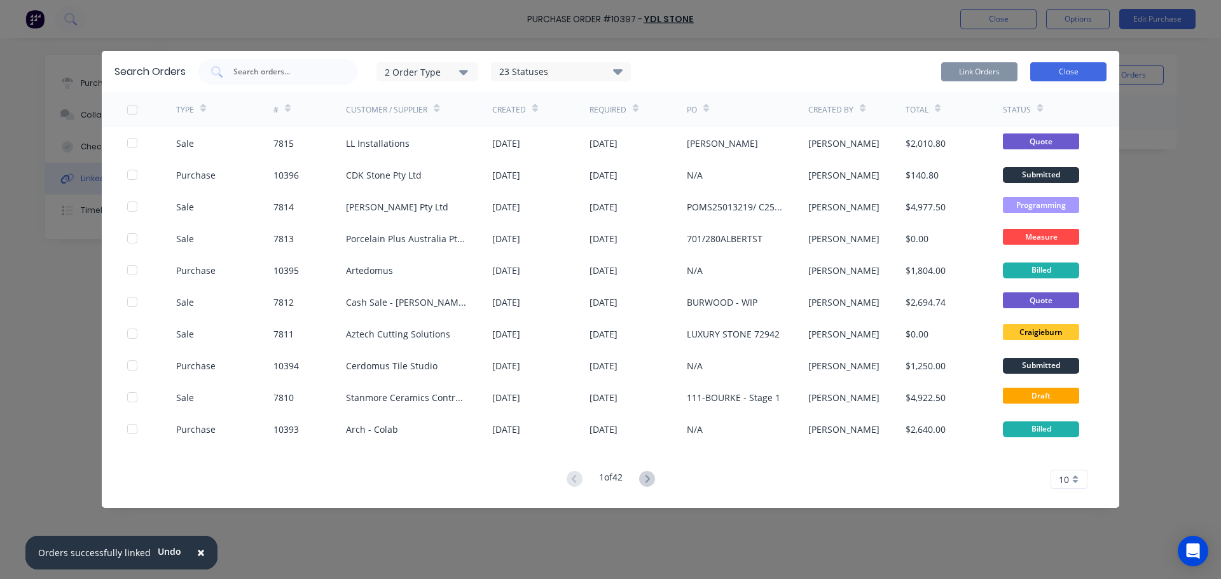
click at [1060, 73] on button "Close" at bounding box center [1068, 71] width 76 height 19
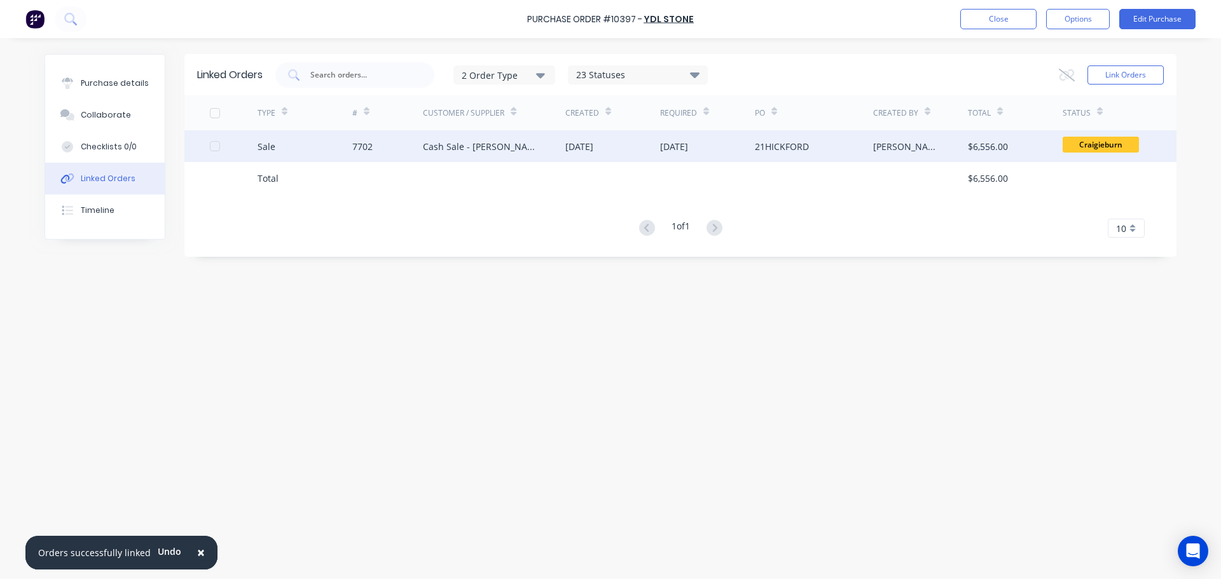
click at [508, 147] on div "Cash Sale - [PERSON_NAME]" at bounding box center [481, 146] width 117 height 13
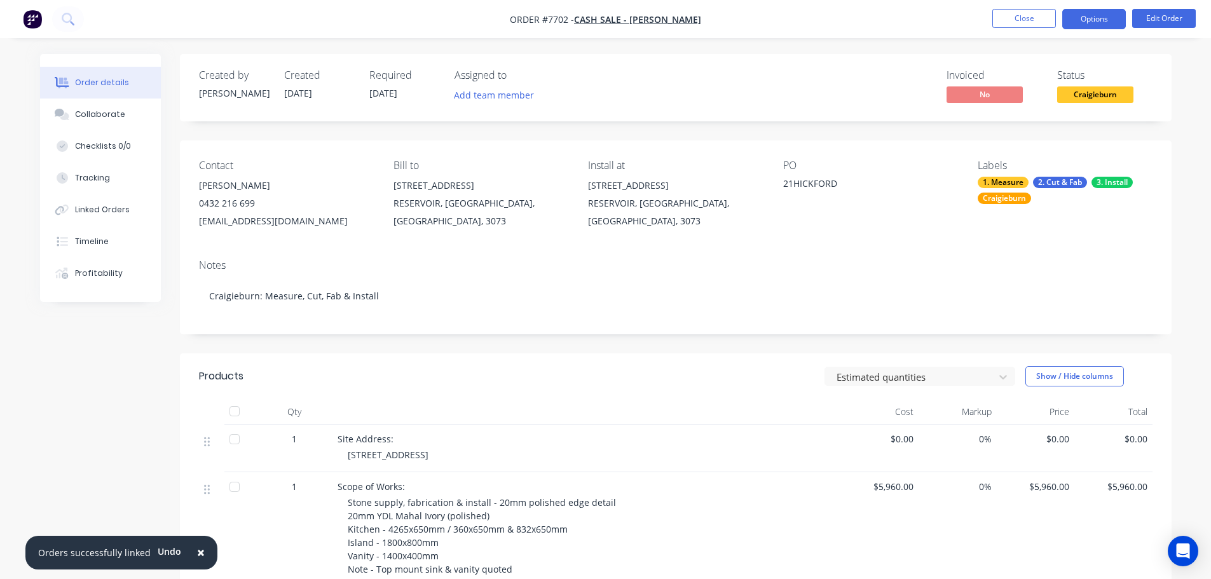
click at [1070, 21] on button "Options" at bounding box center [1094, 19] width 64 height 20
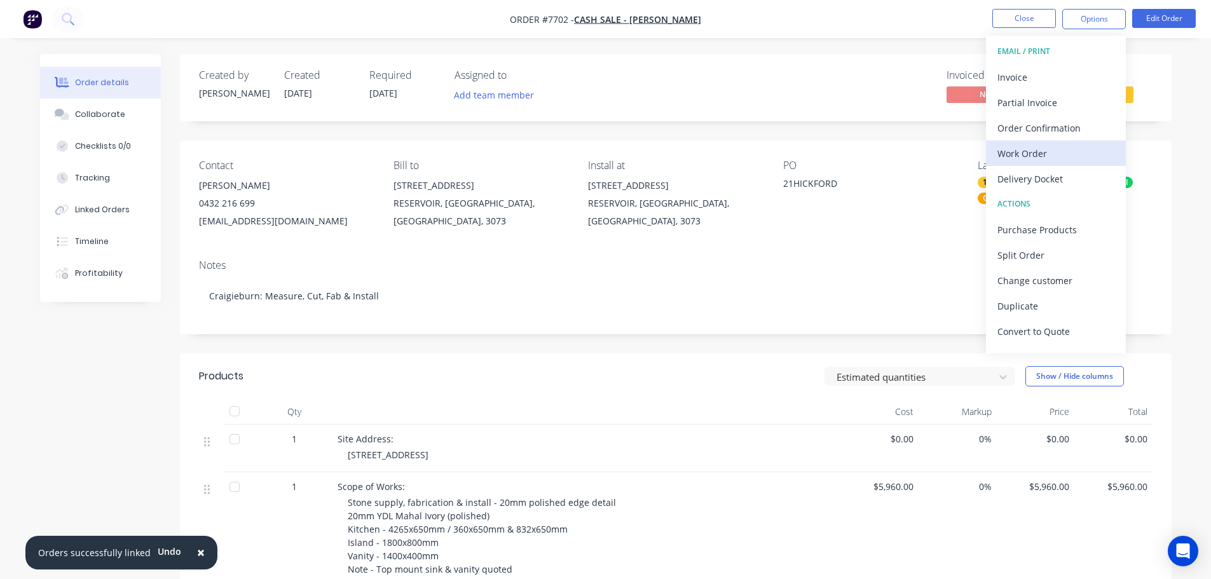
click at [1063, 147] on div "Work Order" at bounding box center [1055, 153] width 117 height 18
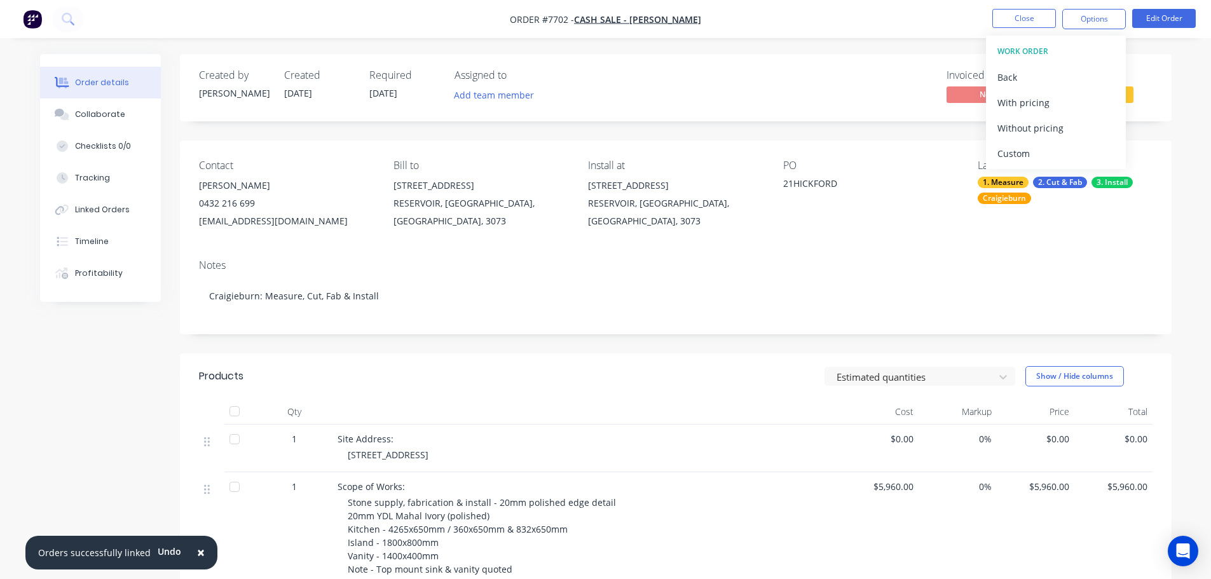
click at [1063, 149] on div "Custom" at bounding box center [1055, 153] width 117 height 18
click at [1071, 123] on div "Without pricing" at bounding box center [1055, 128] width 117 height 18
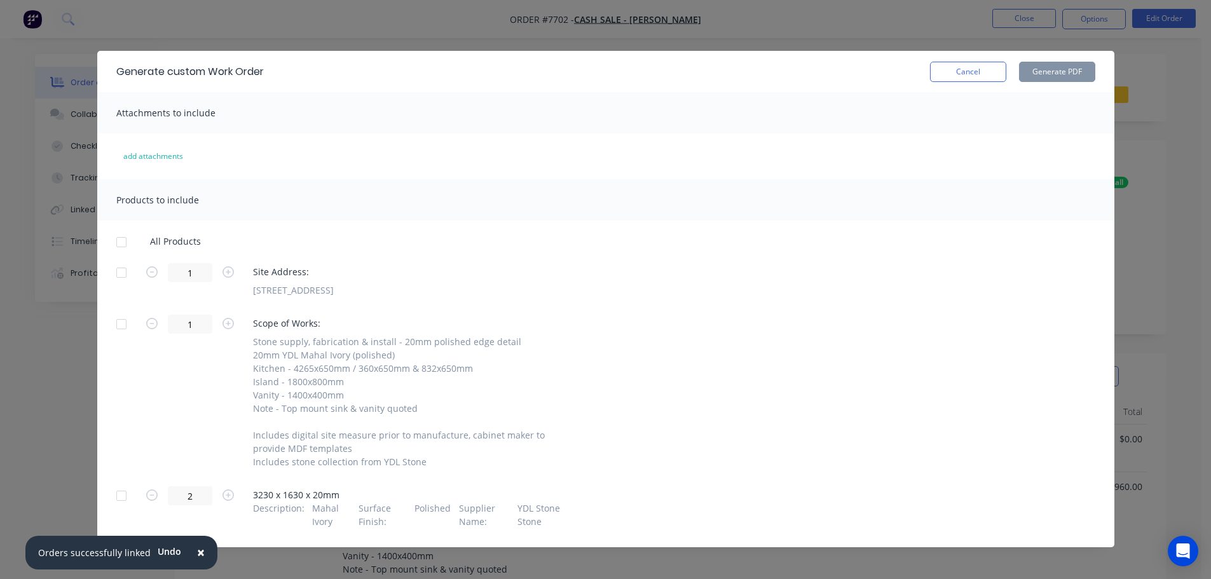
click at [113, 244] on div at bounding box center [121, 241] width 25 height 25
click at [1020, 74] on button "Generate PDF" at bounding box center [1057, 72] width 76 height 20
click at [783, 94] on div "Attachments to include" at bounding box center [605, 112] width 1017 height 41
click at [953, 71] on button "Cancel" at bounding box center [968, 72] width 76 height 20
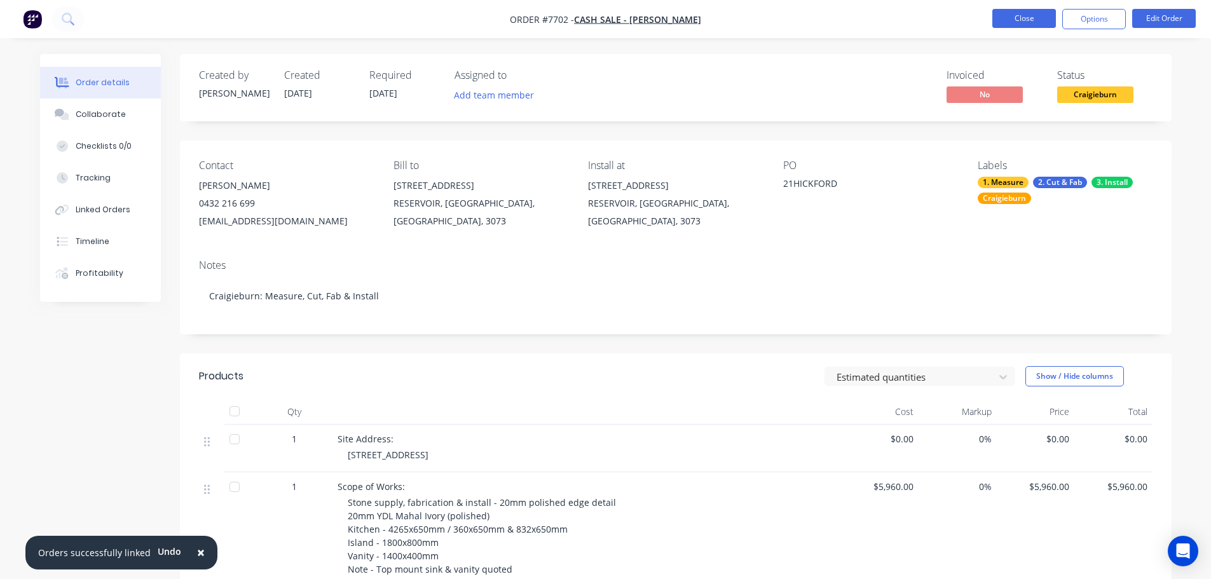
click at [1041, 20] on button "Close" at bounding box center [1024, 18] width 64 height 19
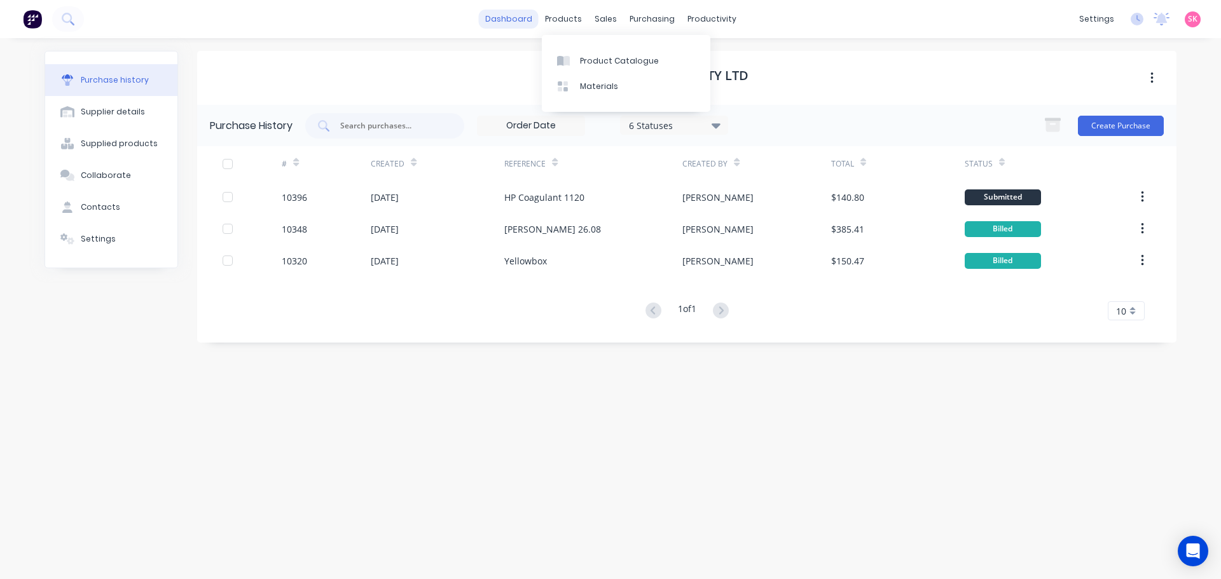
click at [516, 25] on link "dashboard" at bounding box center [509, 19] width 60 height 19
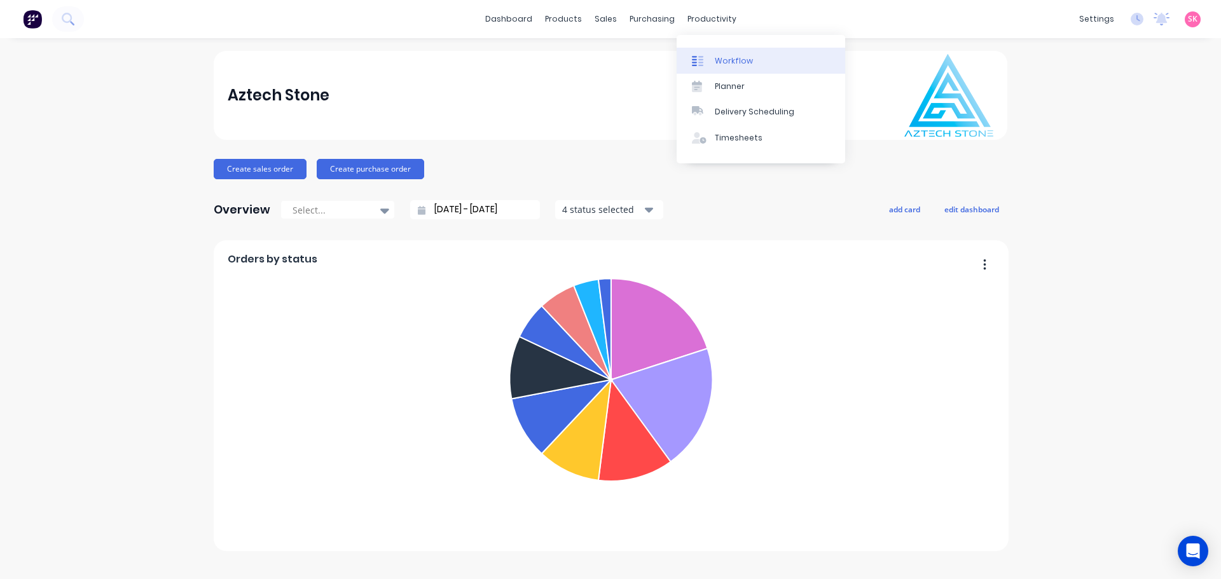
click at [707, 62] on div at bounding box center [701, 60] width 19 height 11
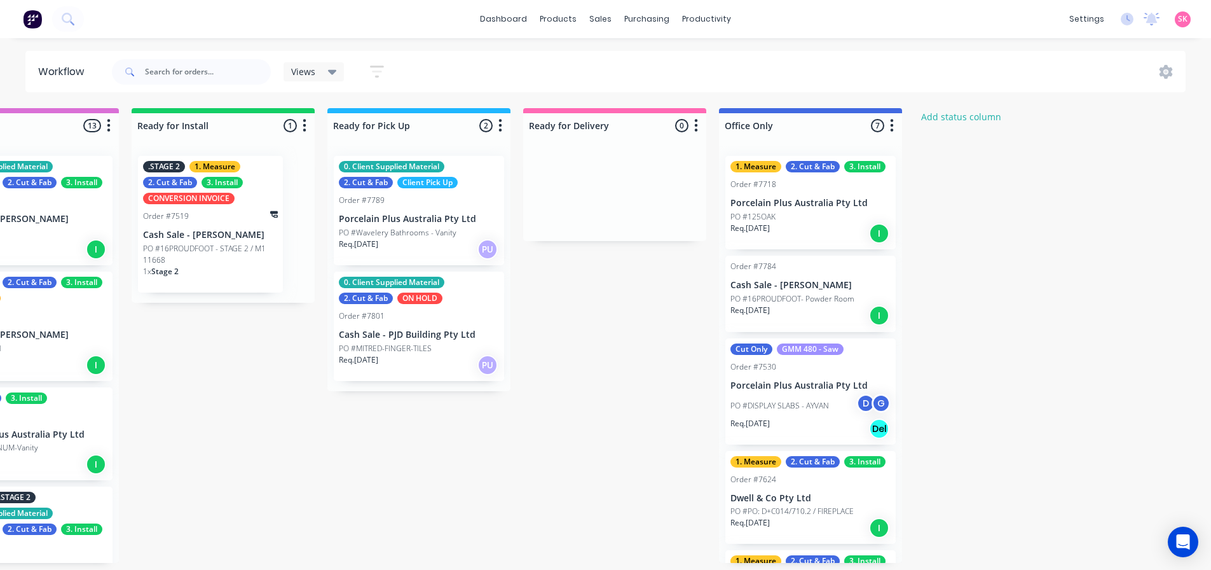
click at [723, 227] on div "1. Measure 2. Cut & Fab 3. Install Order #7718 Porcelain Plus Australia Pty Ltd…" at bounding box center [810, 354] width 183 height 417
click at [765, 227] on p "Req. 30/09/25" at bounding box center [749, 227] width 39 height 11
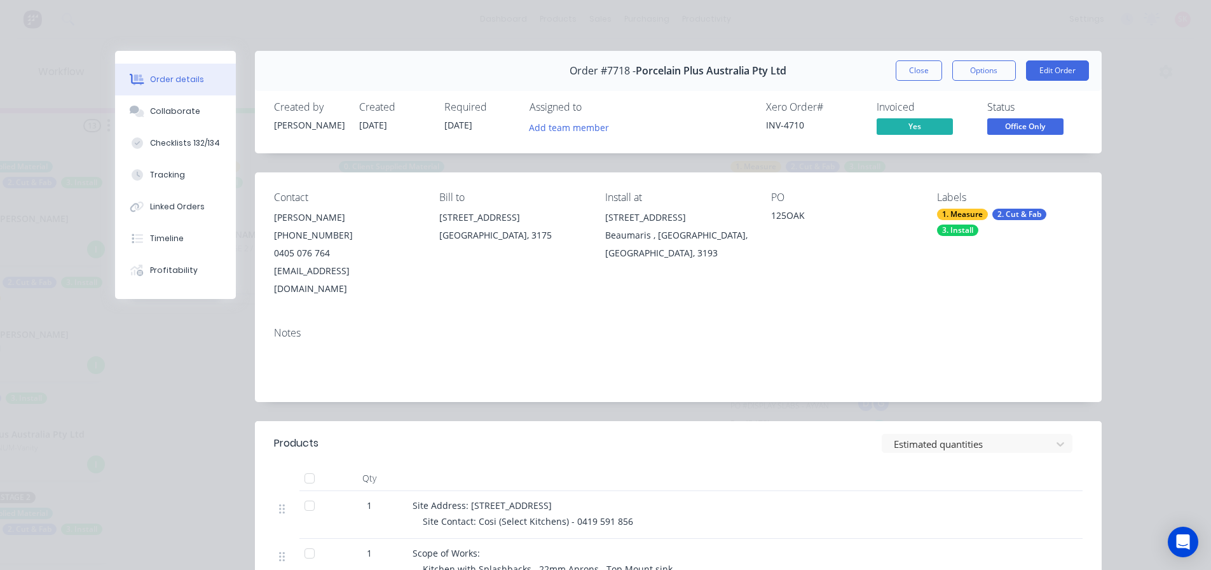
drag, startPoint x: 907, startPoint y: 67, endPoint x: 842, endPoint y: 69, distance: 64.2
click at [907, 67] on button "Close" at bounding box center [919, 70] width 46 height 20
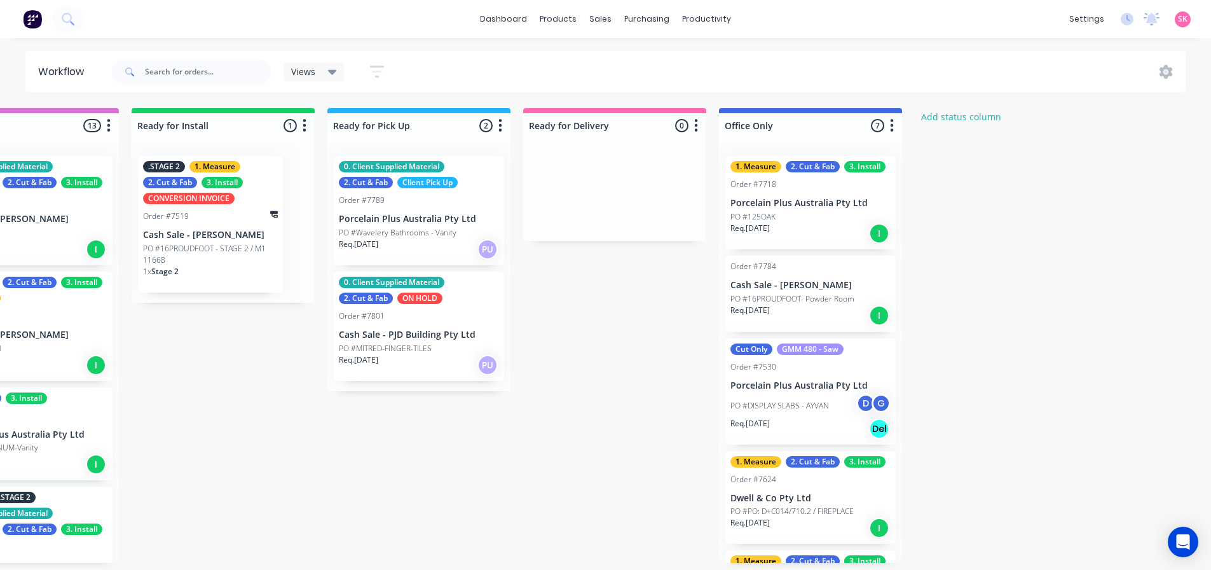
click at [829, 198] on p "Porcelain Plus Australia Pty Ltd" at bounding box center [810, 203] width 160 height 11
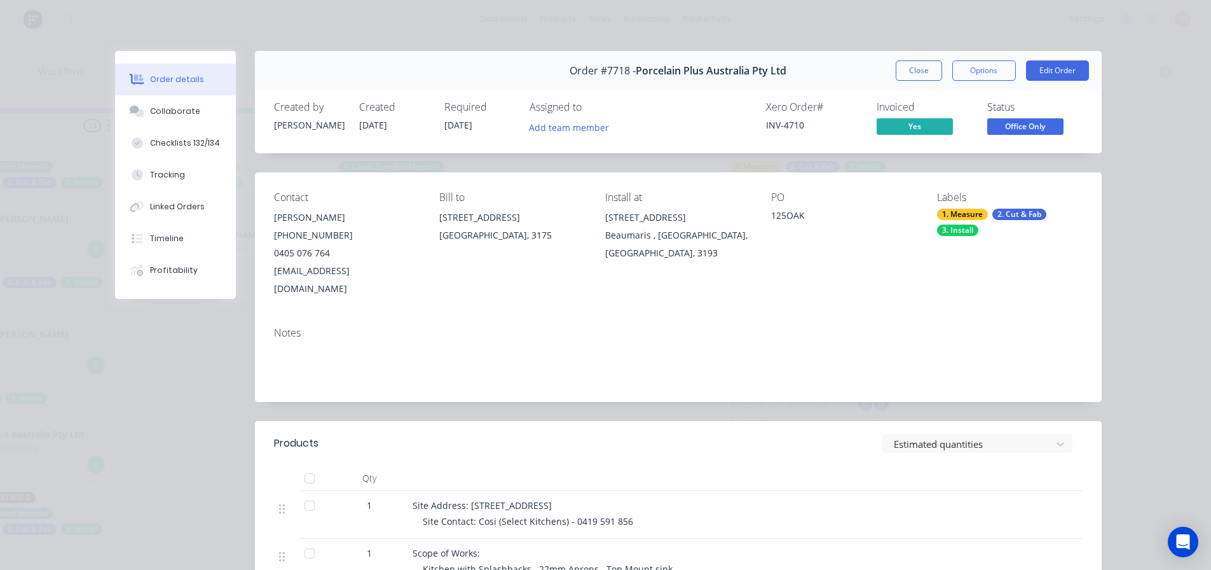
click at [1000, 132] on span "Office Only" at bounding box center [1025, 126] width 76 height 16
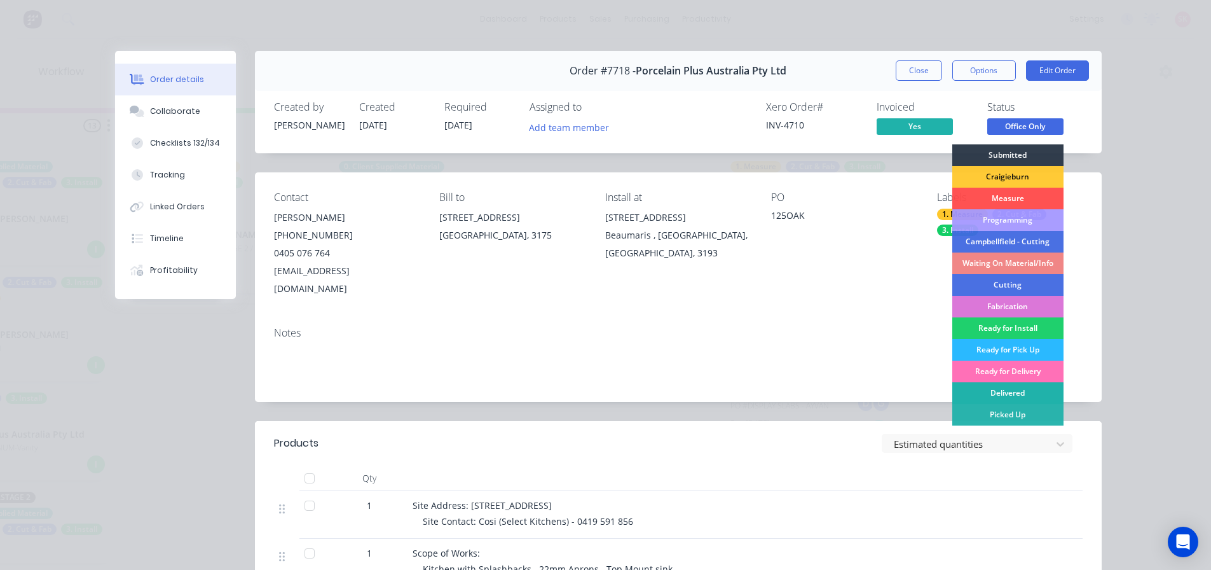
click at [1017, 391] on div "Delivered" at bounding box center [1007, 393] width 111 height 22
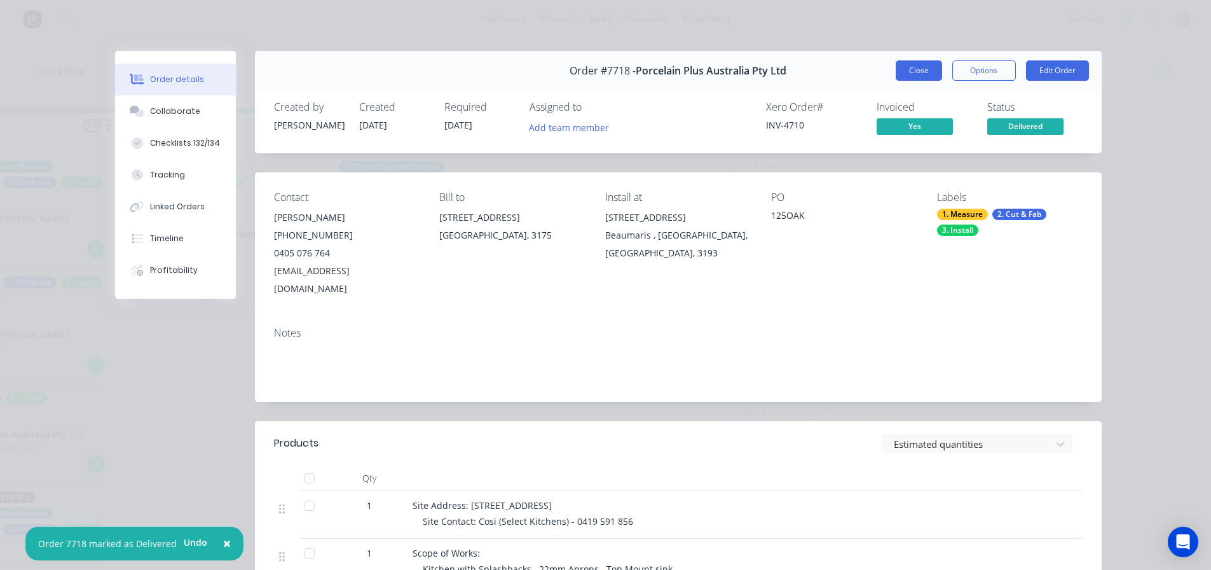
click at [924, 79] on button "Close" at bounding box center [919, 70] width 46 height 20
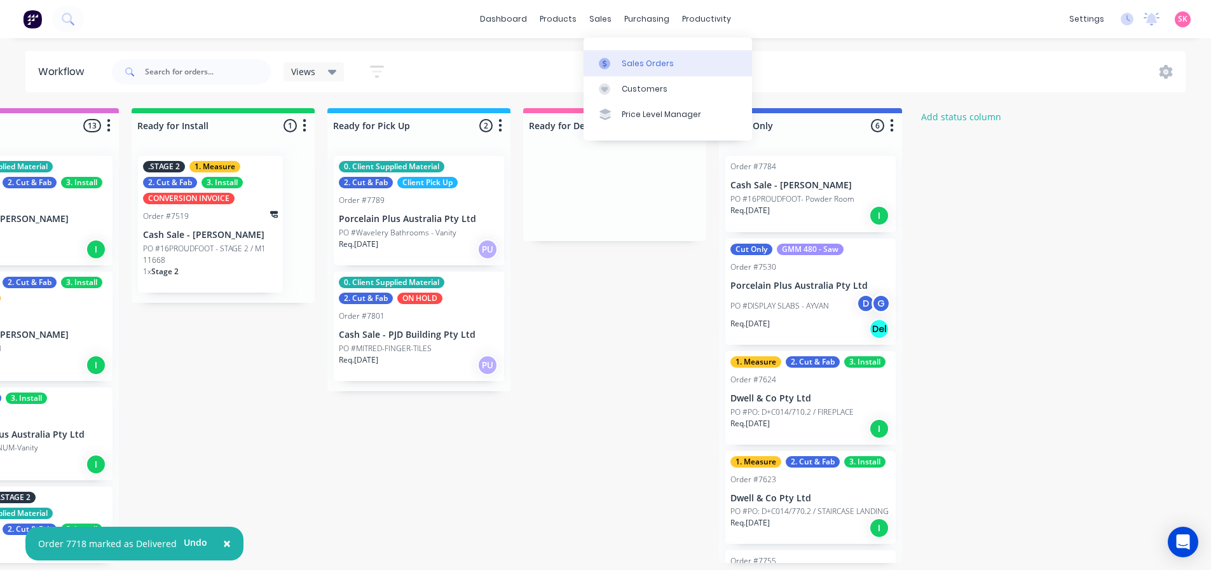
click at [621, 68] on link "Sales Orders" at bounding box center [668, 62] width 168 height 25
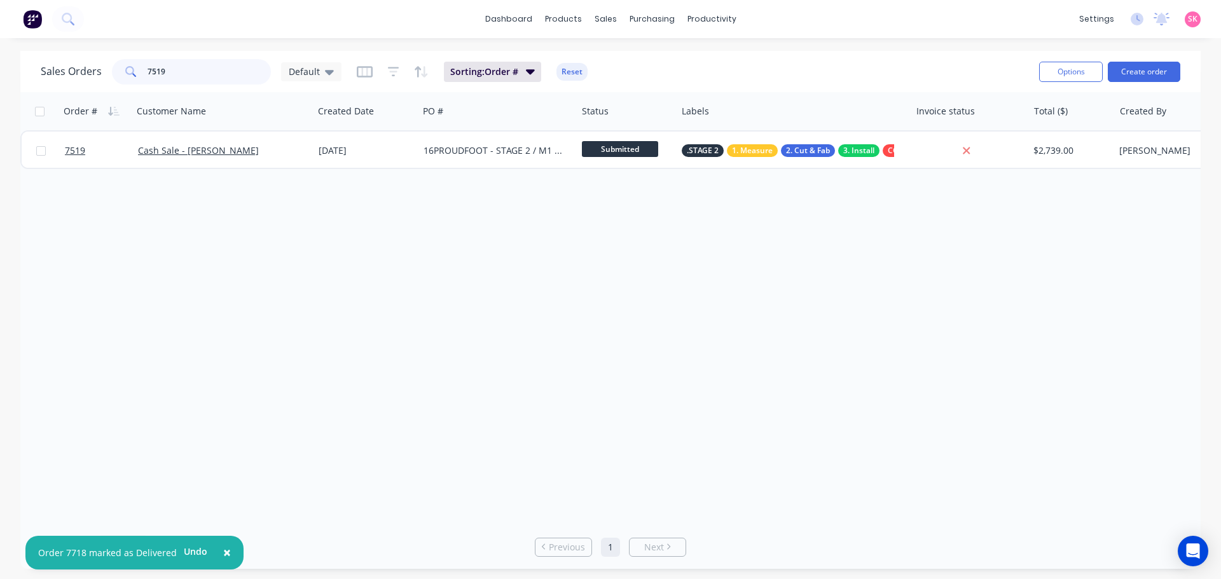
drag, startPoint x: 175, startPoint y: 79, endPoint x: 72, endPoint y: 80, distance: 103.0
click at [72, 80] on div "Sales Orders 7519 Default" at bounding box center [191, 71] width 301 height 25
type input "7672"
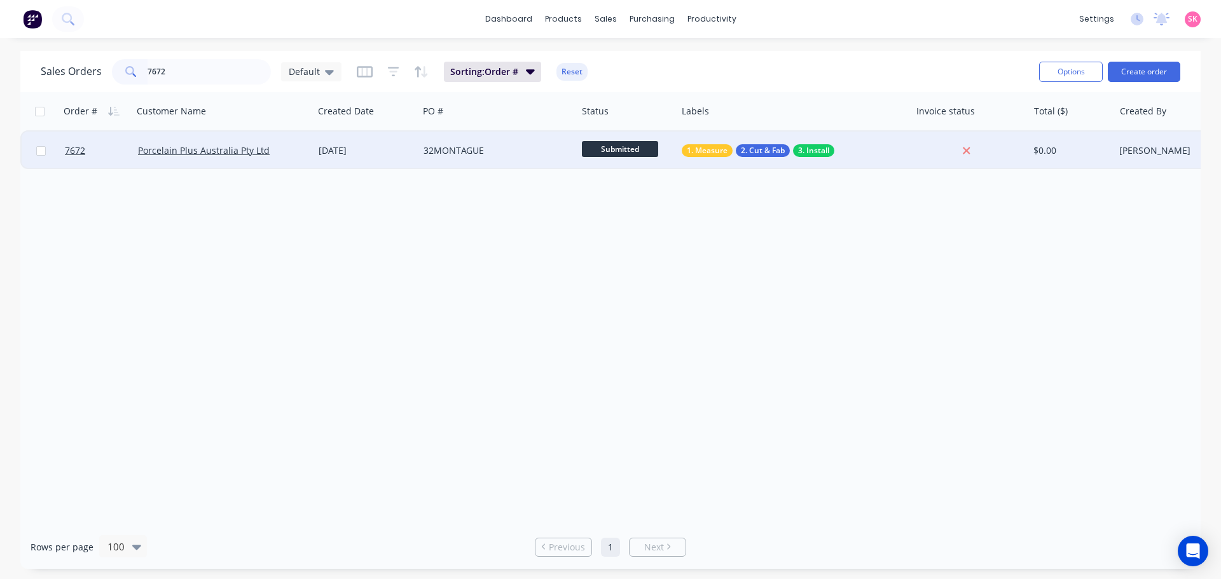
click at [385, 147] on div "[DATE]" at bounding box center [365, 150] width 95 height 13
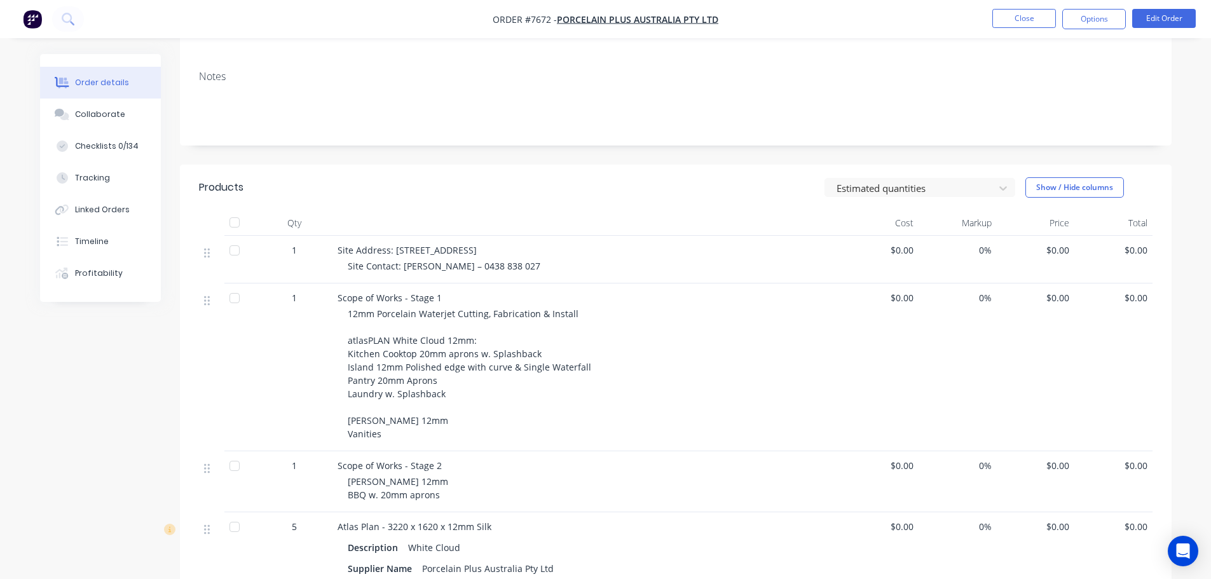
scroll to position [280, 0]
